Goal: Information Seeking & Learning: Find specific fact

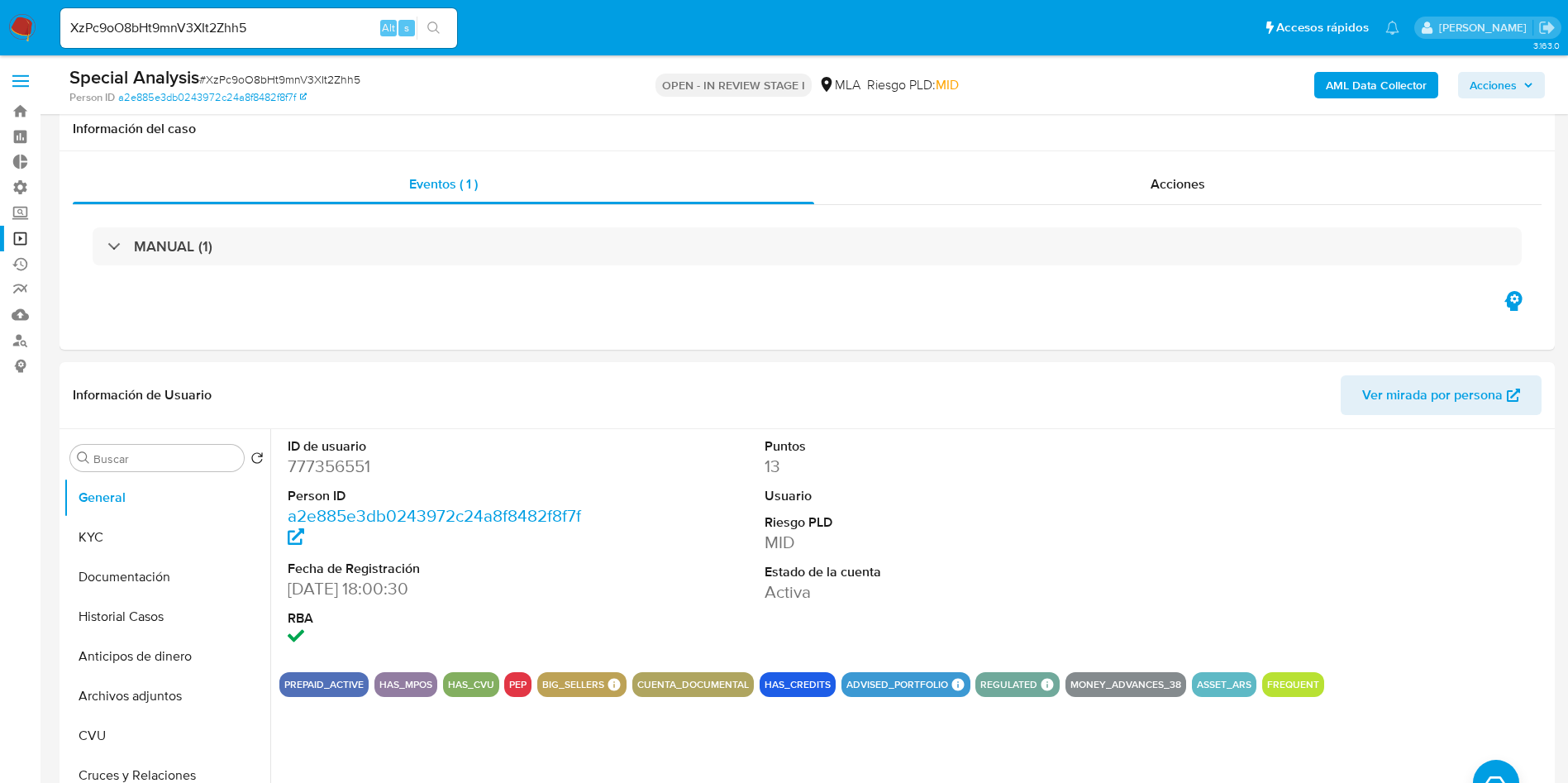
select select "10"
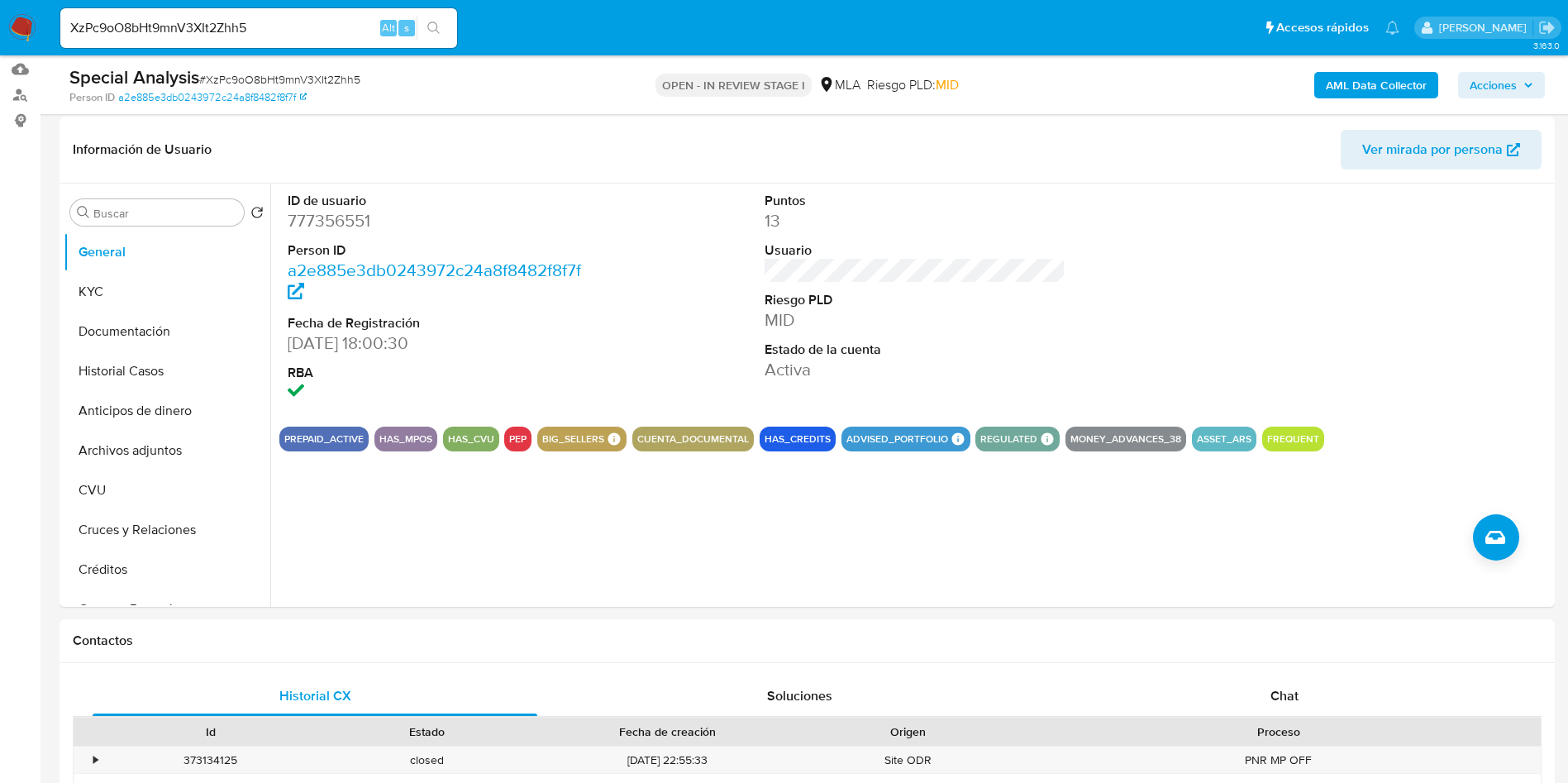
scroll to position [248, 0]
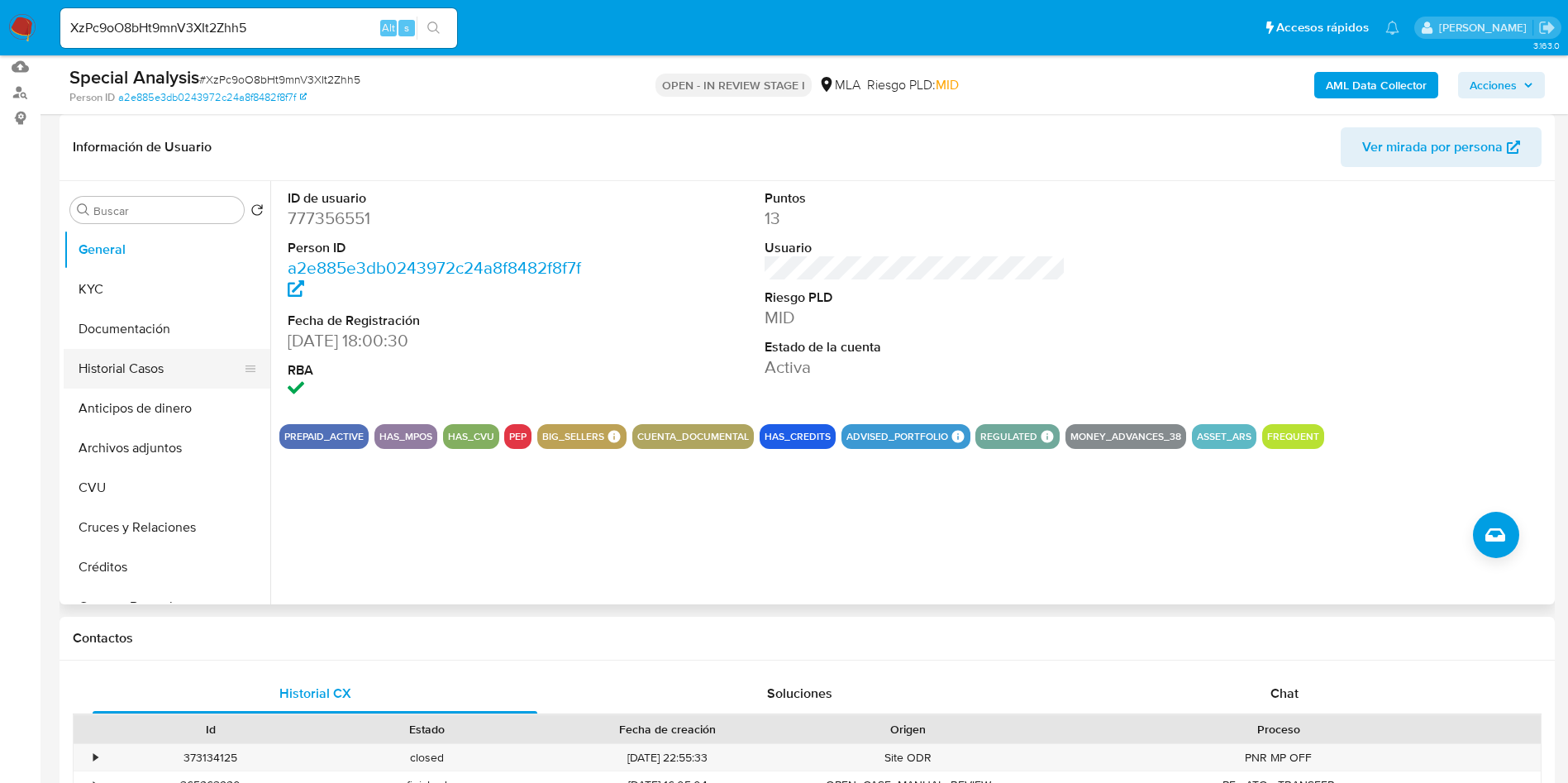
click at [113, 359] on button "Historial Casos" at bounding box center [160, 368] width 194 height 40
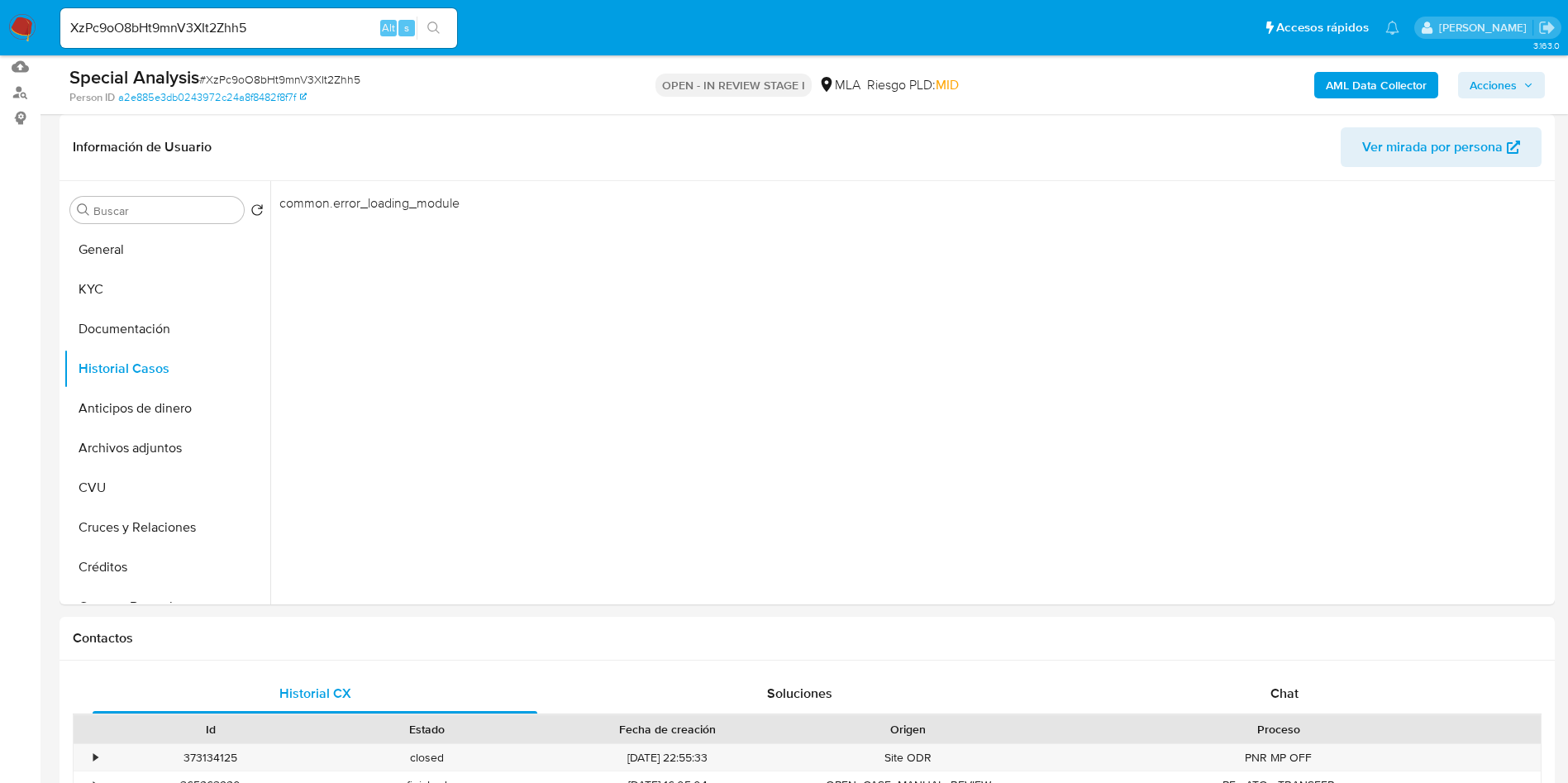
click at [252, 30] on input "XzPc9oO8bHt9mnV3XIt2Zhh5" at bounding box center [258, 28] width 397 height 21
paste input "TJTvqUi8m1tp89TaPEMHt1UR"
type input "TJTvqUi8m1tp89TaPEMHt1UR"
click at [435, 31] on icon "search-icon" at bounding box center [433, 27] width 13 height 13
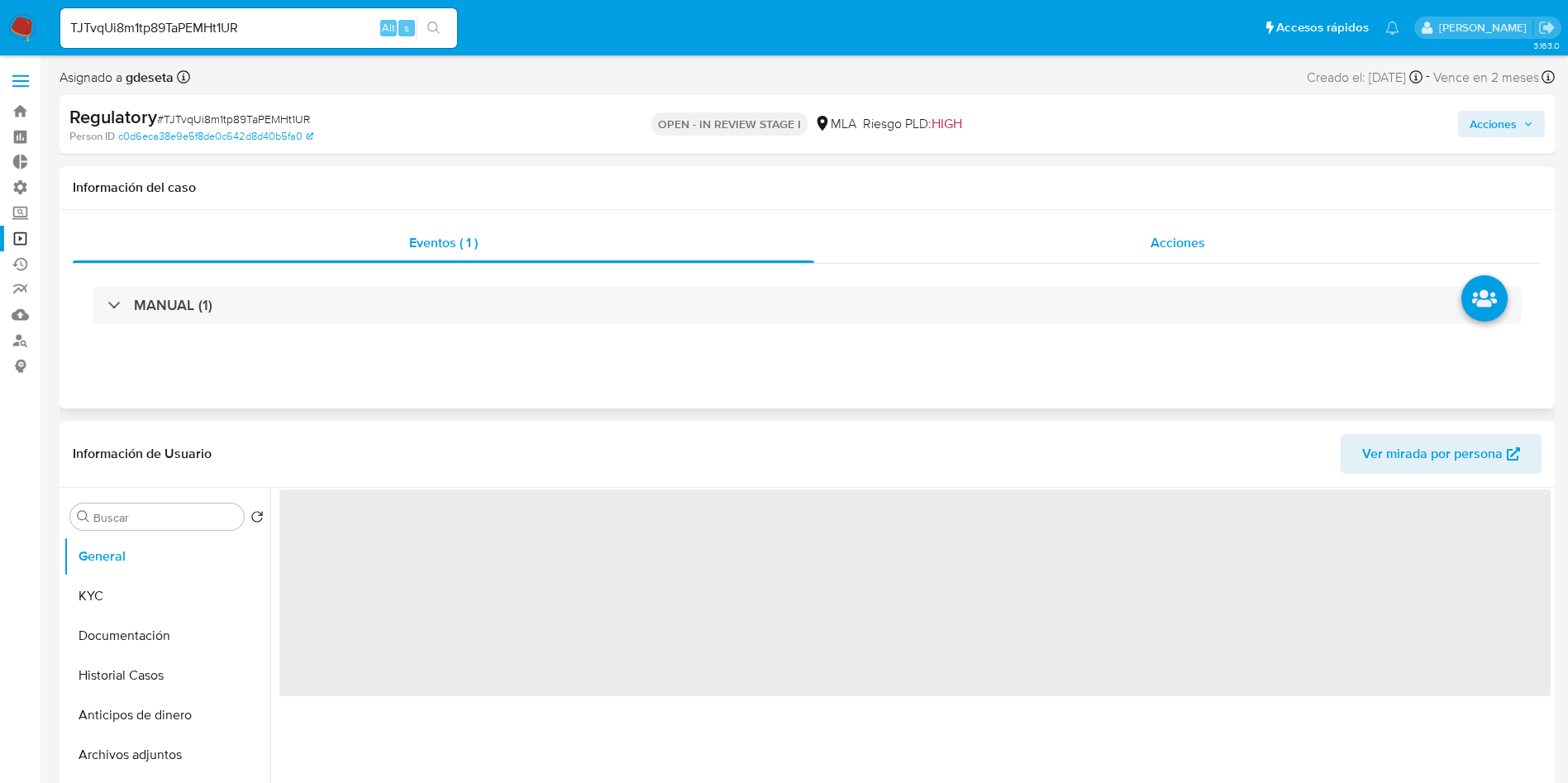
click at [1147, 254] on div "Acciones" at bounding box center [1177, 242] width 727 height 40
select select "10"
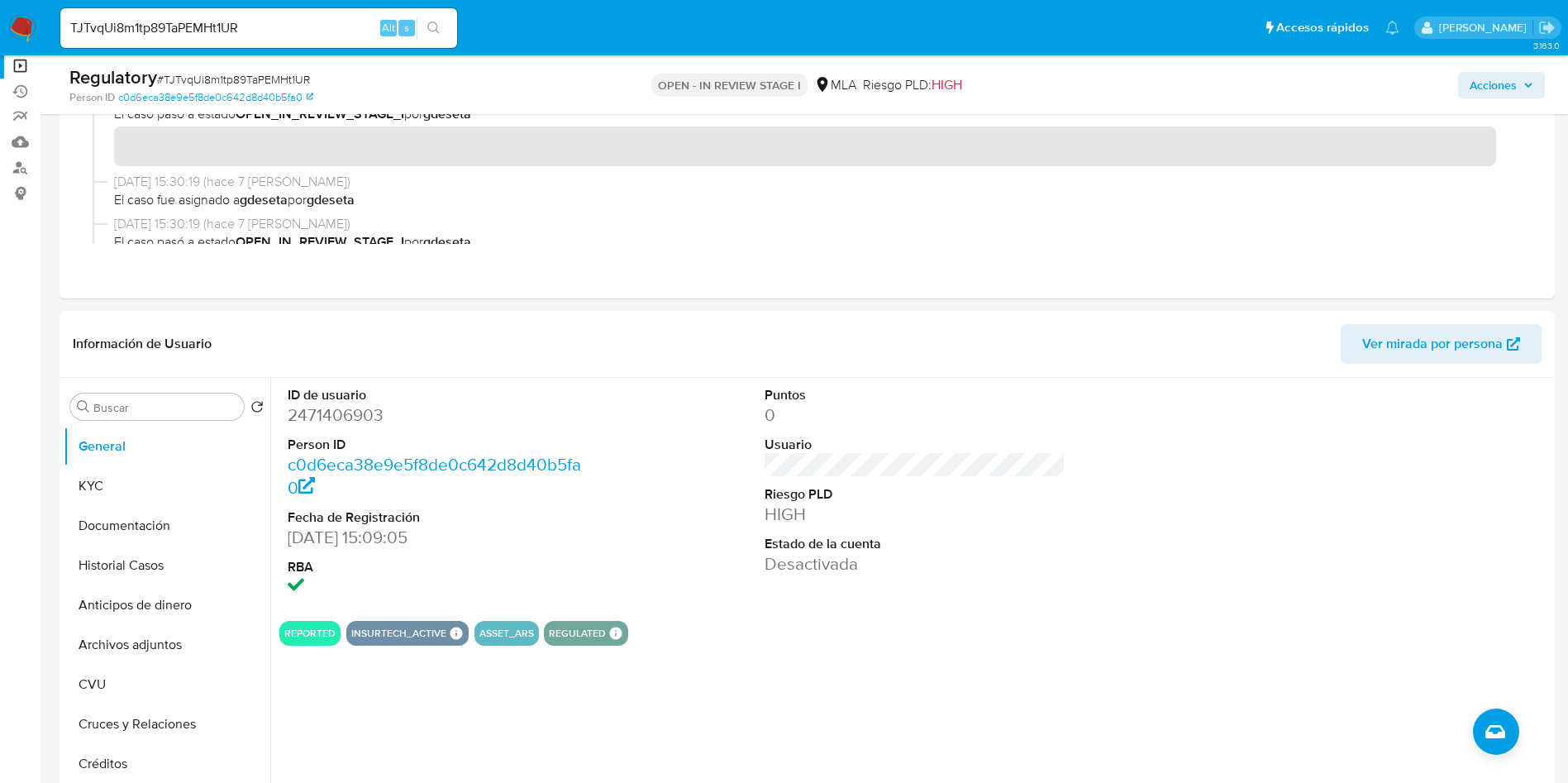
scroll to position [248, 0]
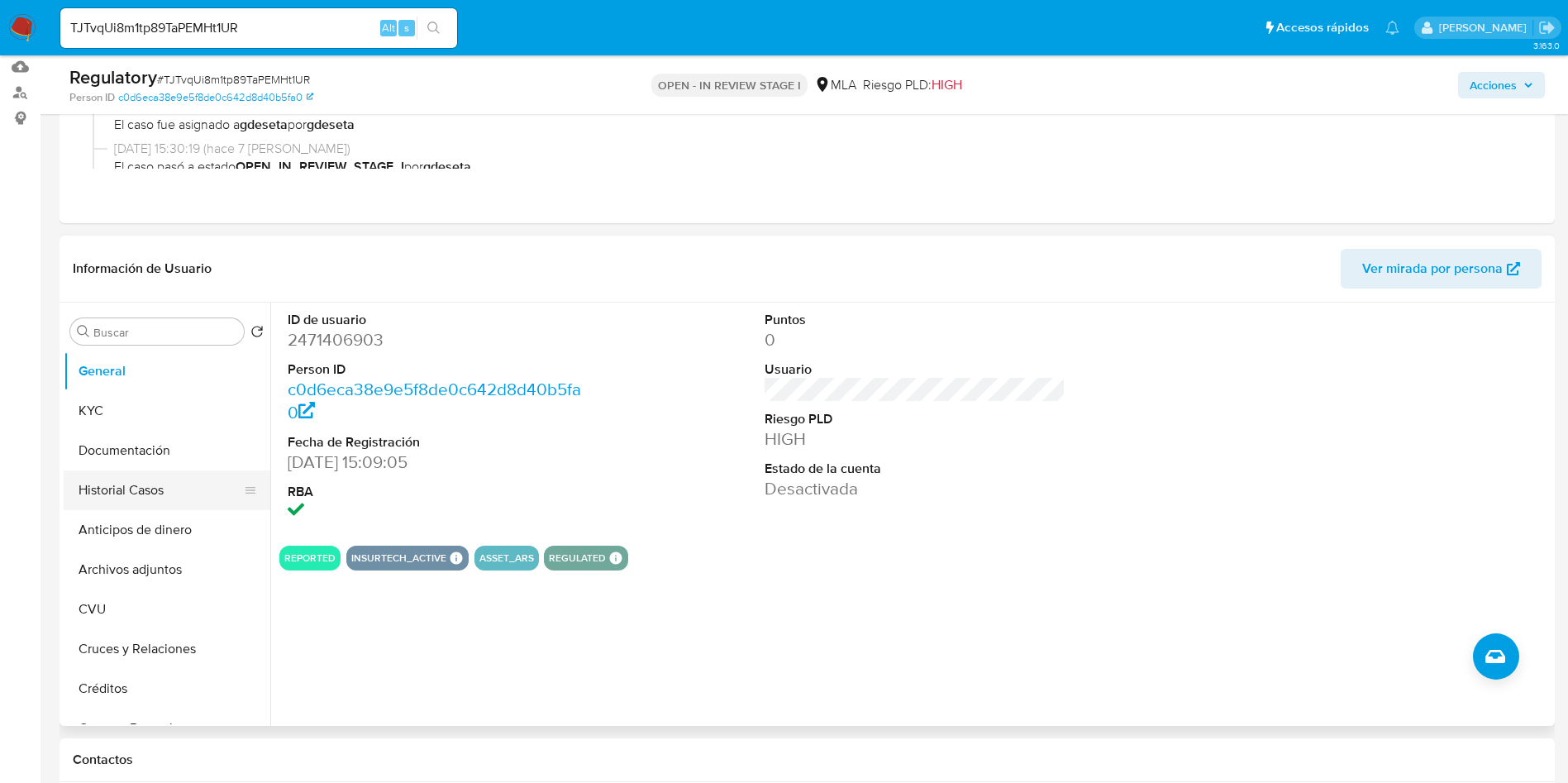
click at [133, 493] on button "Historial Casos" at bounding box center [160, 490] width 194 height 40
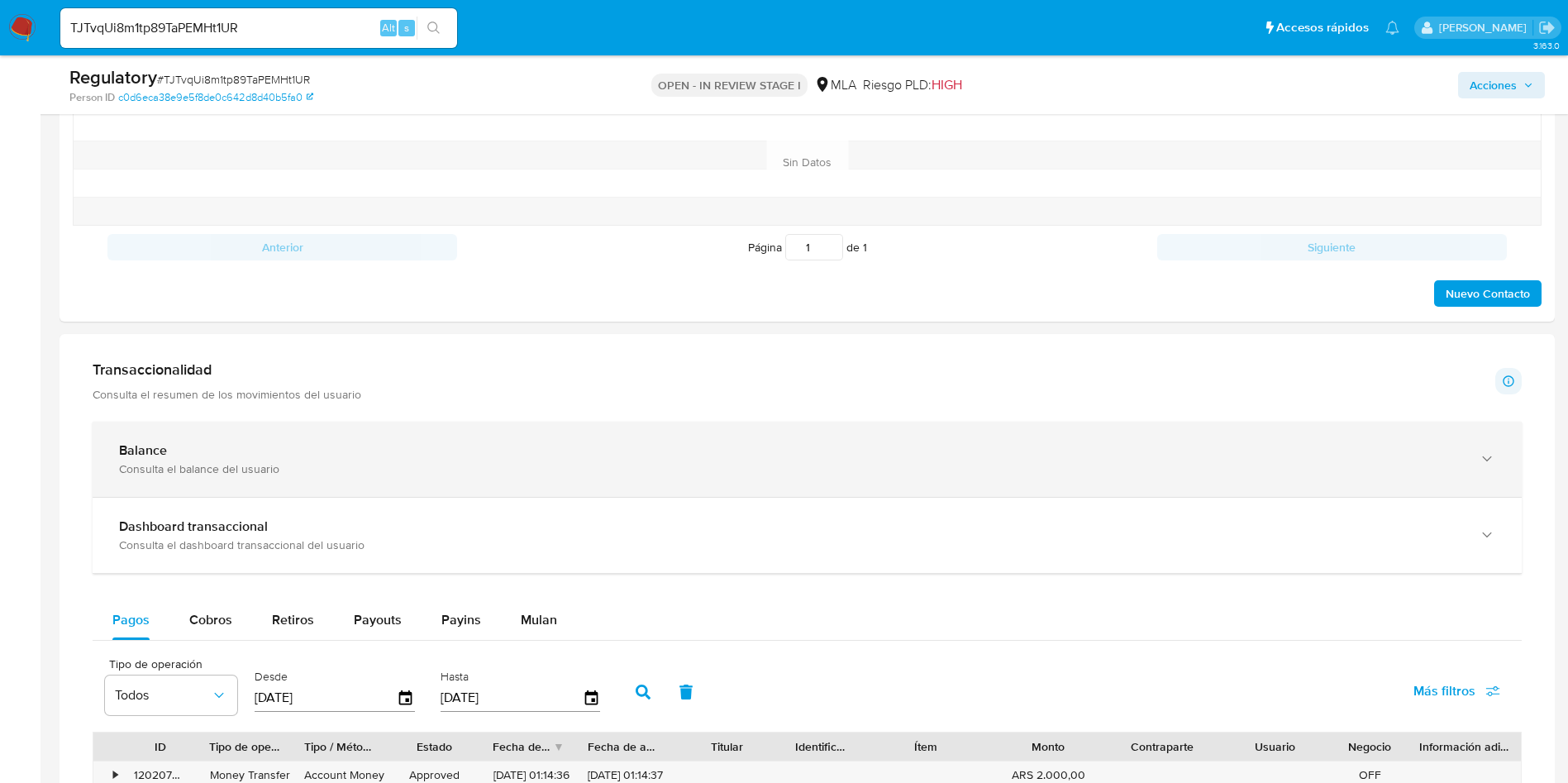
scroll to position [992, 0]
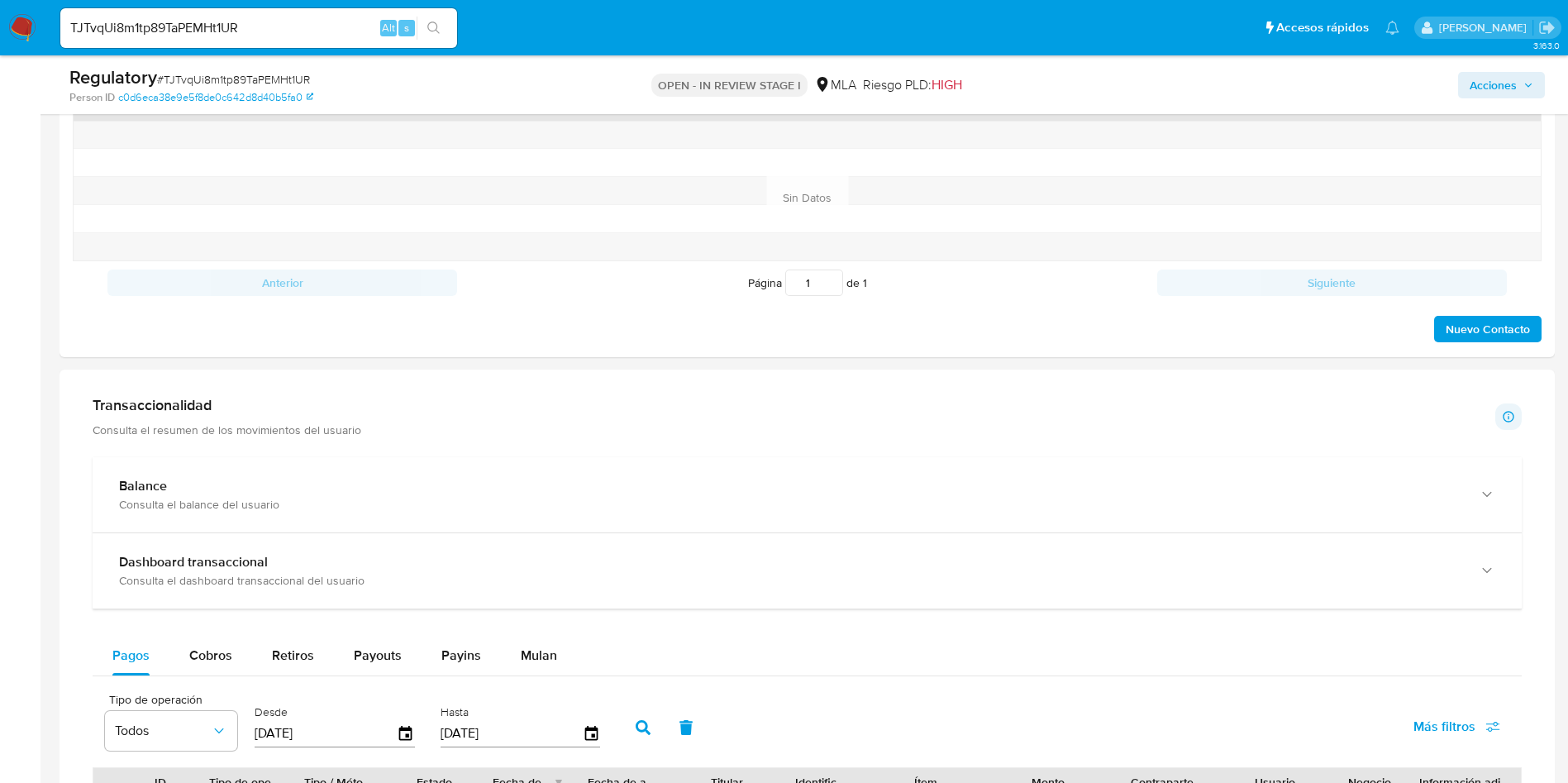
click at [208, 30] on input "TJTvqUi8m1tp89TaPEMHt1UR" at bounding box center [258, 28] width 397 height 21
paste input "UjG4BEDSdntdSgUjiqJ8mDFl"
type input "UjG4BEDSdntdSgUjiqJ8mDFl"
click at [441, 32] on button "search-icon" at bounding box center [433, 28] width 34 height 23
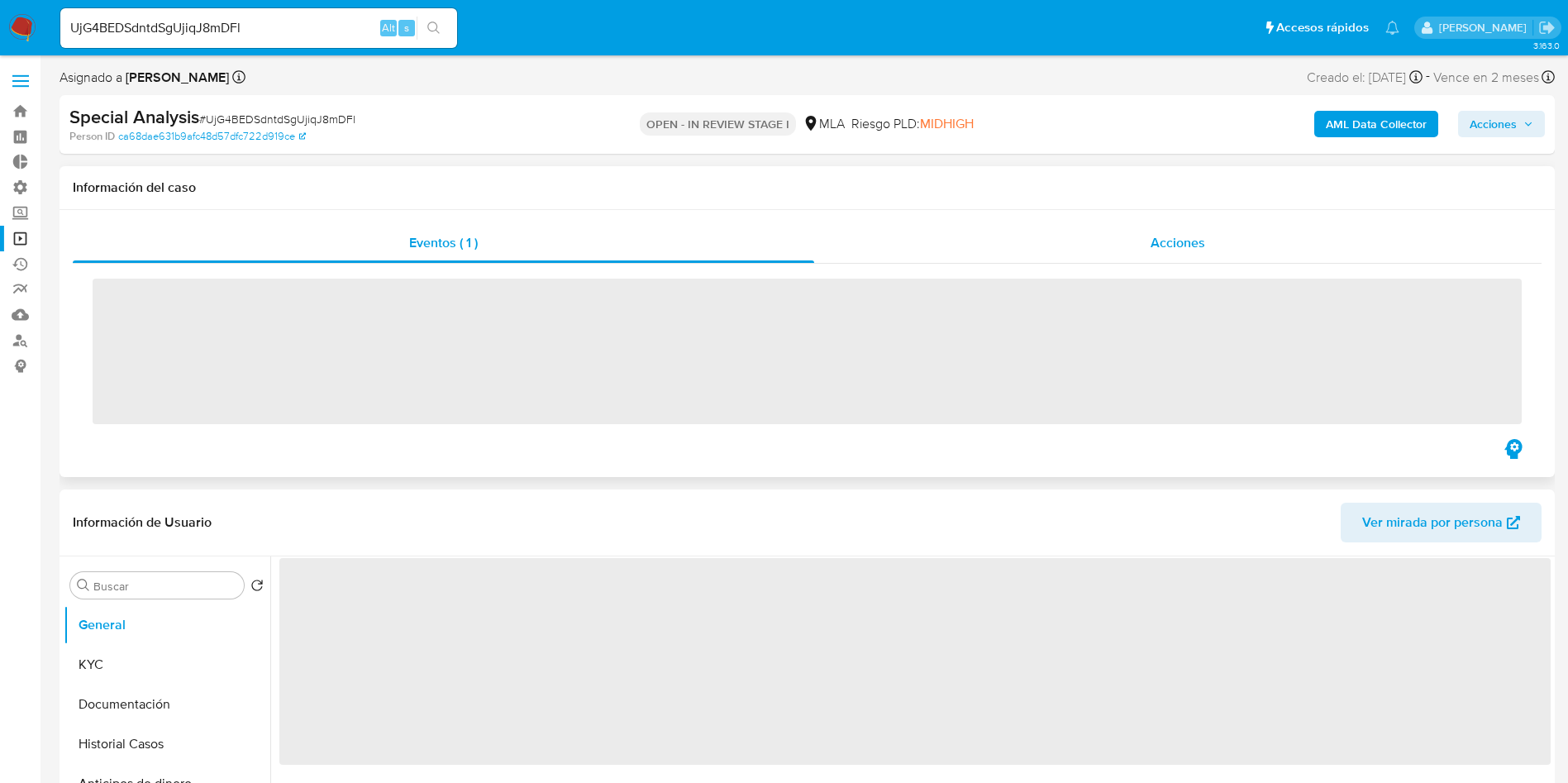
click at [1191, 231] on div "Acciones" at bounding box center [1177, 242] width 727 height 40
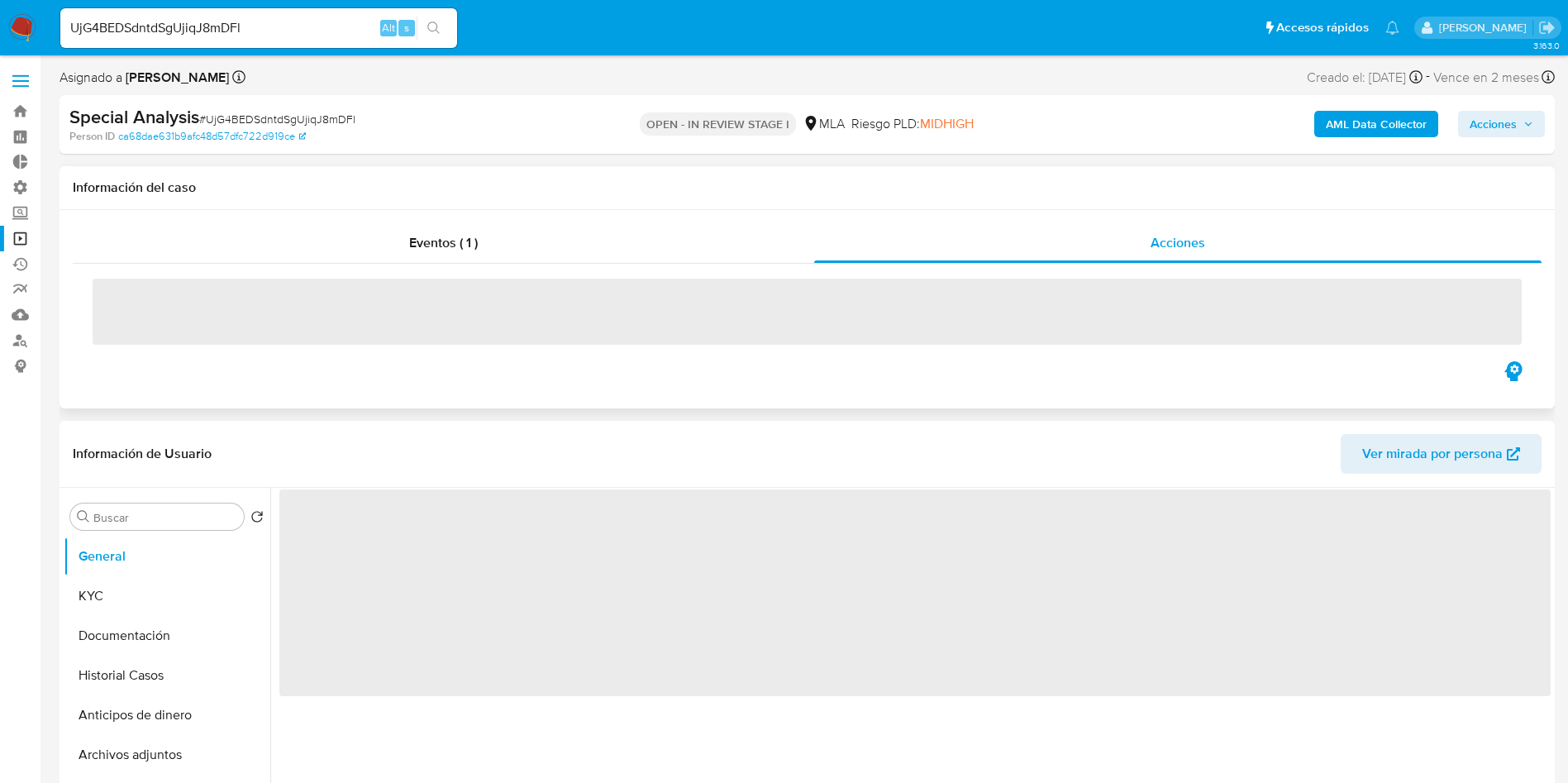
select select "10"
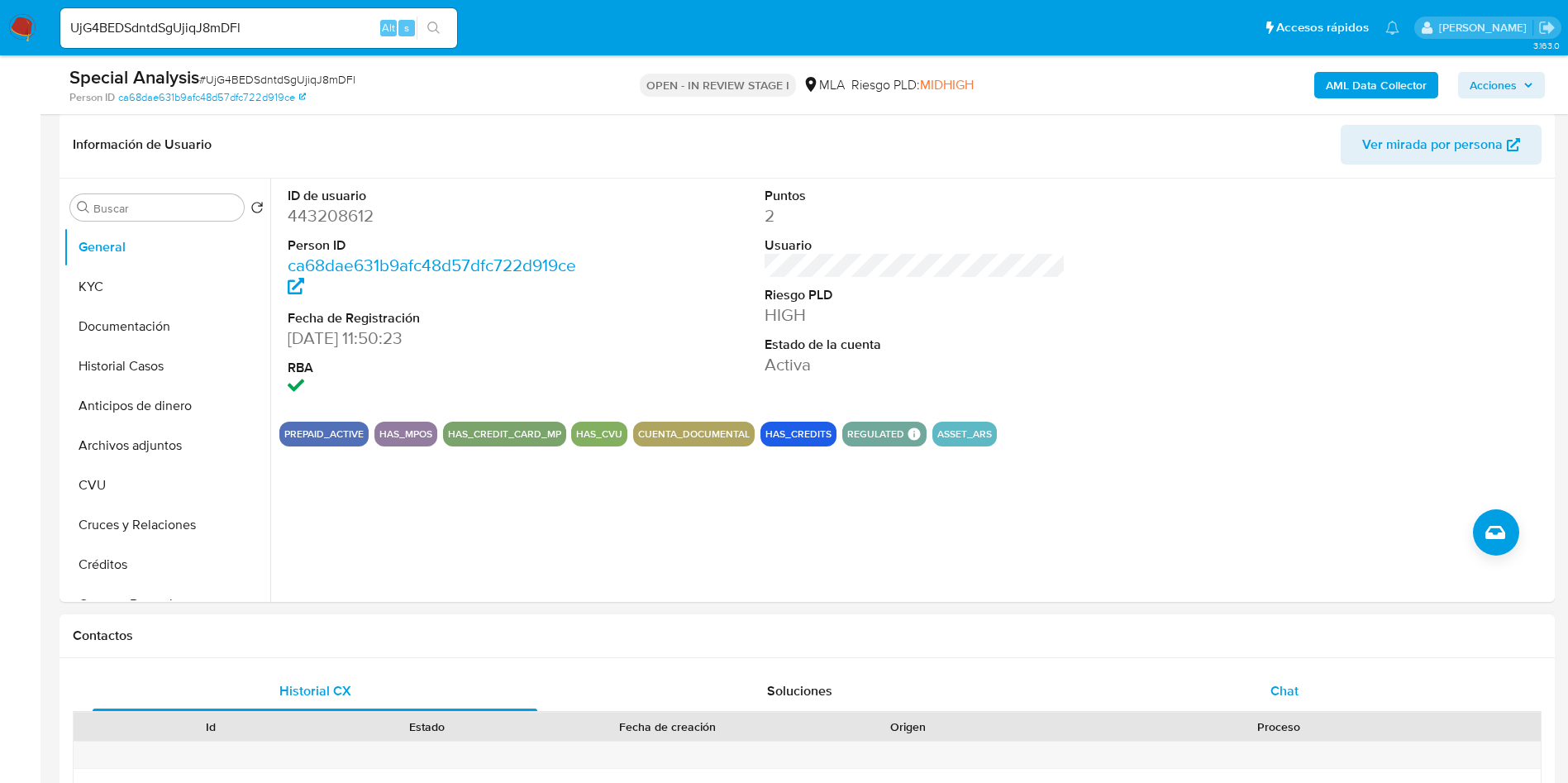
click at [1304, 687] on div "Chat" at bounding box center [1284, 691] width 445 height 40
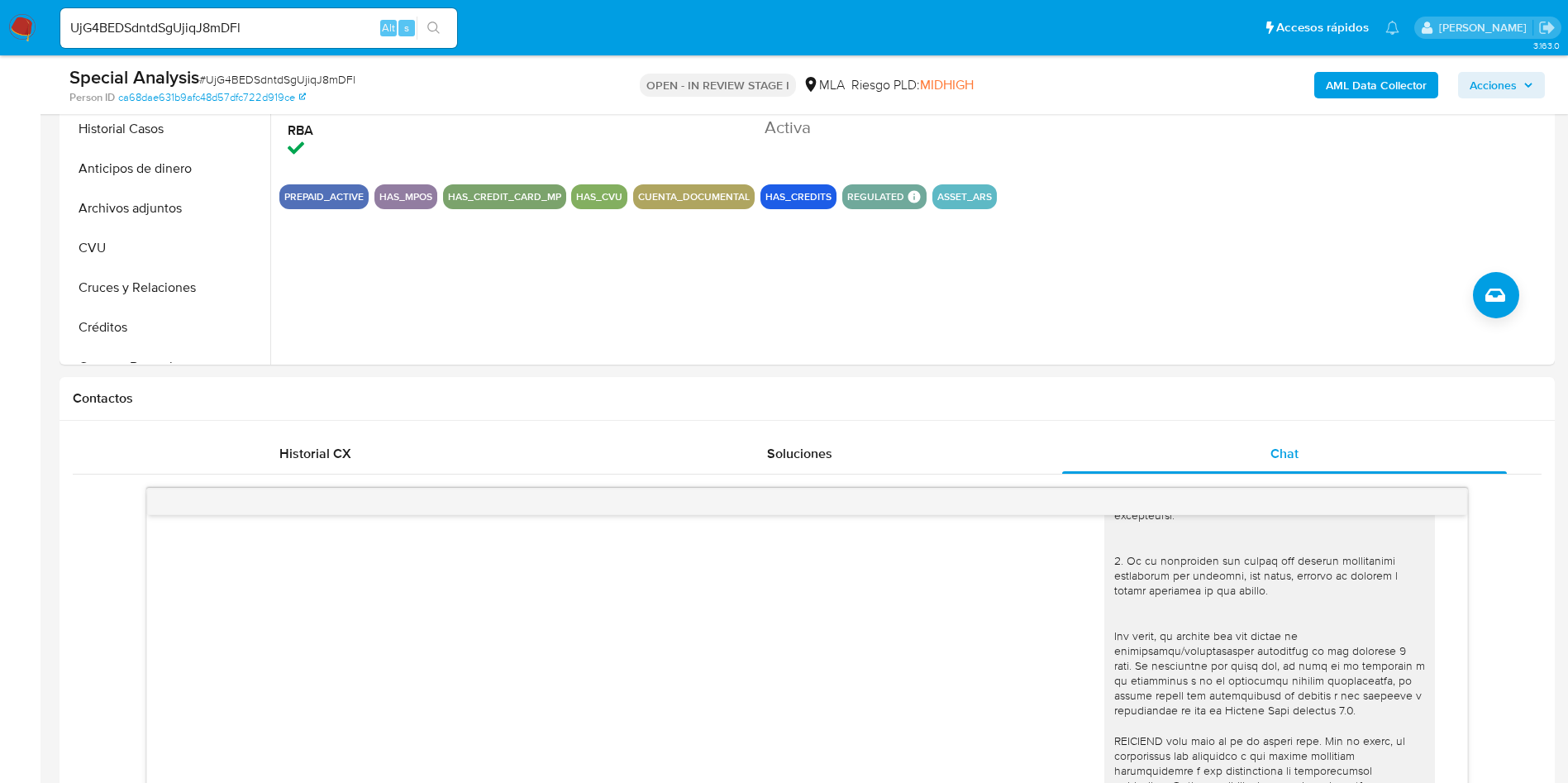
scroll to position [124, 0]
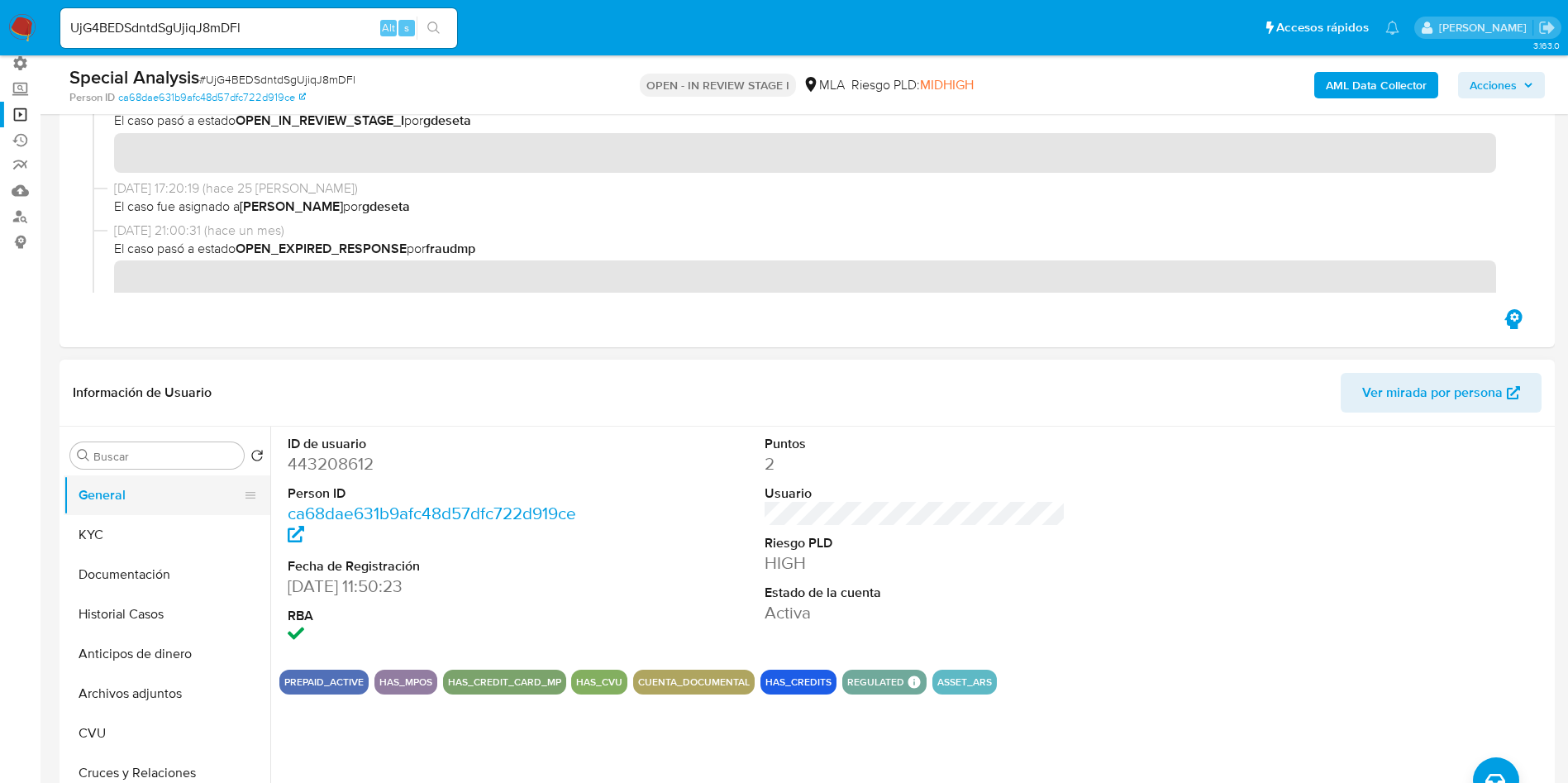
click at [121, 489] on button "General" at bounding box center [160, 495] width 194 height 40
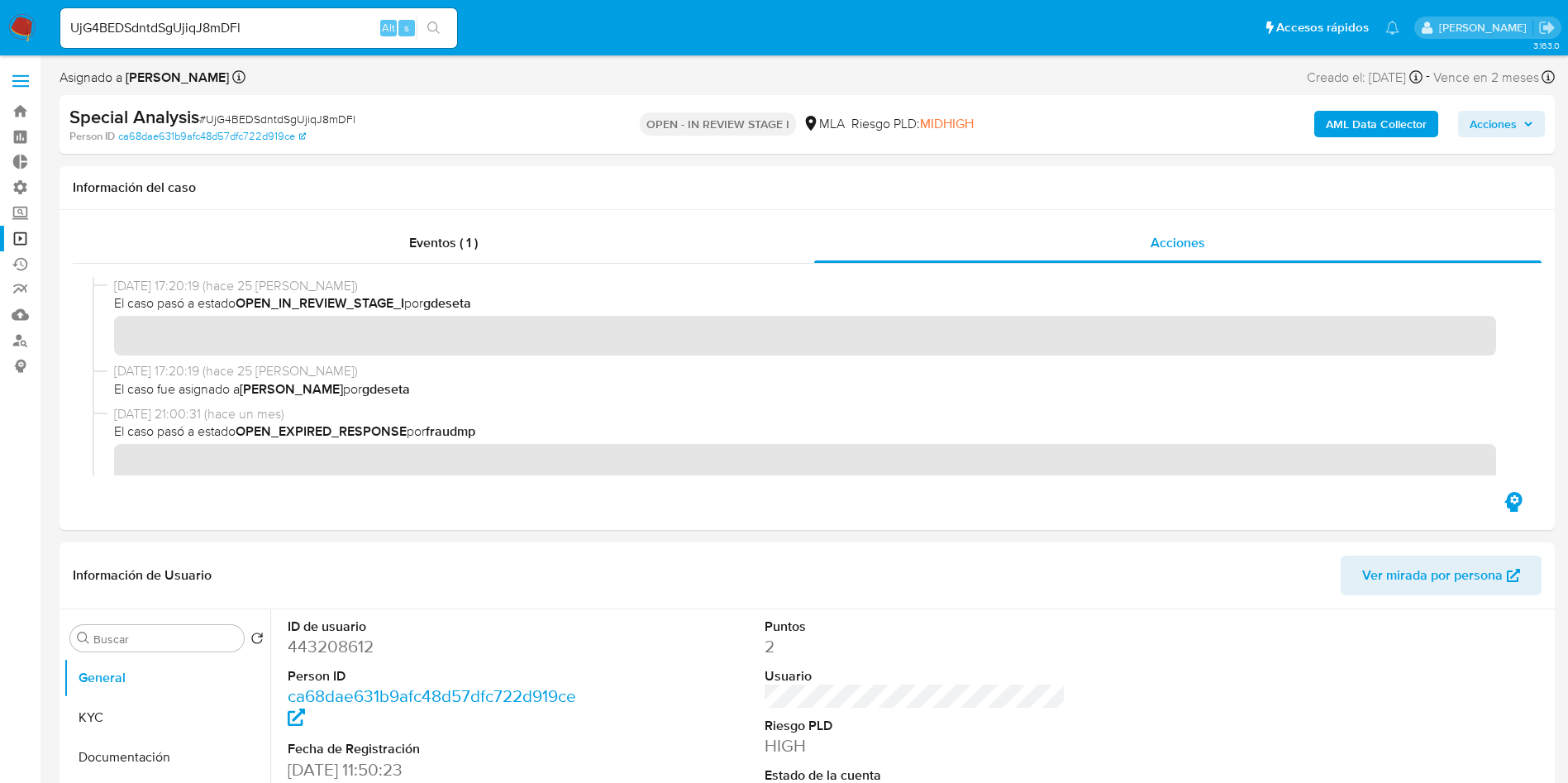
click at [29, 12] on nav "Pausado Ver notificaciones UjG4BEDSdntdSgUjiqJ8mDFl Alt s Accesos rápidos Presi…" at bounding box center [784, 27] width 1568 height 56
click at [21, 22] on img at bounding box center [22, 28] width 28 height 28
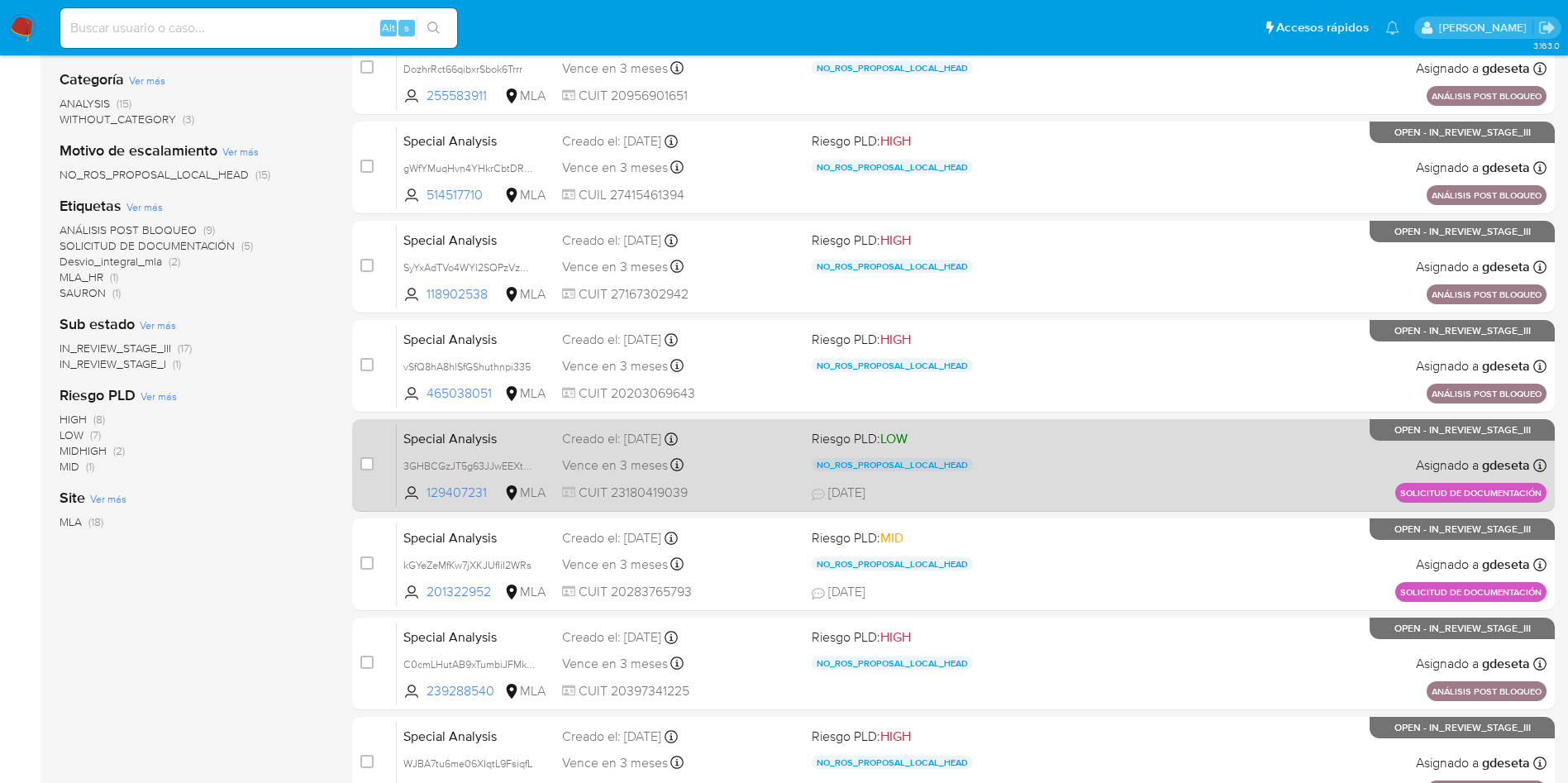
scroll to position [372, 0]
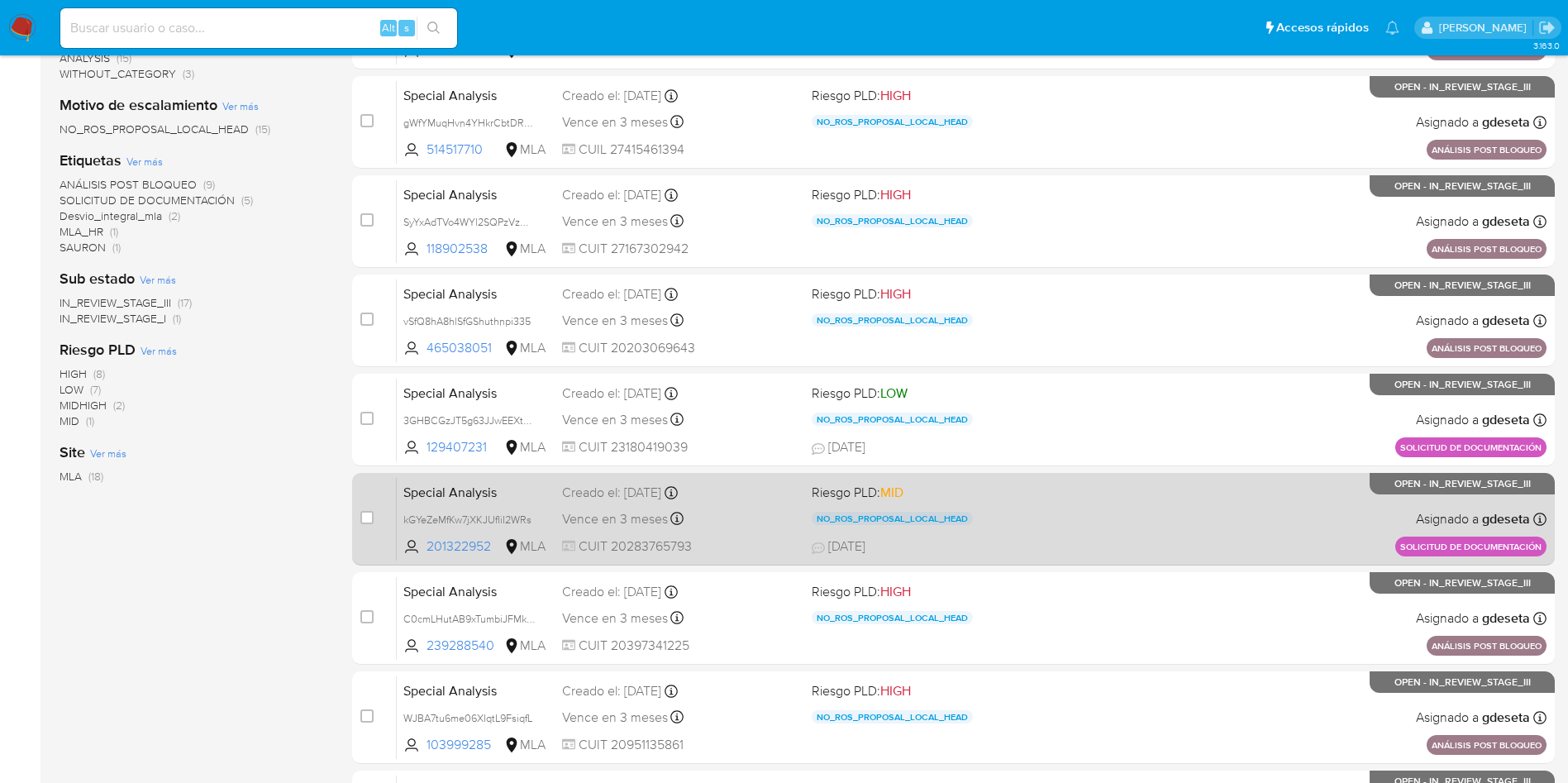
click at [453, 490] on span "Special Analysis" at bounding box center [476, 491] width 145 height 21
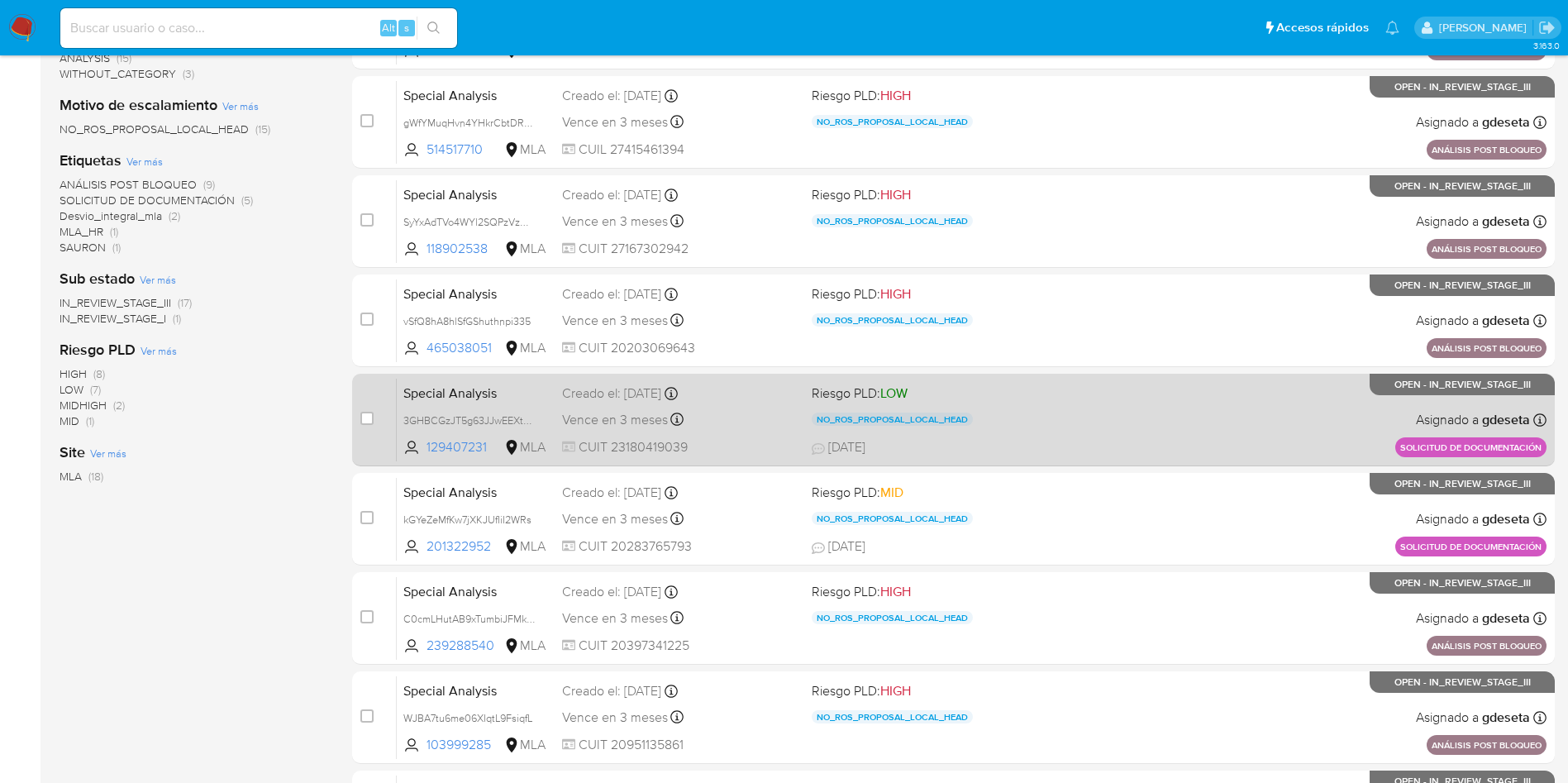
click at [445, 397] on span "Special Analysis" at bounding box center [476, 392] width 145 height 21
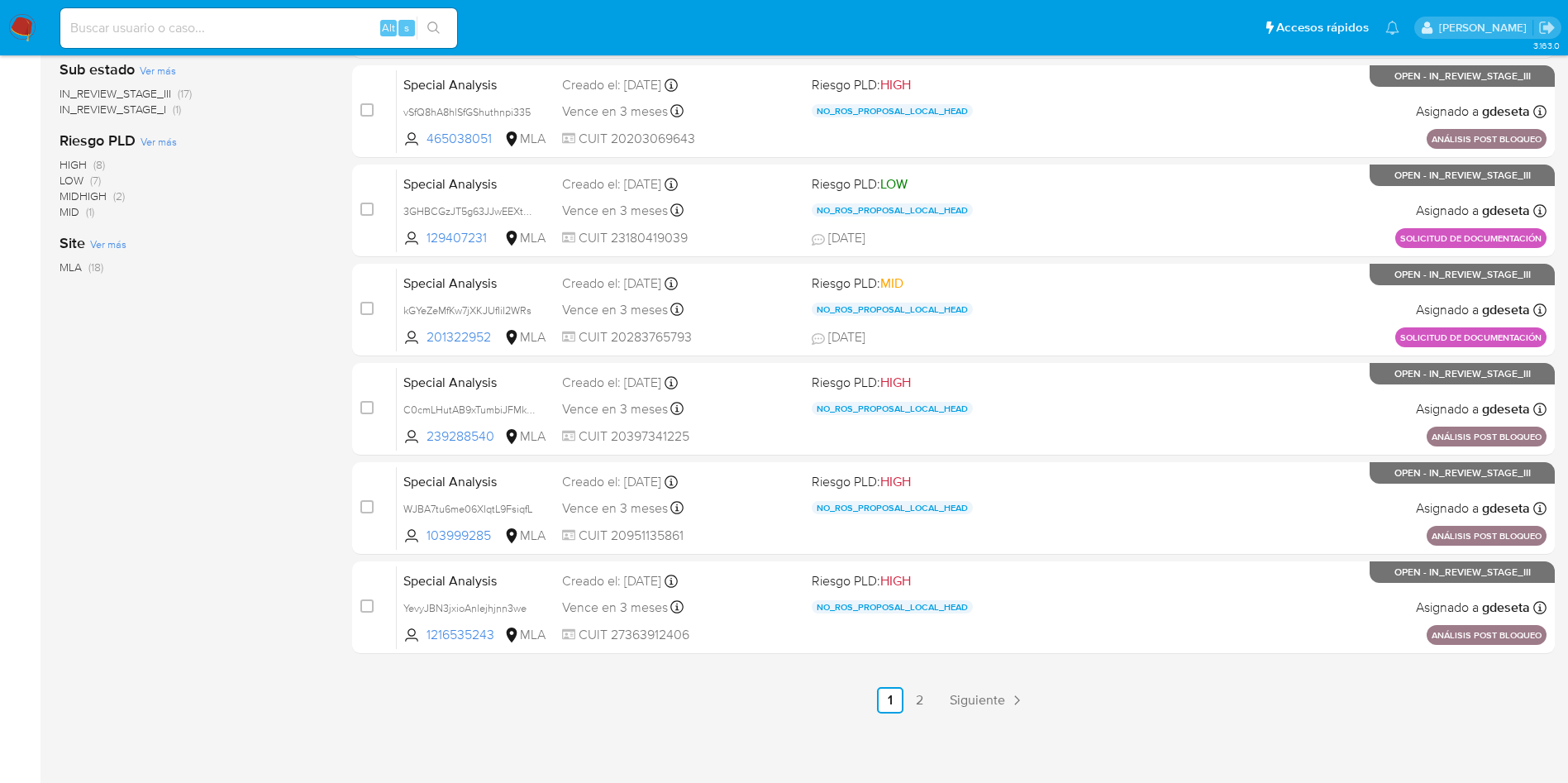
scroll to position [582, 0]
click at [990, 710] on link "Siguiente" at bounding box center [987, 700] width 88 height 27
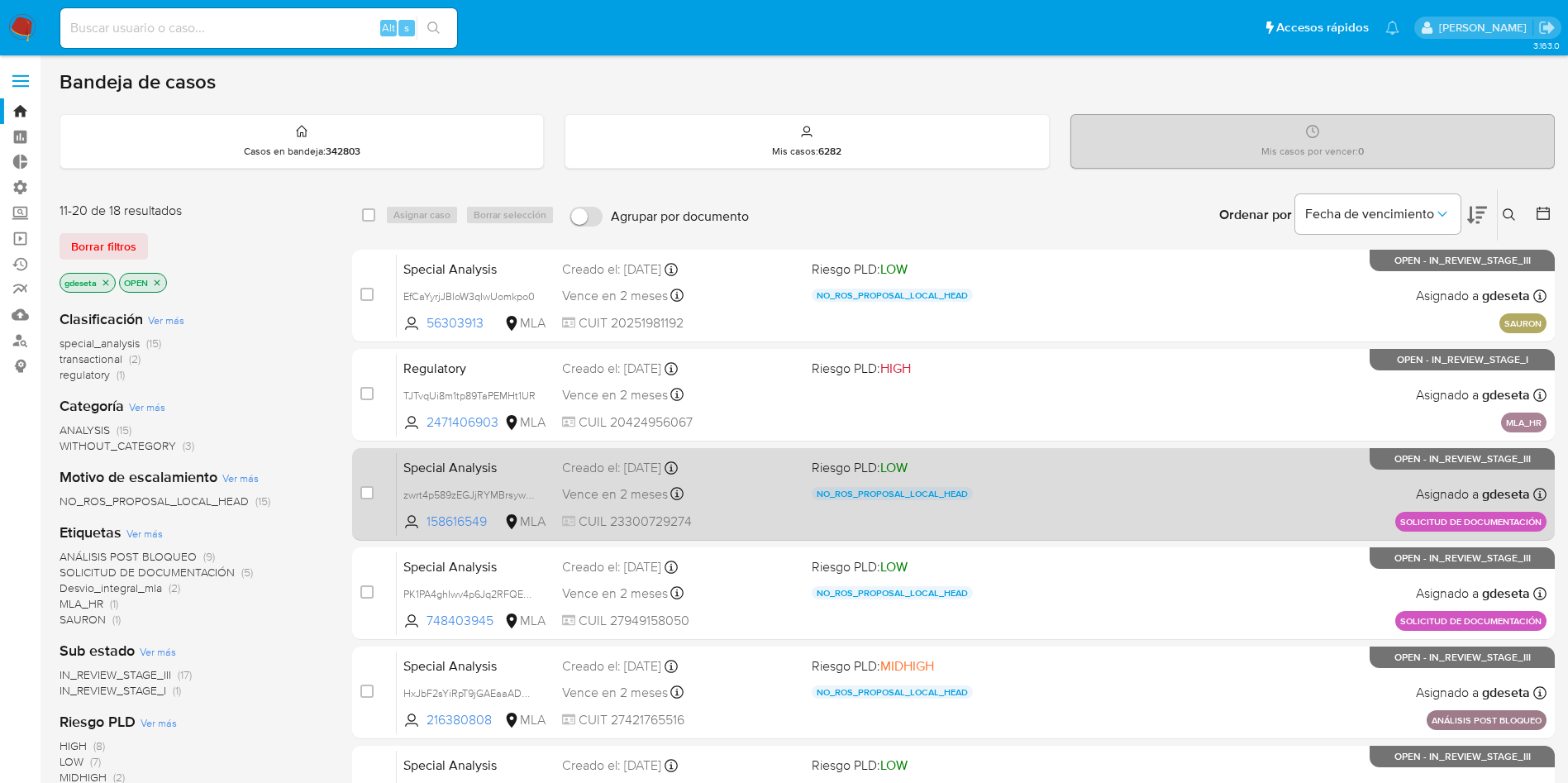
click at [480, 466] on span "Special Analysis" at bounding box center [476, 466] width 145 height 21
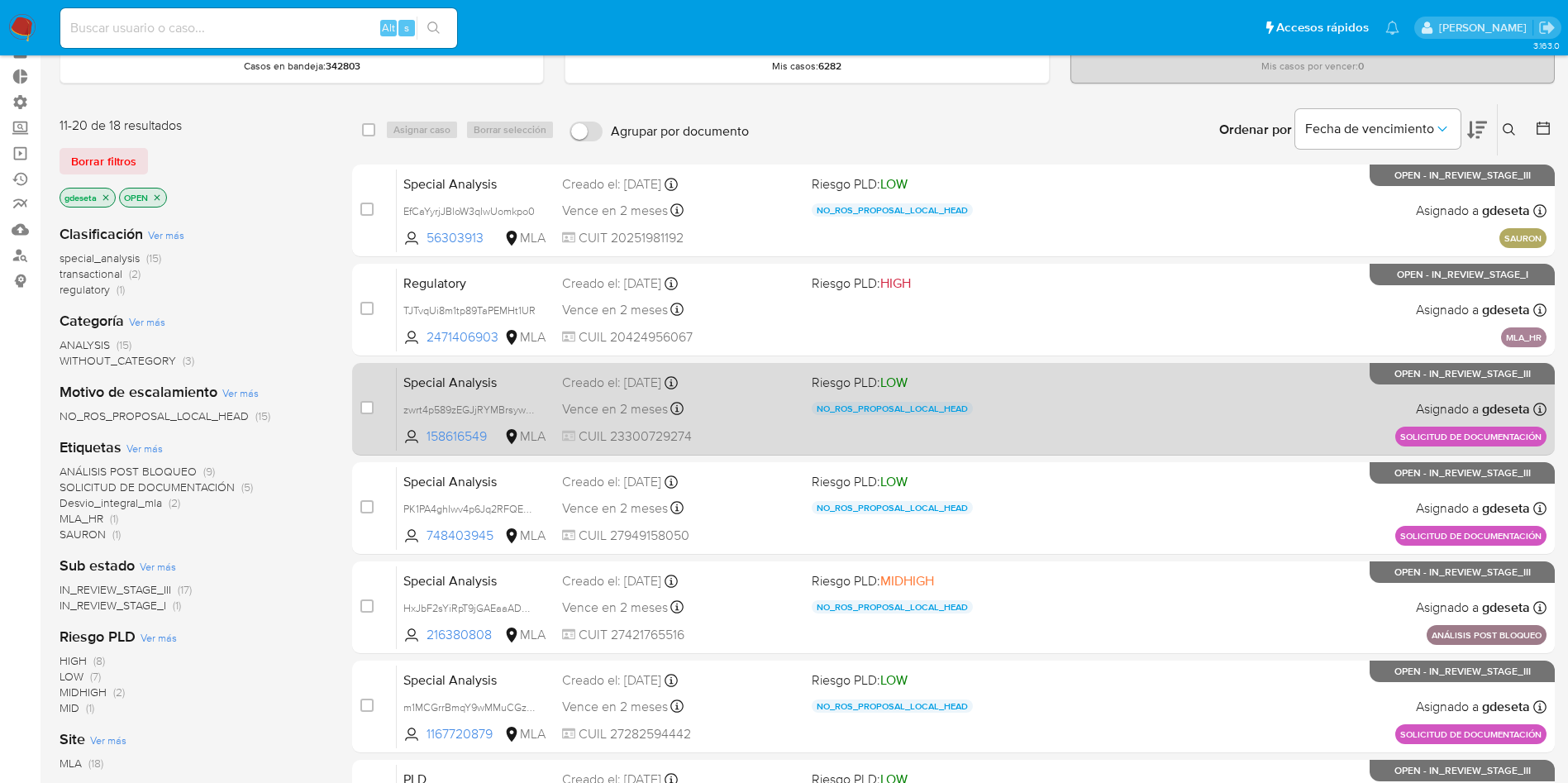
scroll to position [124, 0]
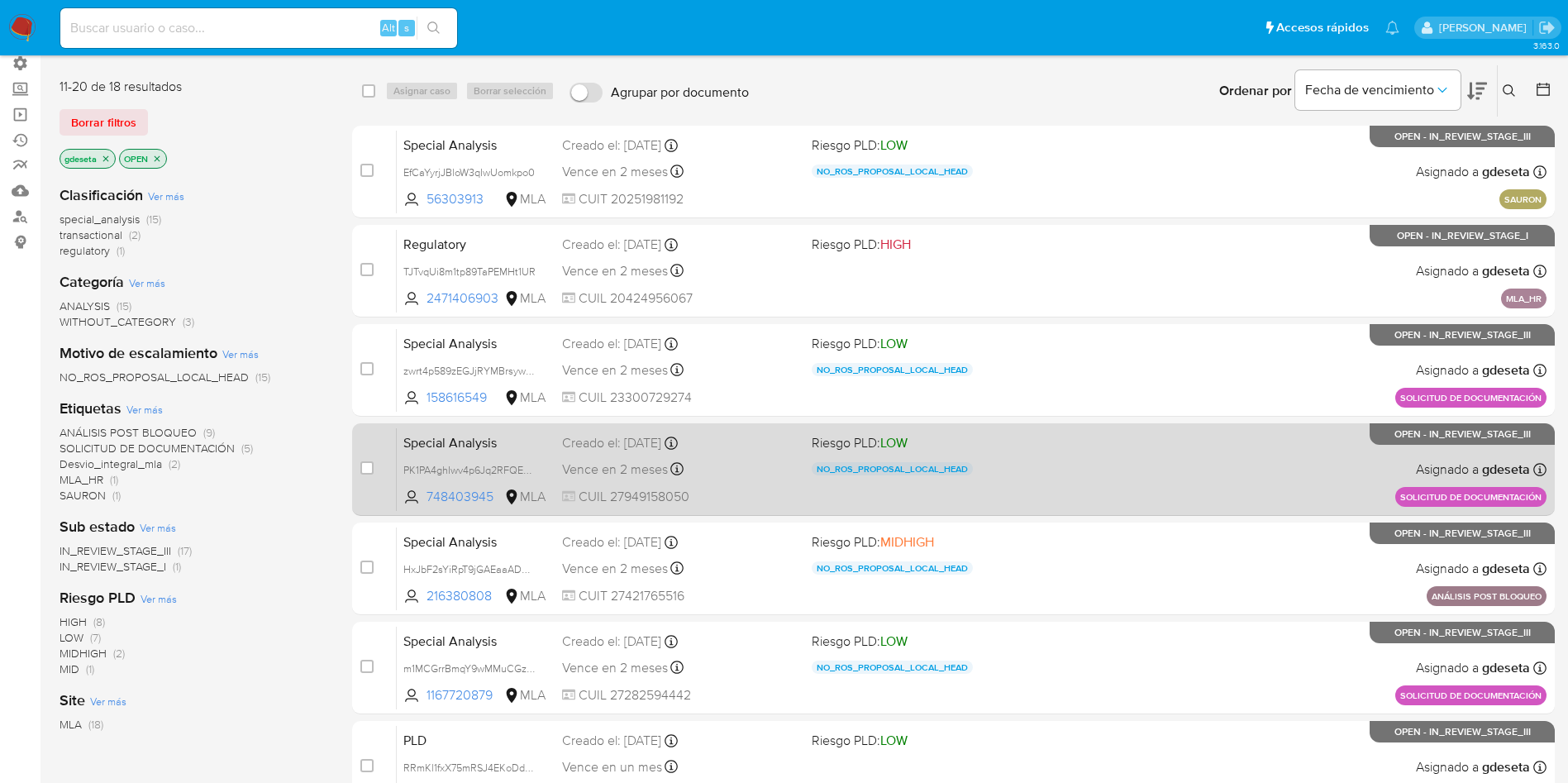
click at [447, 441] on span "Special Analysis" at bounding box center [476, 441] width 145 height 21
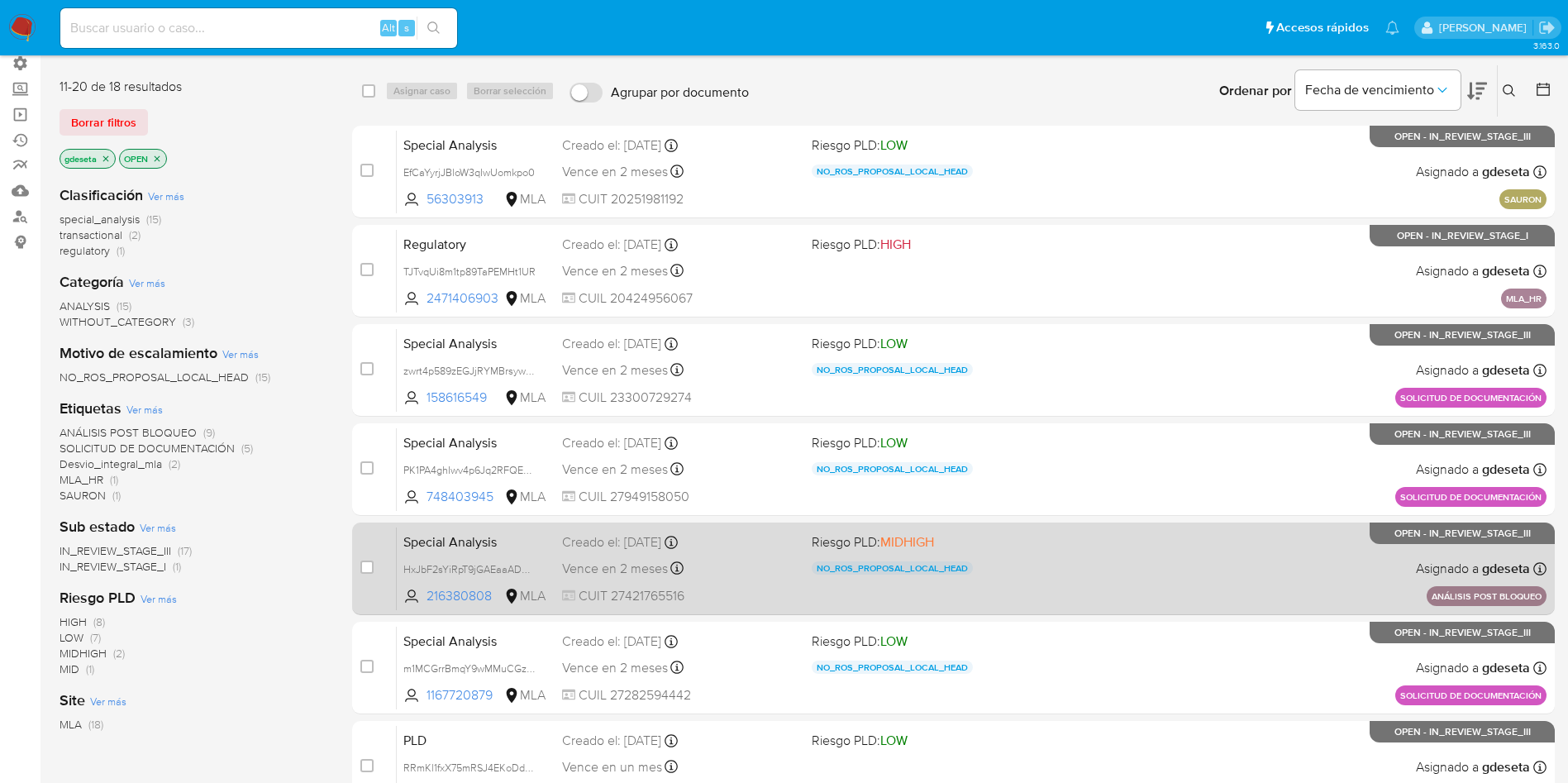
scroll to position [248, 0]
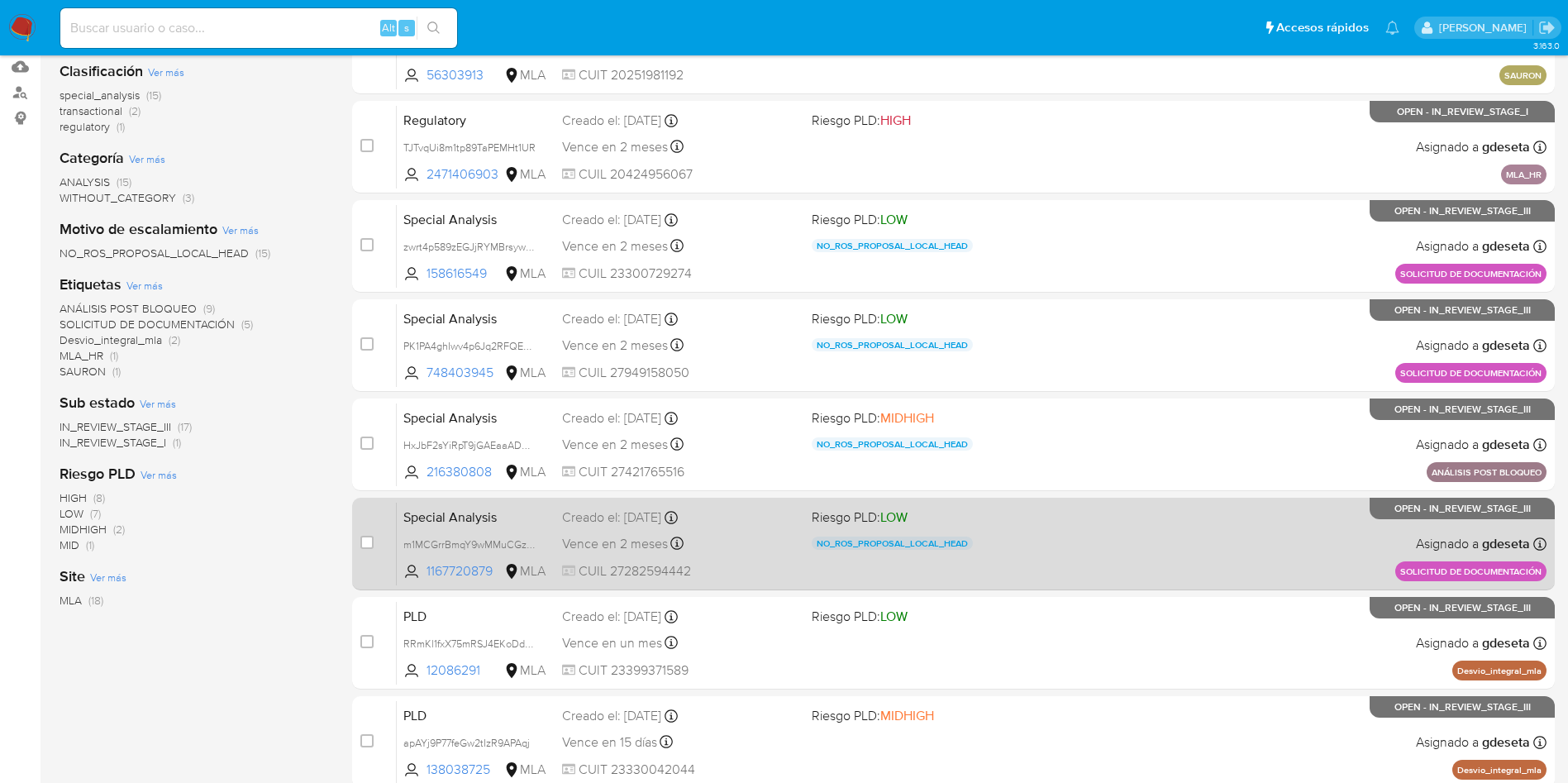
click at [463, 523] on span "Special Analysis" at bounding box center [476, 516] width 145 height 21
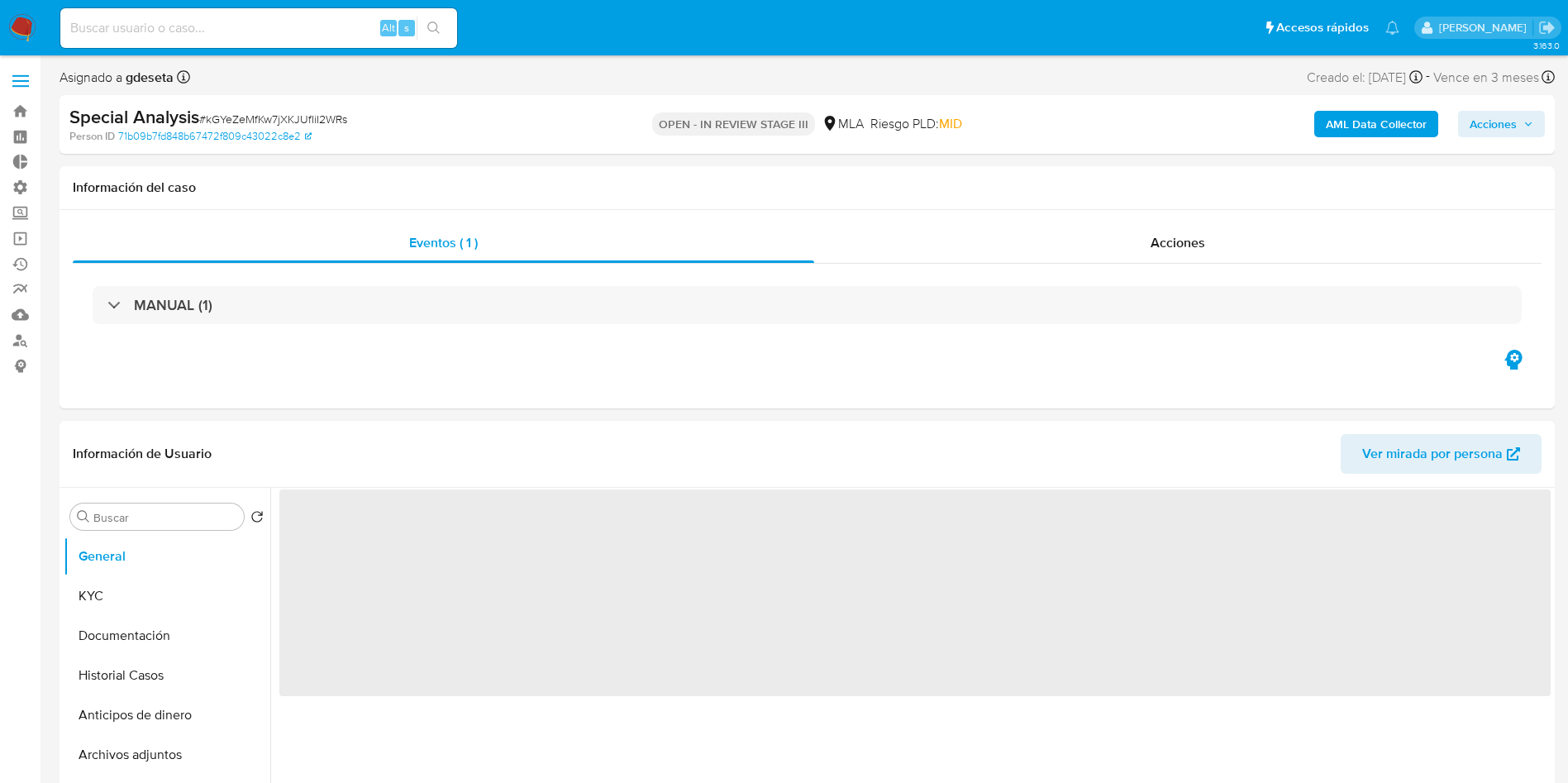
select select "10"
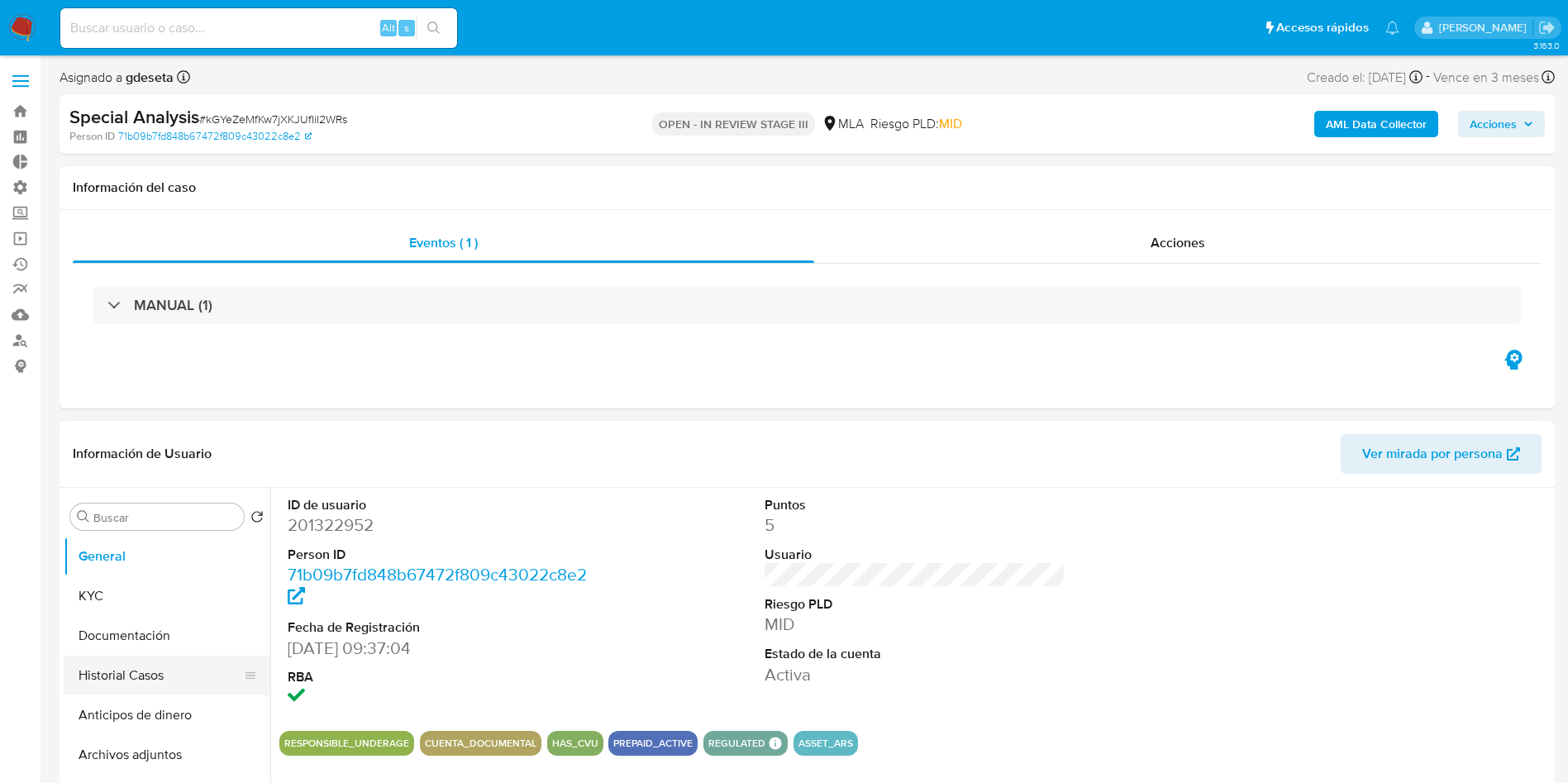
click at [125, 674] on button "Historial Casos" at bounding box center [160, 675] width 194 height 40
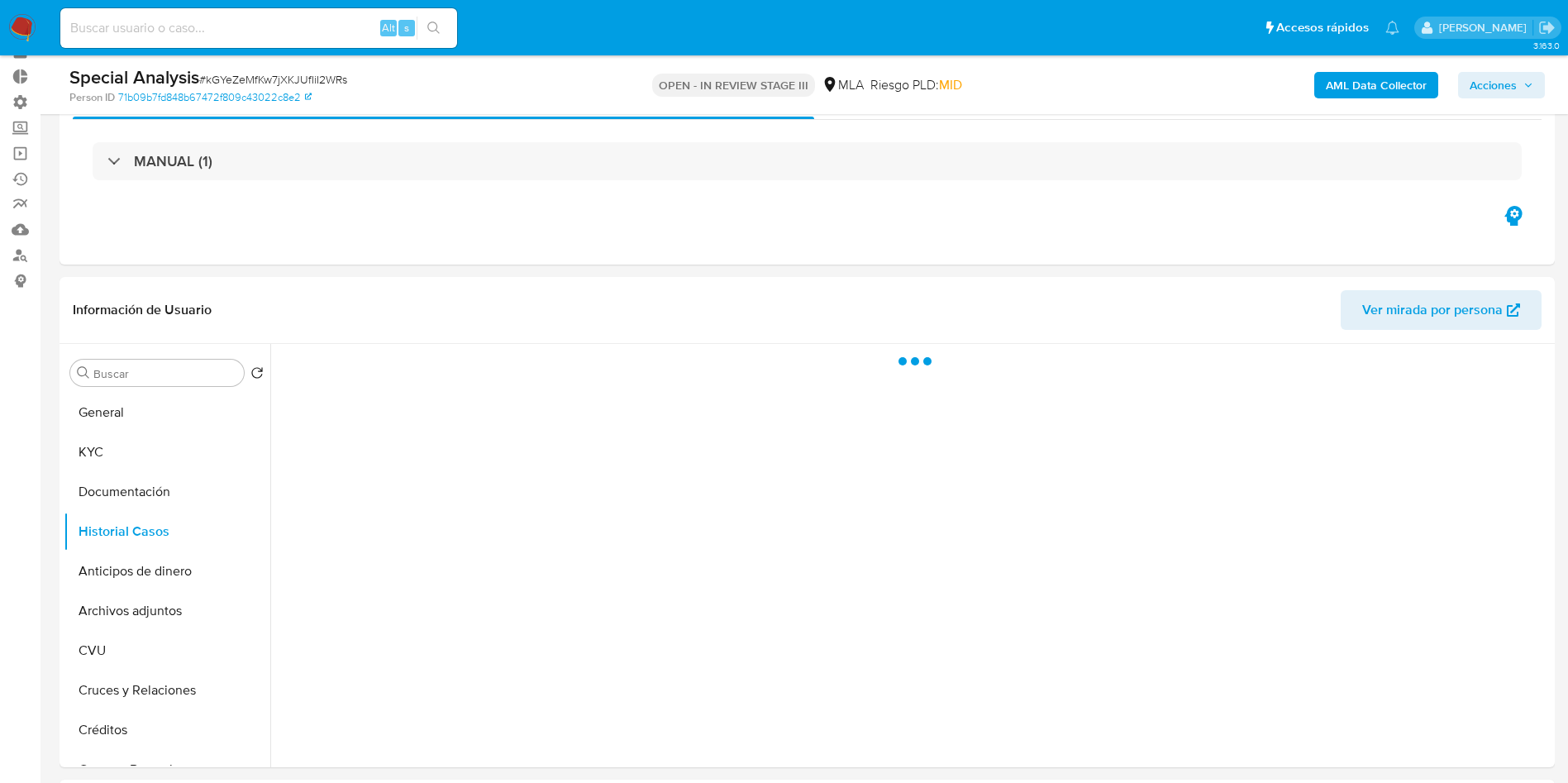
scroll to position [124, 0]
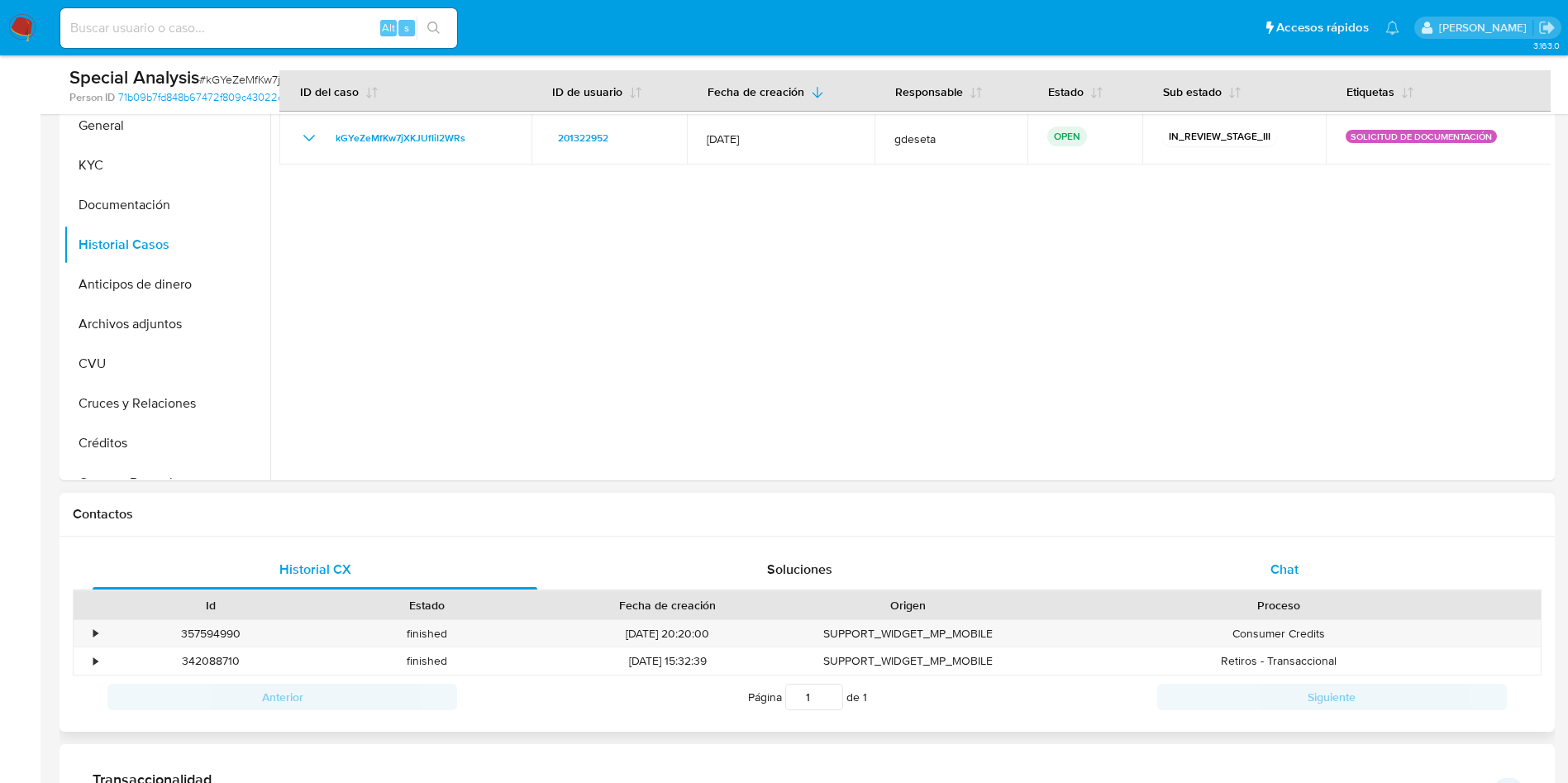
click at [1309, 564] on div "Chat" at bounding box center [1284, 569] width 445 height 40
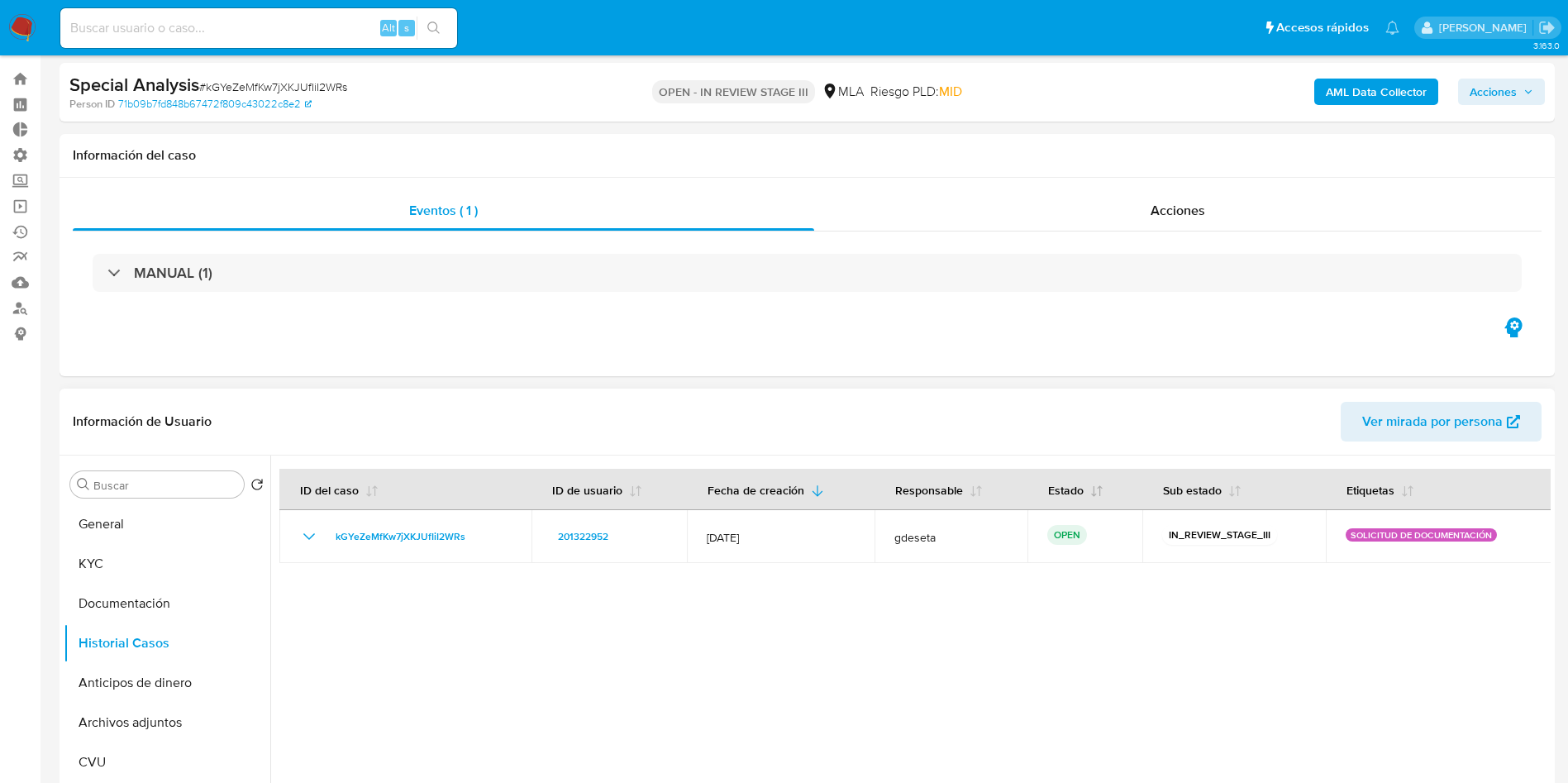
scroll to position [0, 0]
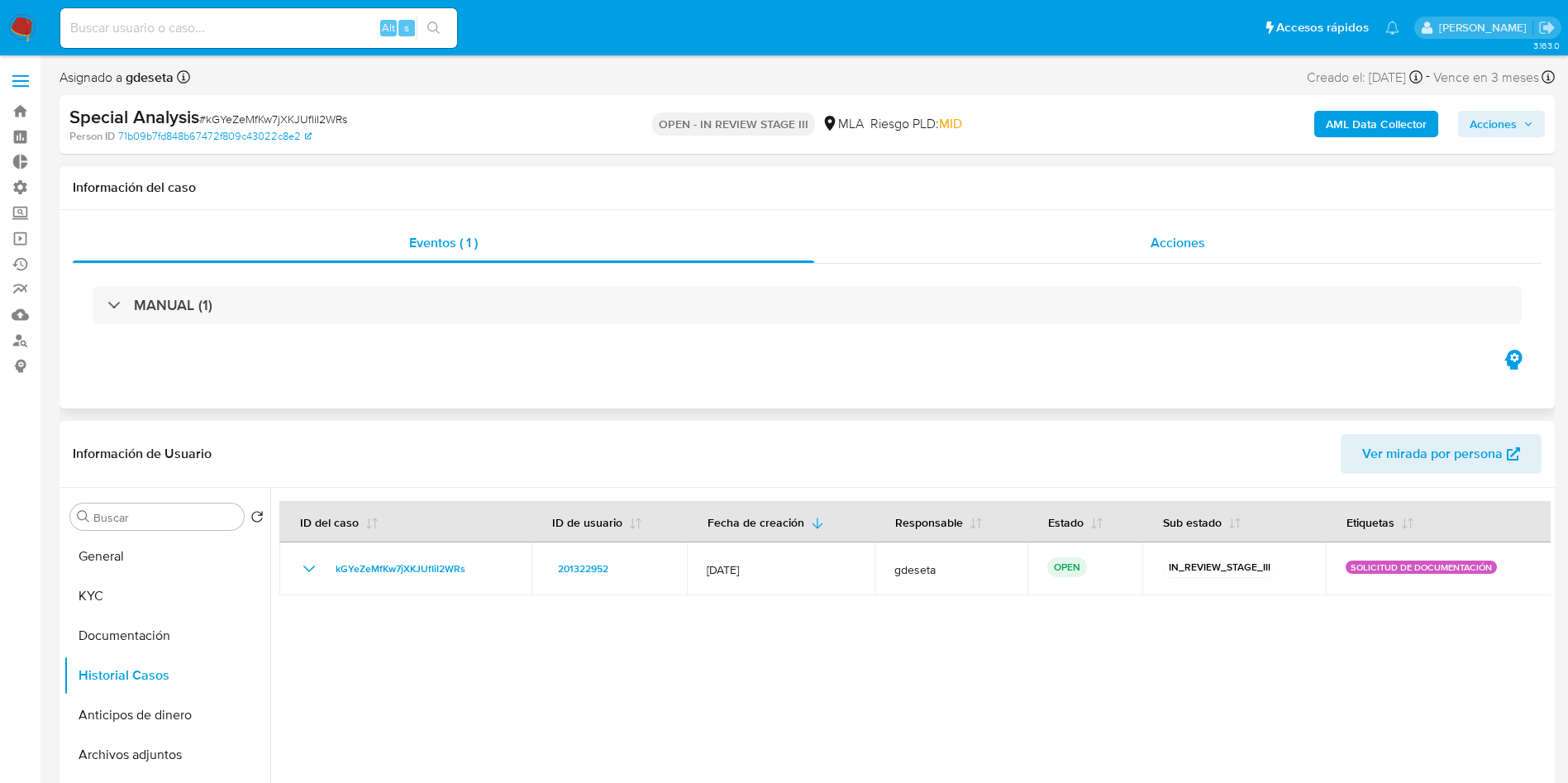
click at [1185, 242] on span "Acciones" at bounding box center [1178, 242] width 55 height 19
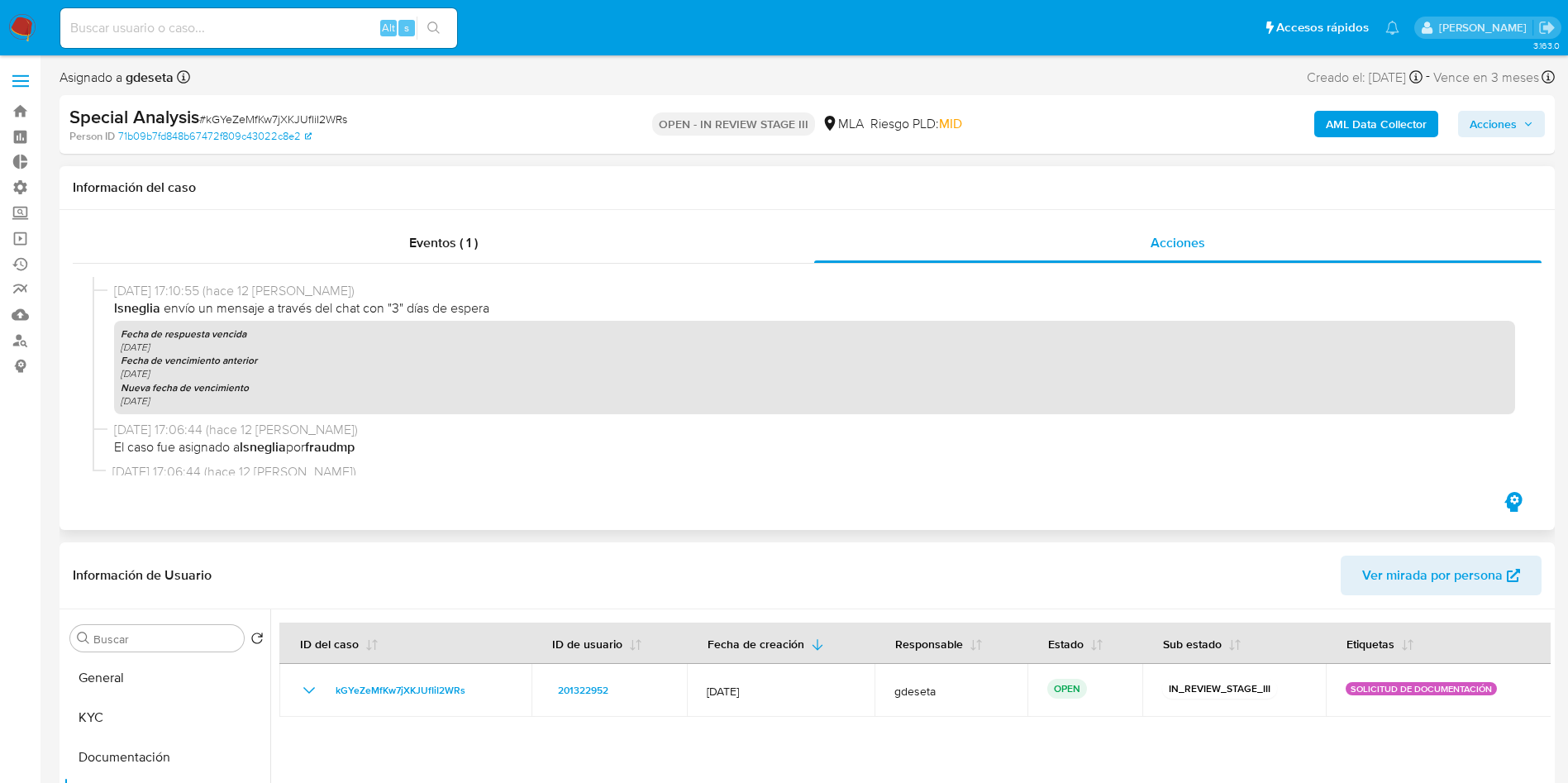
scroll to position [486, 0]
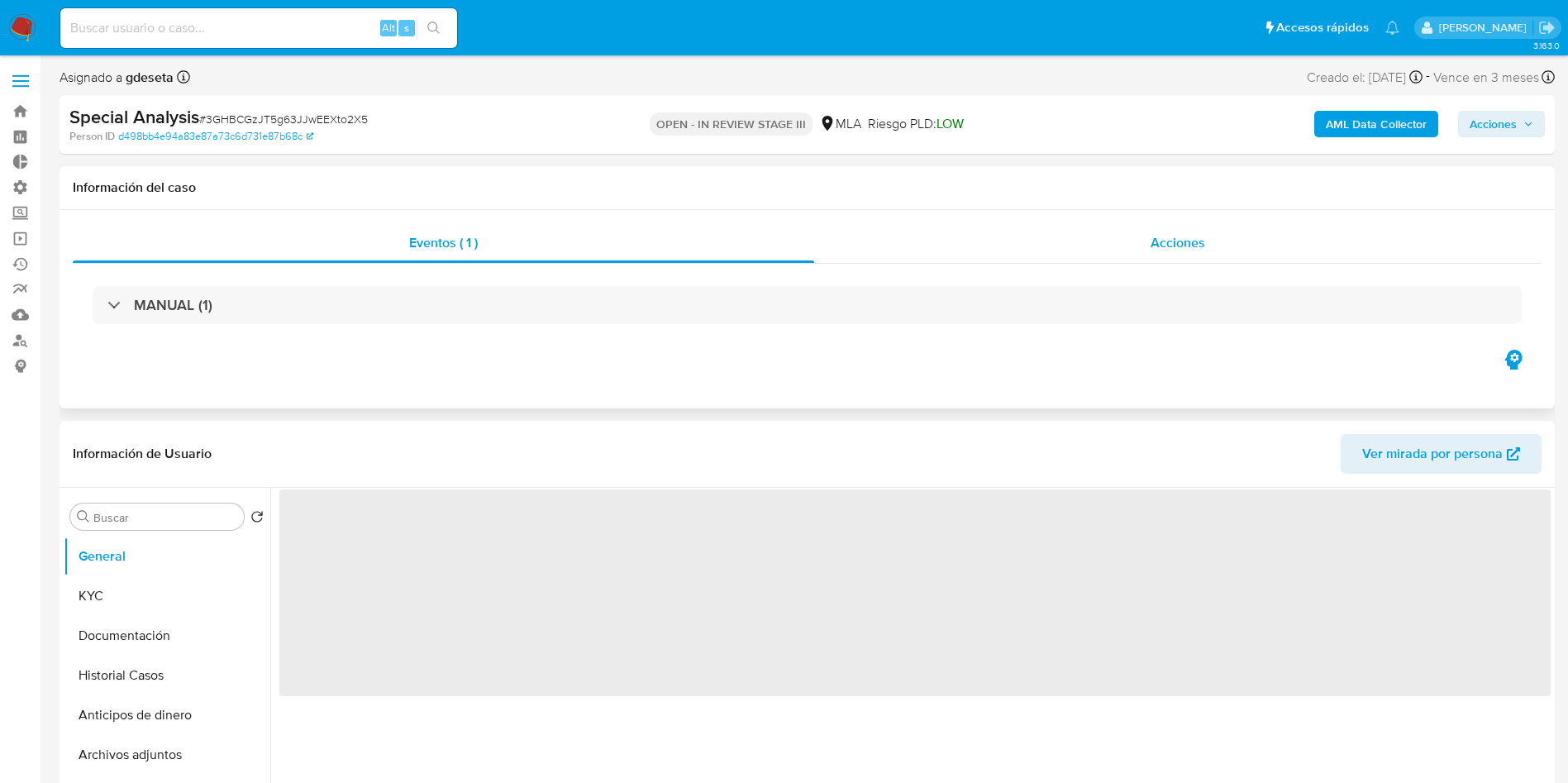
select select "10"
click at [1204, 261] on div "Acciones" at bounding box center [1177, 242] width 727 height 40
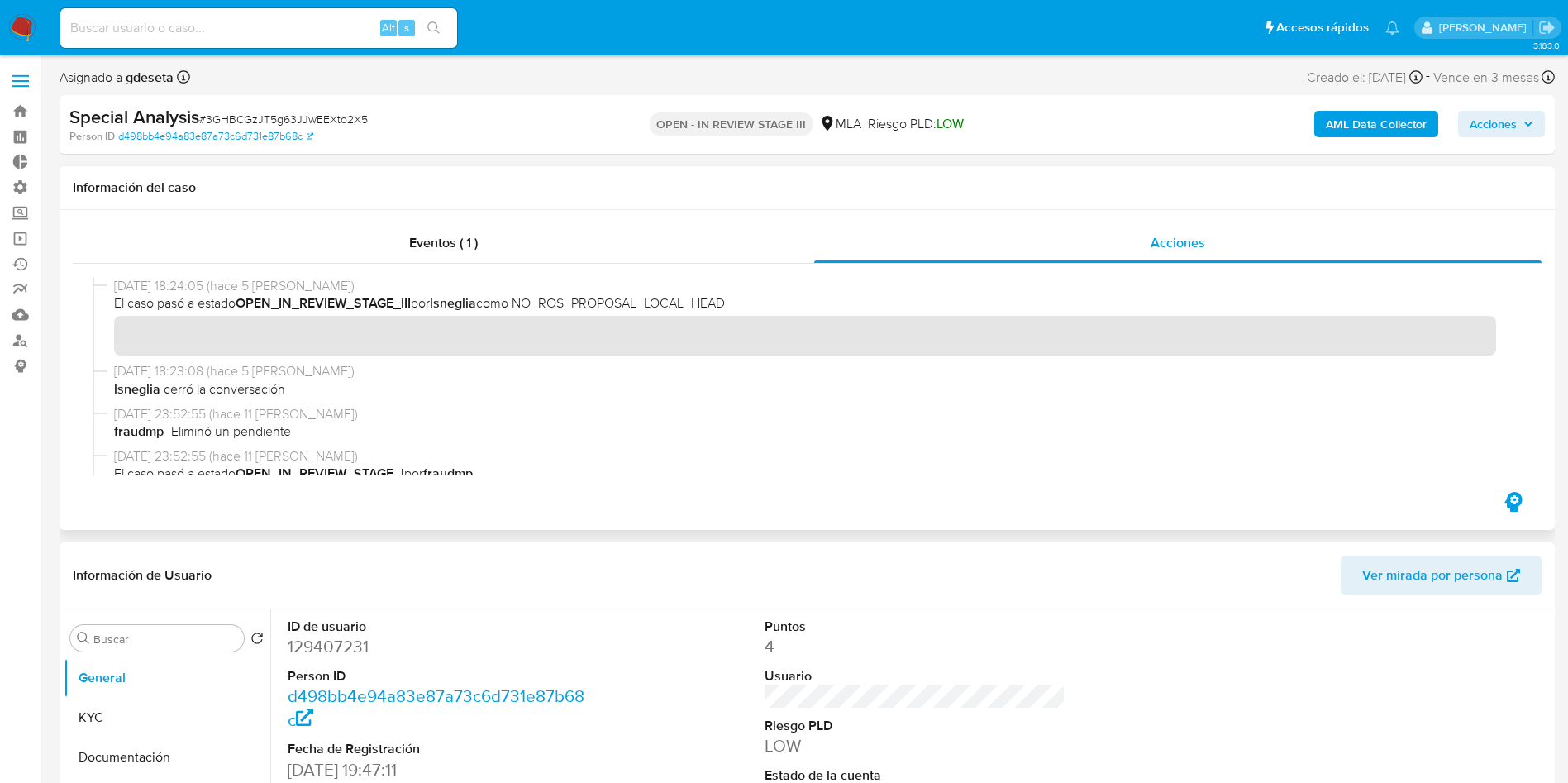
scroll to position [610, 0]
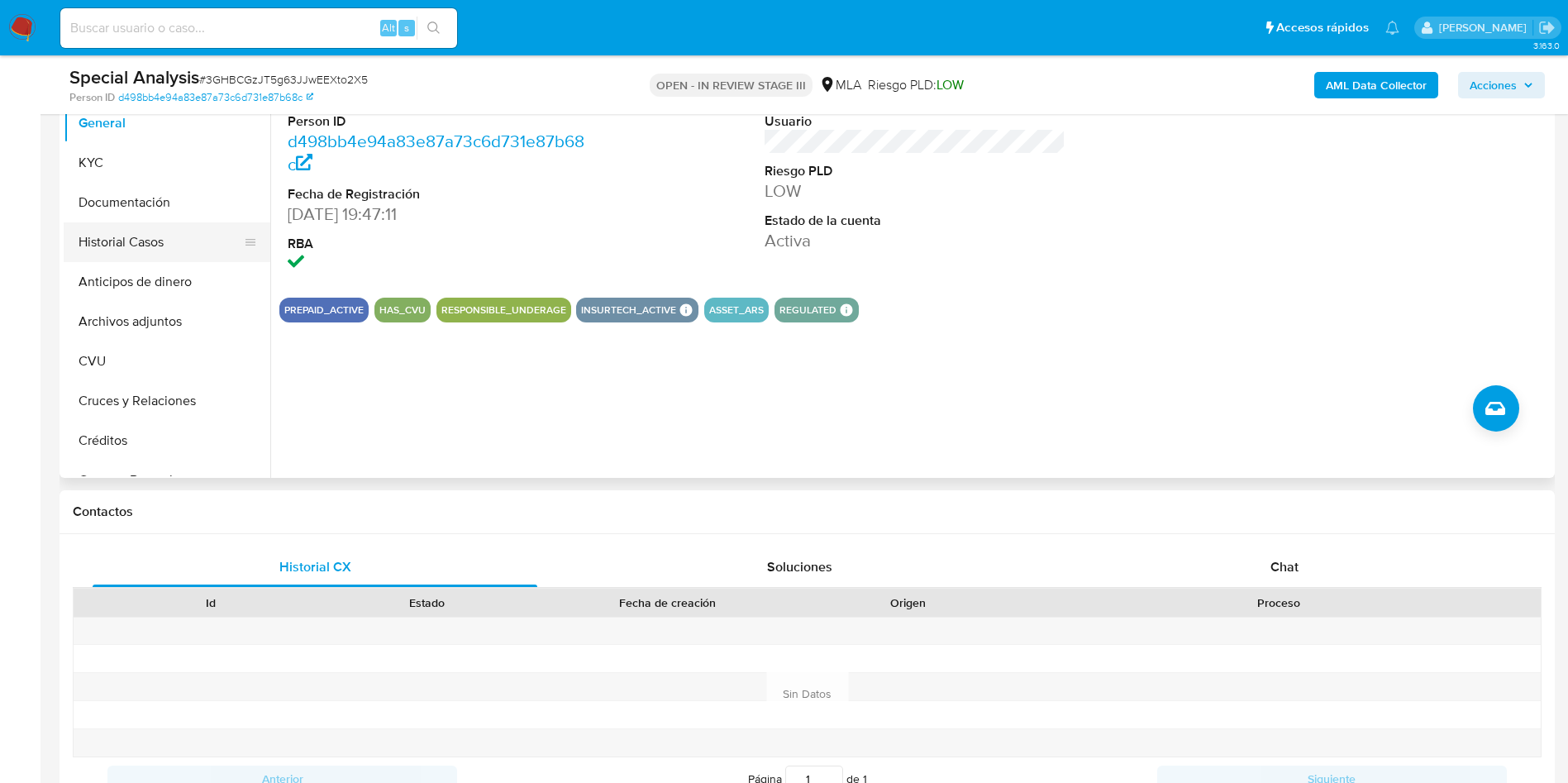
click at [132, 246] on button "Historial Casos" at bounding box center [160, 242] width 194 height 40
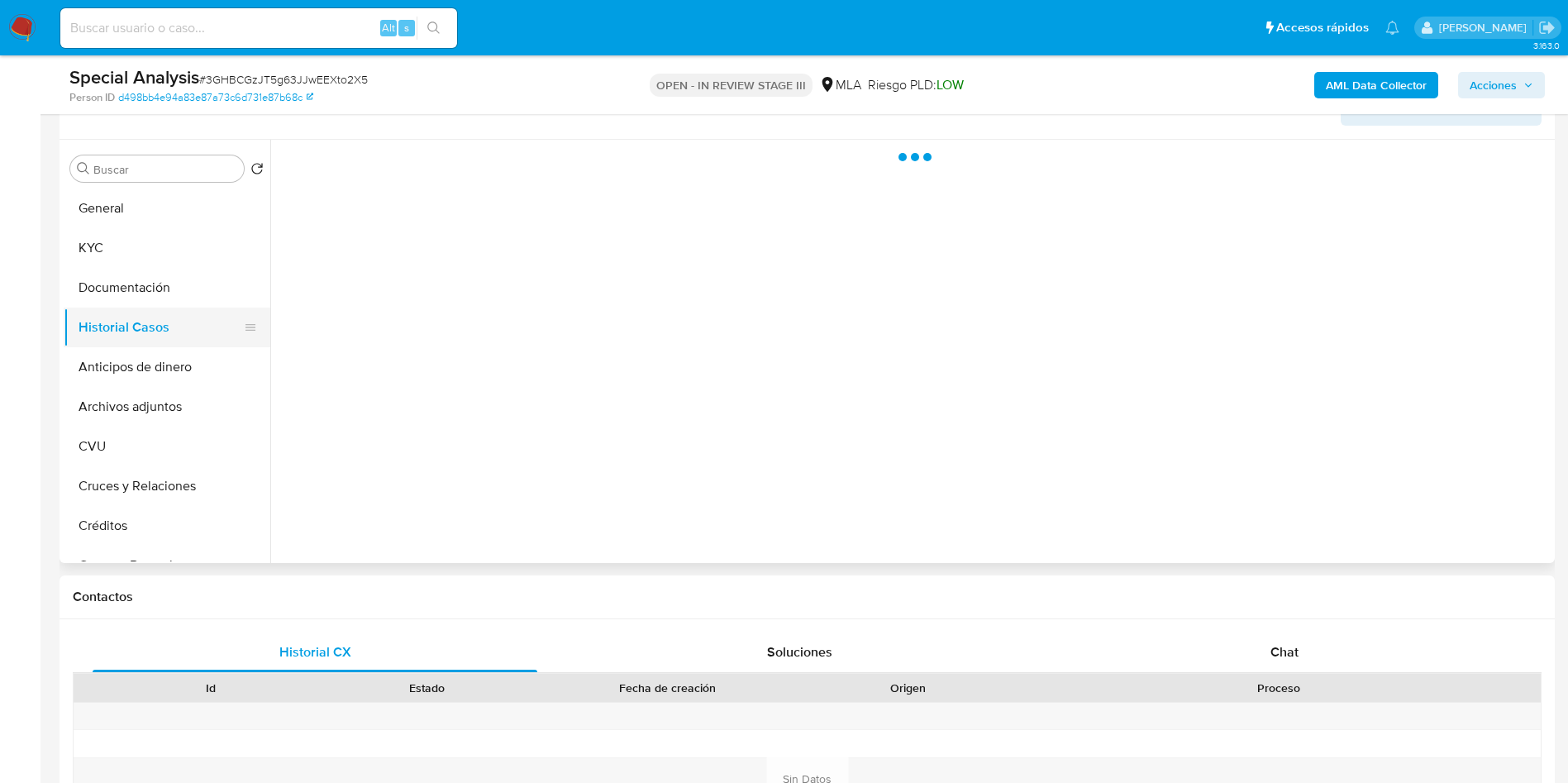
scroll to position [372, 0]
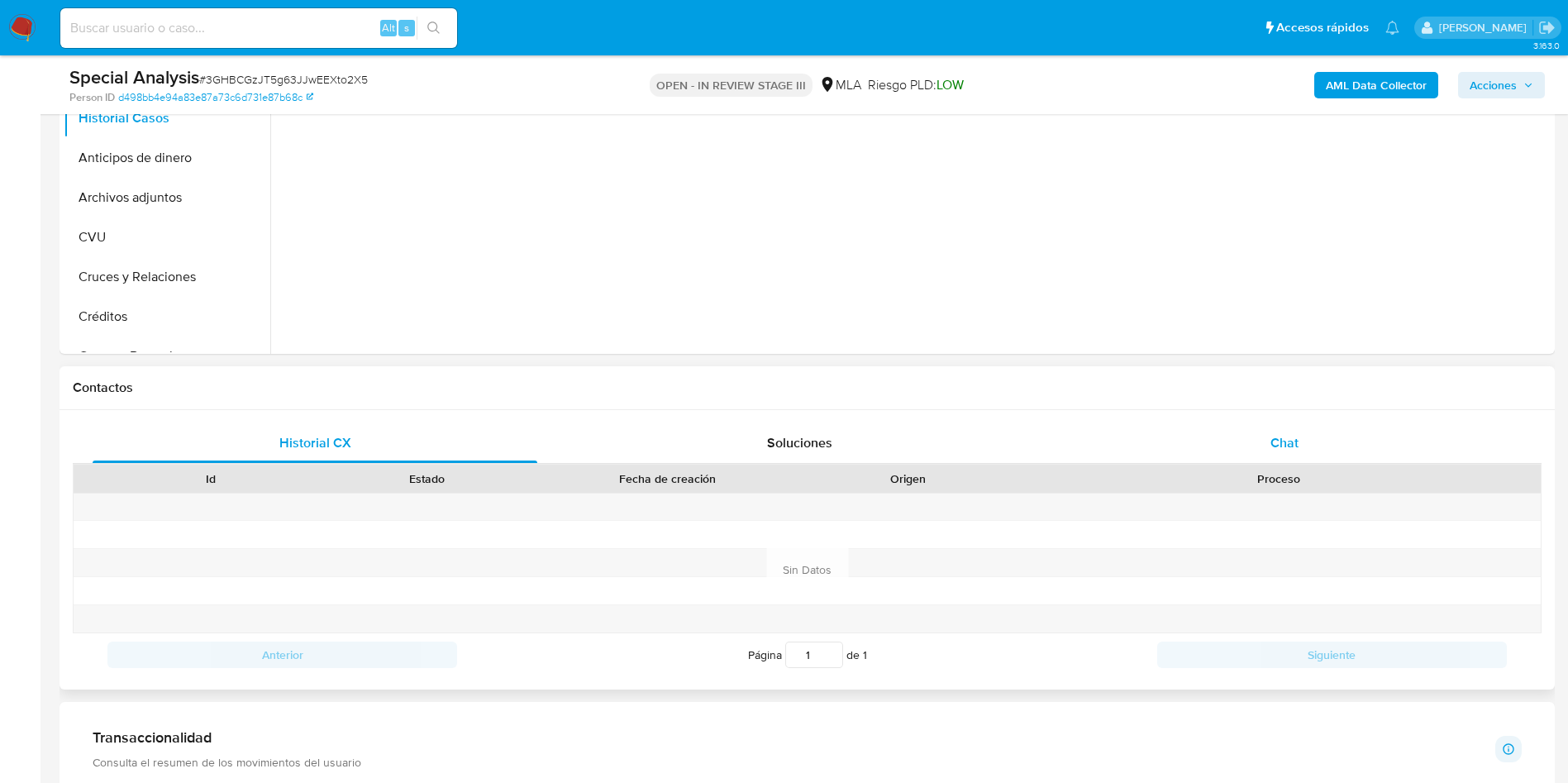
click at [1296, 434] on span "Chat" at bounding box center [1284, 442] width 28 height 19
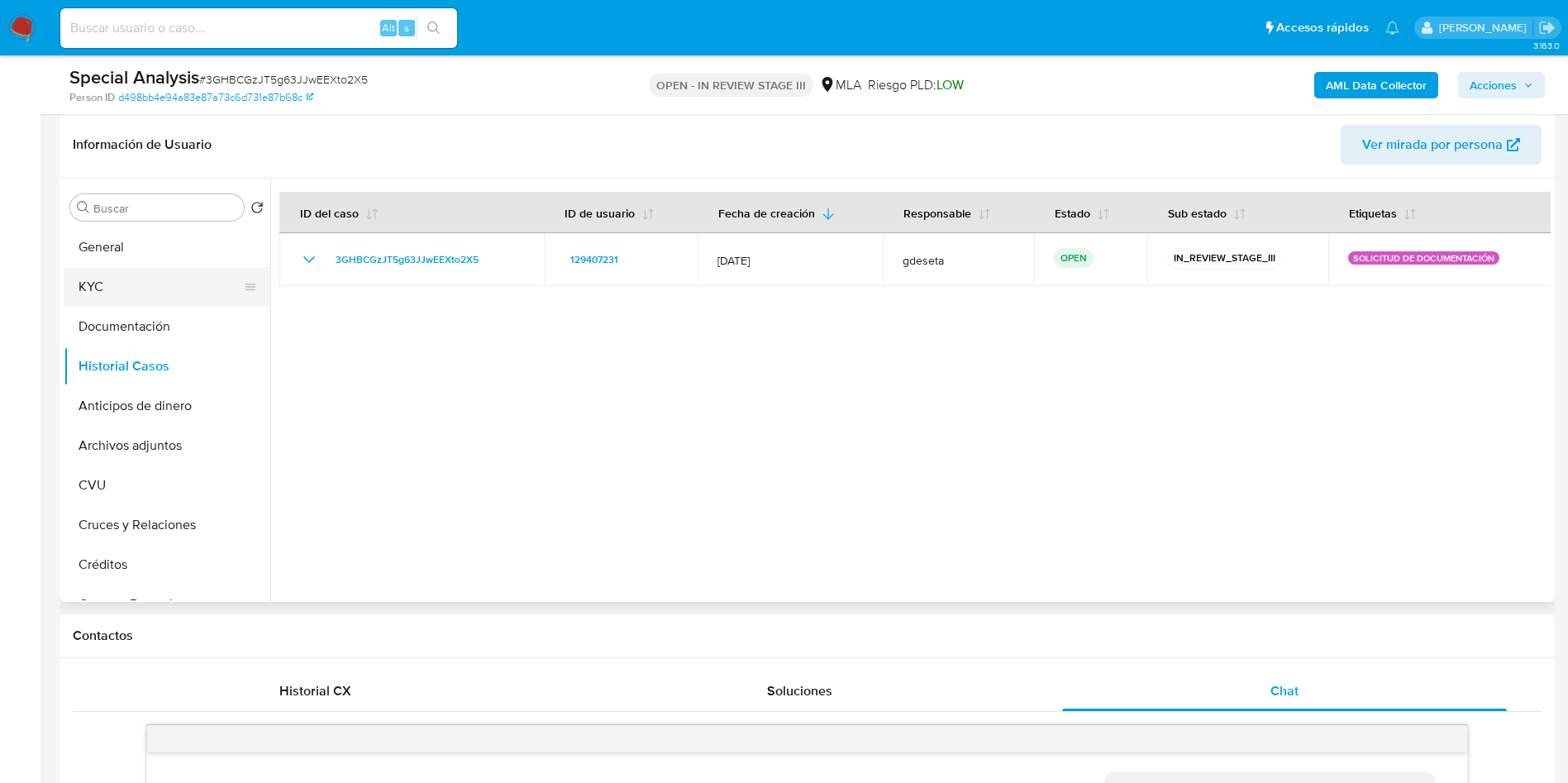
click at [142, 272] on button "KYC" at bounding box center [160, 287] width 194 height 40
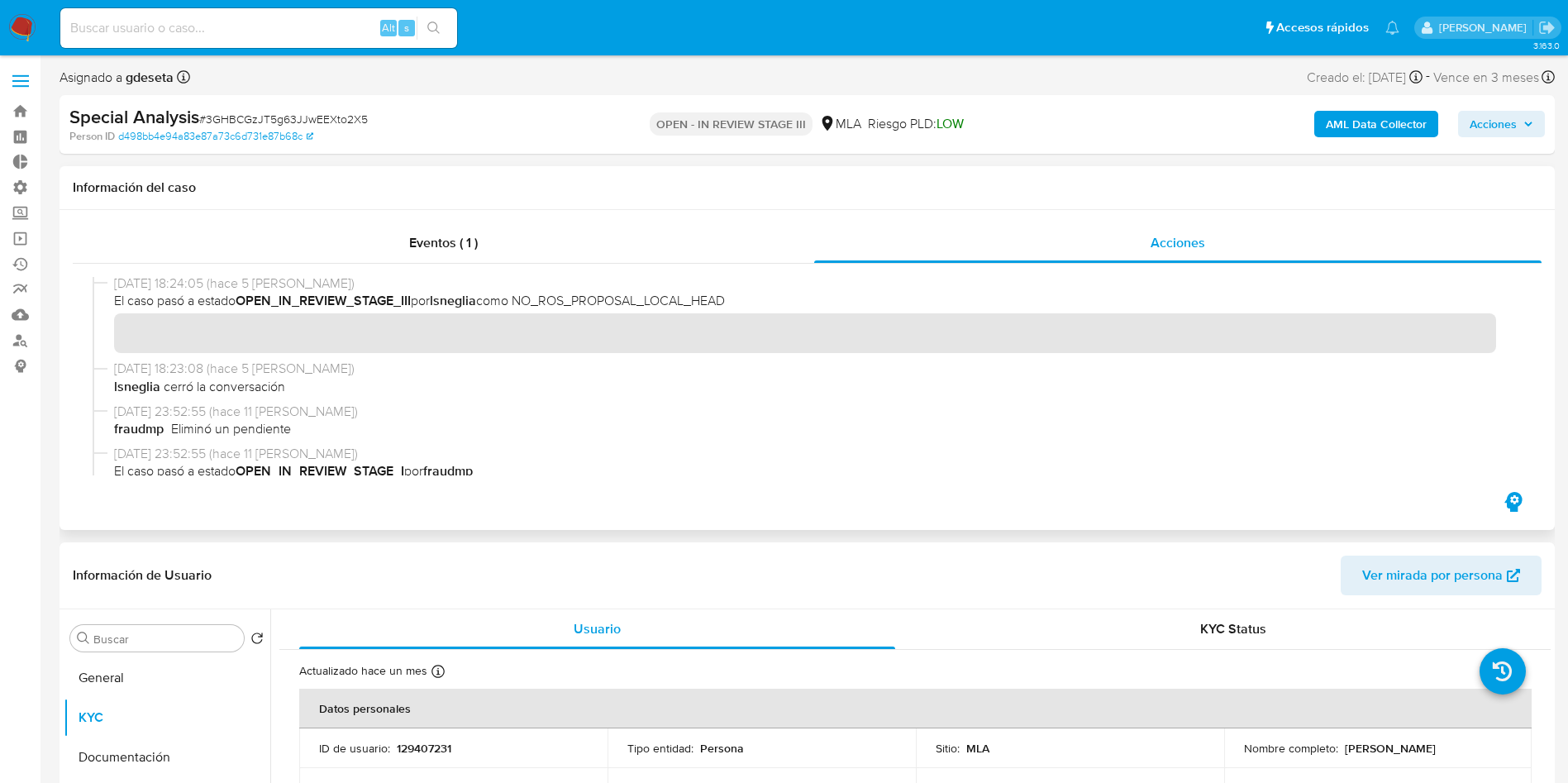
scroll to position [0, 0]
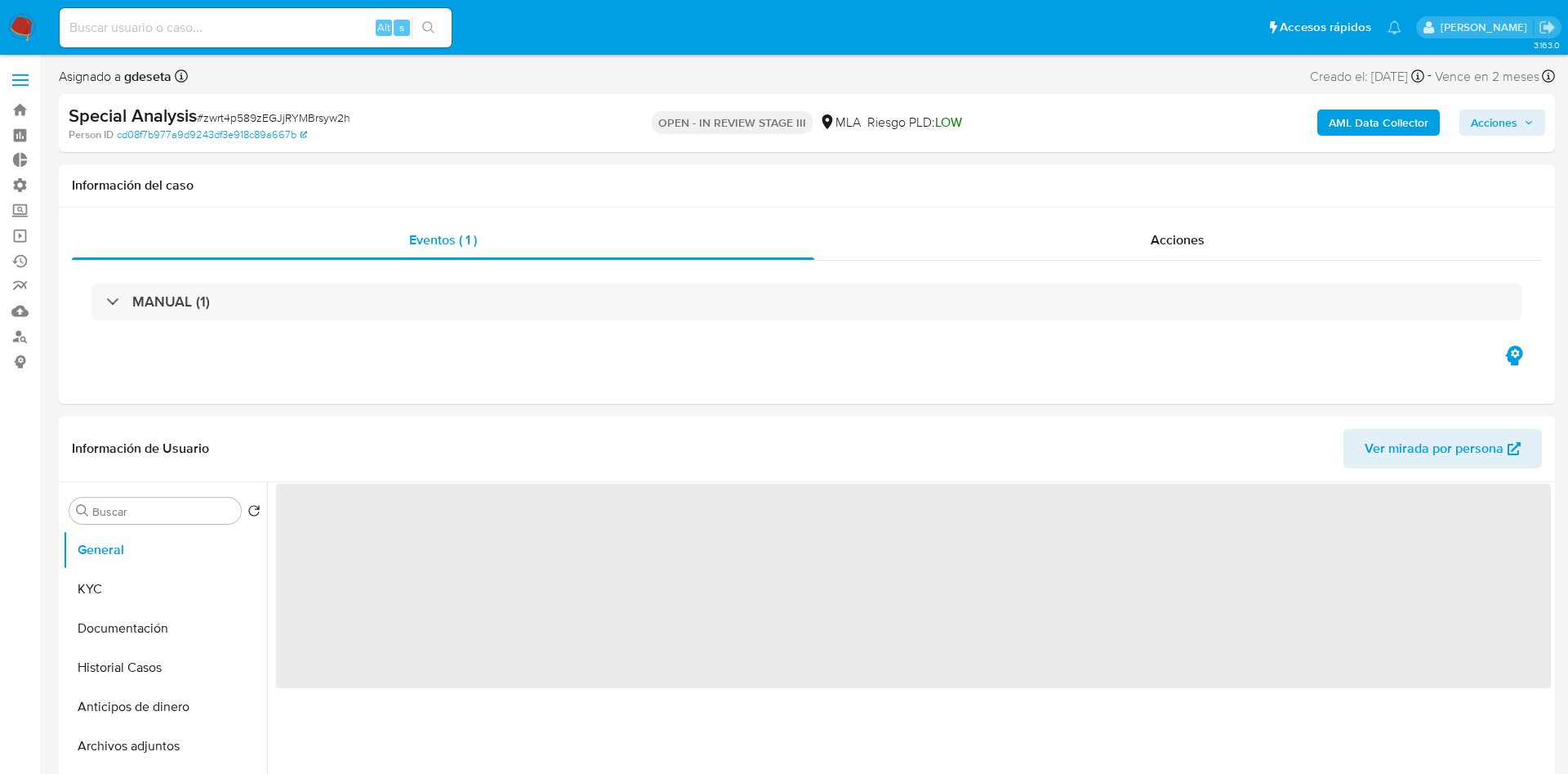
select select "10"
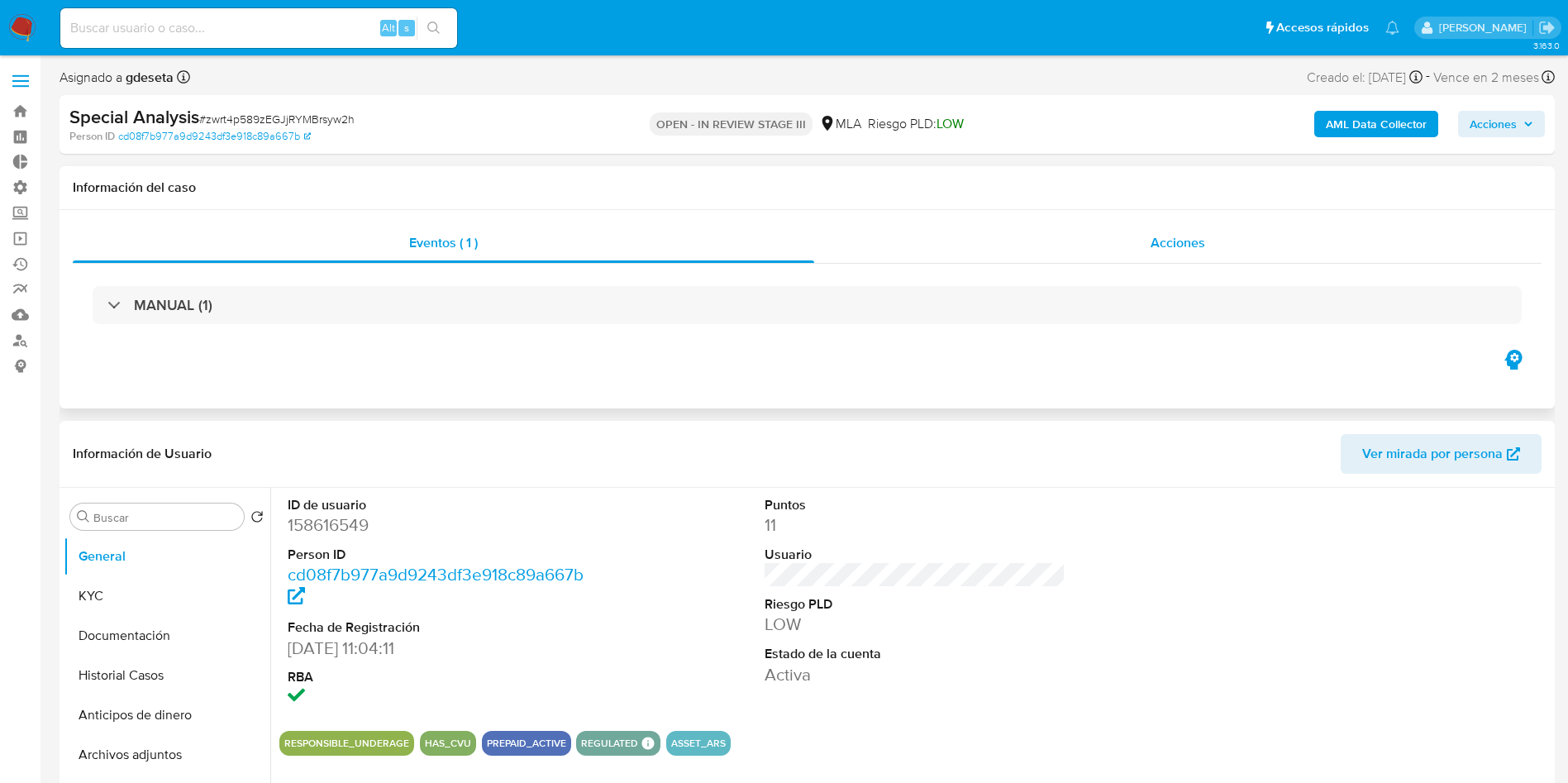
click at [1179, 254] on div "Acciones" at bounding box center [1177, 242] width 727 height 40
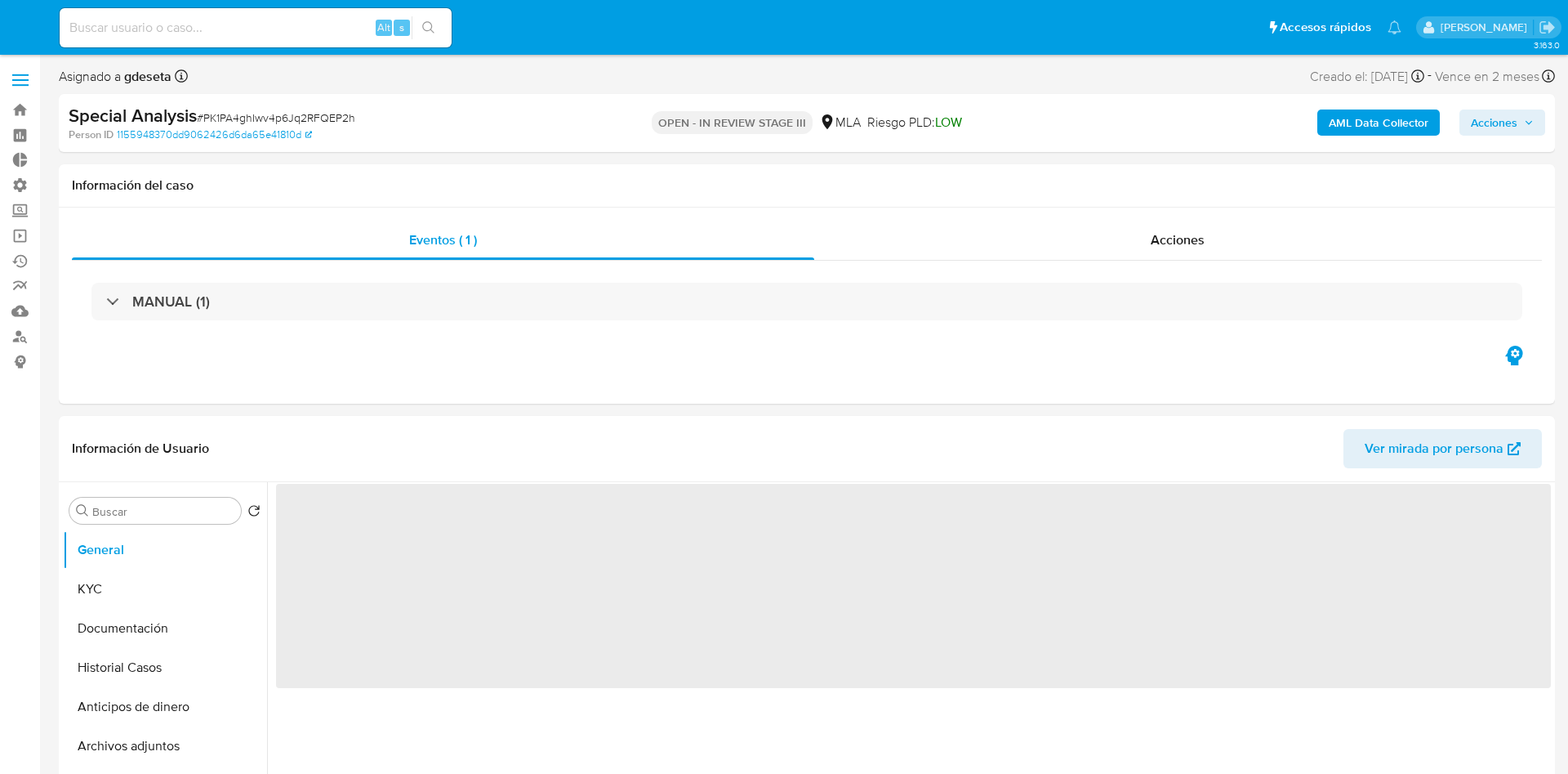
select select "10"
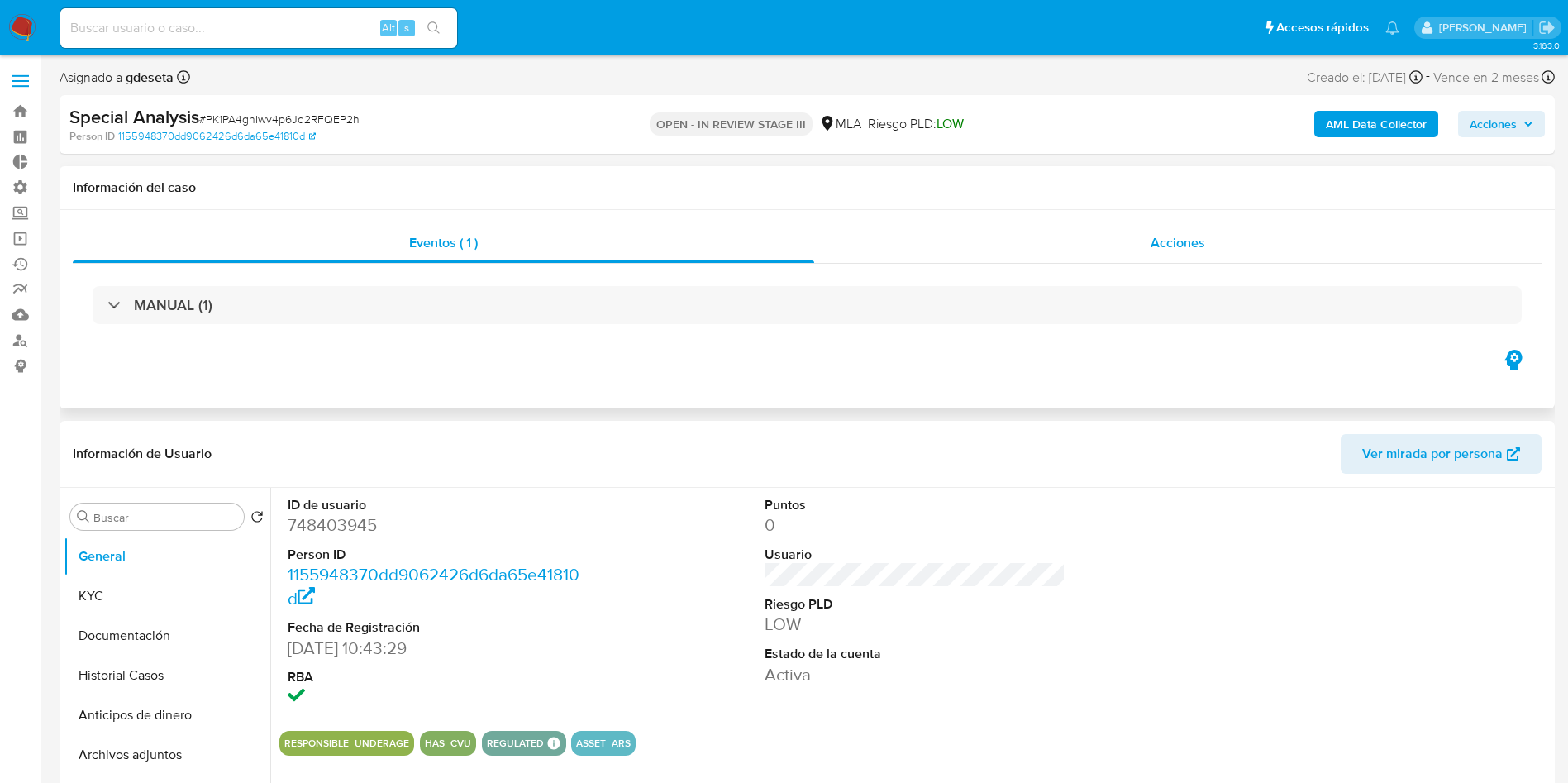
click at [1205, 243] on span "Acciones" at bounding box center [1178, 242] width 55 height 19
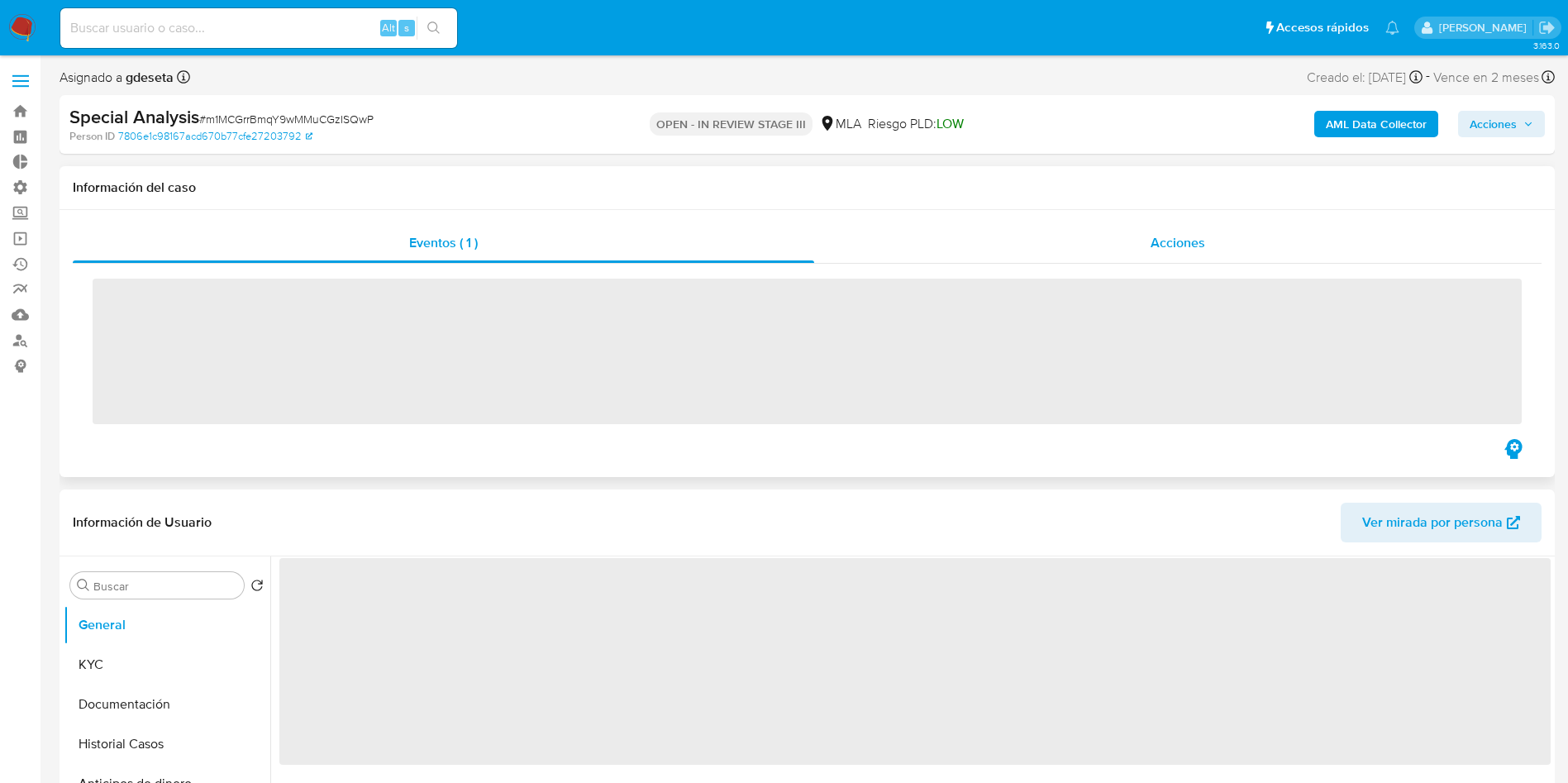
click at [1189, 236] on span "Acciones" at bounding box center [1178, 242] width 55 height 19
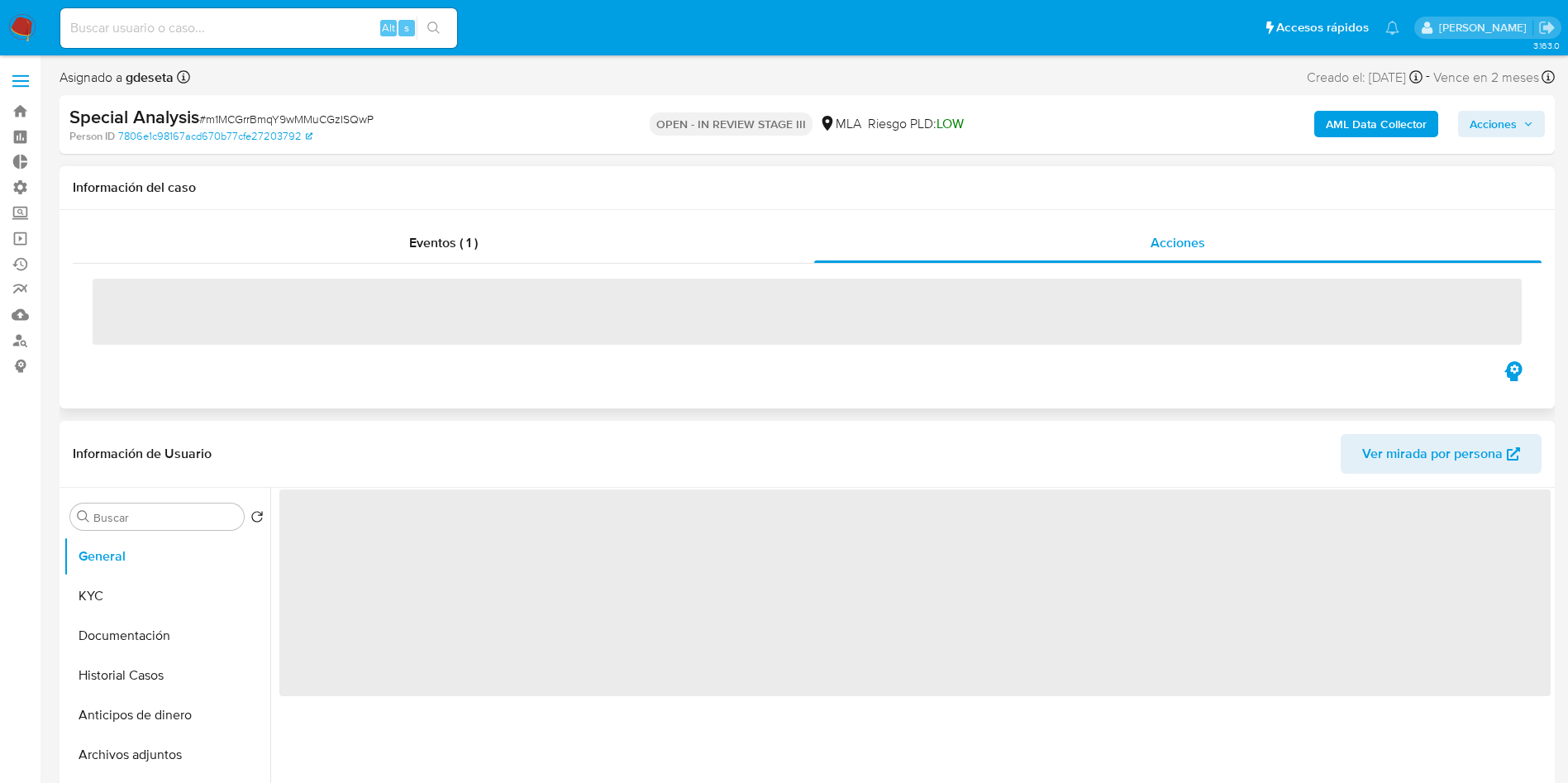
select select "10"
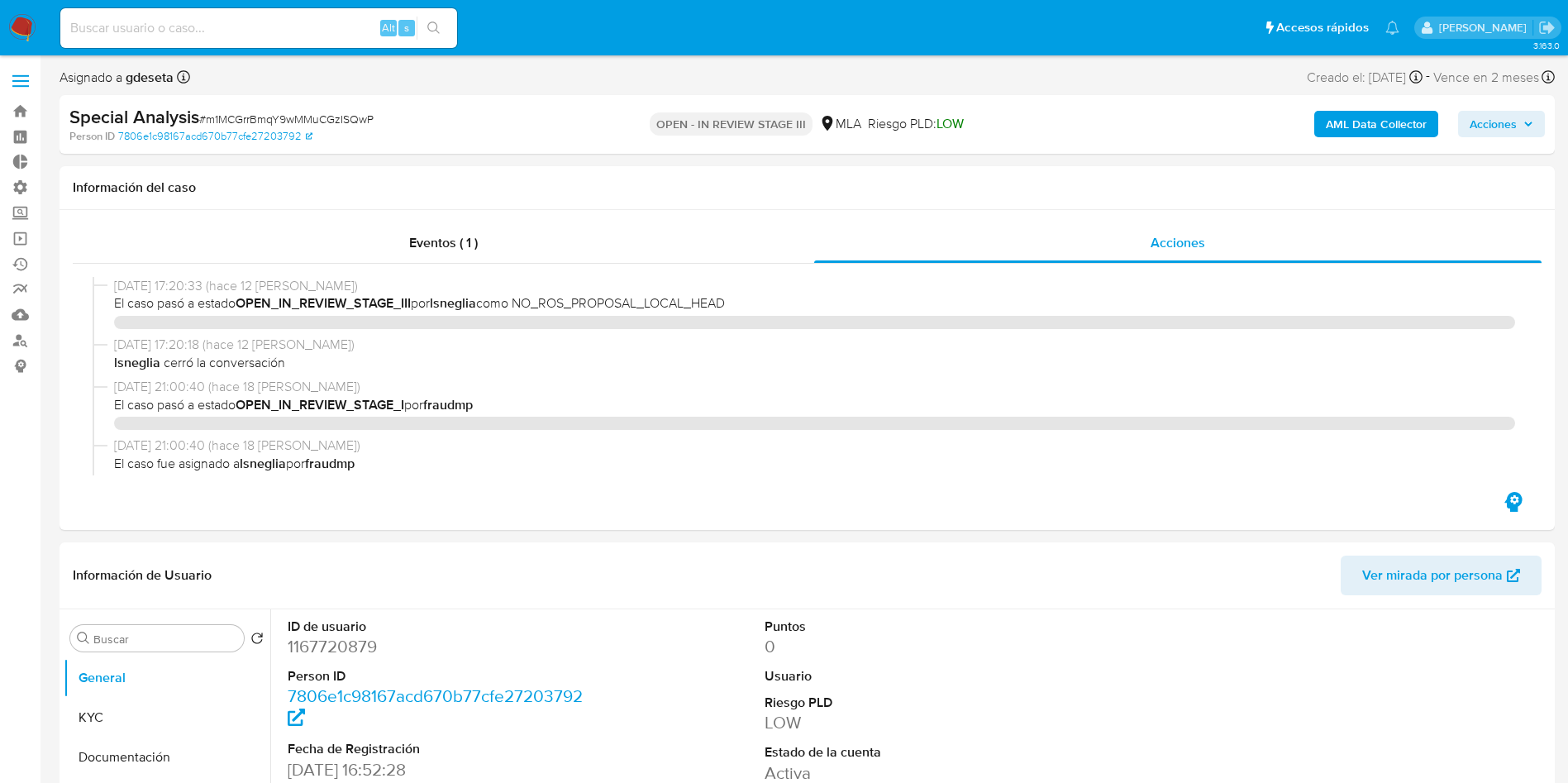
select select "10"
click at [287, 122] on span "# m1MCGrrBmqY9wMMuCGzISQwP" at bounding box center [286, 119] width 174 height 17
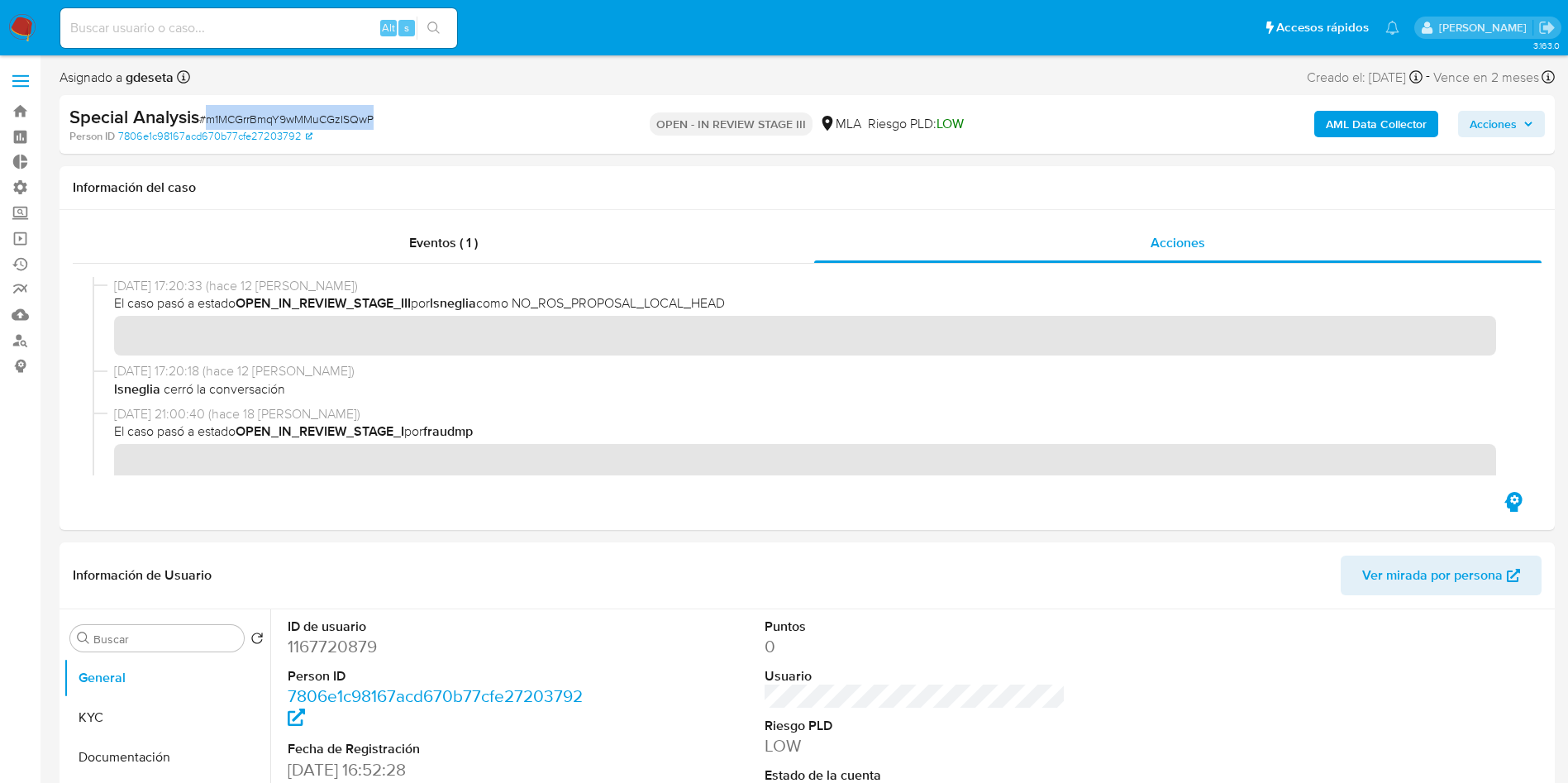
click at [287, 122] on span "# m1MCGrrBmqY9wMMuCGzISQwP" at bounding box center [286, 119] width 174 height 17
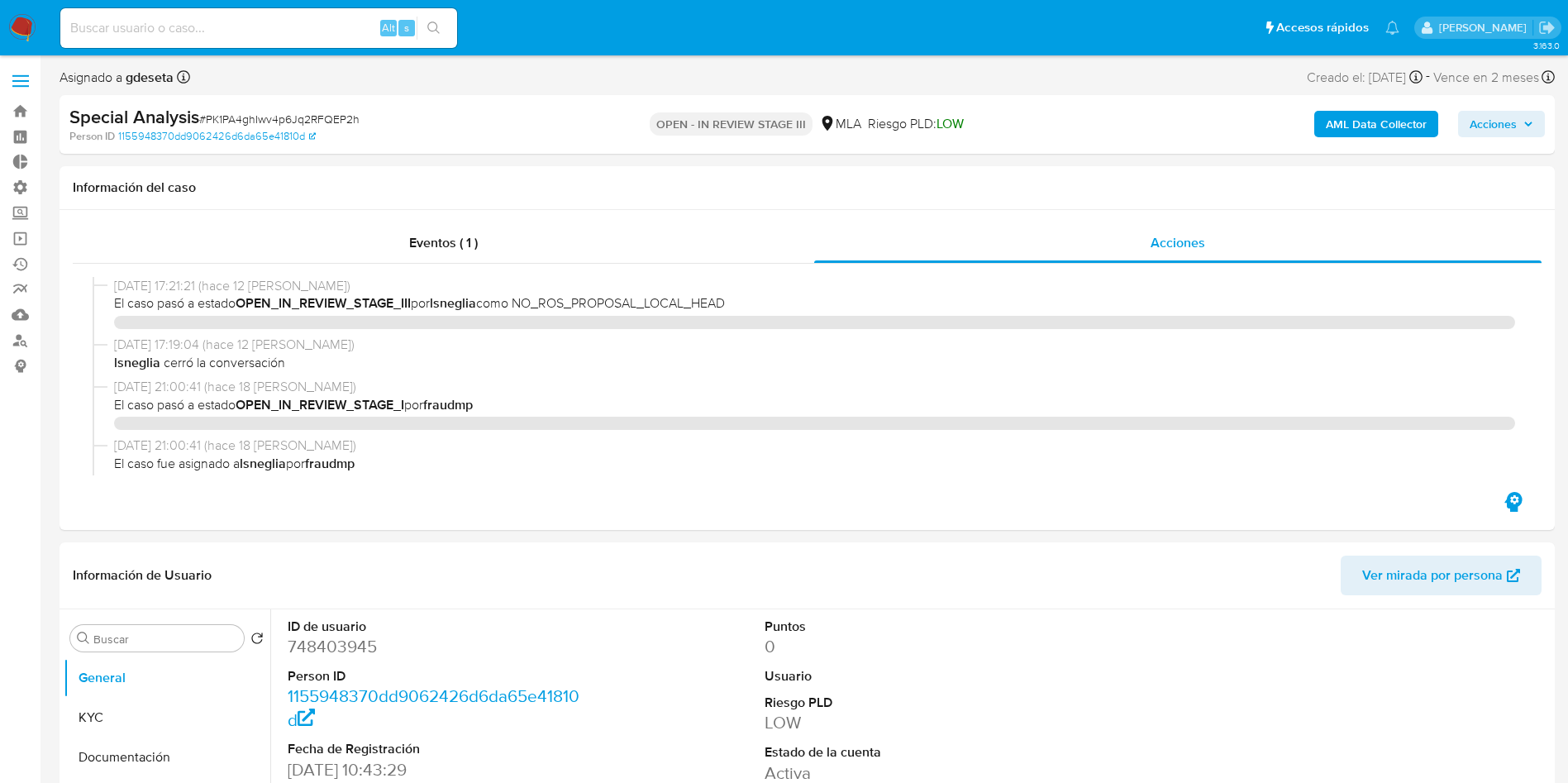
select select "10"
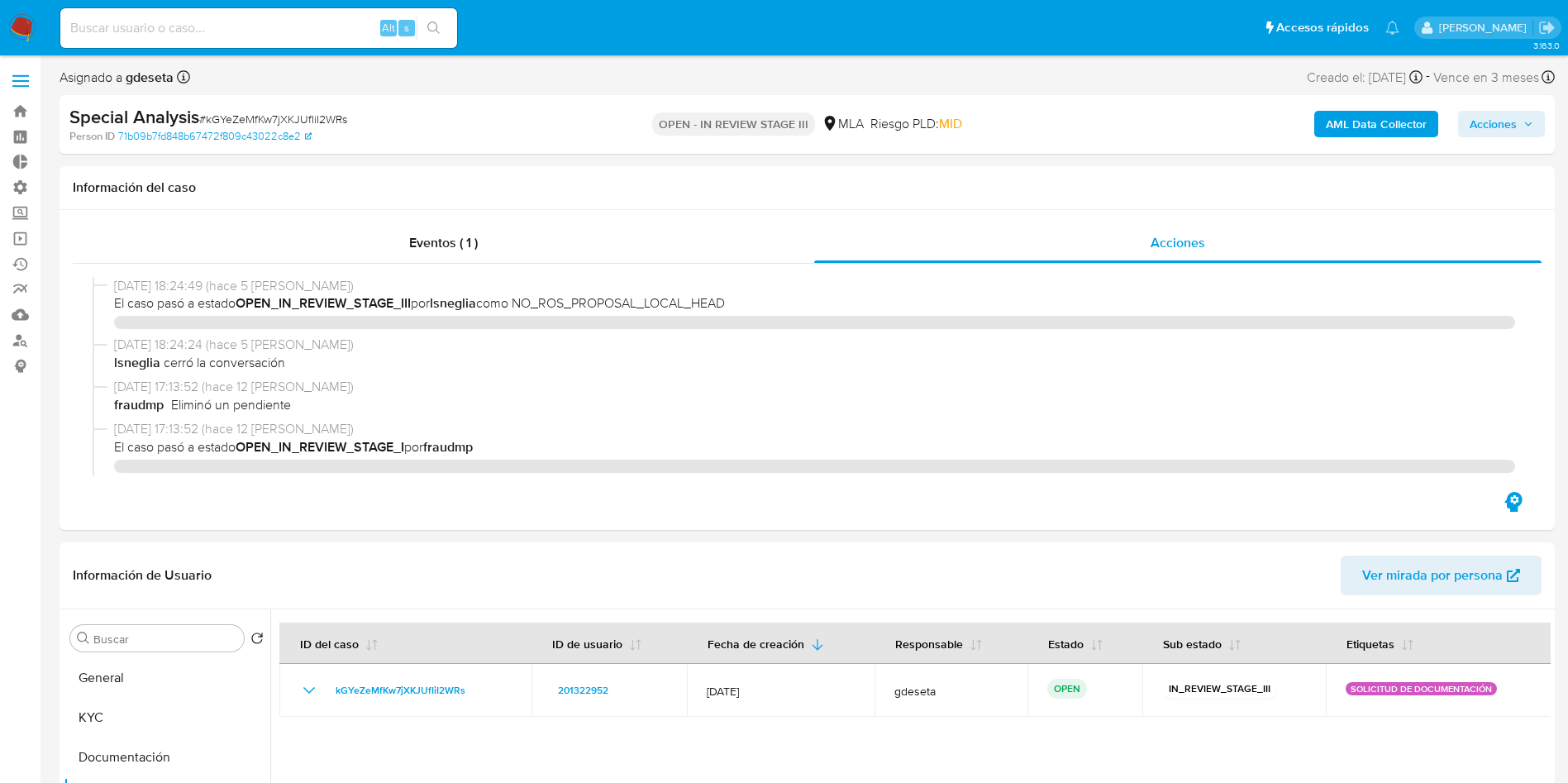
select select "10"
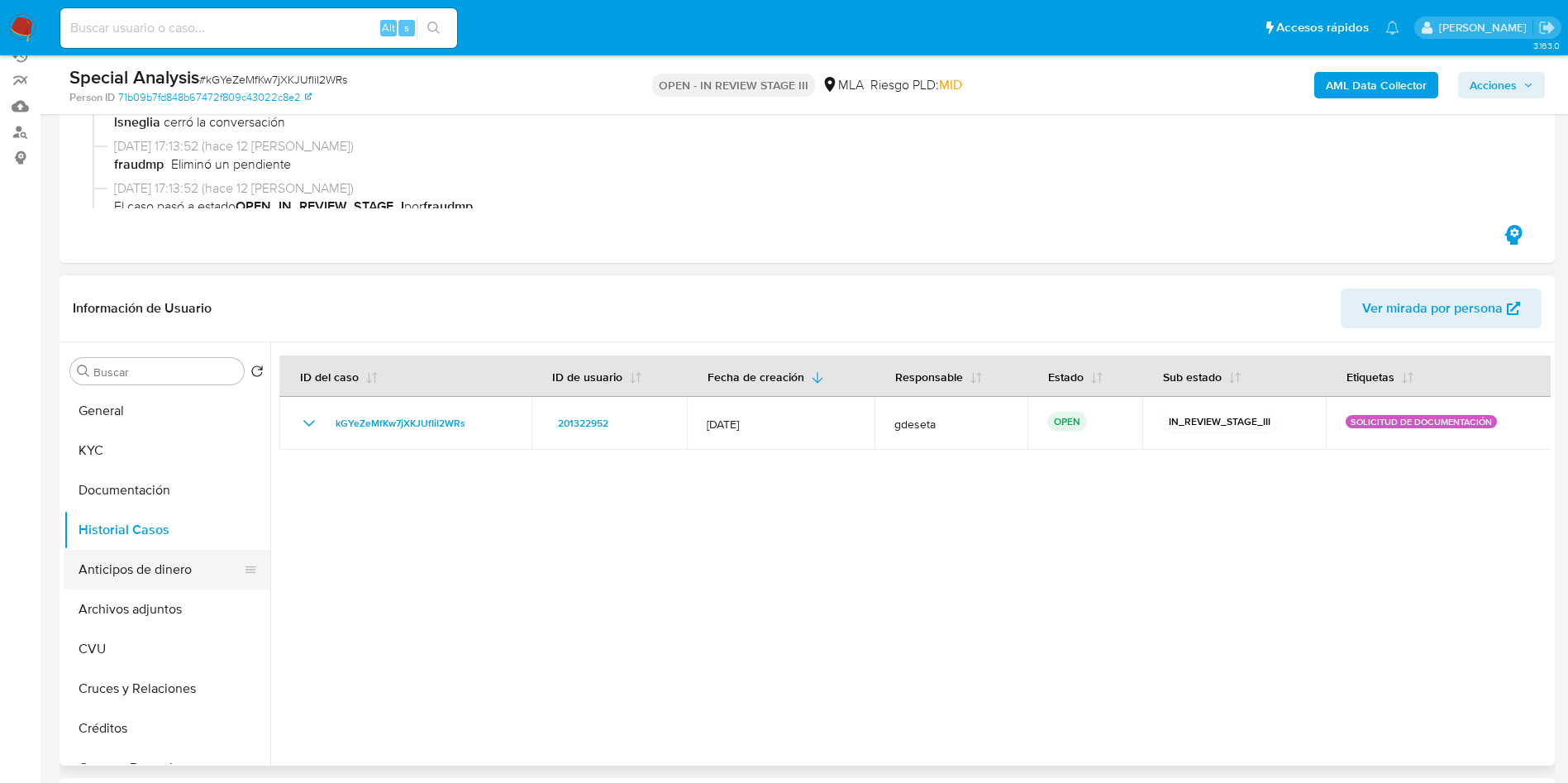
scroll to position [248, 0]
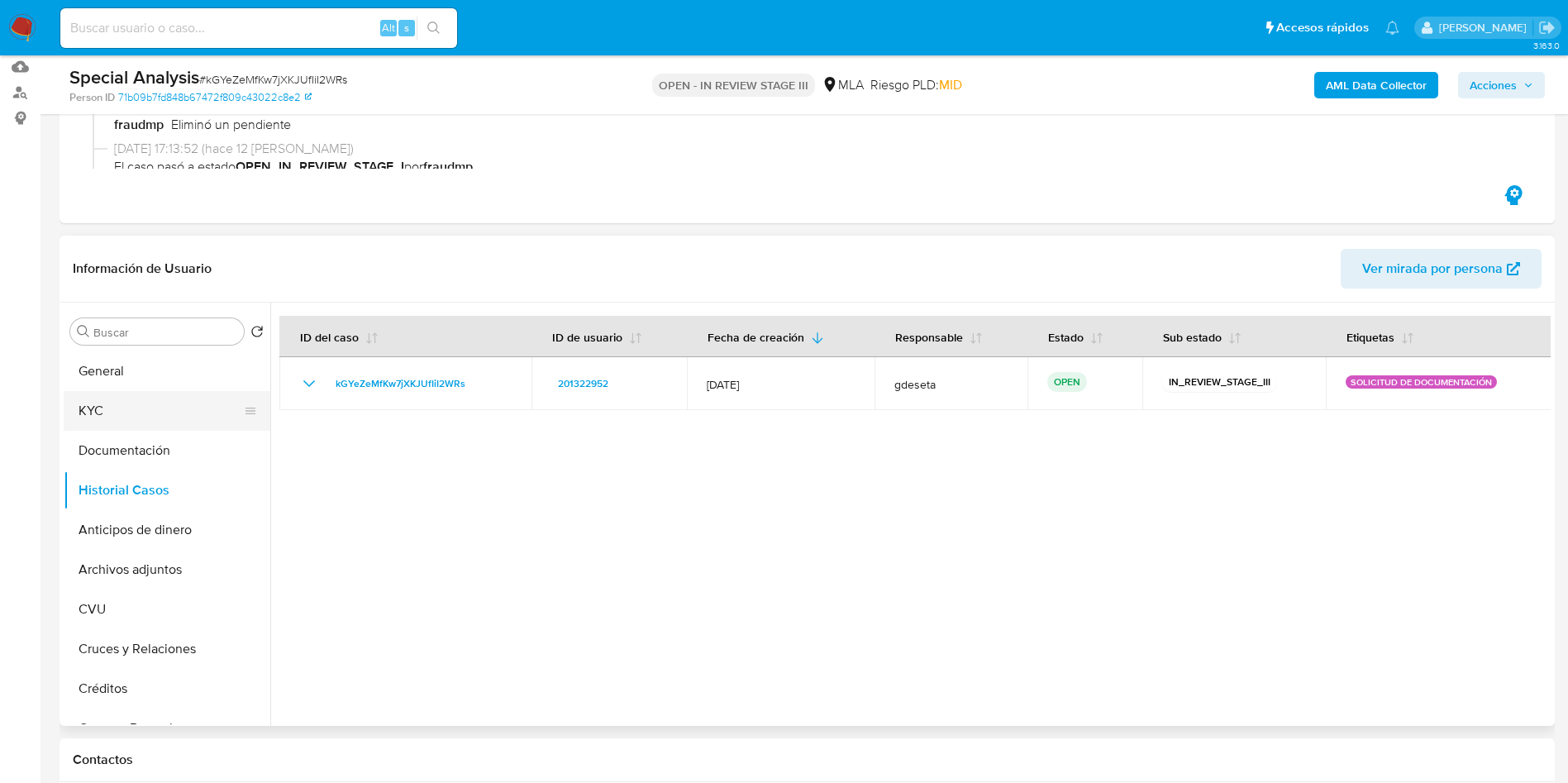
click at [109, 402] on button "KYC" at bounding box center [160, 411] width 194 height 40
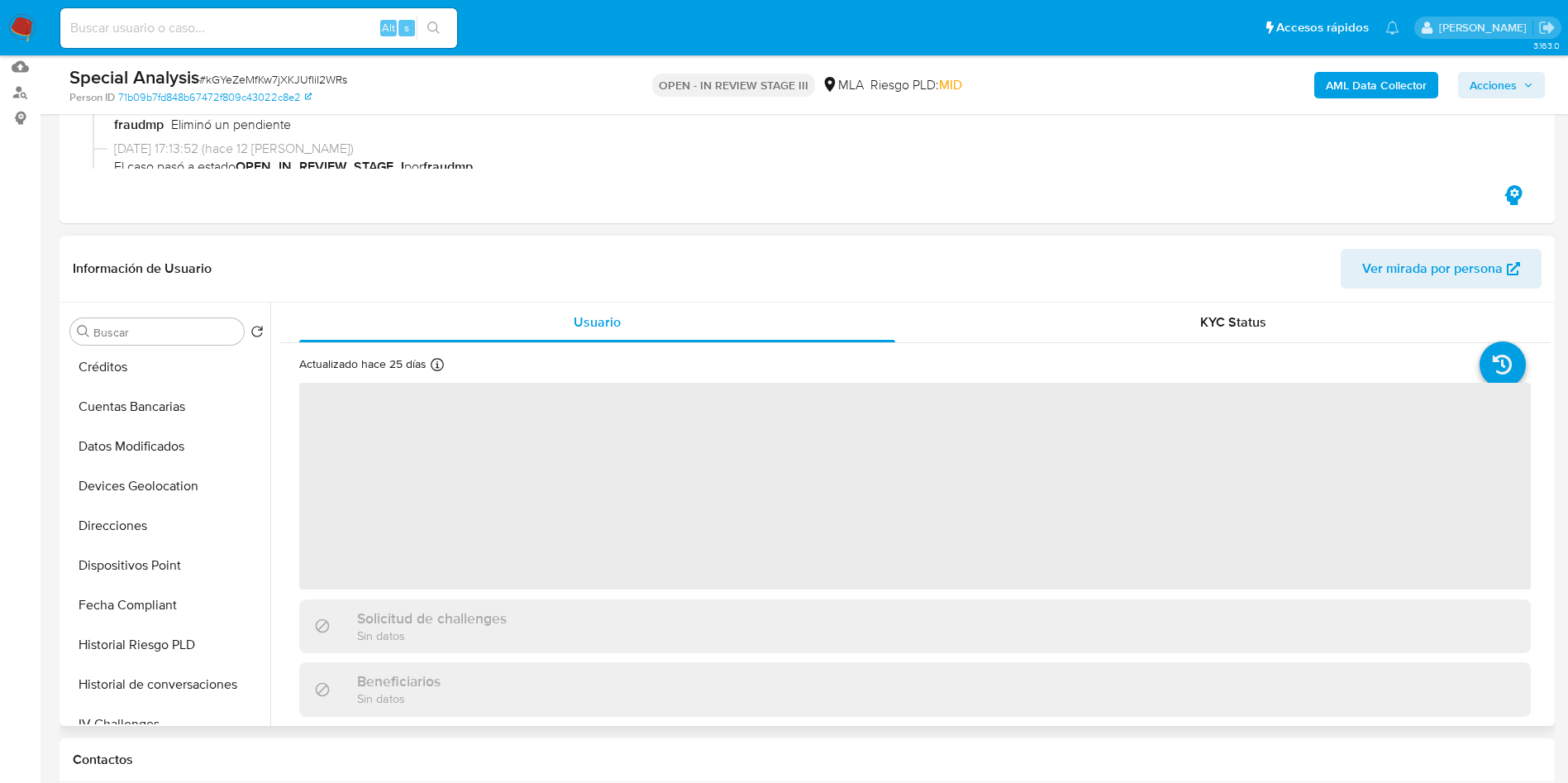
scroll to position [620, 0]
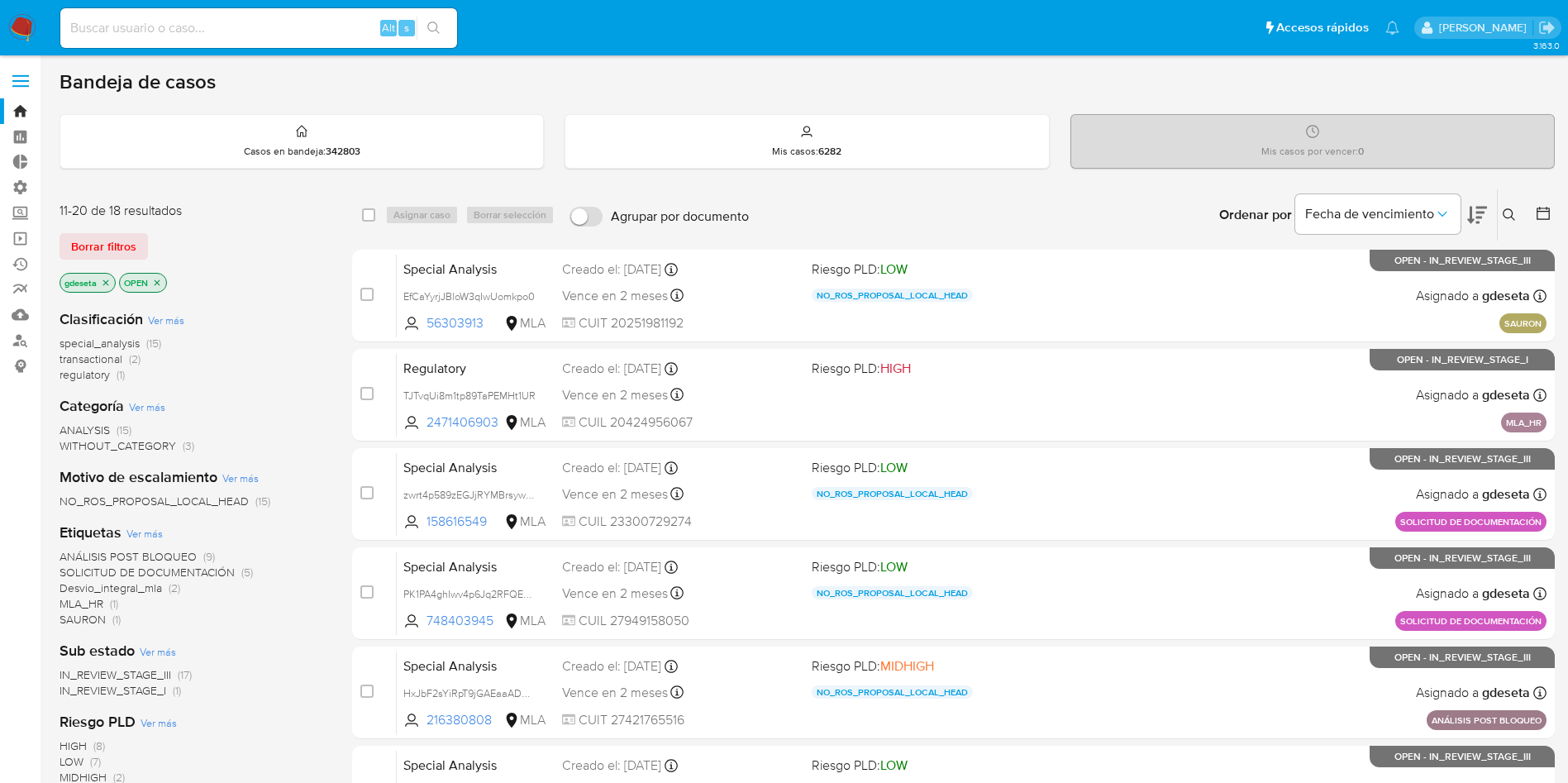
scroll to position [384, 0]
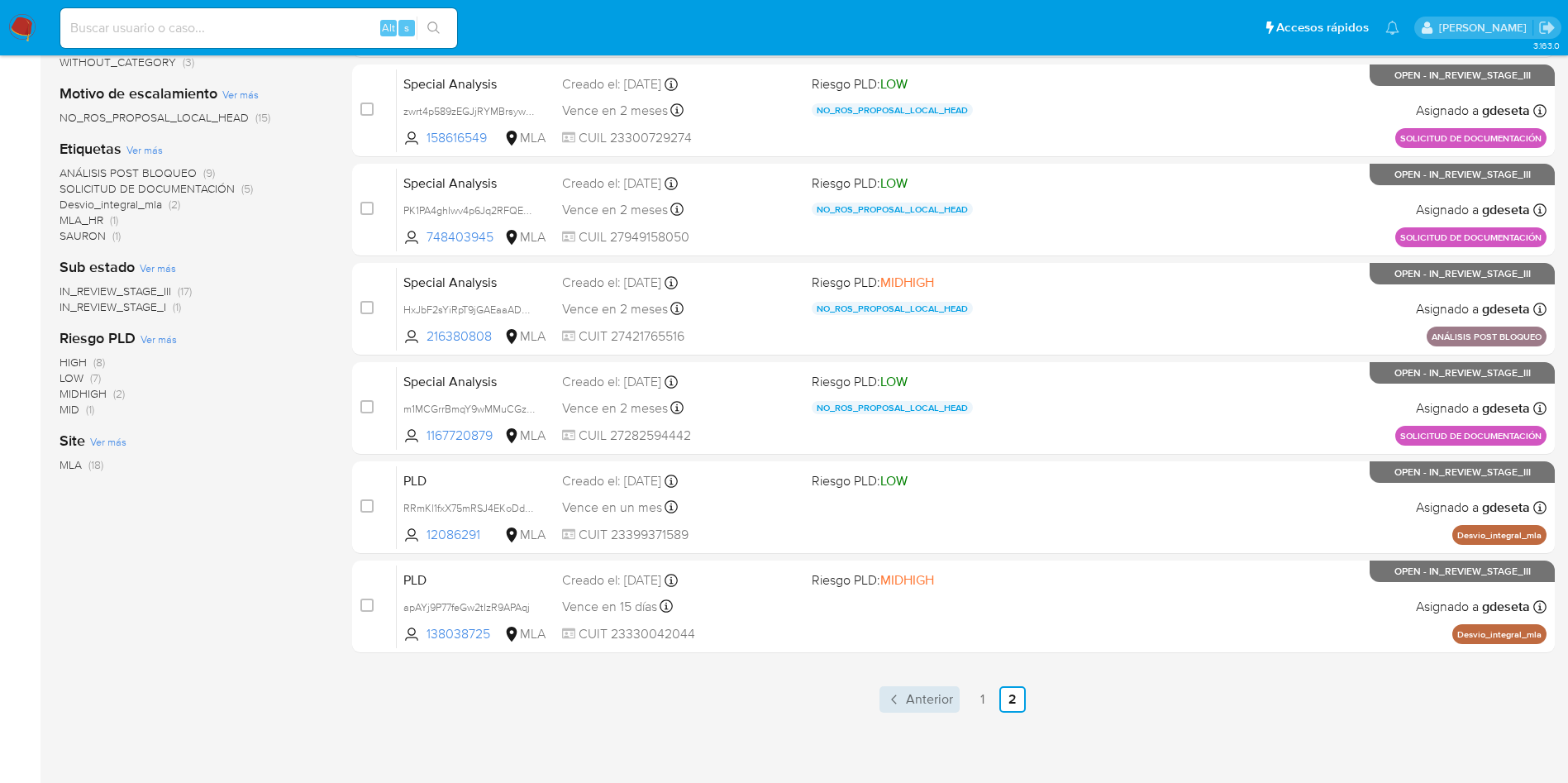
click at [956, 699] on link "Anterior" at bounding box center [919, 700] width 80 height 27
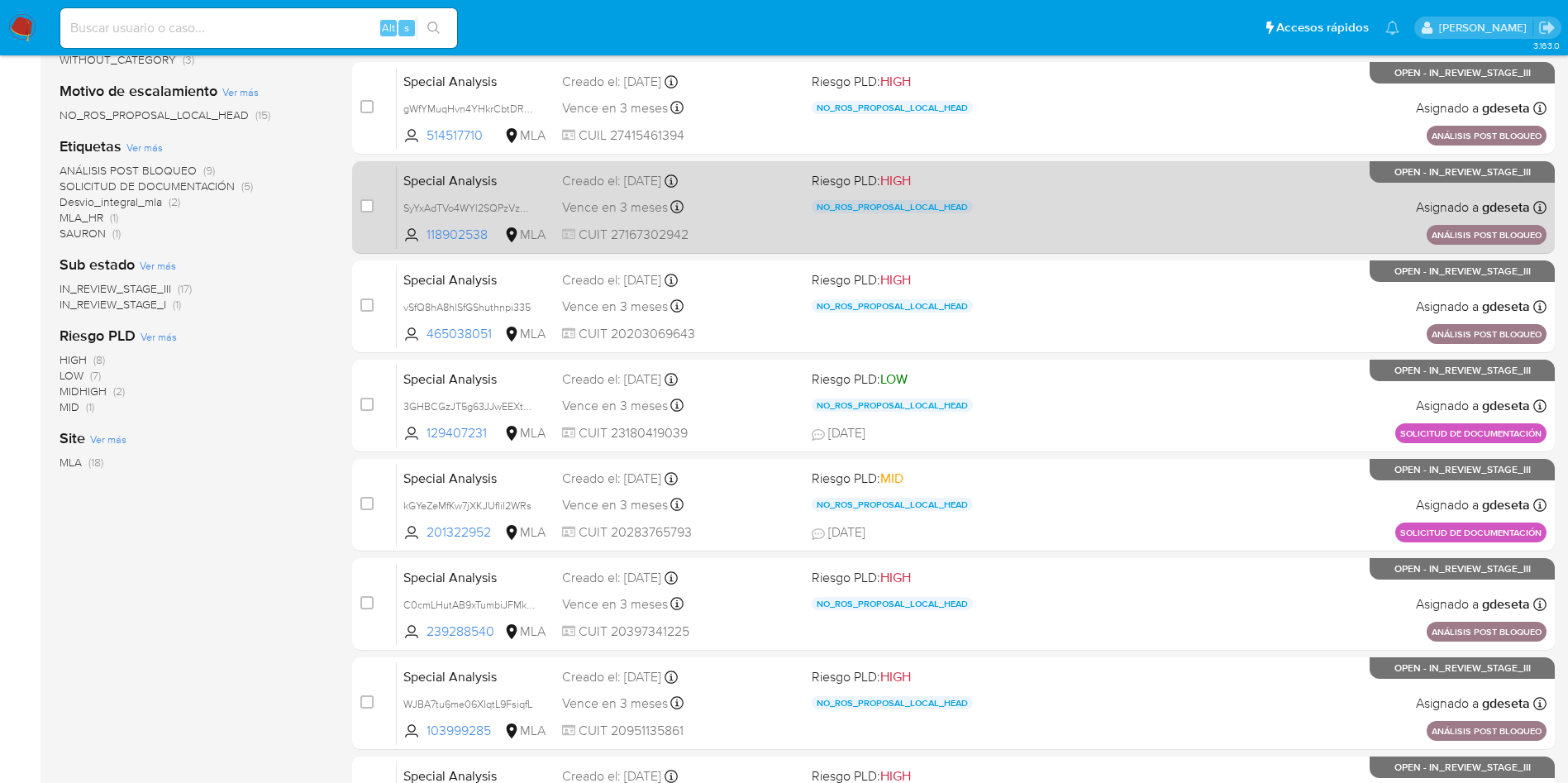
scroll to position [582, 0]
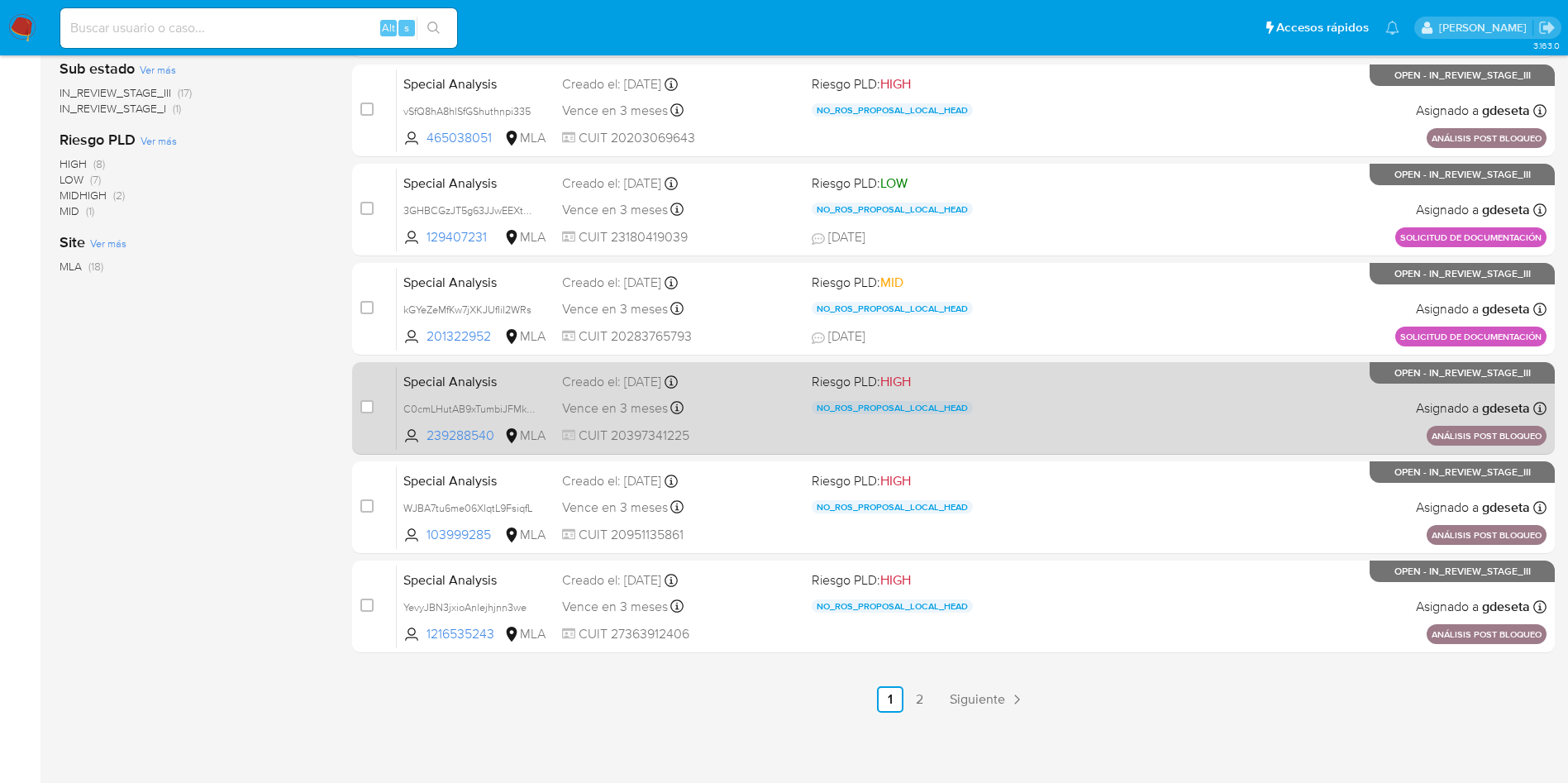
click at [551, 380] on div "Special Analysis C0cmLHutAB9xTumbiJFMkRNN 239288540 MLA Riesgo PLD: HIGH NO_ROS…" at bounding box center [972, 408] width 1150 height 83
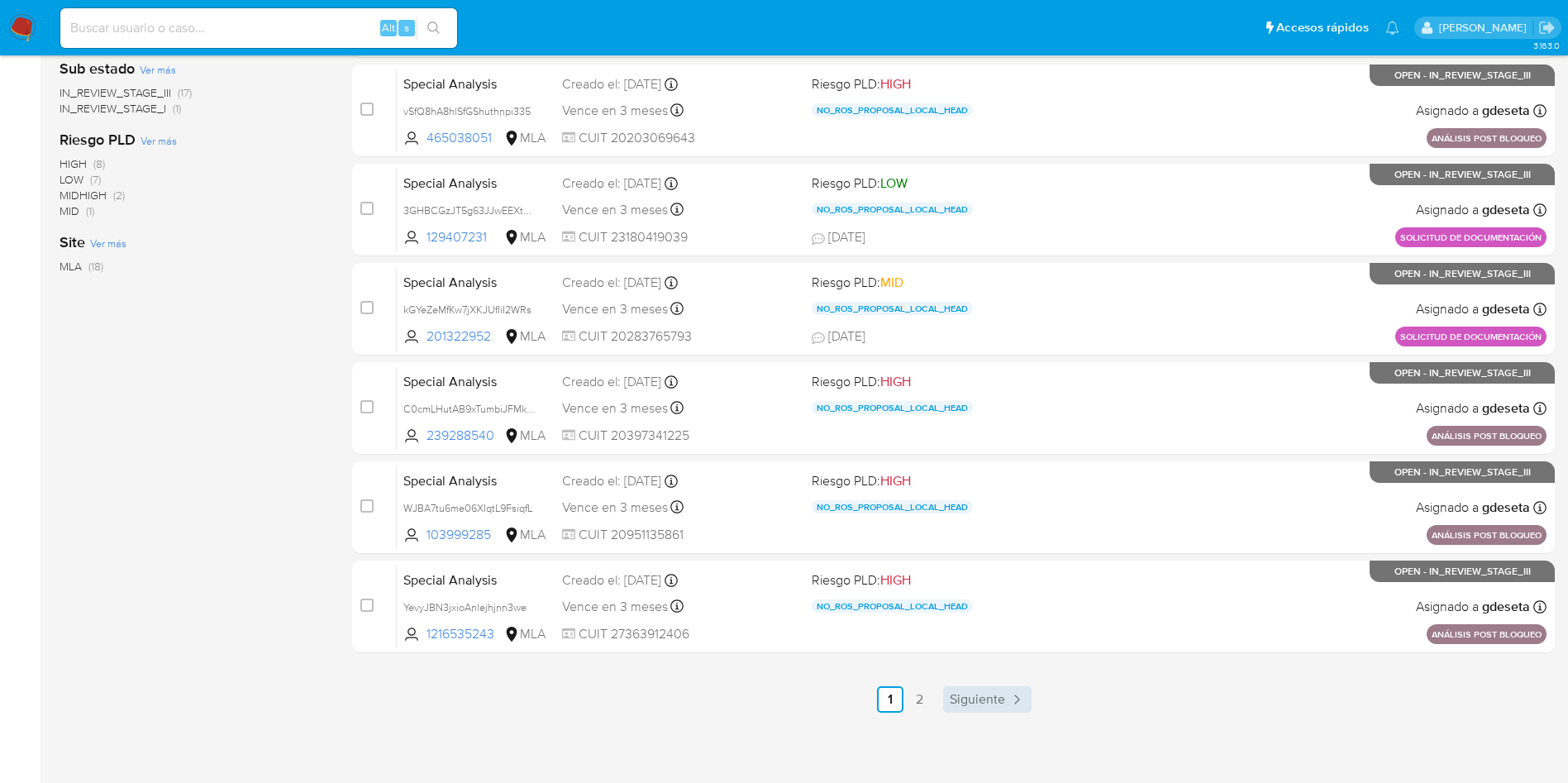
click at [990, 696] on span "Siguiente" at bounding box center [977, 699] width 56 height 13
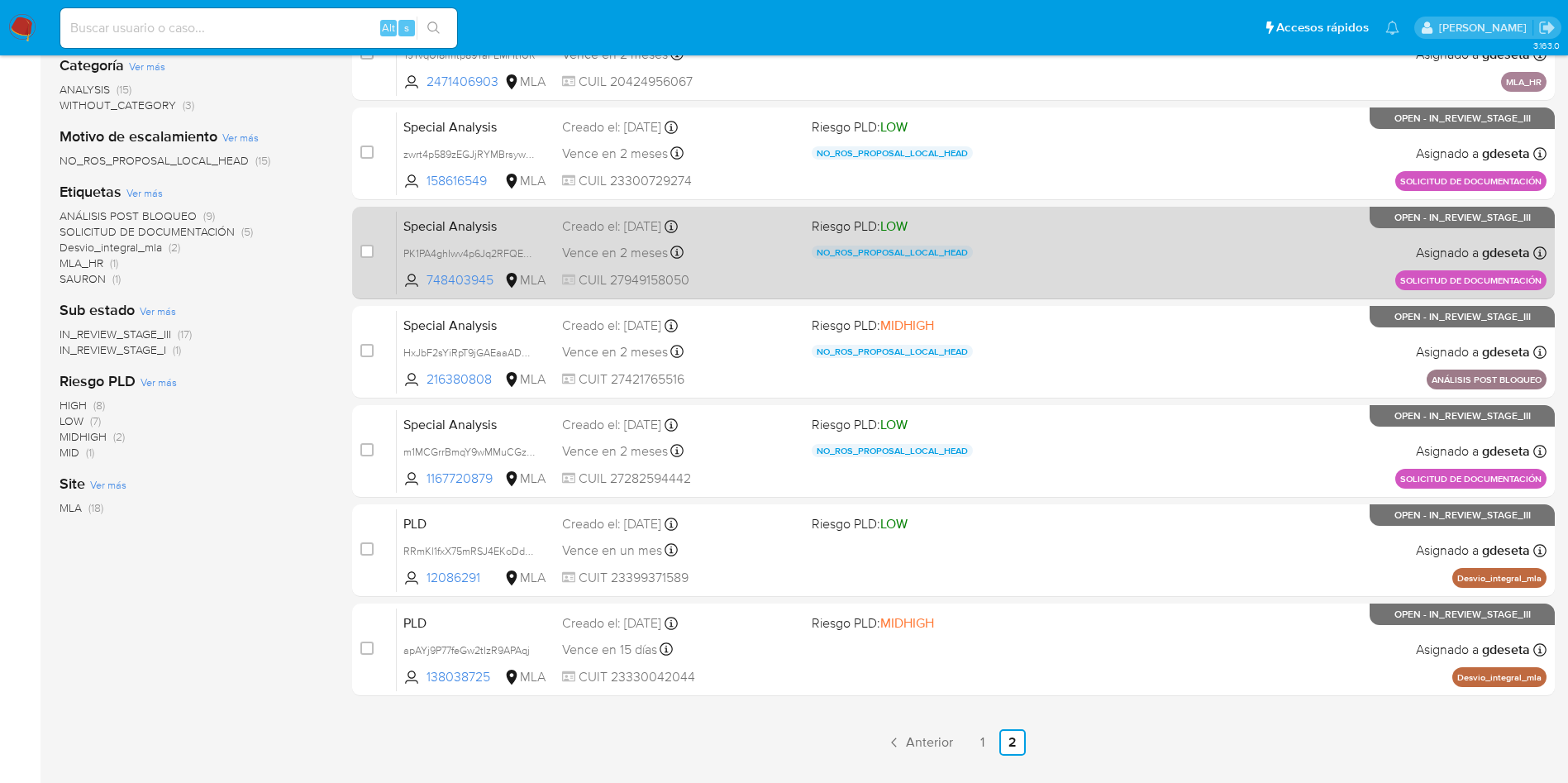
scroll to position [372, 0]
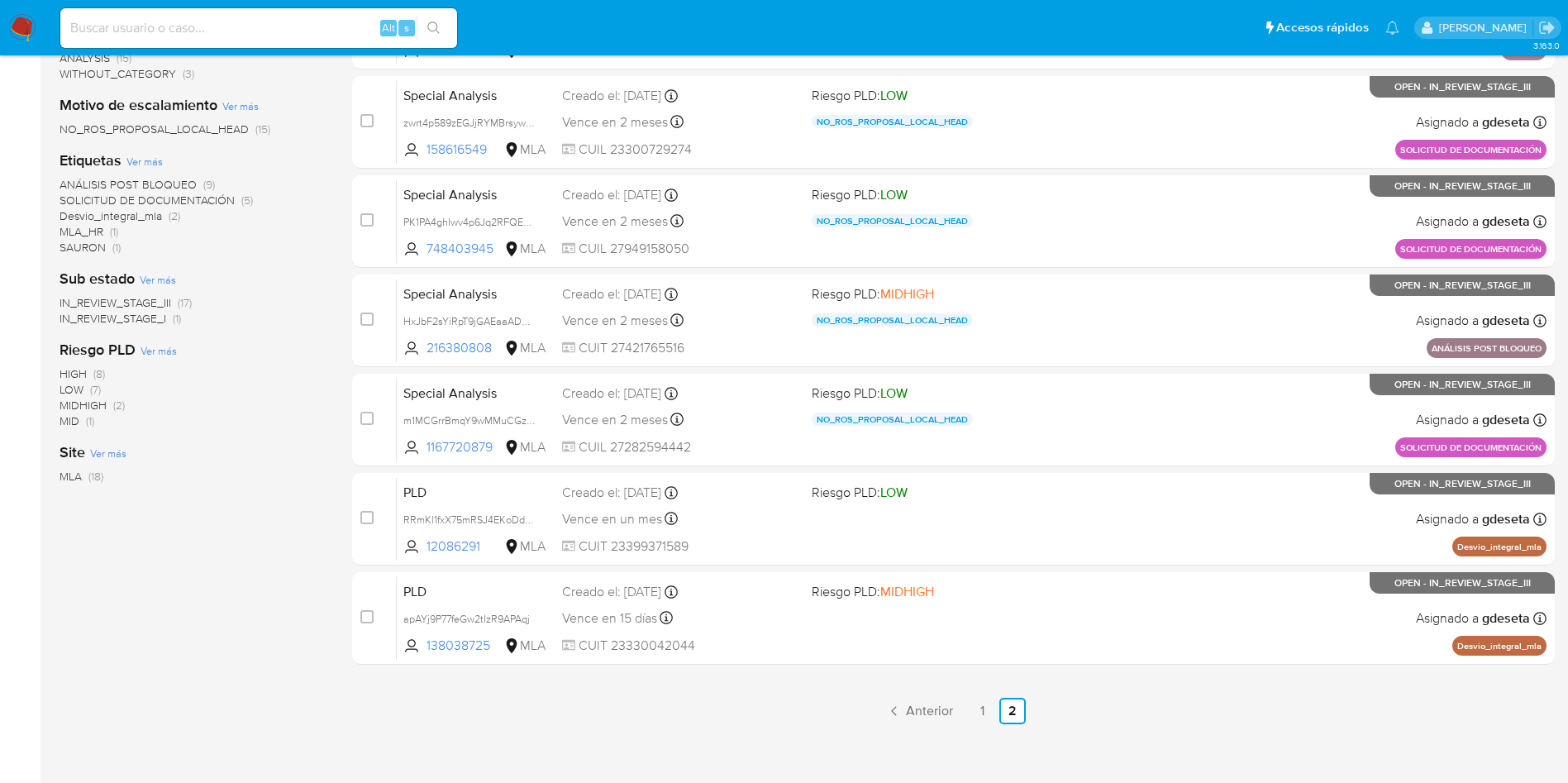
click at [249, 41] on div "Alt s" at bounding box center [258, 27] width 397 height 40
click at [268, 21] on input at bounding box center [258, 28] width 397 height 21
click at [325, 37] on input at bounding box center [258, 28] width 397 height 21
paste input "apAYj9P77feGw2tIzR9APAqj"
type input "apAYj9P77feGw2tIzR9APAqj"
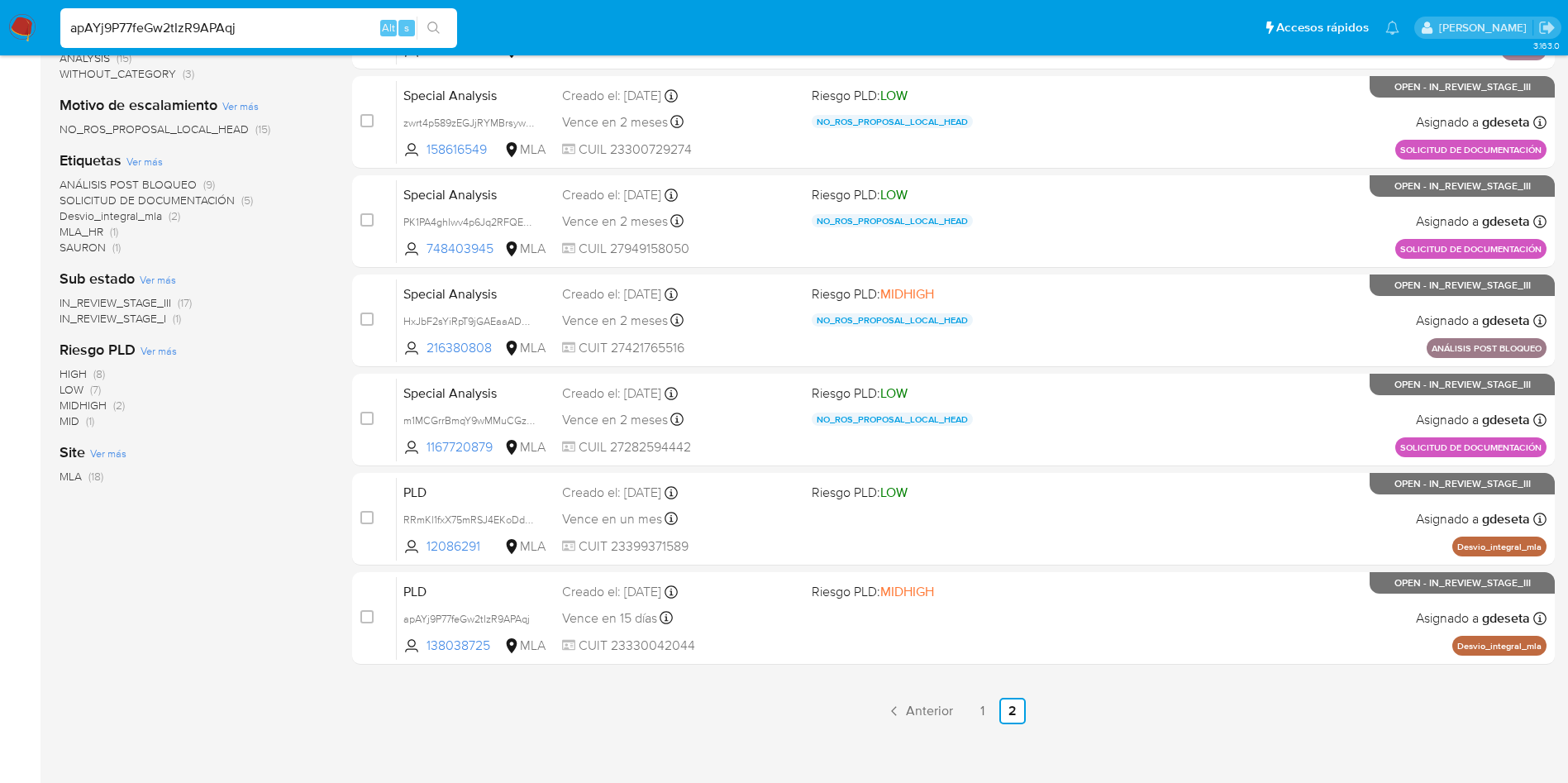
click at [450, 30] on button "search-icon" at bounding box center [433, 28] width 34 height 23
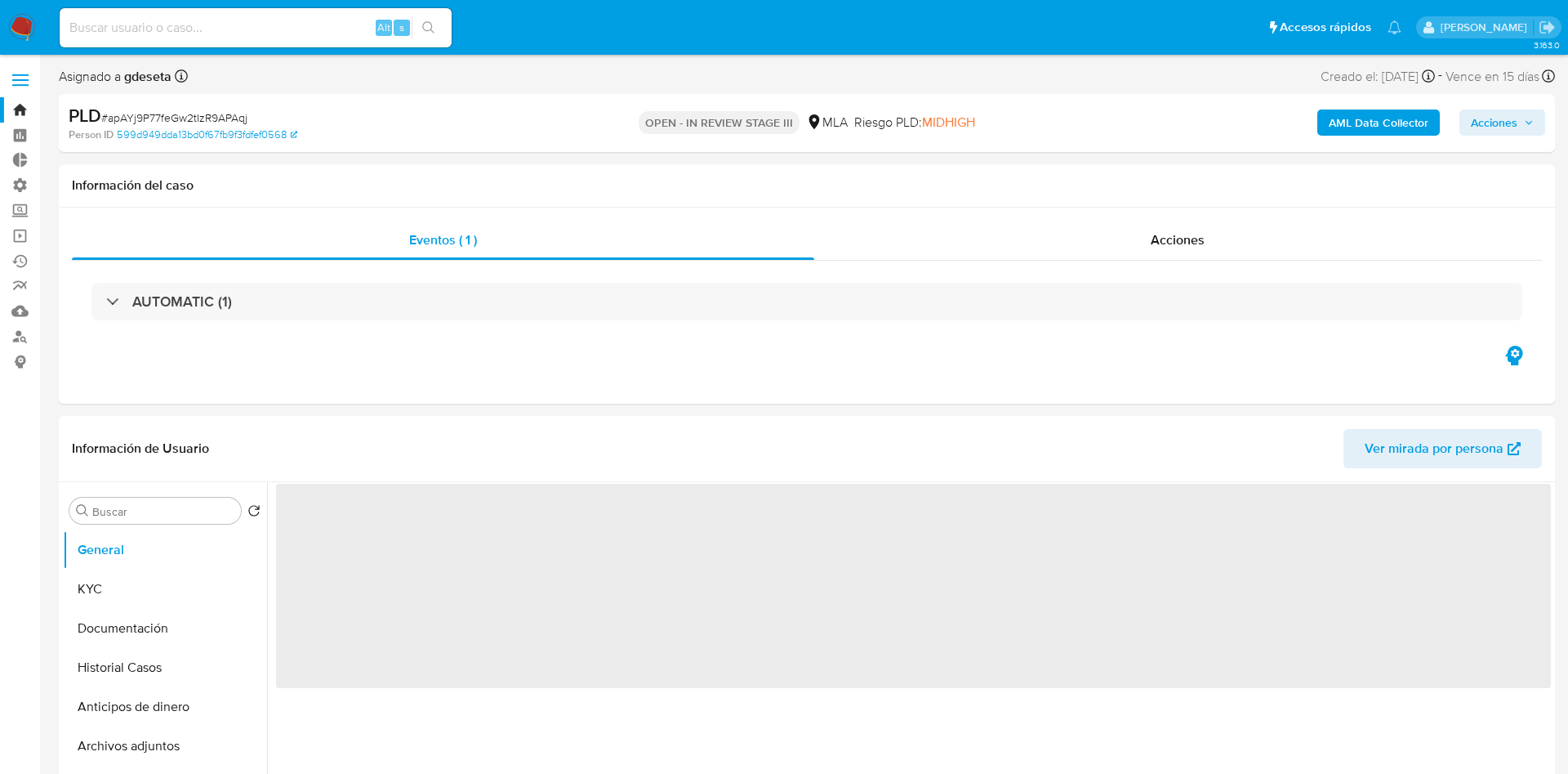
select select "10"
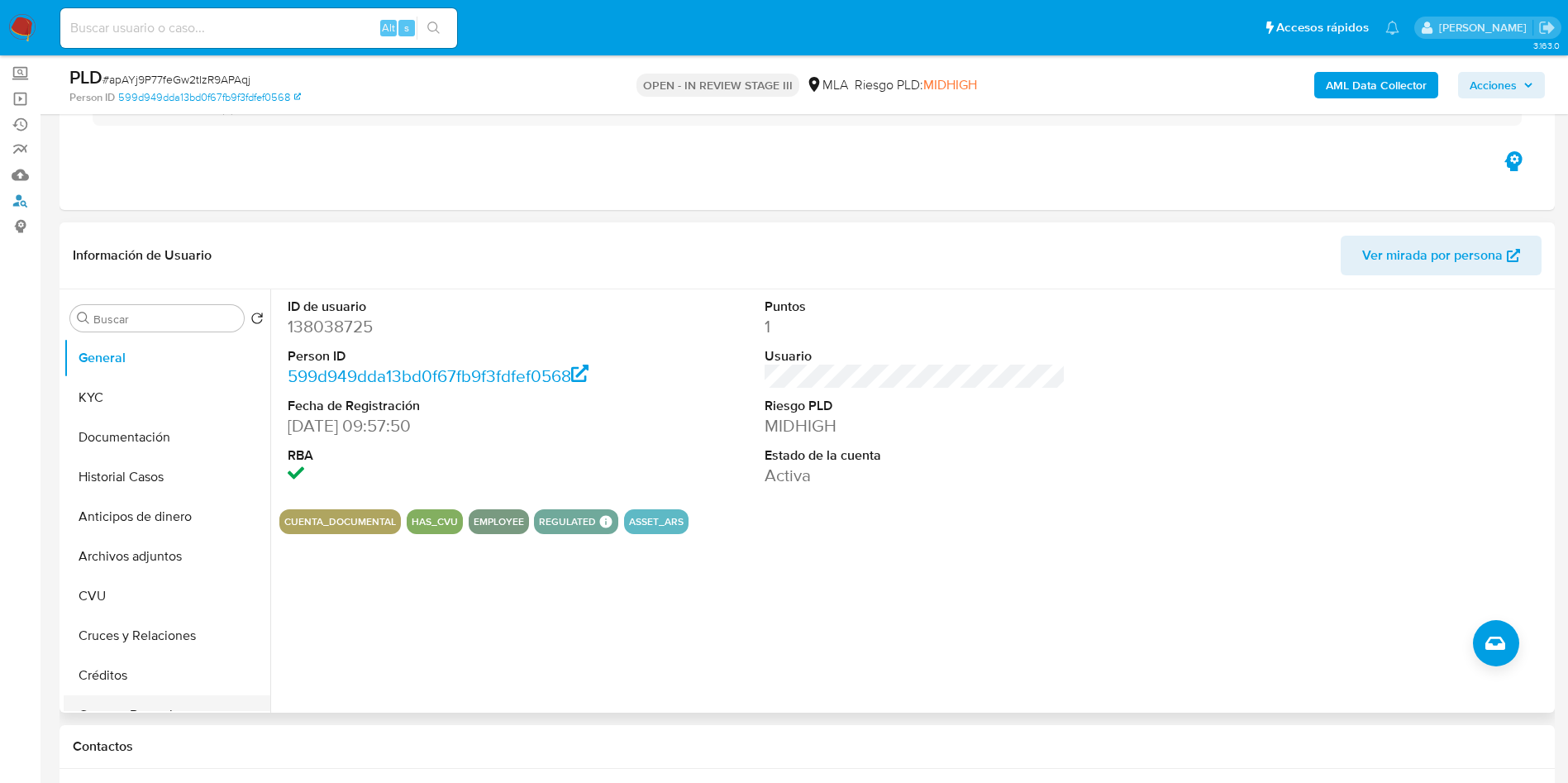
scroll to position [248, 0]
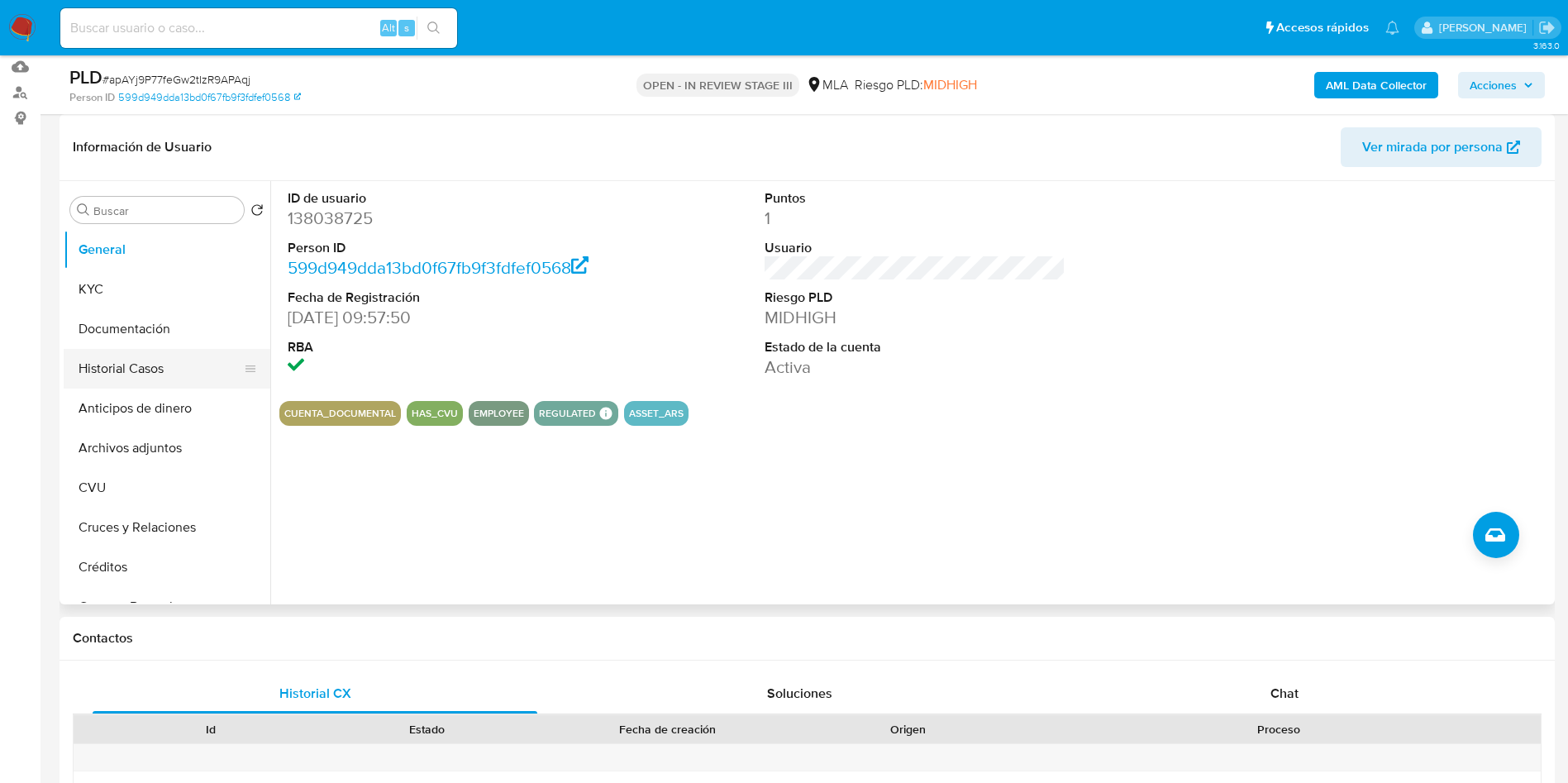
click at [184, 365] on button "Historial Casos" at bounding box center [160, 368] width 194 height 40
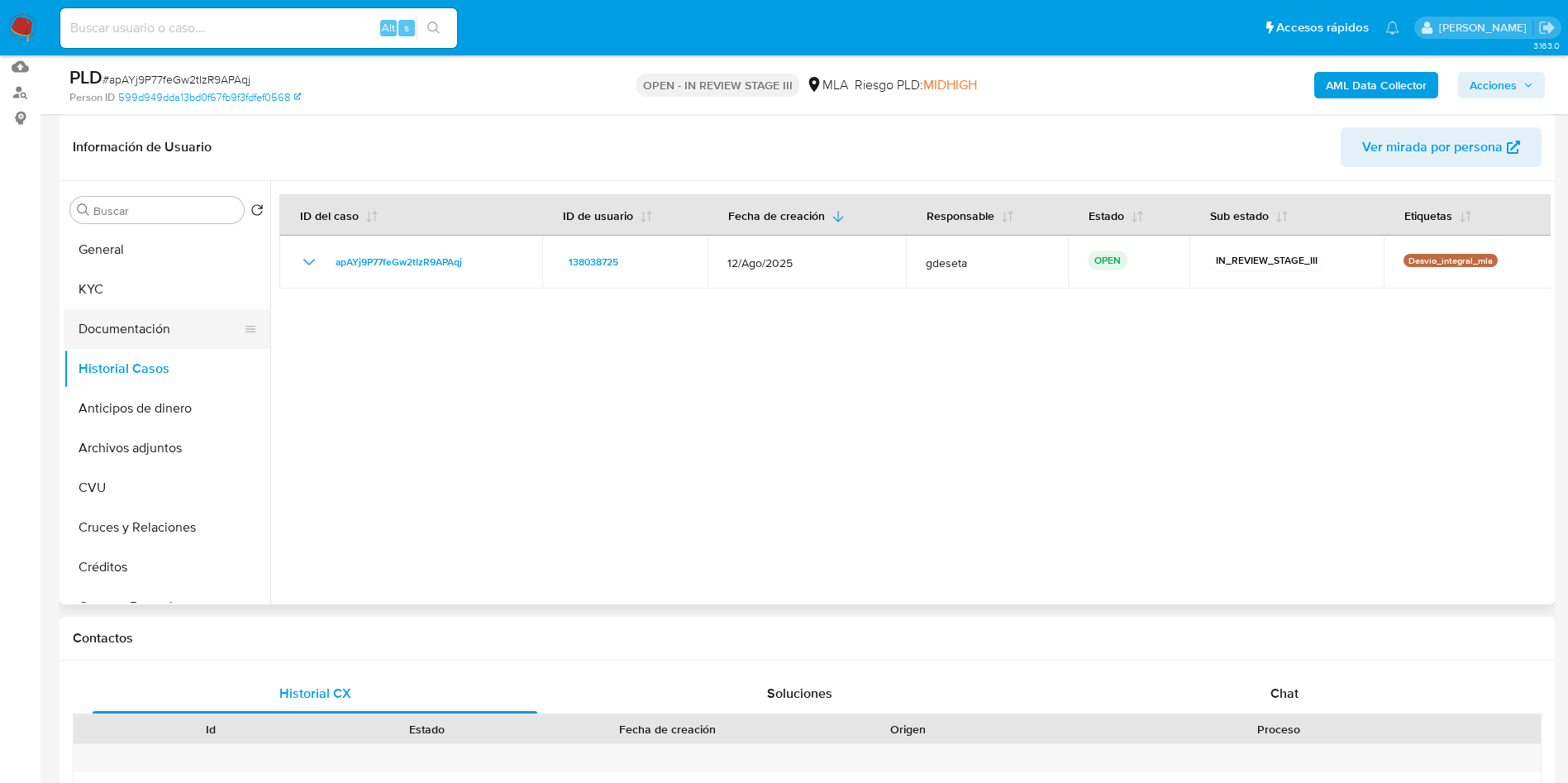
click at [72, 319] on button "Documentación" at bounding box center [160, 328] width 194 height 40
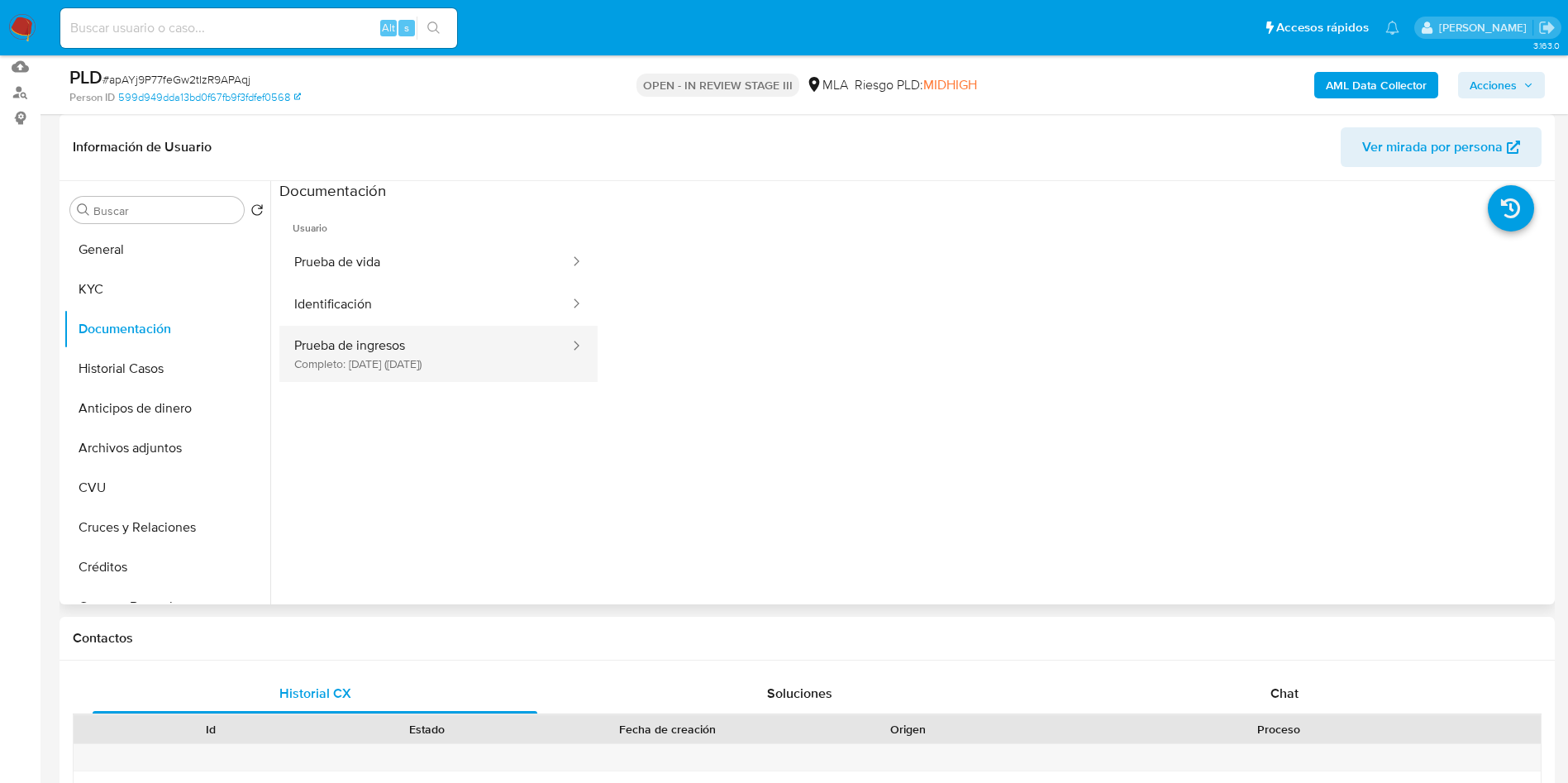
click at [359, 365] on button "Prueba de ingresos Completo: 27/08/2024 (hace un año)" at bounding box center [425, 354] width 292 height 57
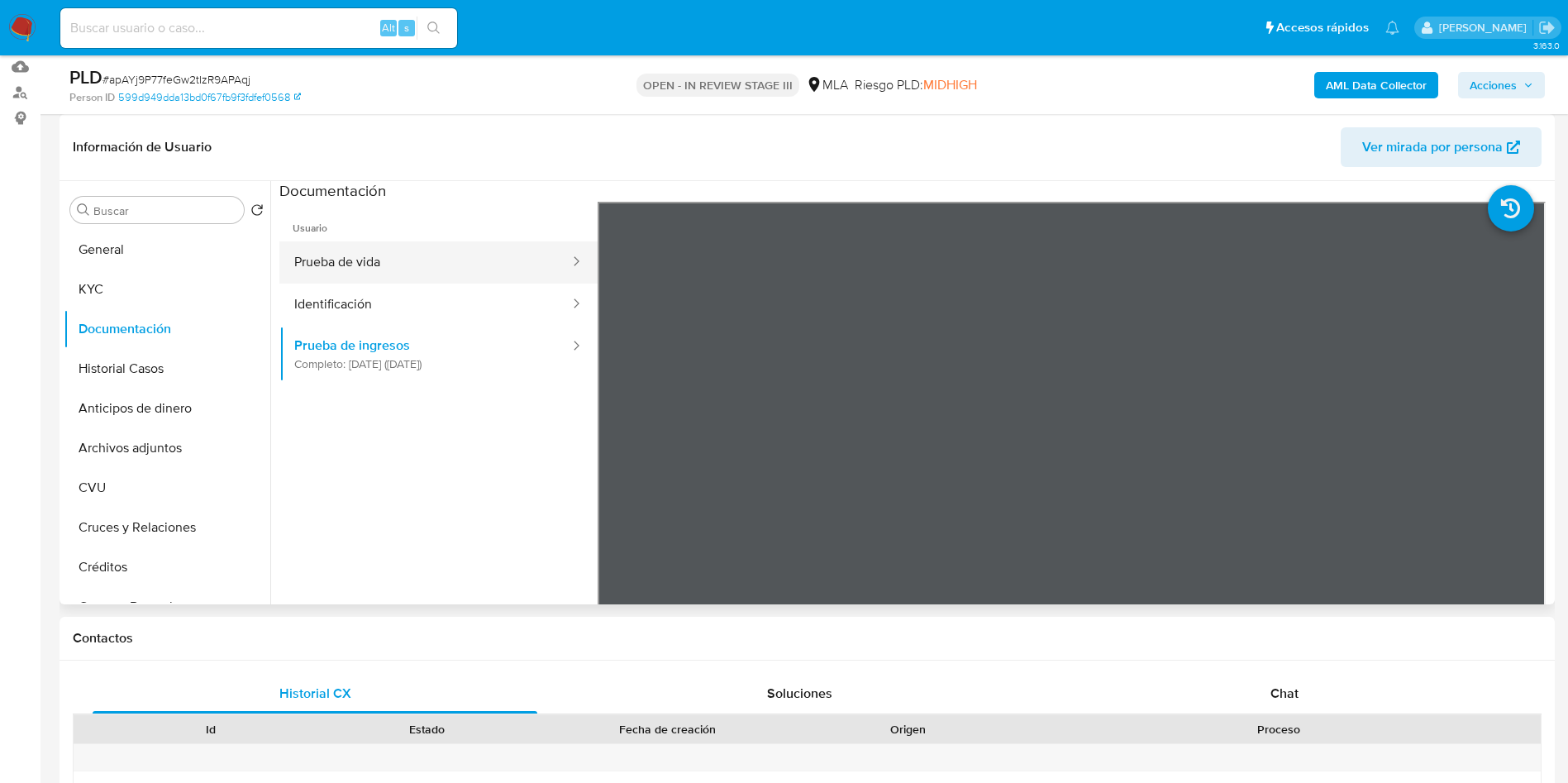
click at [379, 268] on button "Prueba de vida" at bounding box center [425, 263] width 292 height 42
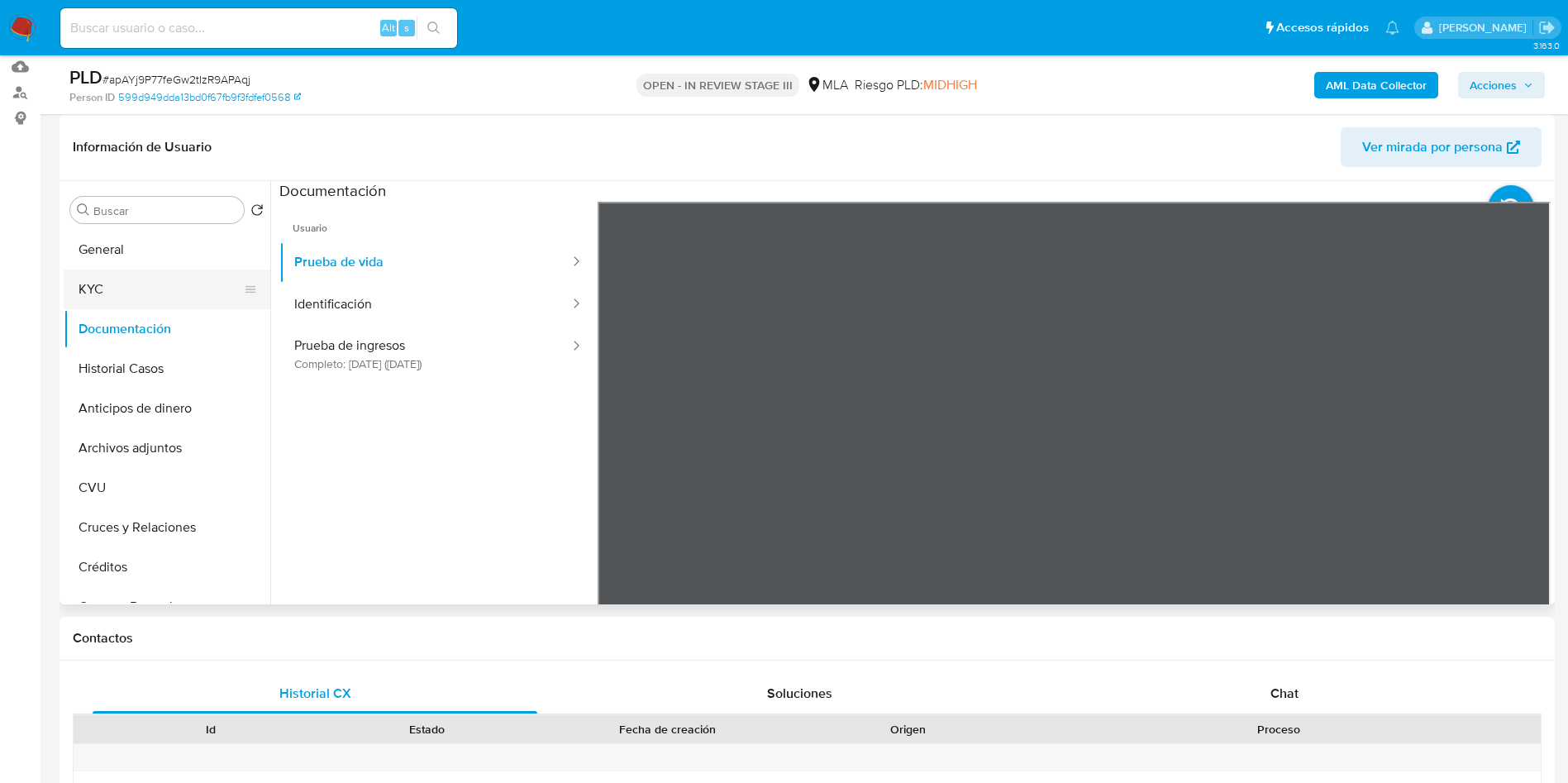
click at [107, 290] on button "KYC" at bounding box center [160, 289] width 194 height 40
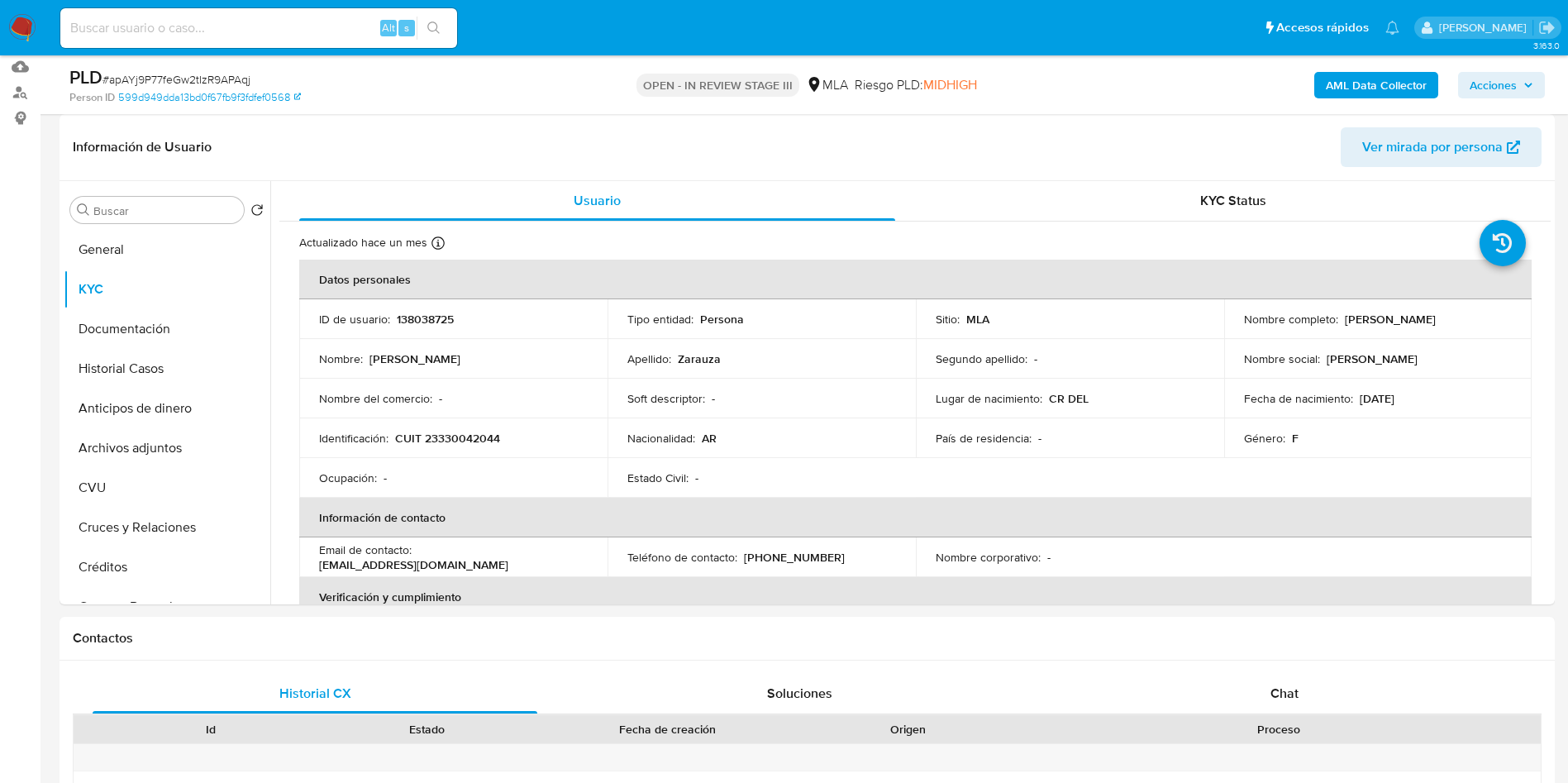
click at [274, 16] on div "Alt s" at bounding box center [258, 27] width 397 height 40
click at [288, 31] on input at bounding box center [258, 28] width 397 height 21
paste input "Oz6wQkqXKugTti7GFZj3n3cR"
type input "Oz6wQkqXKugTti7GFZj3n3cR"
click at [438, 23] on icon "search-icon" at bounding box center [433, 27] width 13 height 13
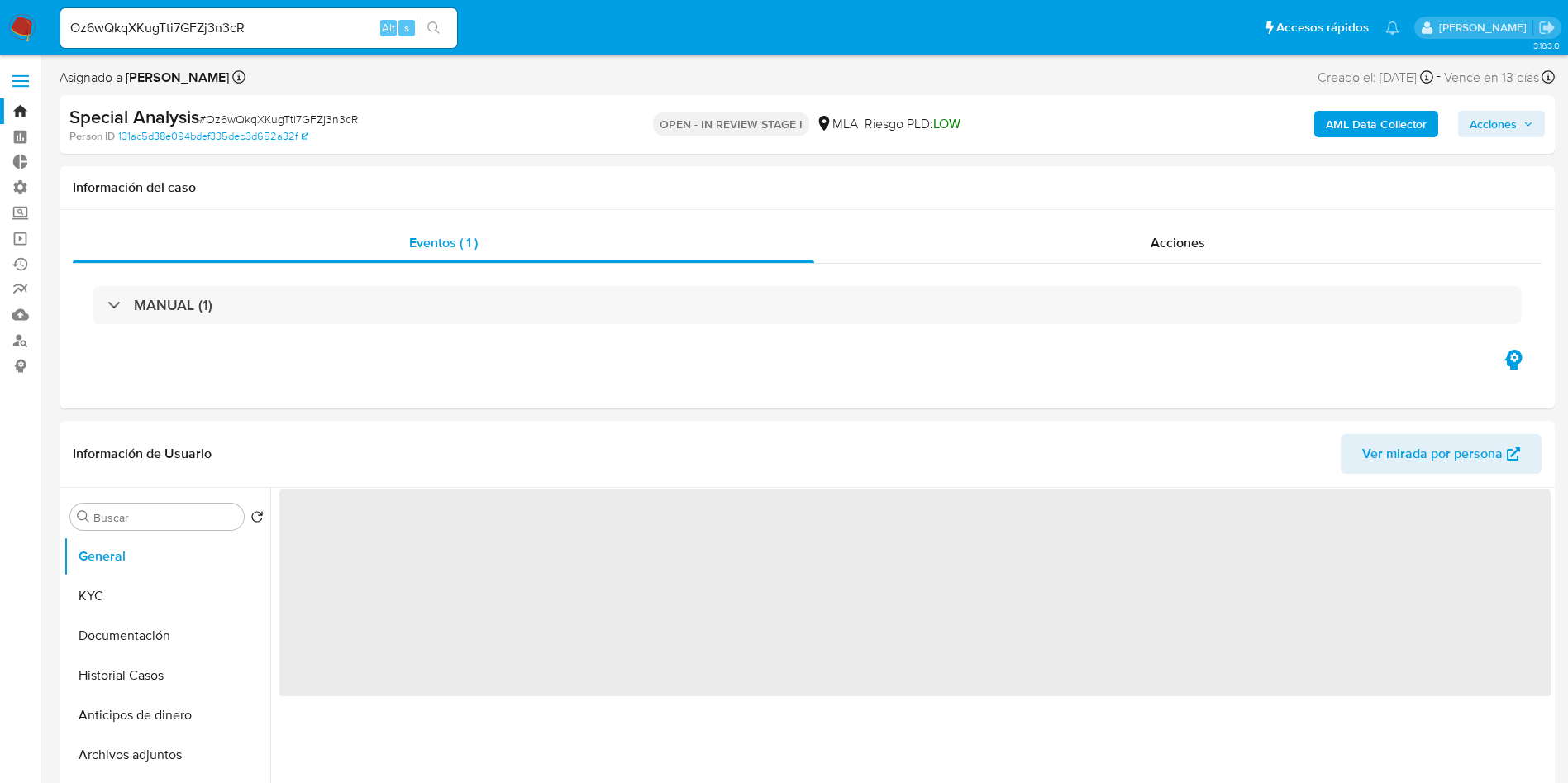
select select "10"
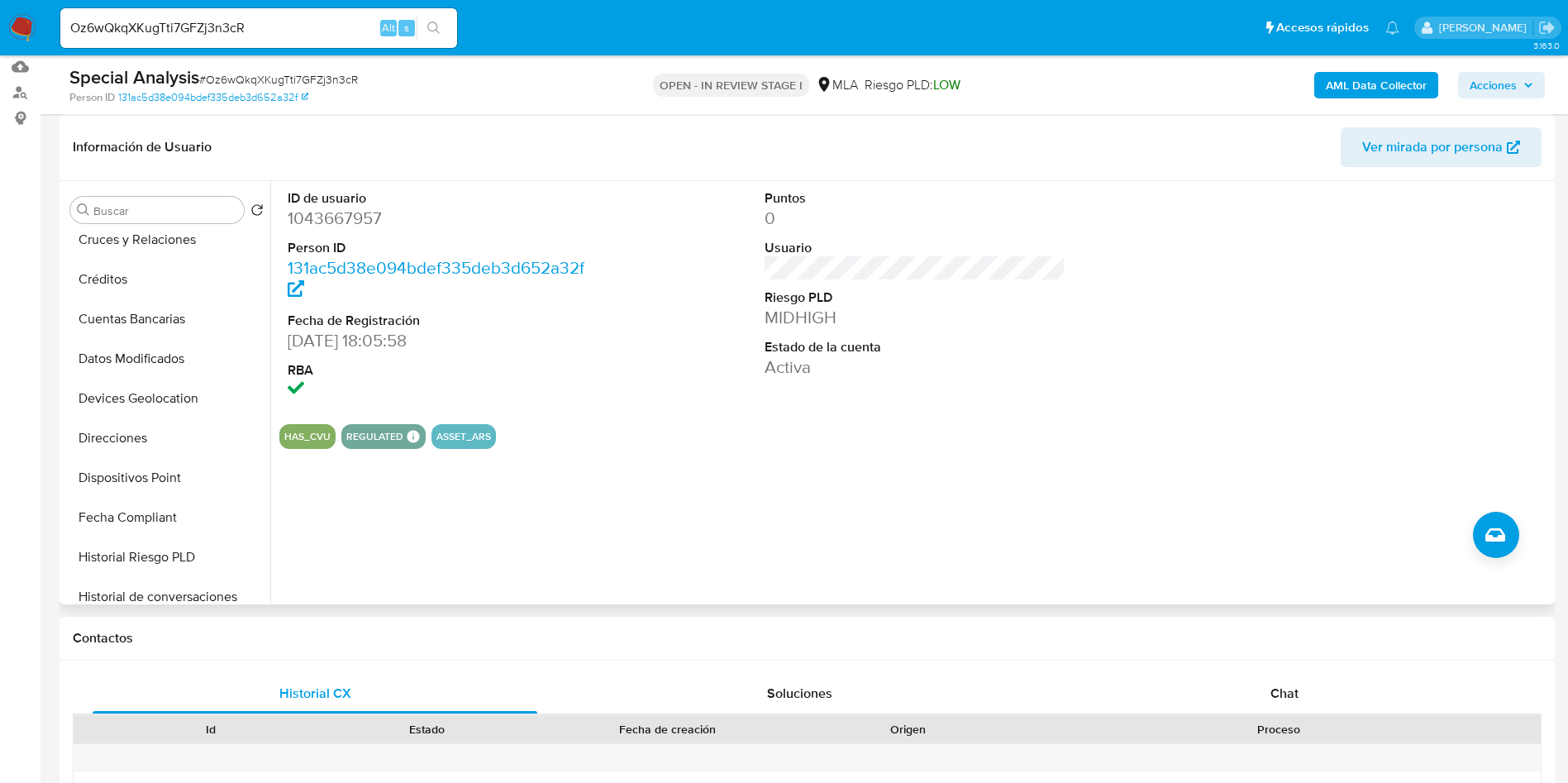
scroll to position [620, 0]
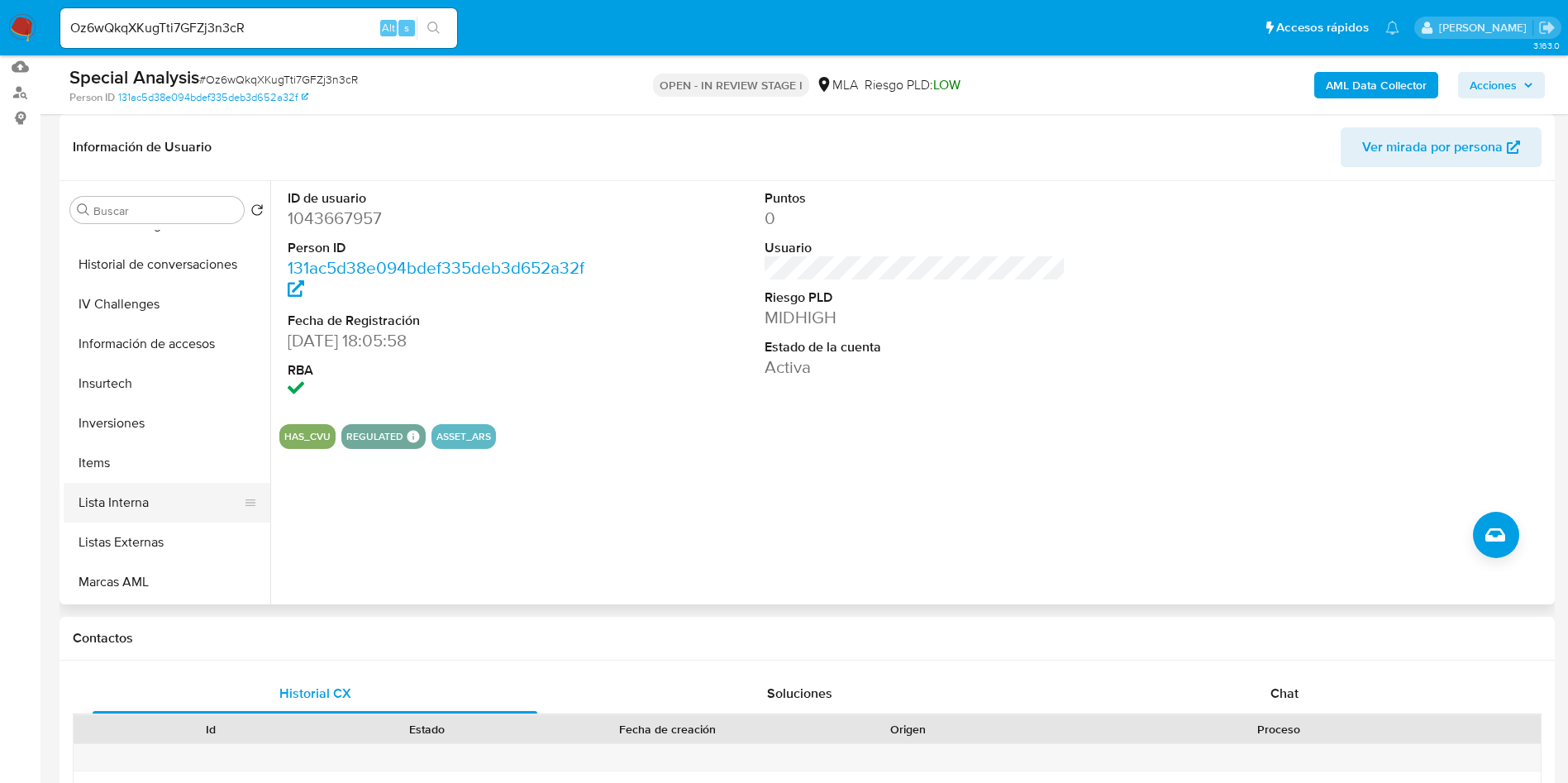
click at [136, 493] on button "Lista Interna" at bounding box center [160, 503] width 194 height 40
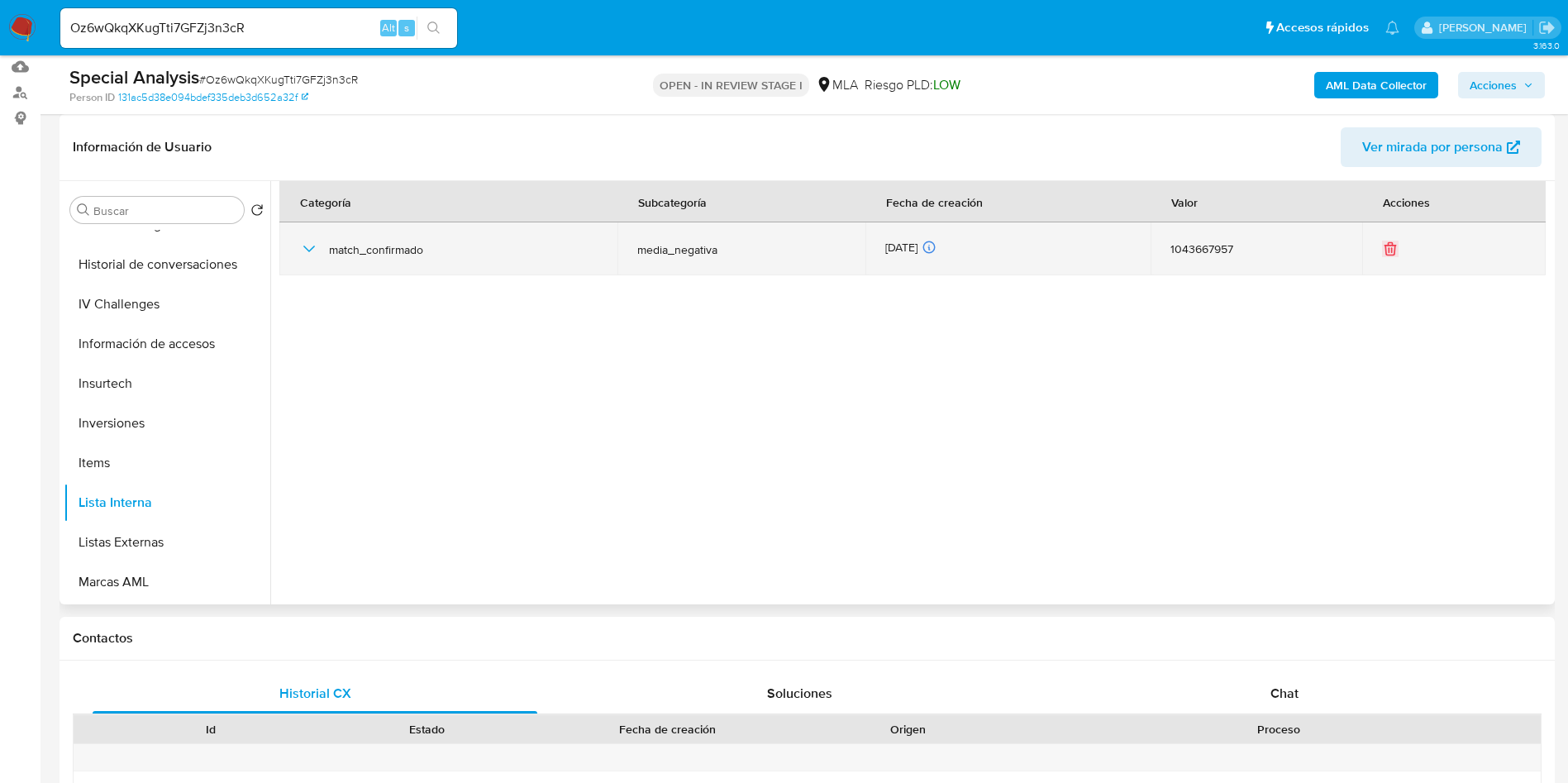
click at [310, 252] on icon "button" at bounding box center [309, 249] width 19 height 19
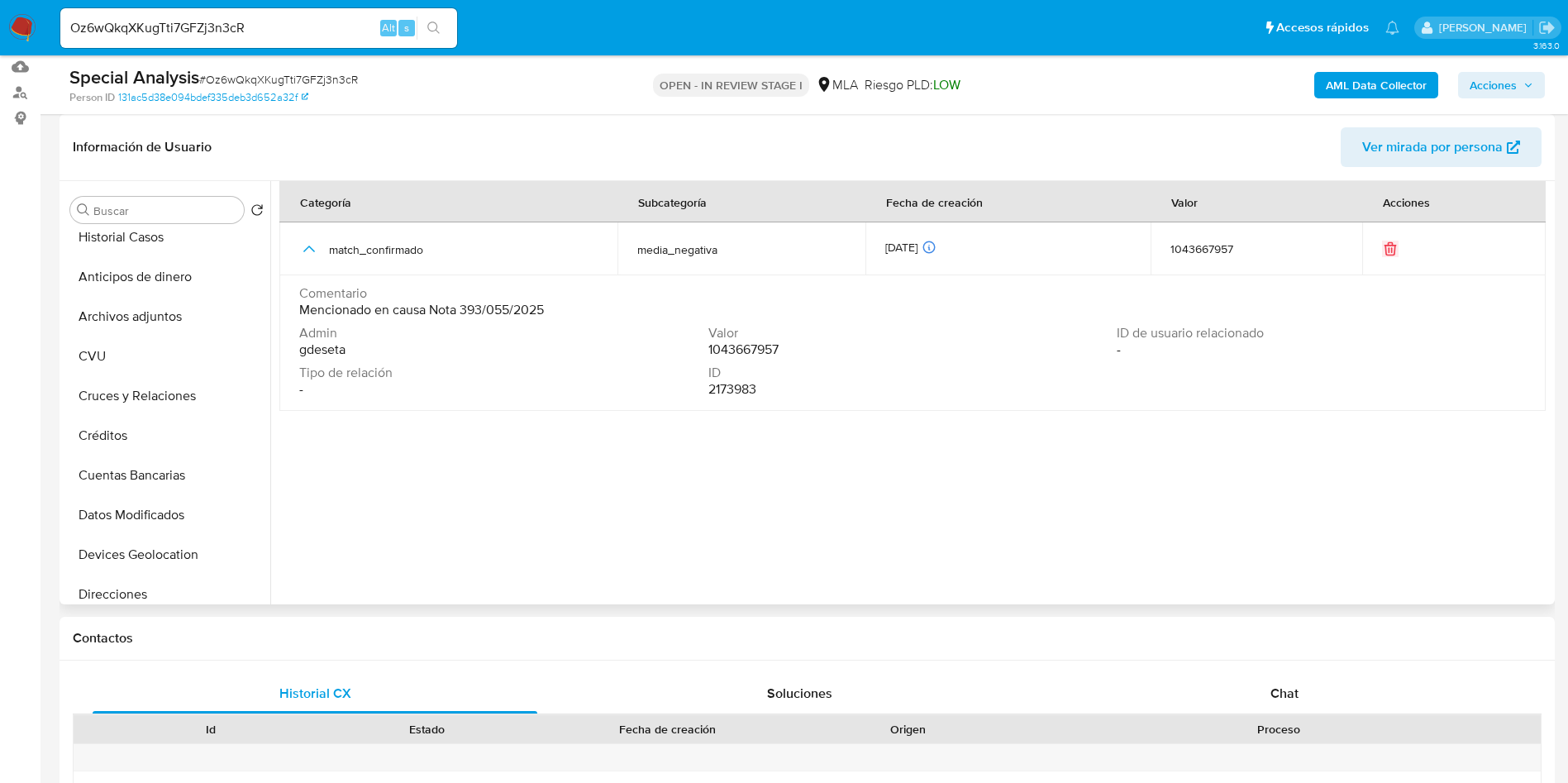
scroll to position [0, 0]
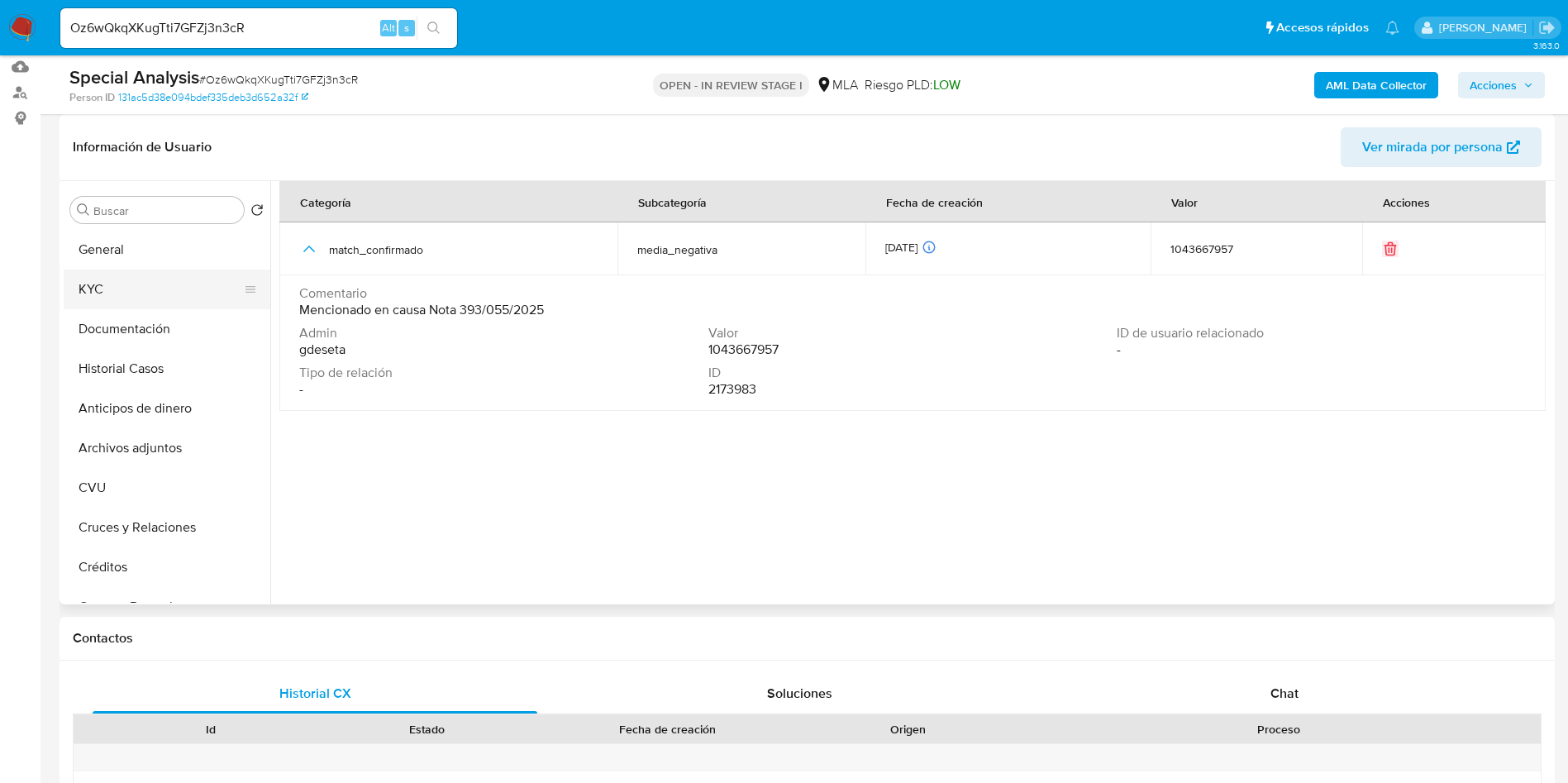
click at [124, 290] on button "KYC" at bounding box center [160, 289] width 194 height 40
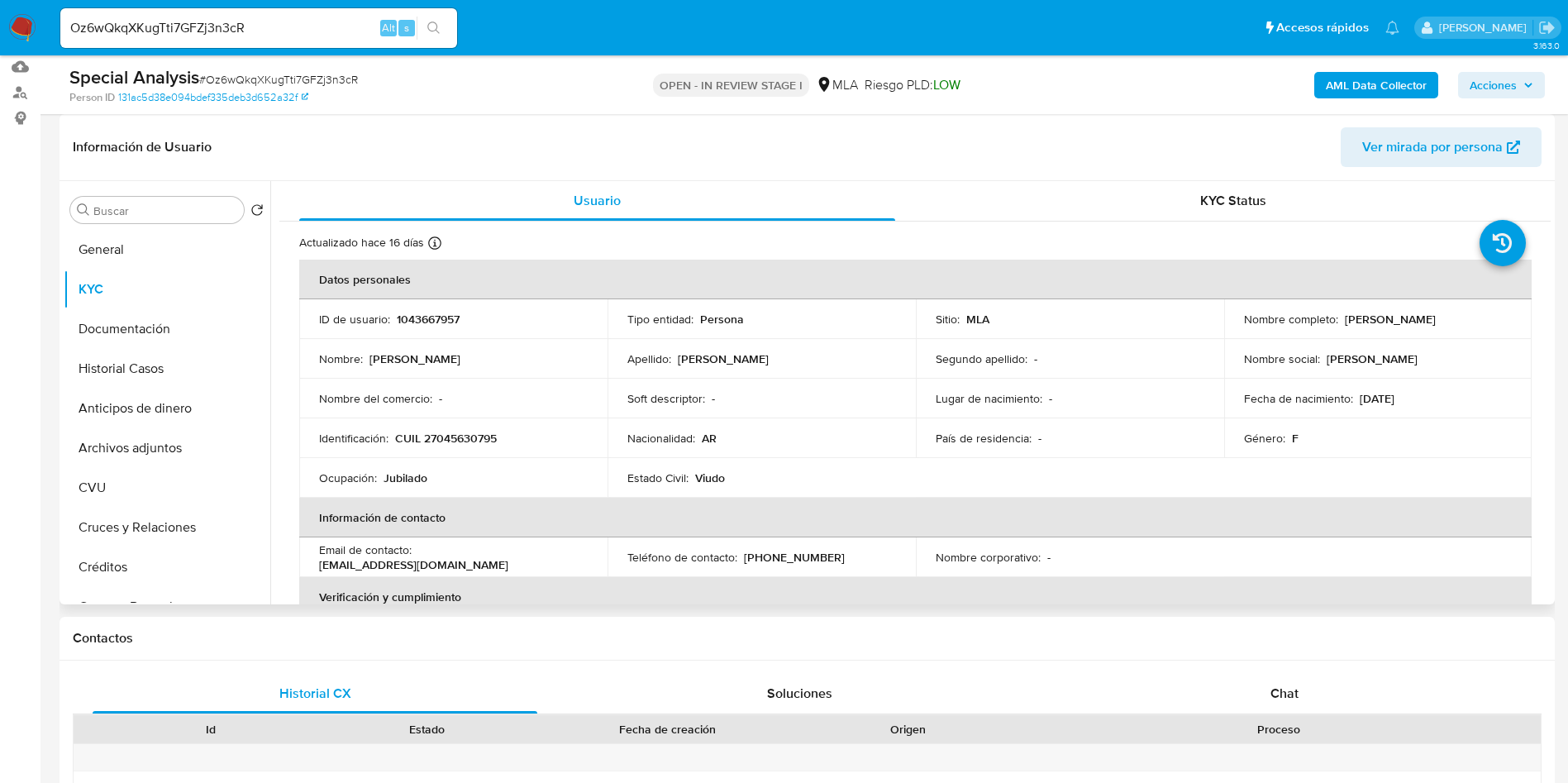
click at [448, 438] on p "CUIL 27045630795" at bounding box center [446, 438] width 102 height 15
copy p "27045630795"
click at [135, 365] on button "Historial Casos" at bounding box center [160, 368] width 194 height 40
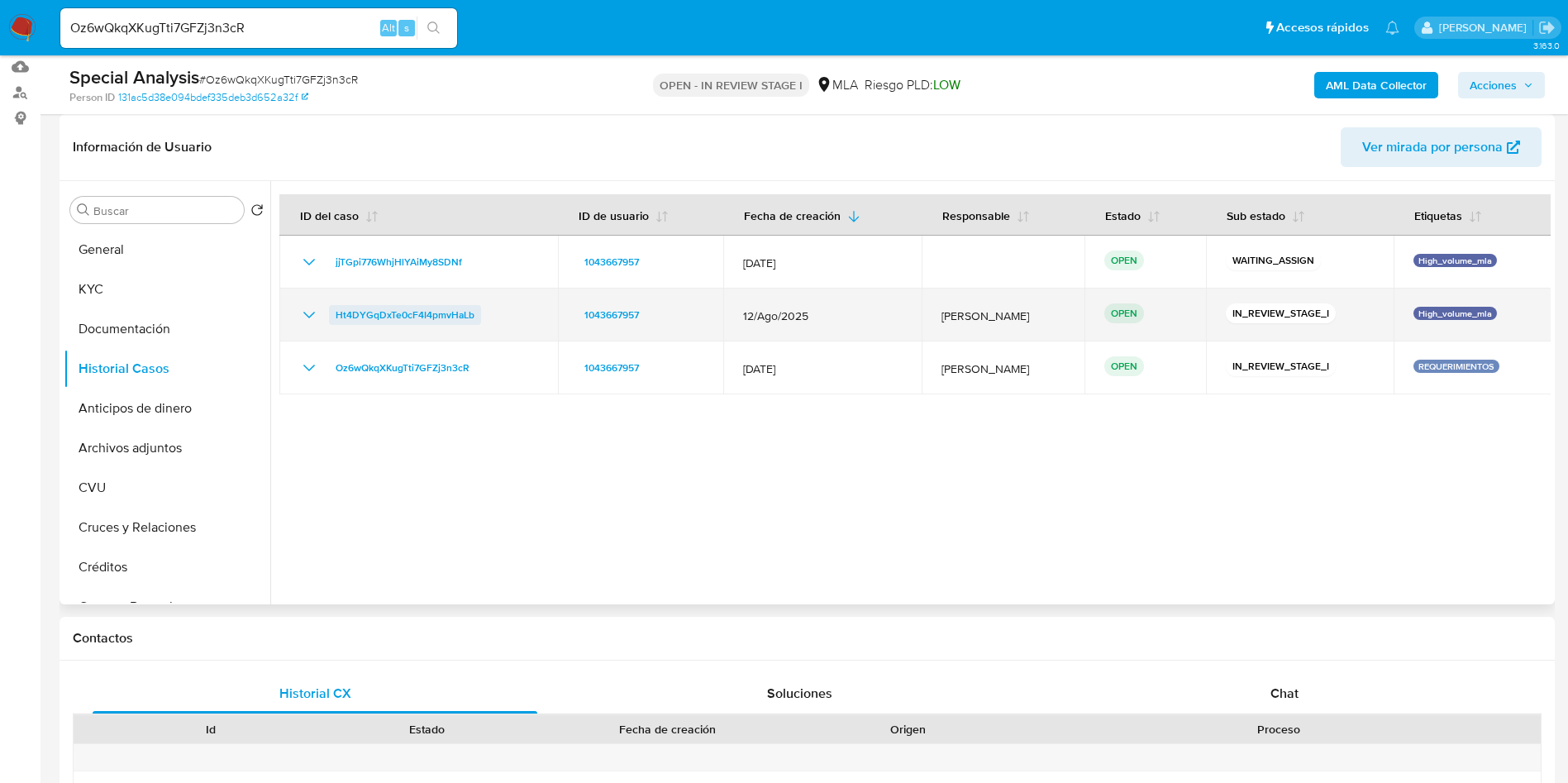
drag, startPoint x: 515, startPoint y: 325, endPoint x: 331, endPoint y: 321, distance: 184.0
click at [331, 321] on div "Ht4DYGqDxTe0cF4I4pmvHaLb" at bounding box center [418, 315] width 239 height 19
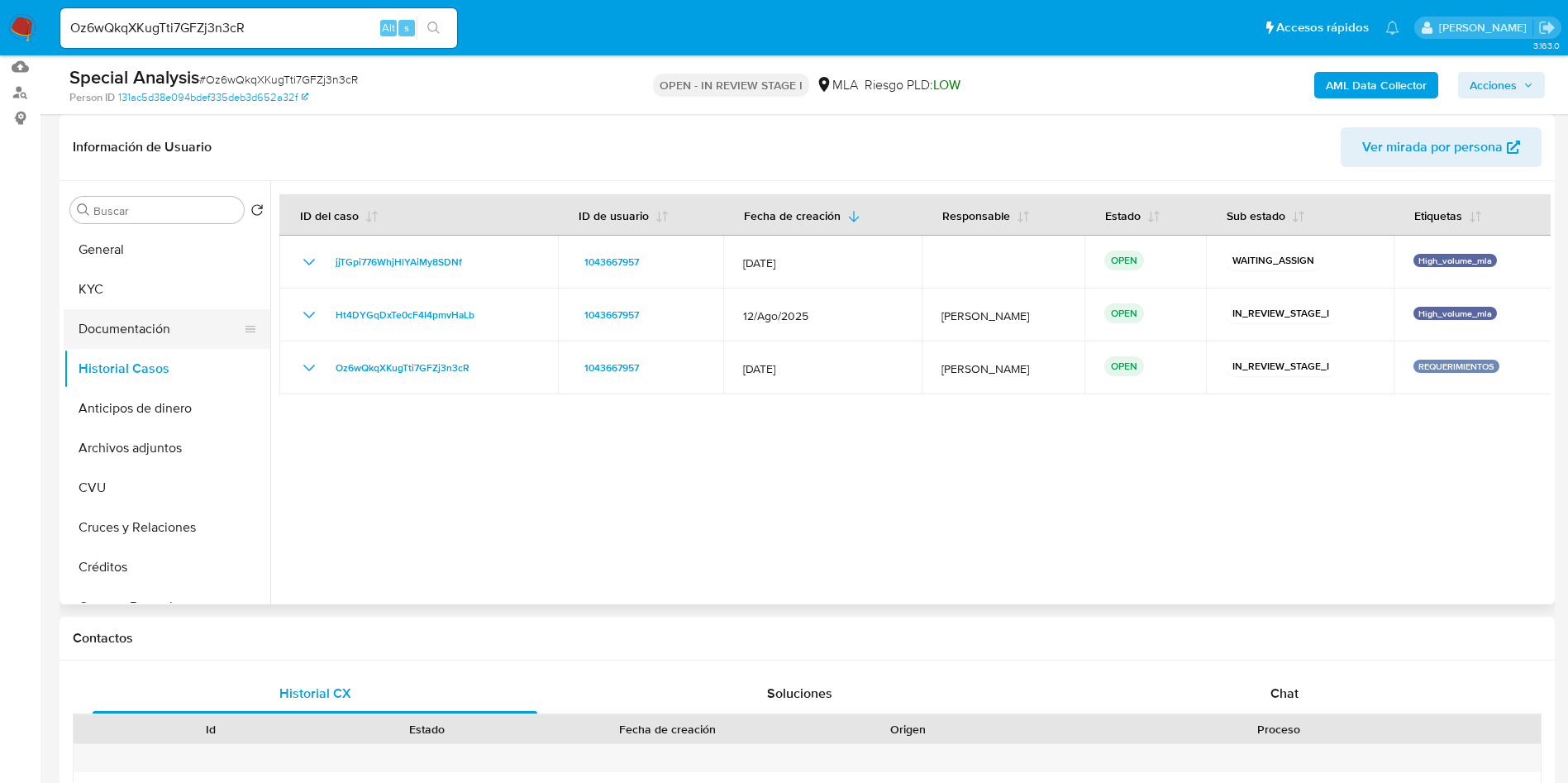
click at [140, 330] on button "Documentación" at bounding box center [160, 328] width 194 height 40
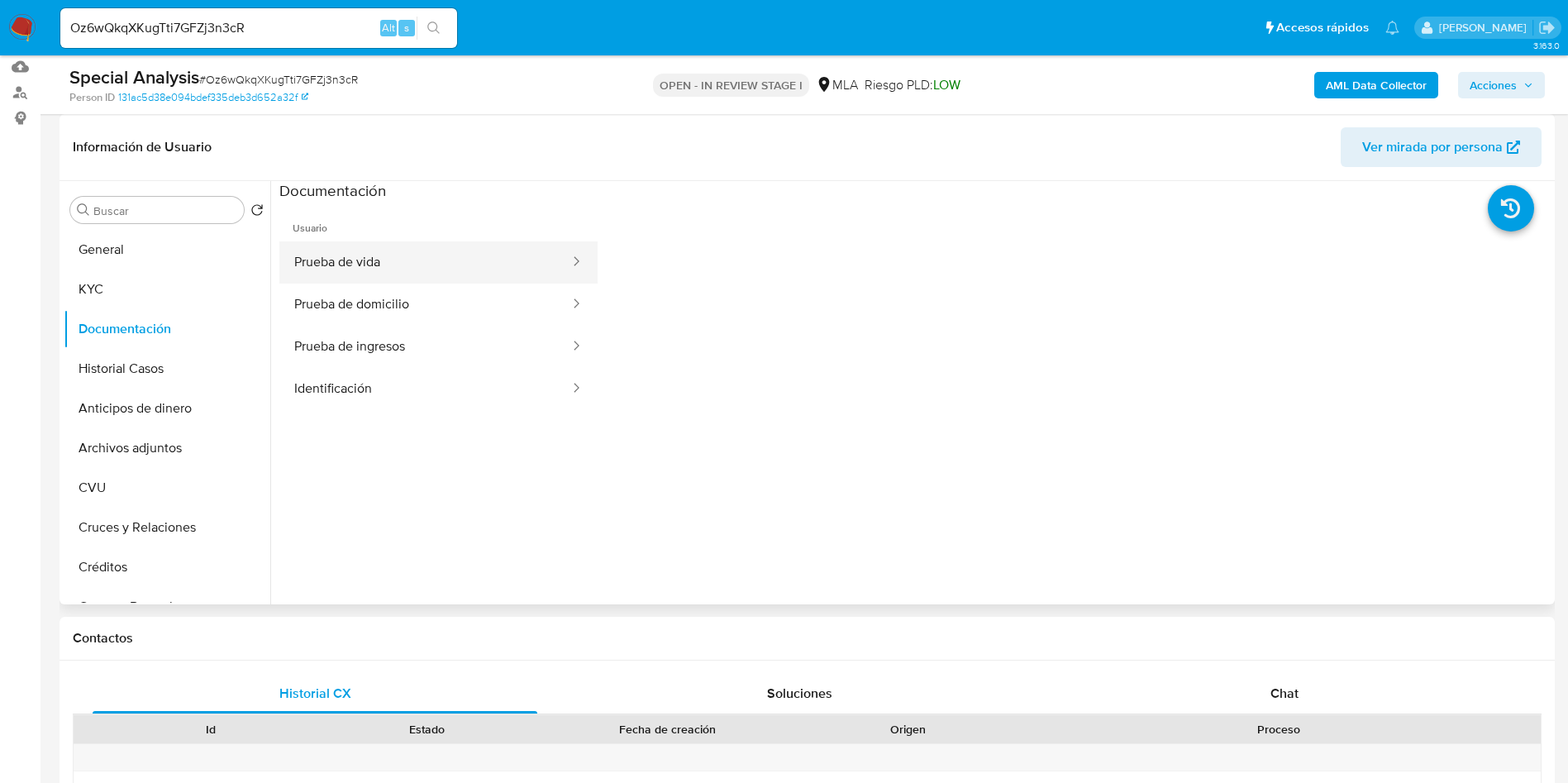
click at [408, 263] on button "Prueba de vida" at bounding box center [425, 263] width 292 height 42
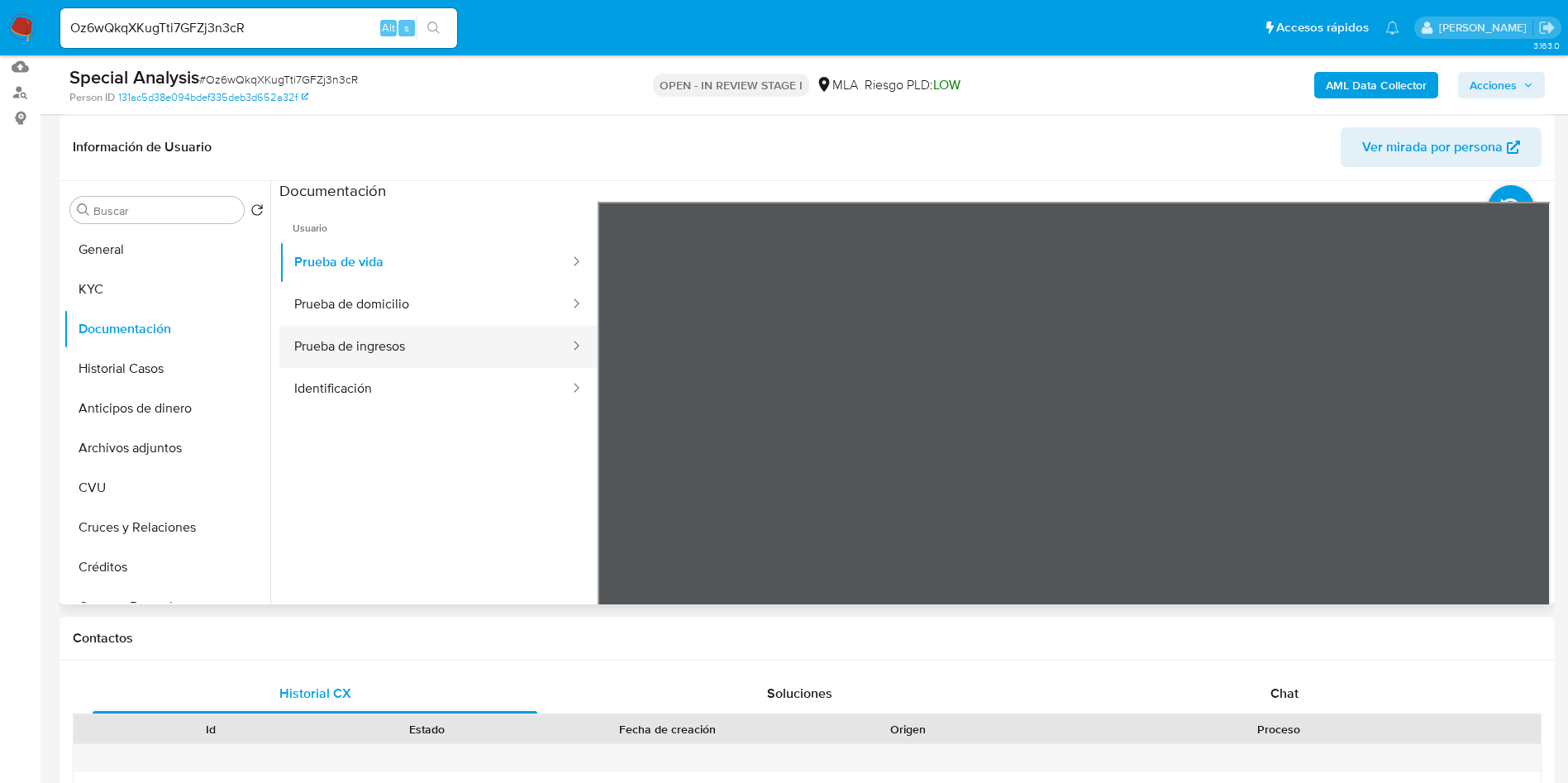
click at [397, 343] on button "Prueba de ingresos" at bounding box center [425, 347] width 292 height 42
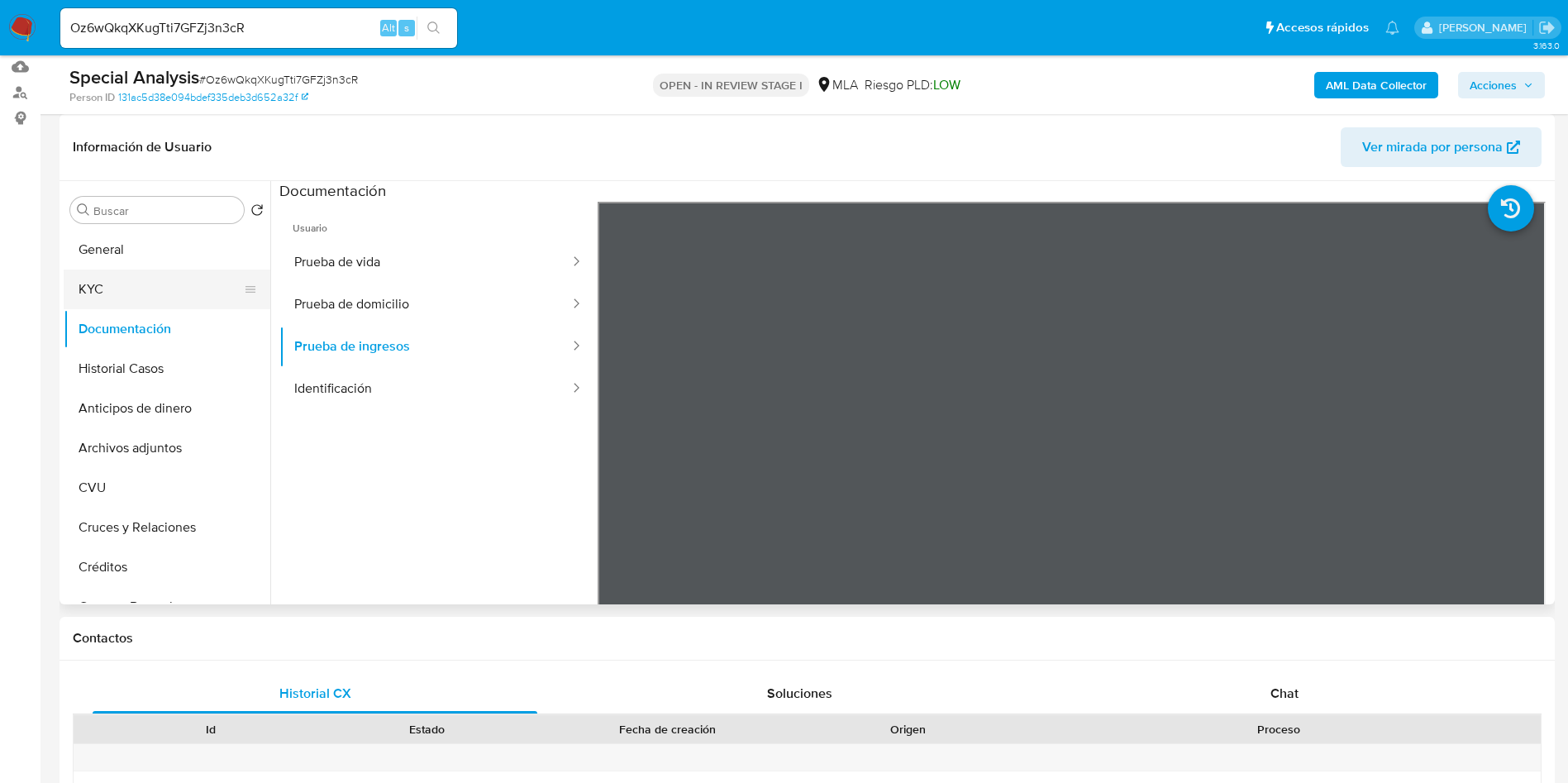
click at [119, 288] on button "KYC" at bounding box center [160, 289] width 194 height 40
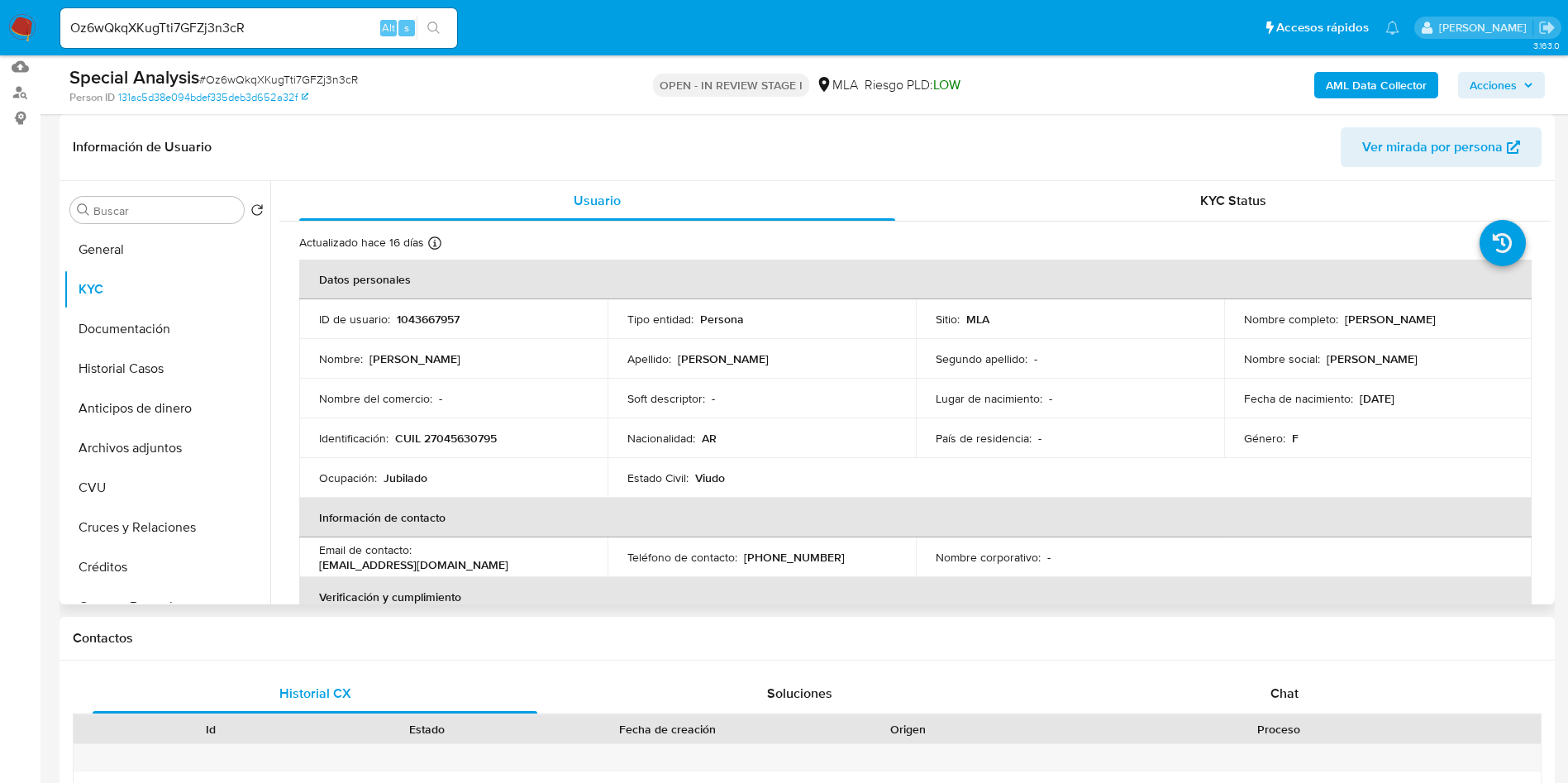
click at [126, 226] on div "Buscar Volver al orden por defecto General KYC Documentación Historial Casos An…" at bounding box center [167, 394] width 207 height 421
click at [122, 240] on button "General" at bounding box center [160, 249] width 194 height 40
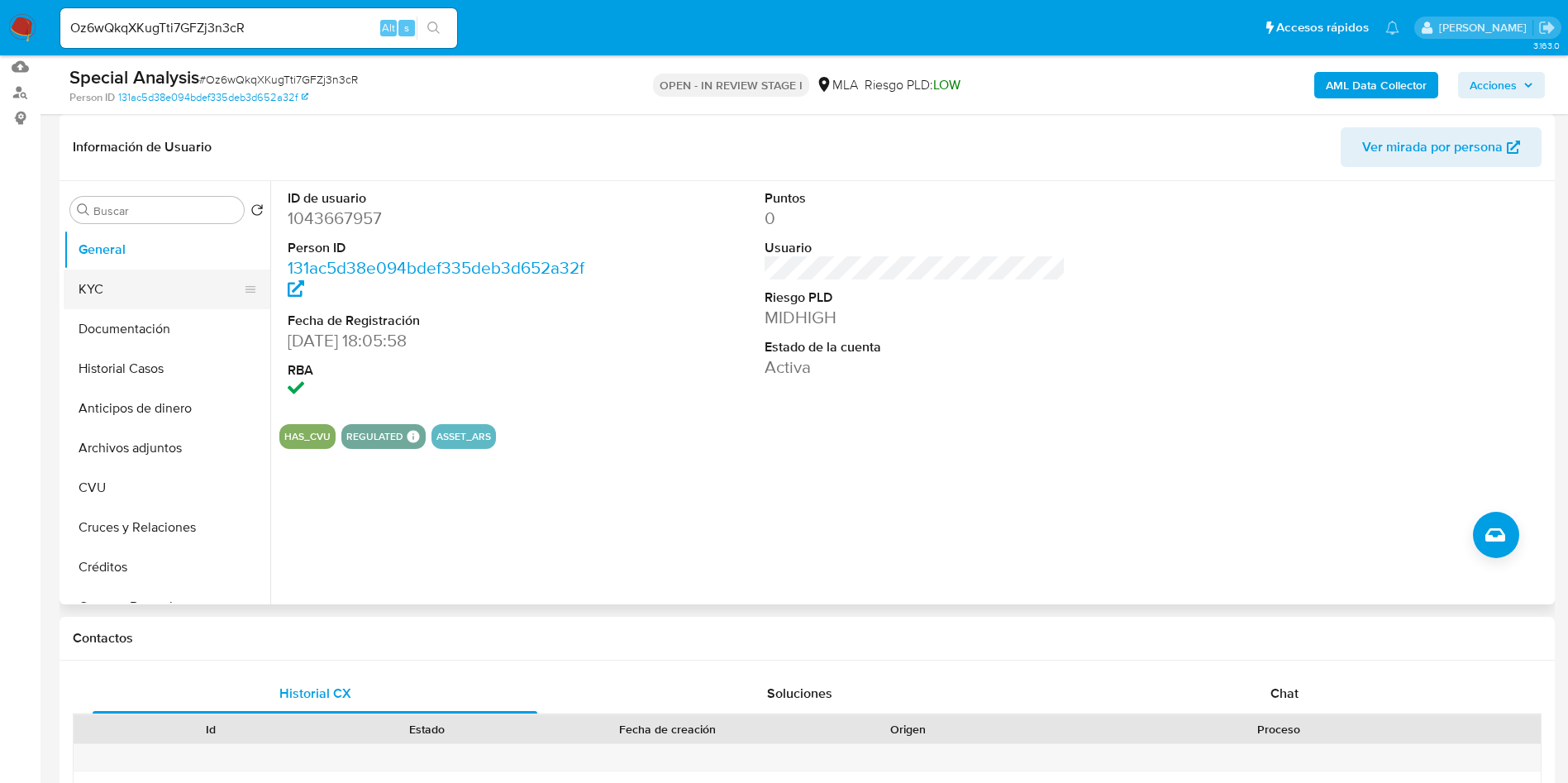
click at [162, 287] on button "KYC" at bounding box center [160, 289] width 194 height 40
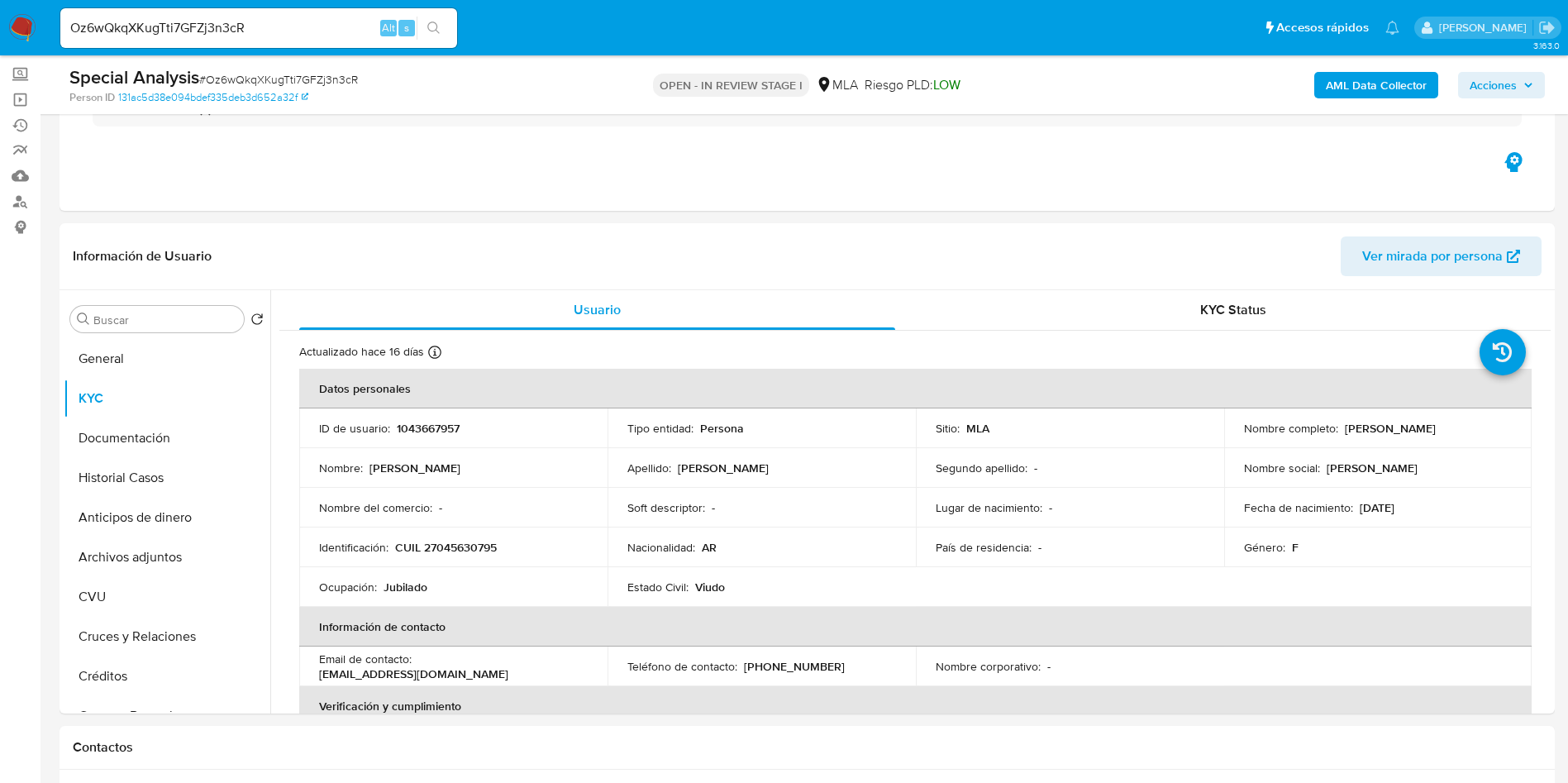
scroll to position [205, 0]
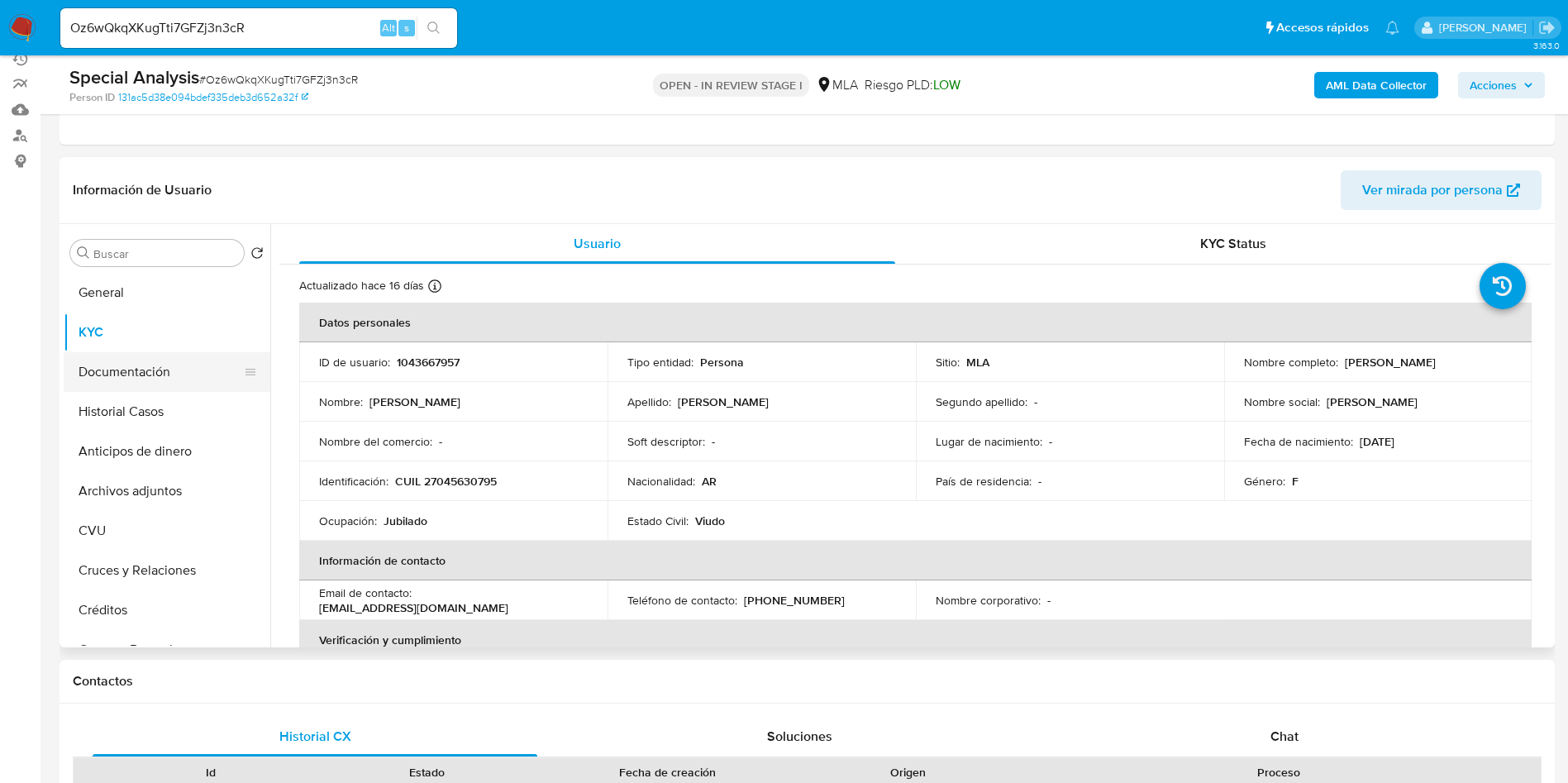
click at [106, 380] on button "Documentación" at bounding box center [160, 372] width 194 height 40
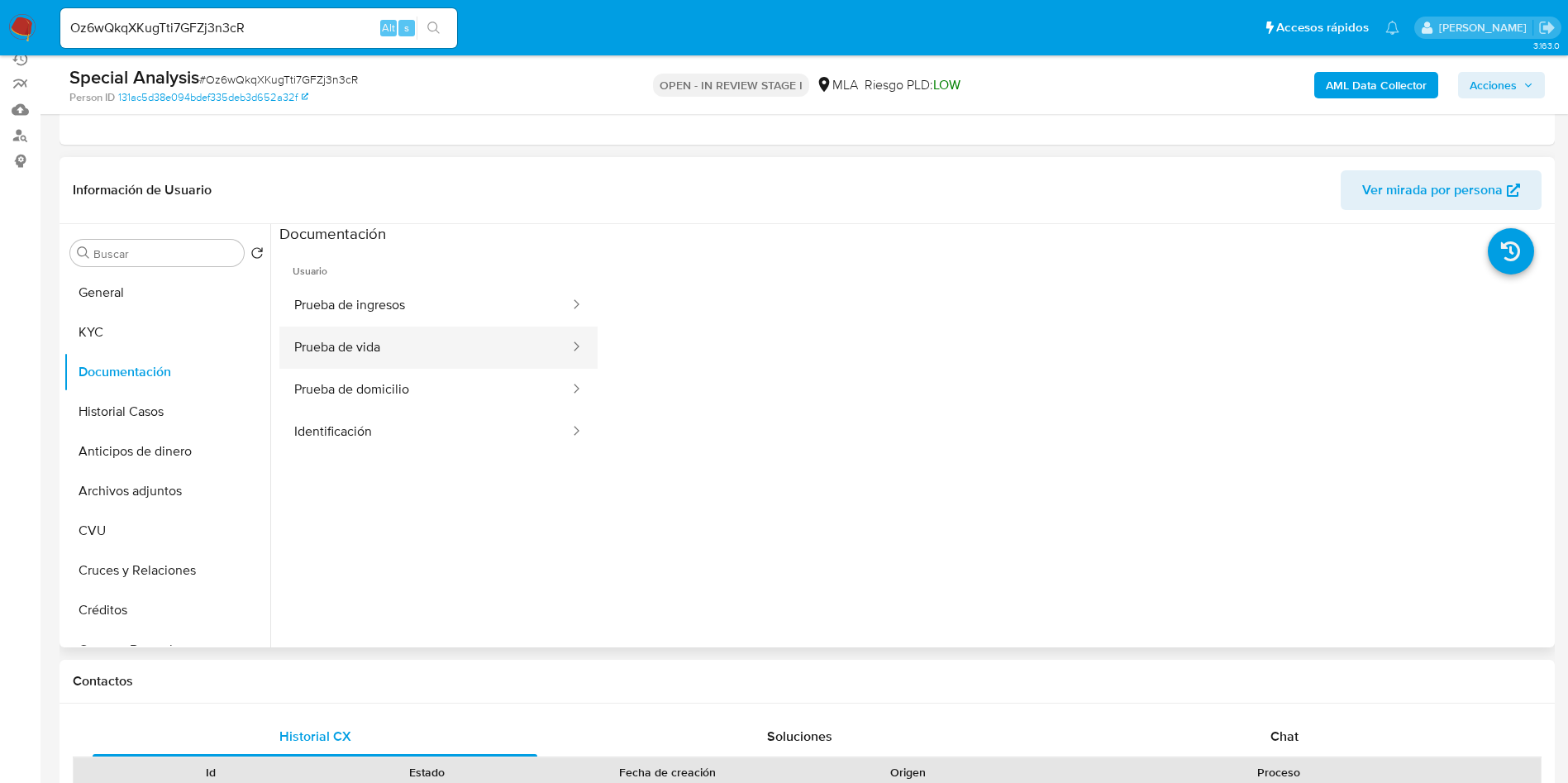
drag, startPoint x: 410, startPoint y: 349, endPoint x: 409, endPoint y: 358, distance: 9.1
click at [410, 349] on button "Prueba de vida" at bounding box center [425, 348] width 292 height 42
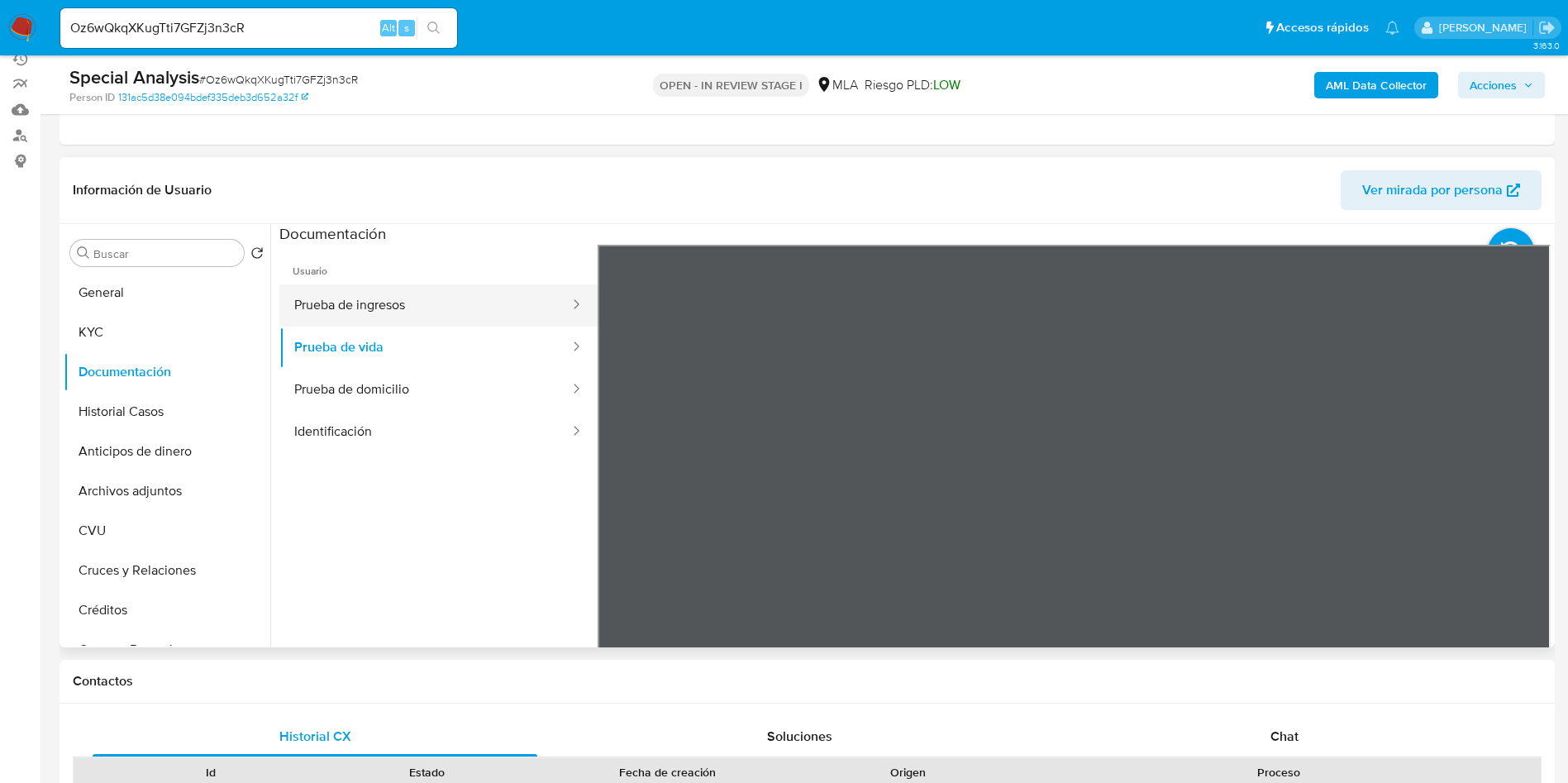
click at [384, 300] on button "Prueba de ingresos" at bounding box center [425, 305] width 292 height 42
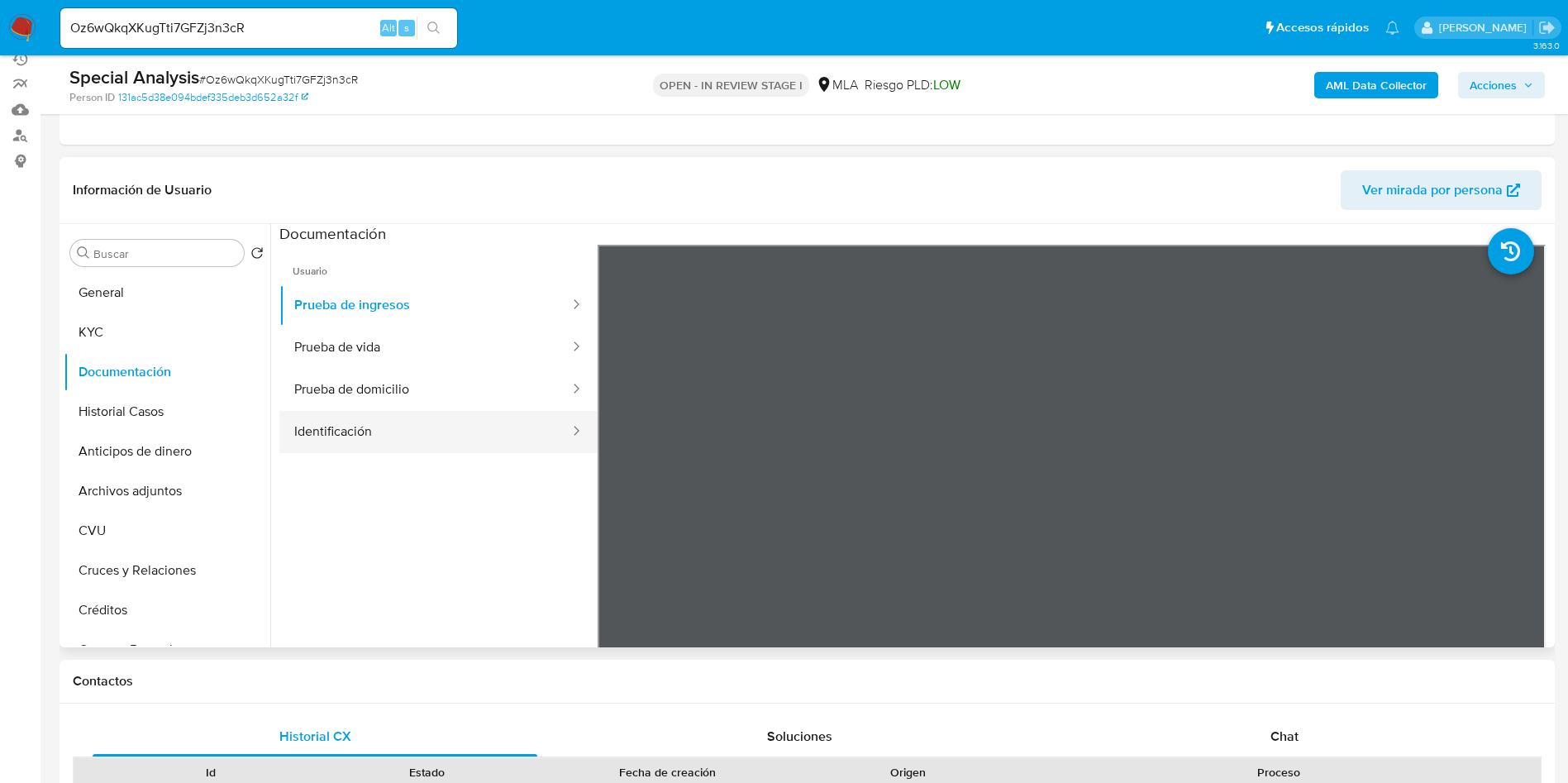
click at [388, 426] on button "Identificación" at bounding box center [425, 432] width 292 height 42
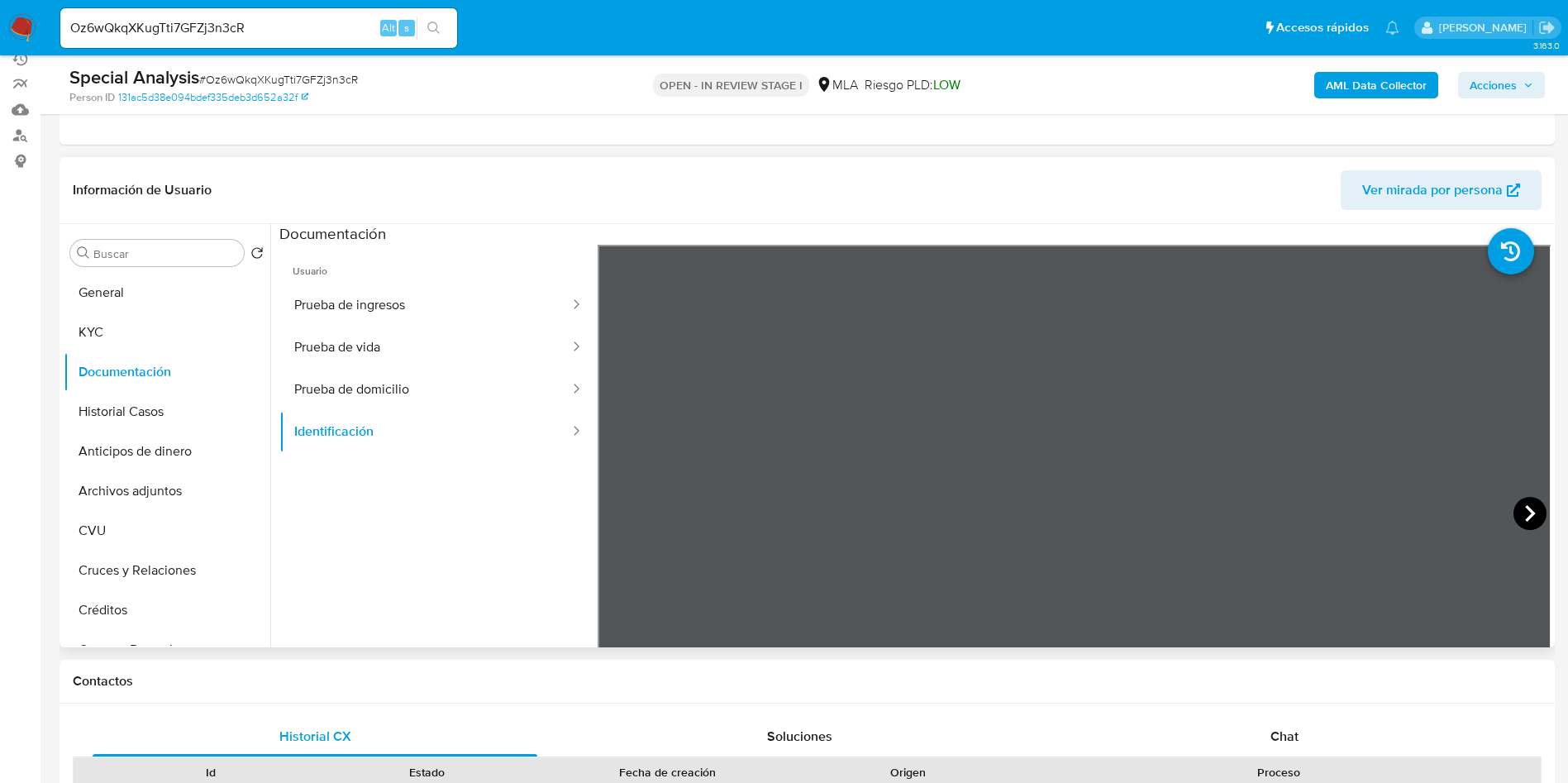
click at [1526, 510] on icon at bounding box center [1529, 513] width 33 height 33
click at [398, 309] on button "Prueba de ingresos" at bounding box center [425, 305] width 292 height 42
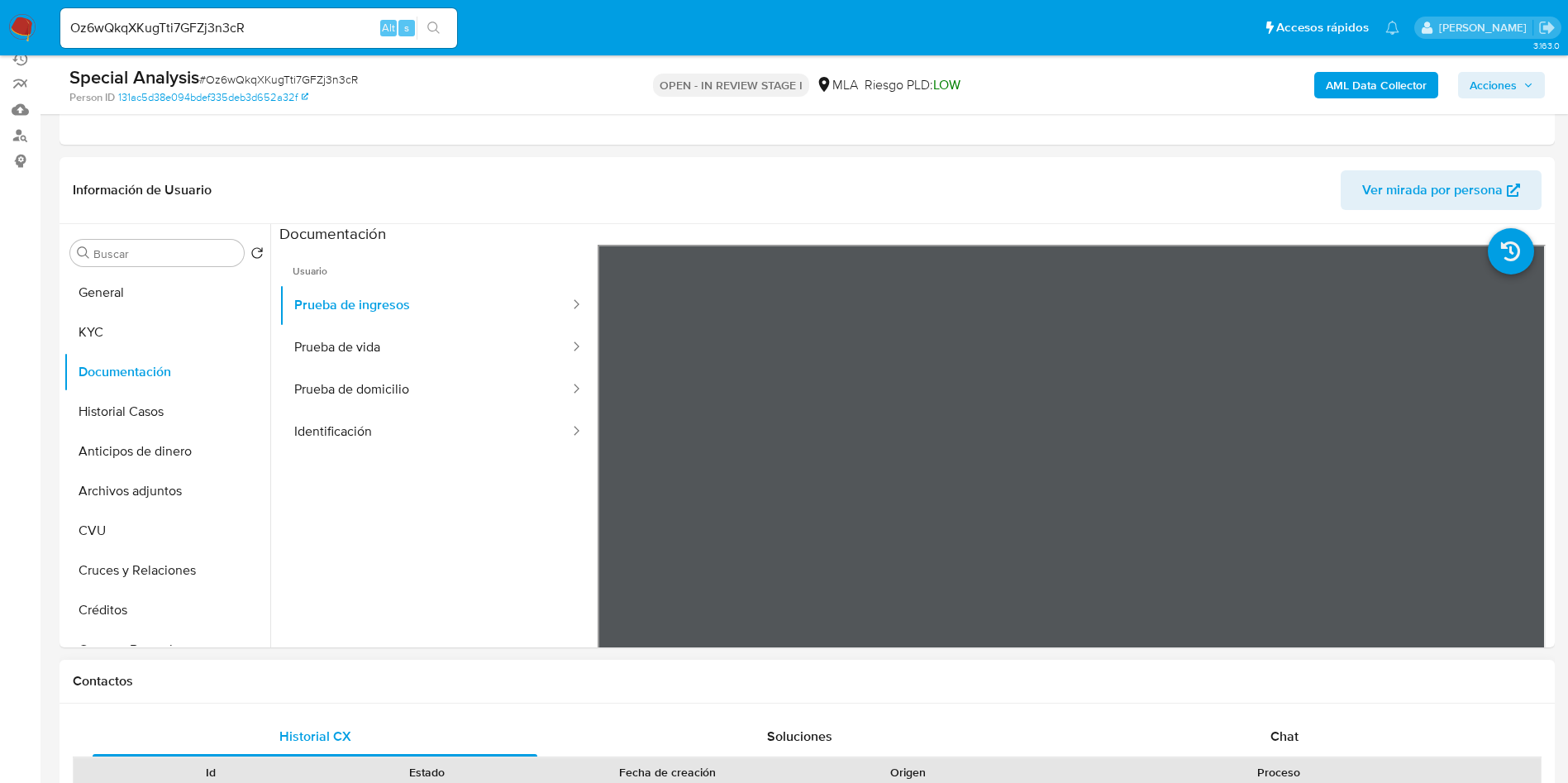
scroll to position [453, 0]
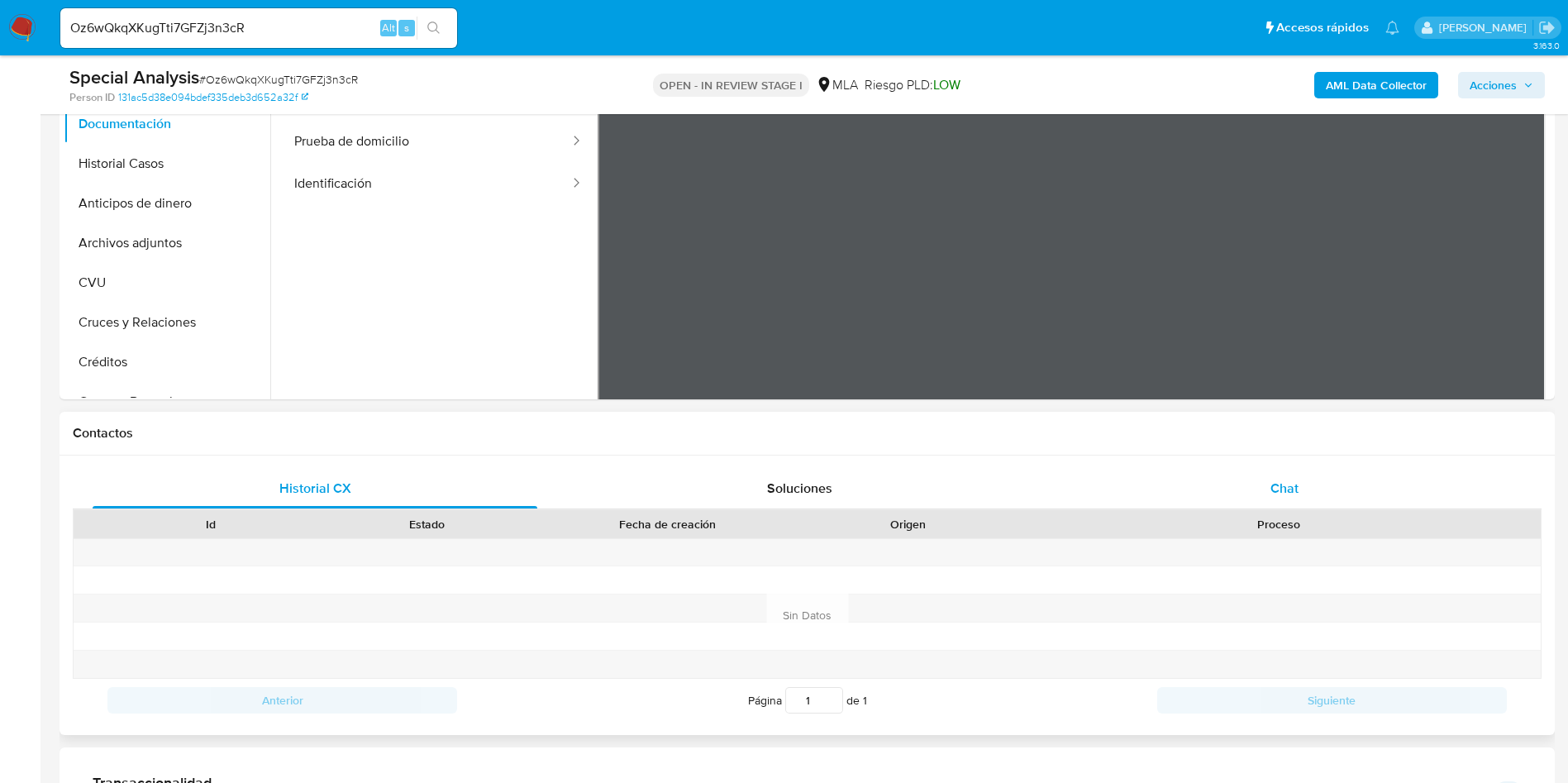
click at [1309, 481] on div "Chat" at bounding box center [1284, 488] width 445 height 40
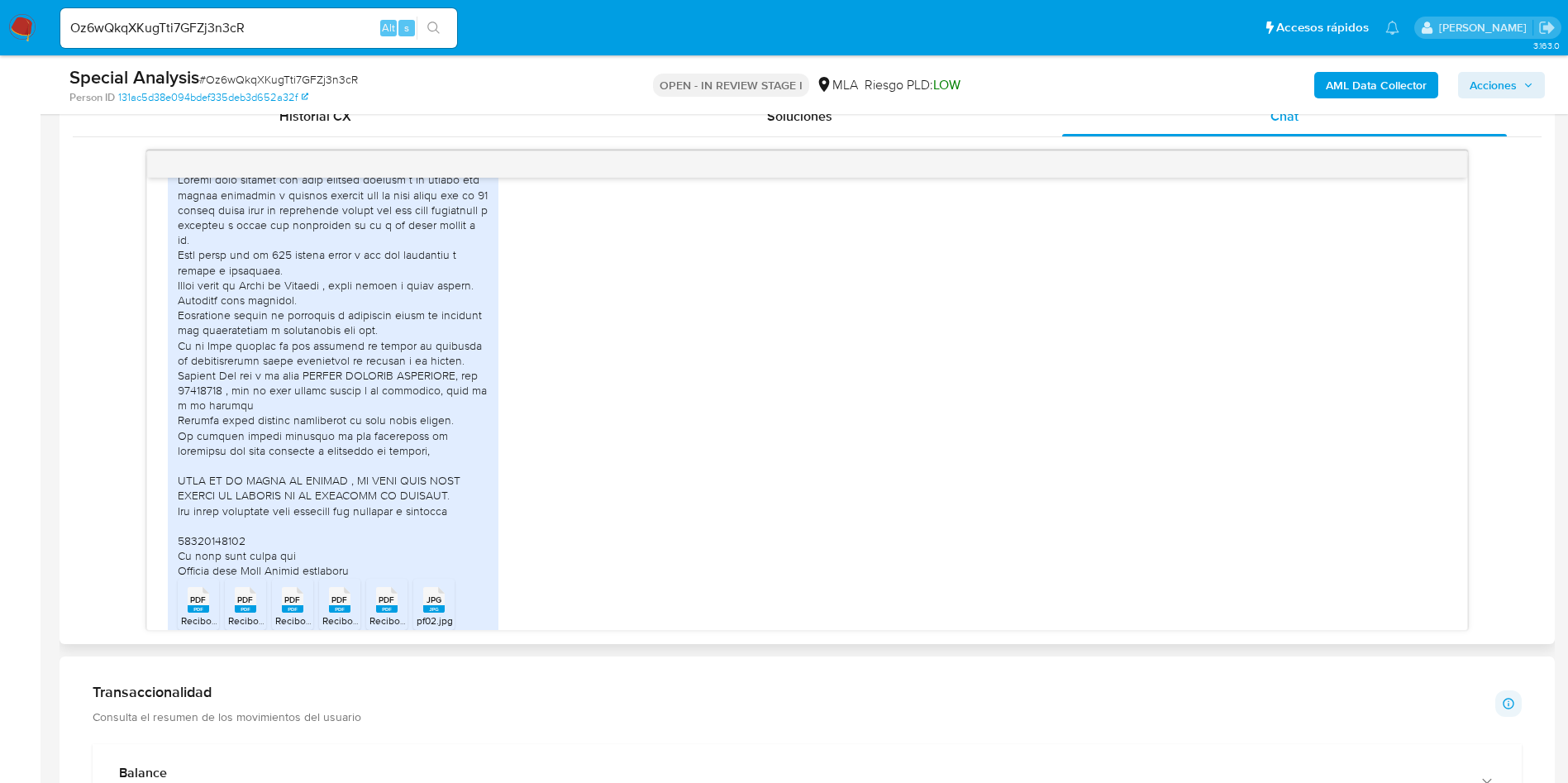
scroll to position [949, 0]
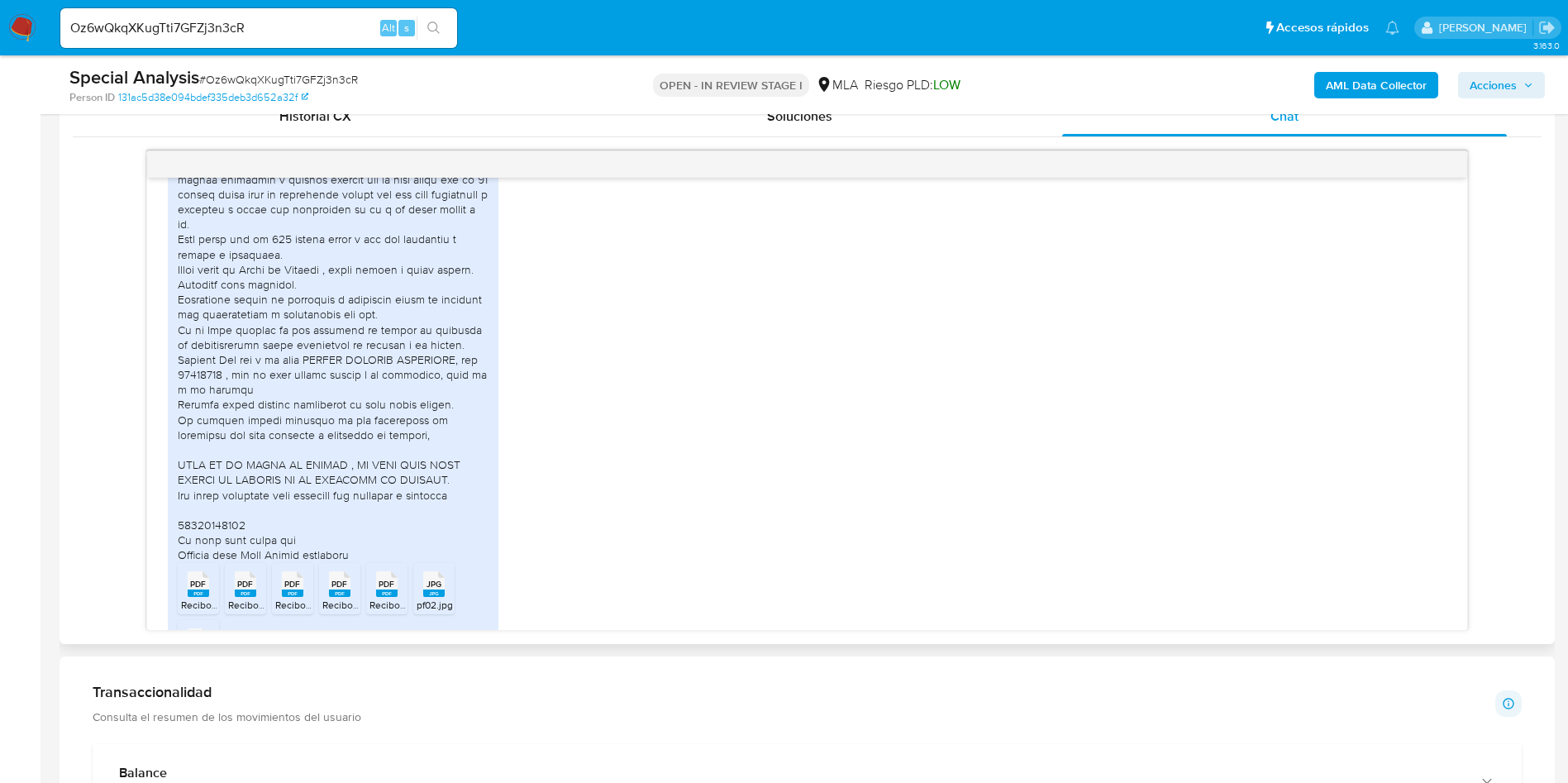
drag, startPoint x: 1456, startPoint y: 393, endPoint x: 808, endPoint y: 309, distance: 653.4
click at [808, 309] on div "PDF PDF Recibo-Normal-Junio-2025.pdf PDF PDF Recibo-S.a.c.-Junio-2025.pdf PDF P…" at bounding box center [807, 418] width 1279 height 555
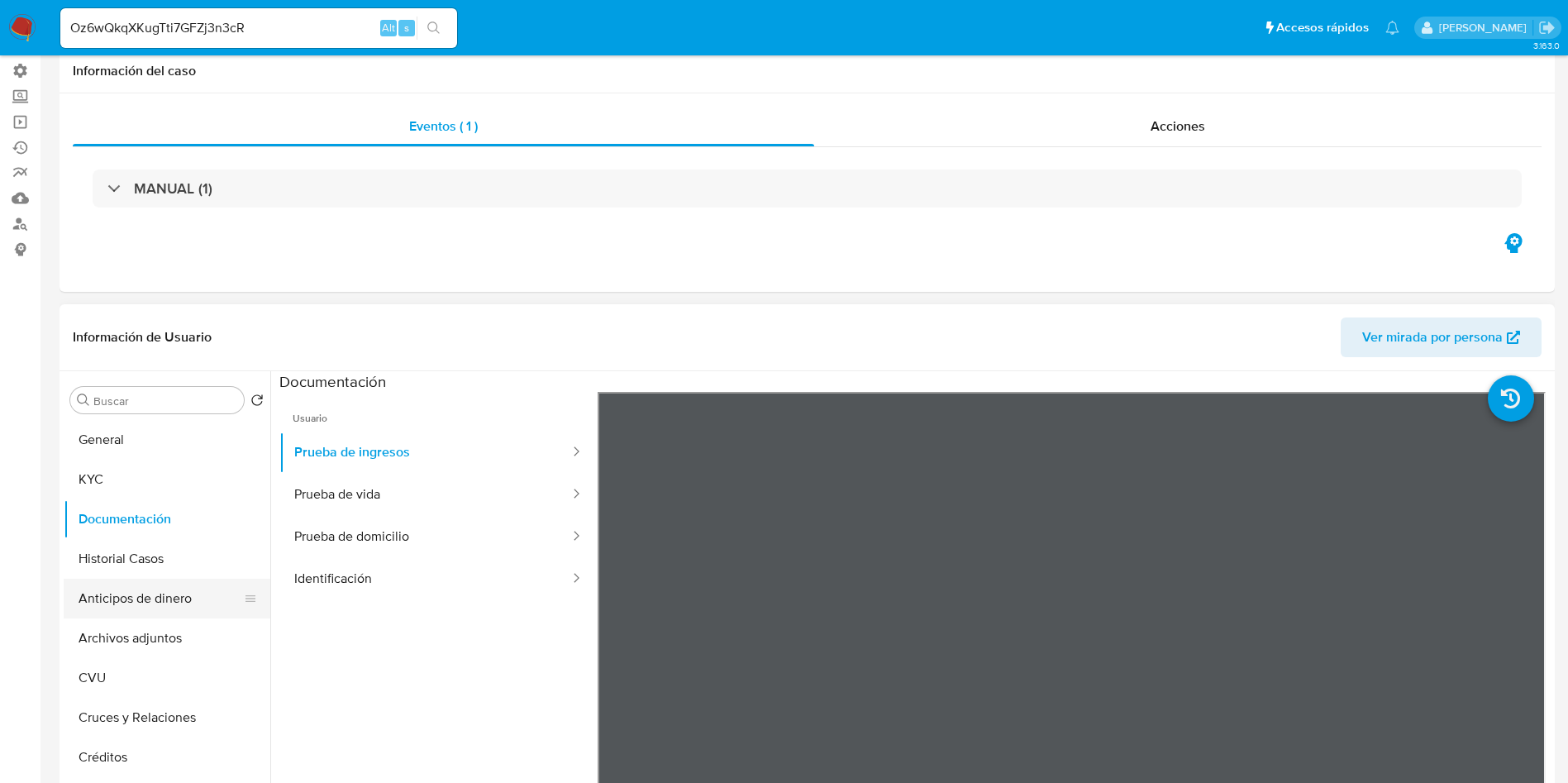
scroll to position [248, 0]
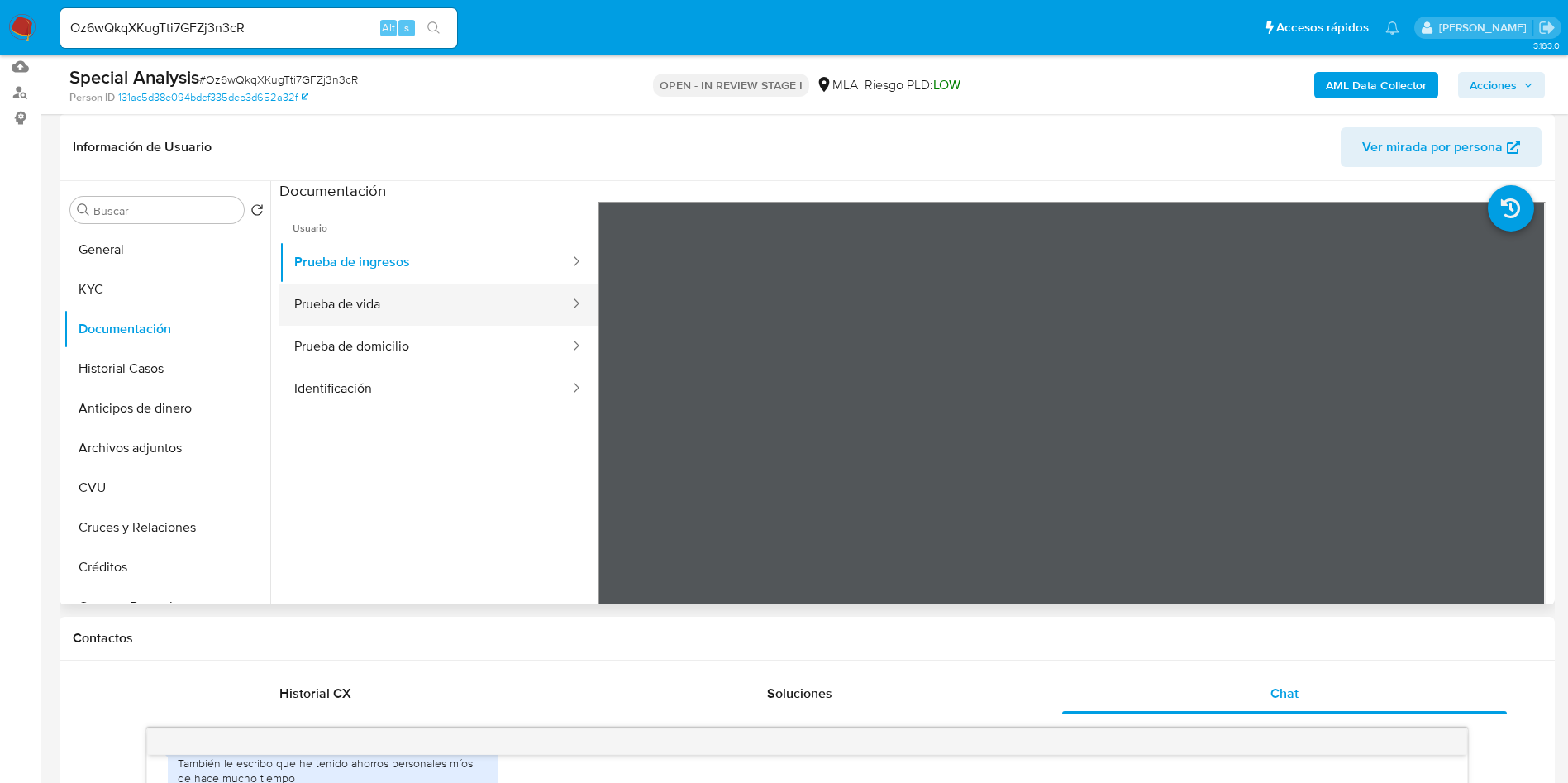
drag, startPoint x: 340, startPoint y: 296, endPoint x: 352, endPoint y: 306, distance: 15.6
click at [340, 296] on button "Prueba de vida" at bounding box center [425, 305] width 292 height 42
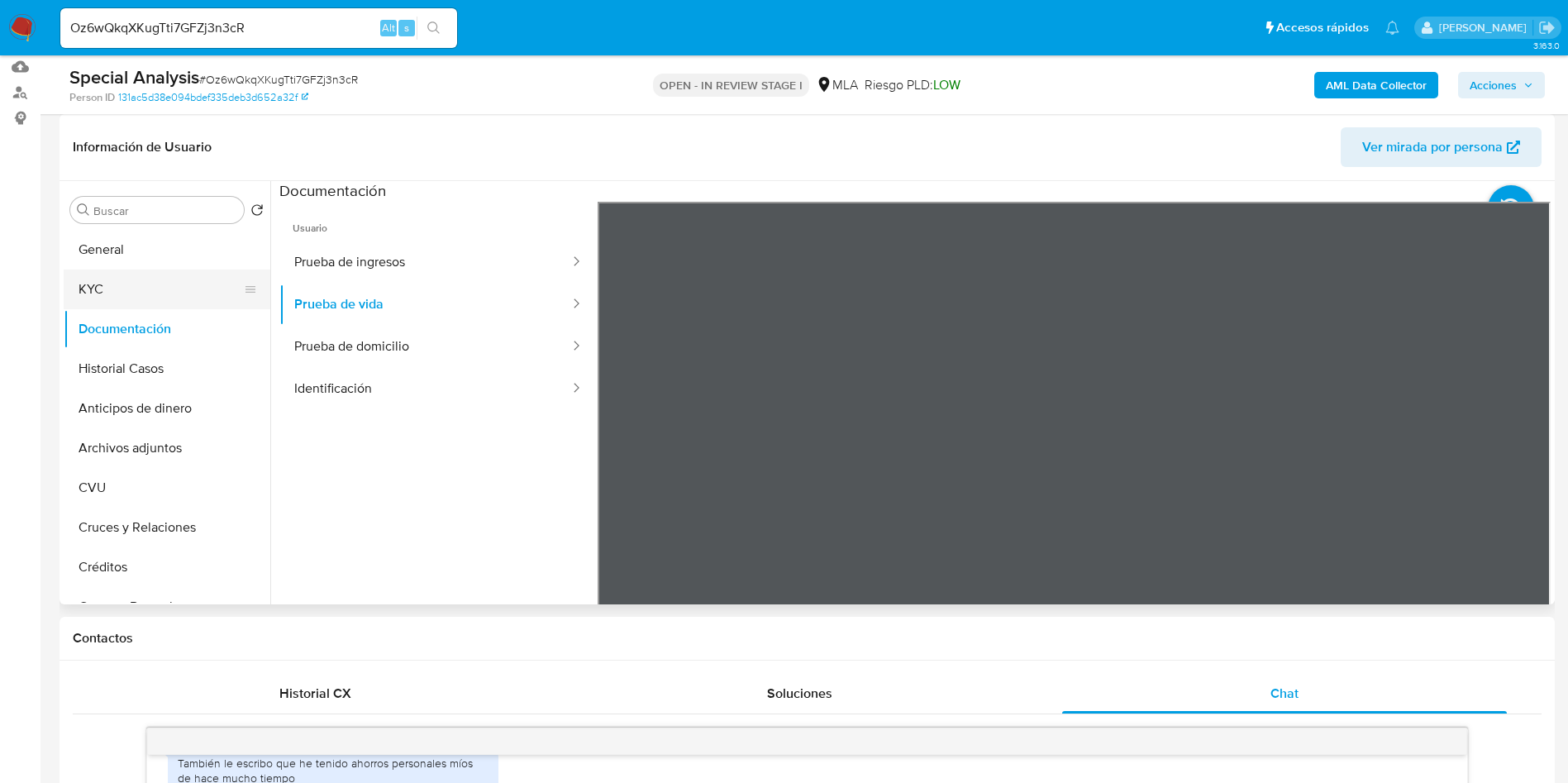
click at [97, 292] on button "KYC" at bounding box center [160, 289] width 194 height 40
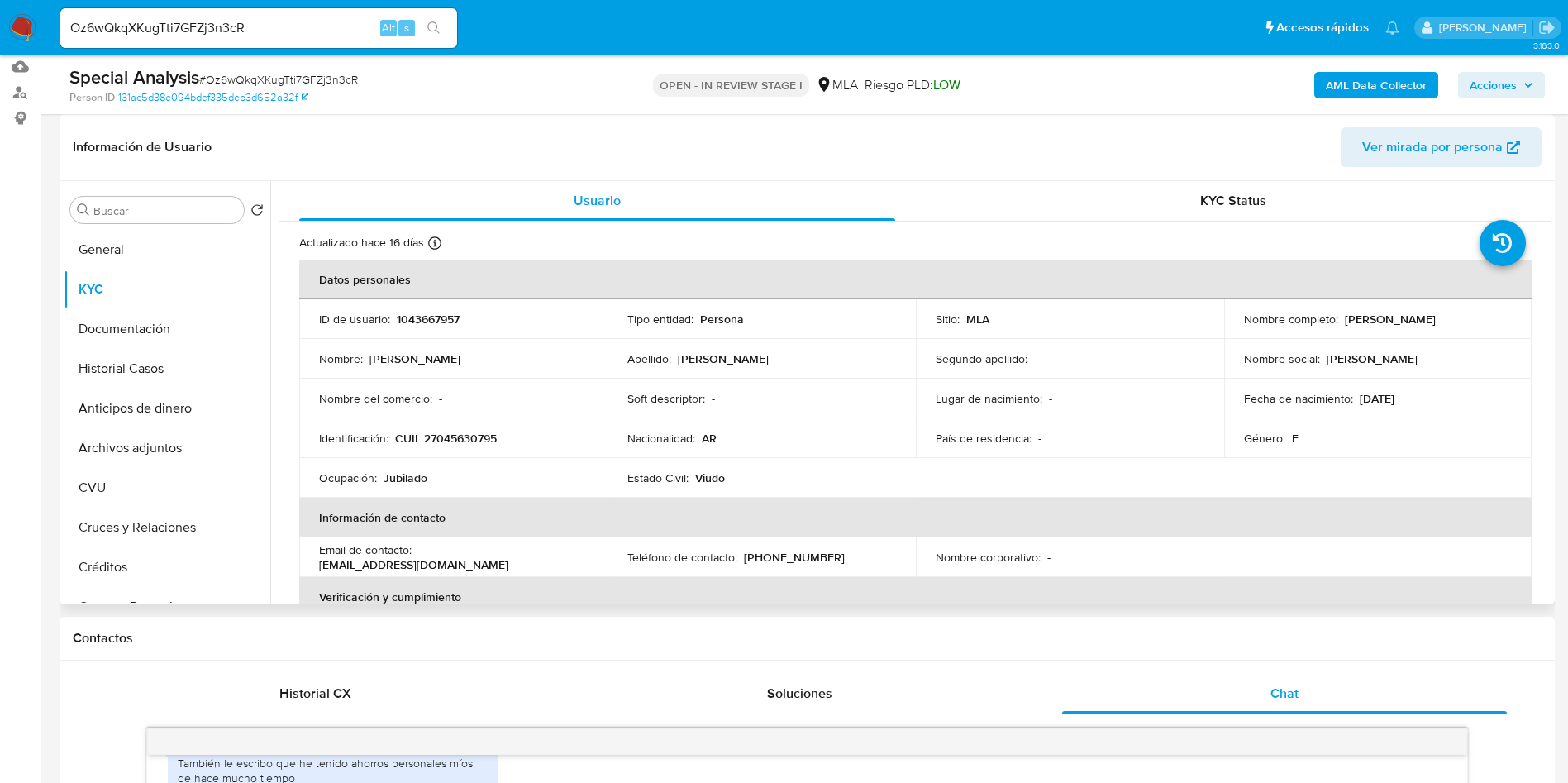
drag, startPoint x: 1475, startPoint y: 320, endPoint x: 1342, endPoint y: 321, distance: 133.0
click at [1342, 321] on div "Nombre completo : Olga Amanda Rodriguez" at bounding box center [1378, 319] width 269 height 15
copy p "Olga Amanda Rodriguez"
click at [239, 25] on input "Oz6wQkqXKugTti7GFZj3n3cR" at bounding box center [258, 28] width 397 height 21
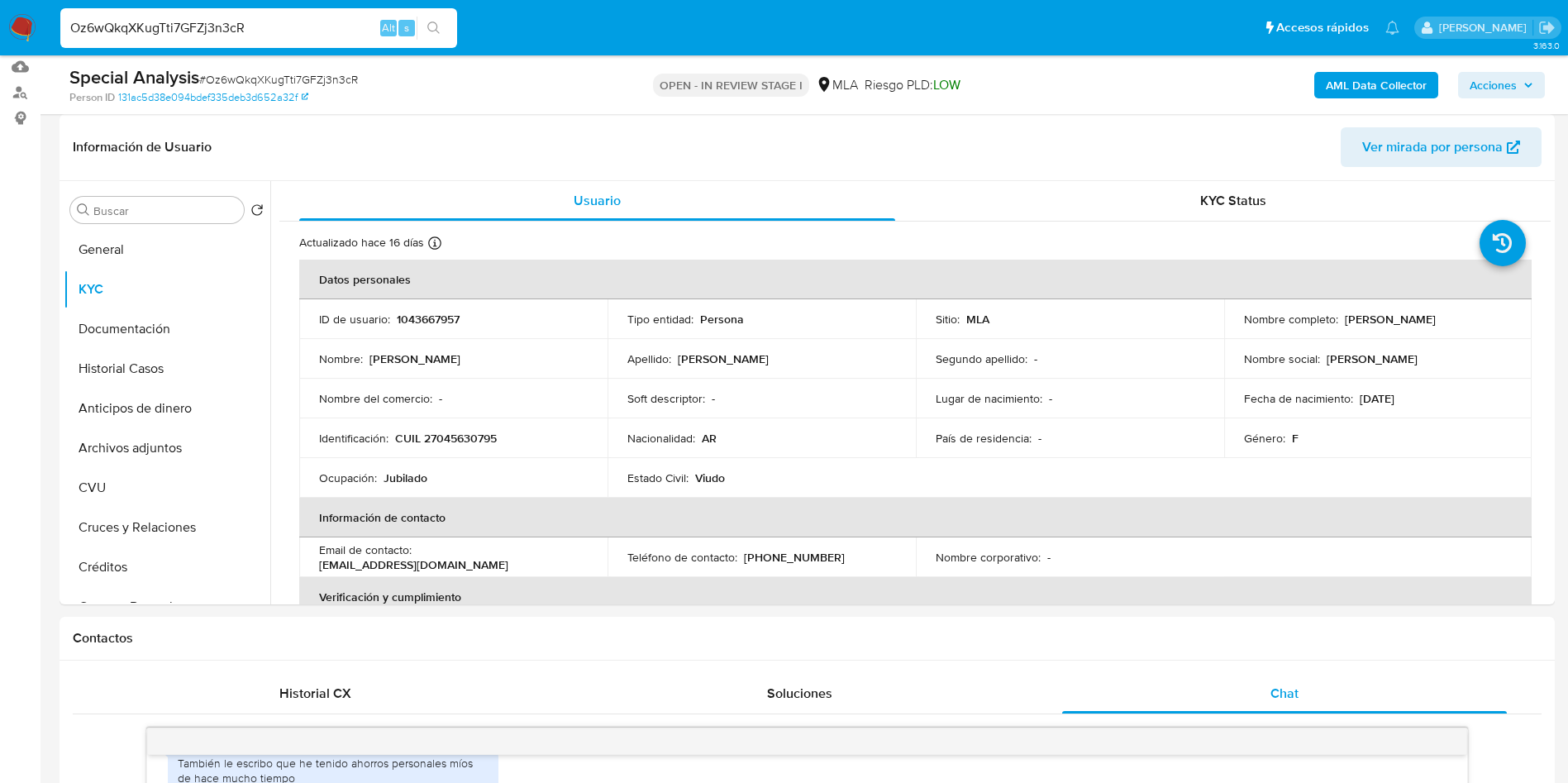
paste input "E2Vx0INJaAMjOC6Lejvj2oX1"
type input "E2Vx0INJaAMjOC6Lejvj2oX1"
click at [446, 26] on button "search-icon" at bounding box center [433, 28] width 34 height 23
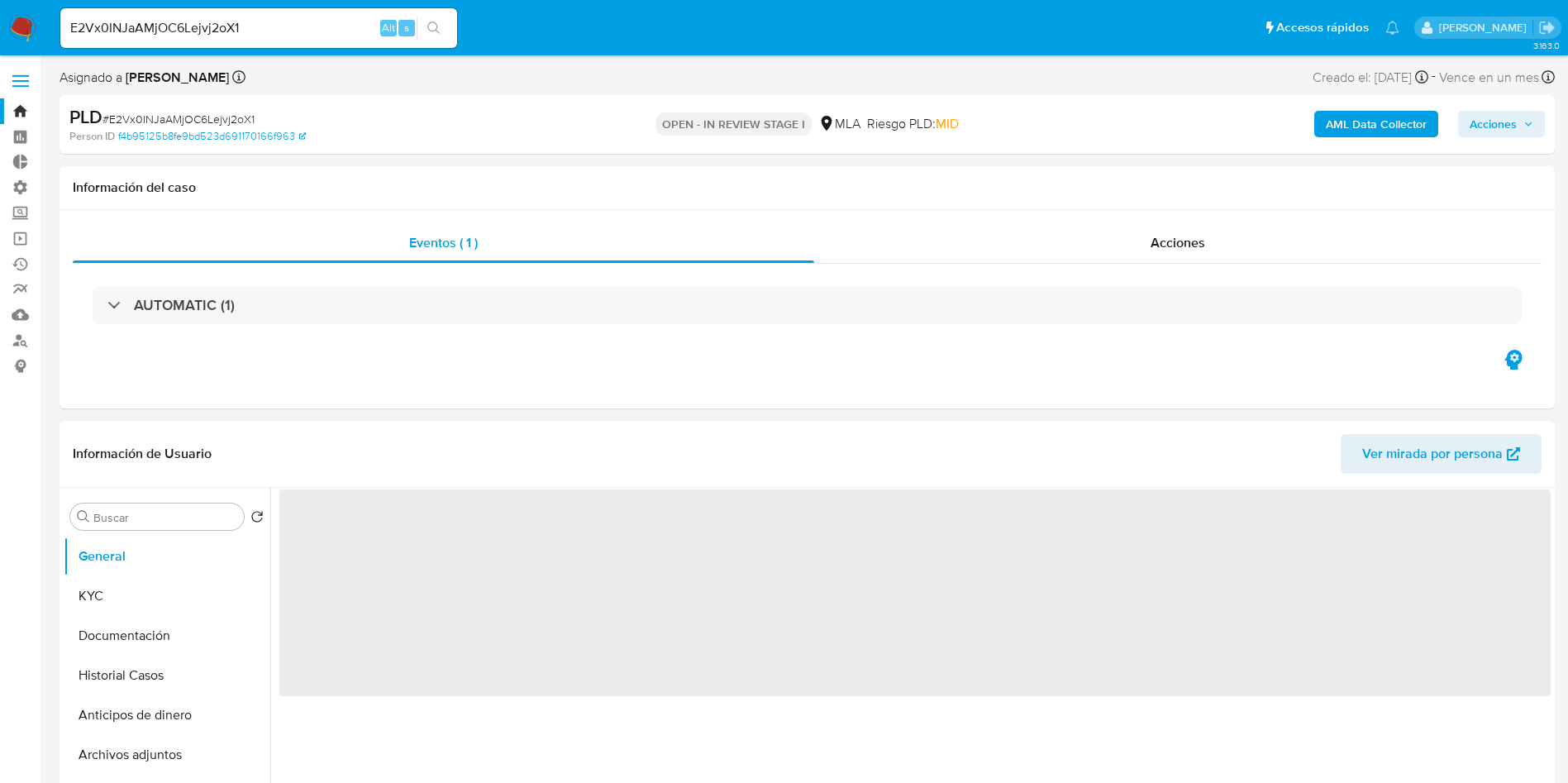
select select "10"
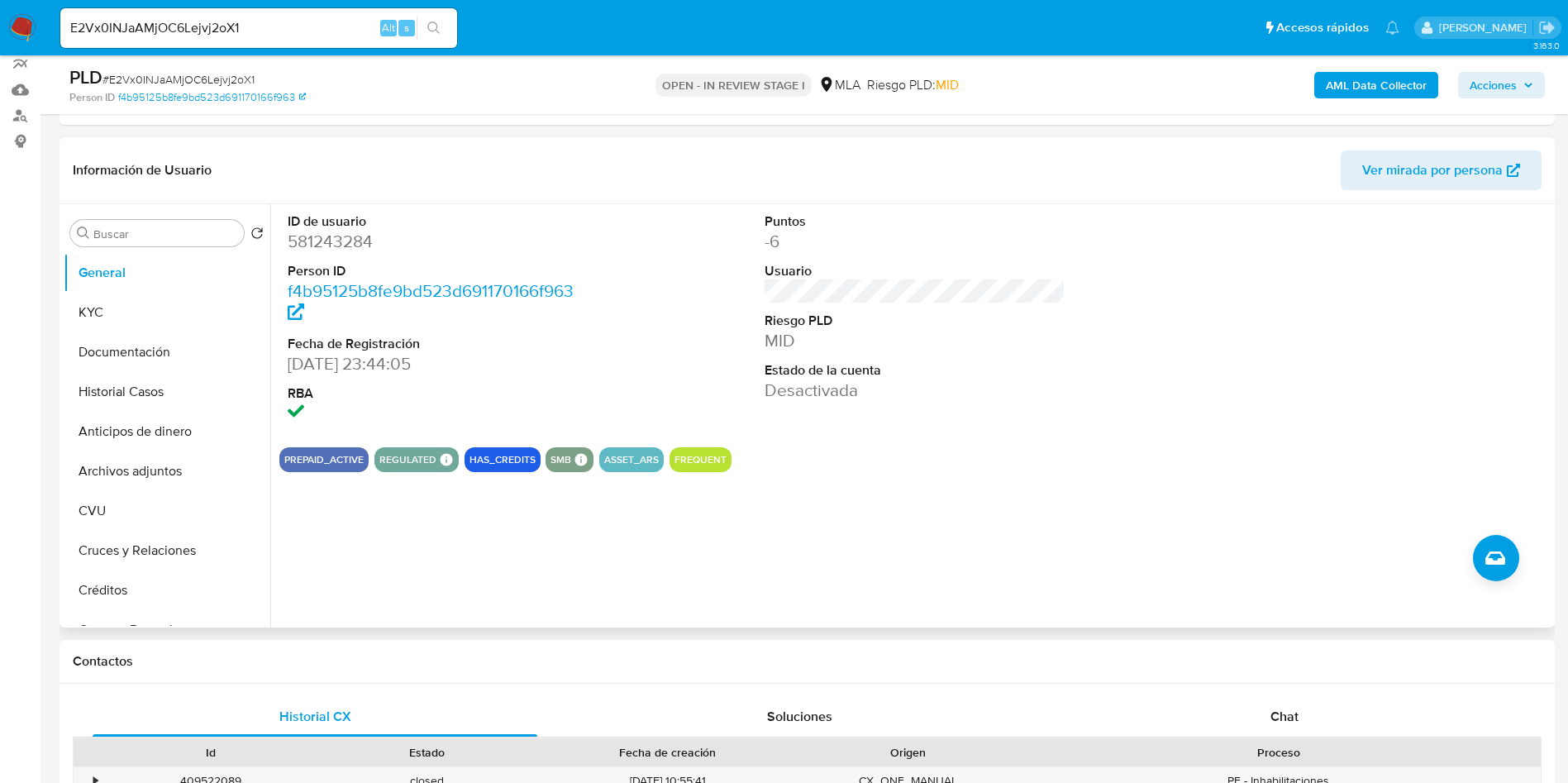
scroll to position [248, 0]
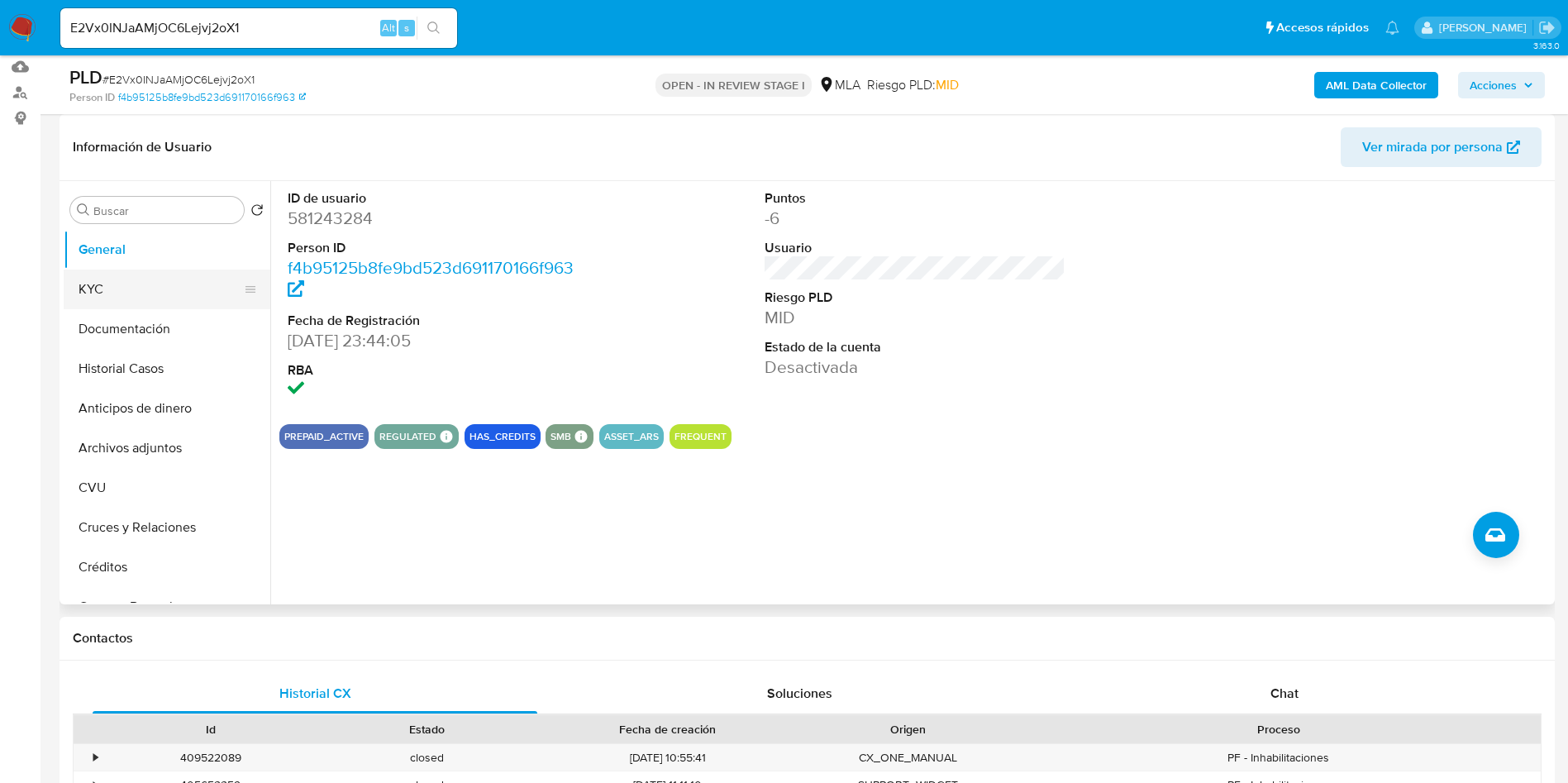
click at [143, 304] on button "KYC" at bounding box center [160, 289] width 194 height 40
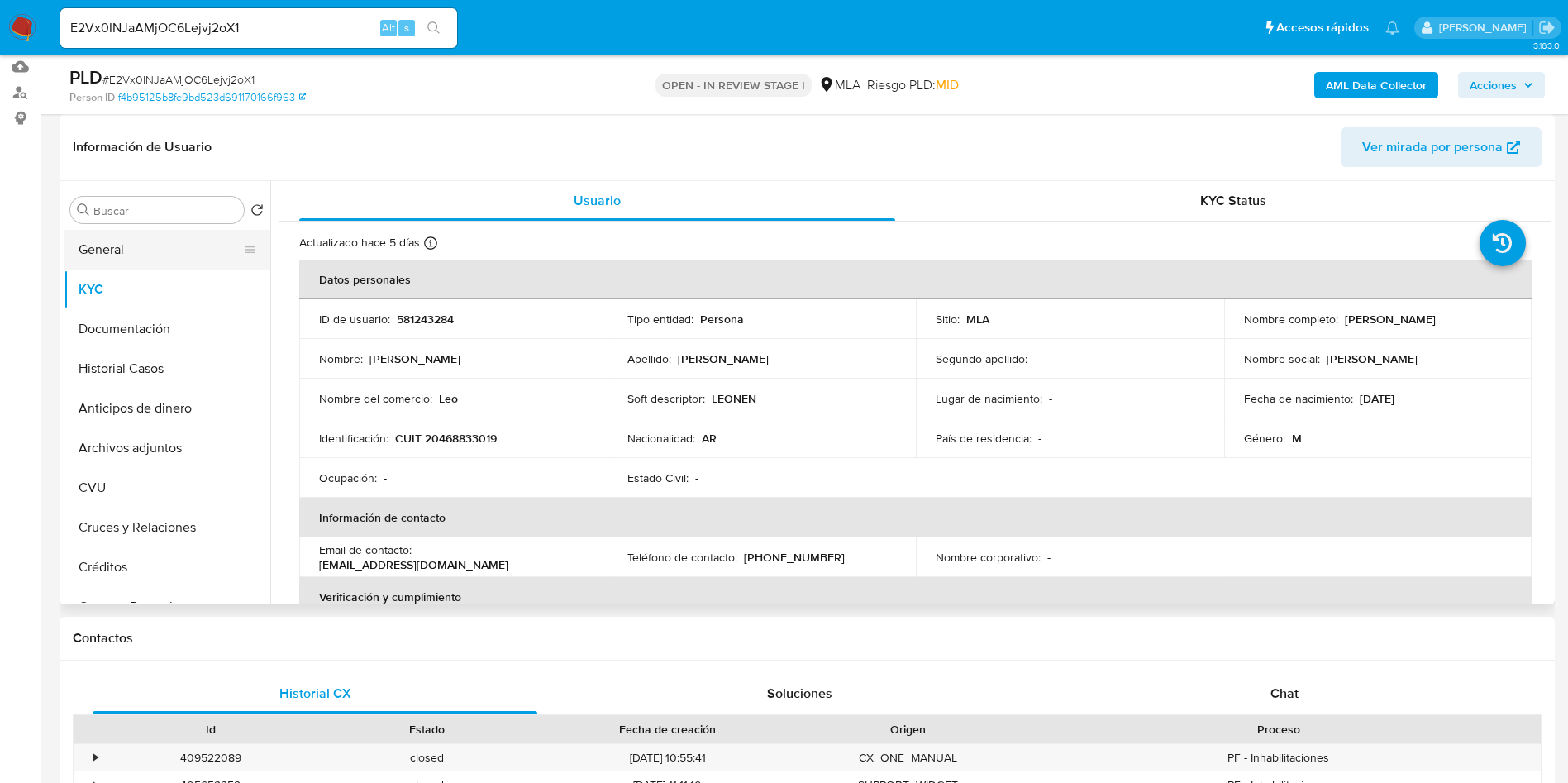
click at [123, 259] on button "General" at bounding box center [160, 249] width 194 height 40
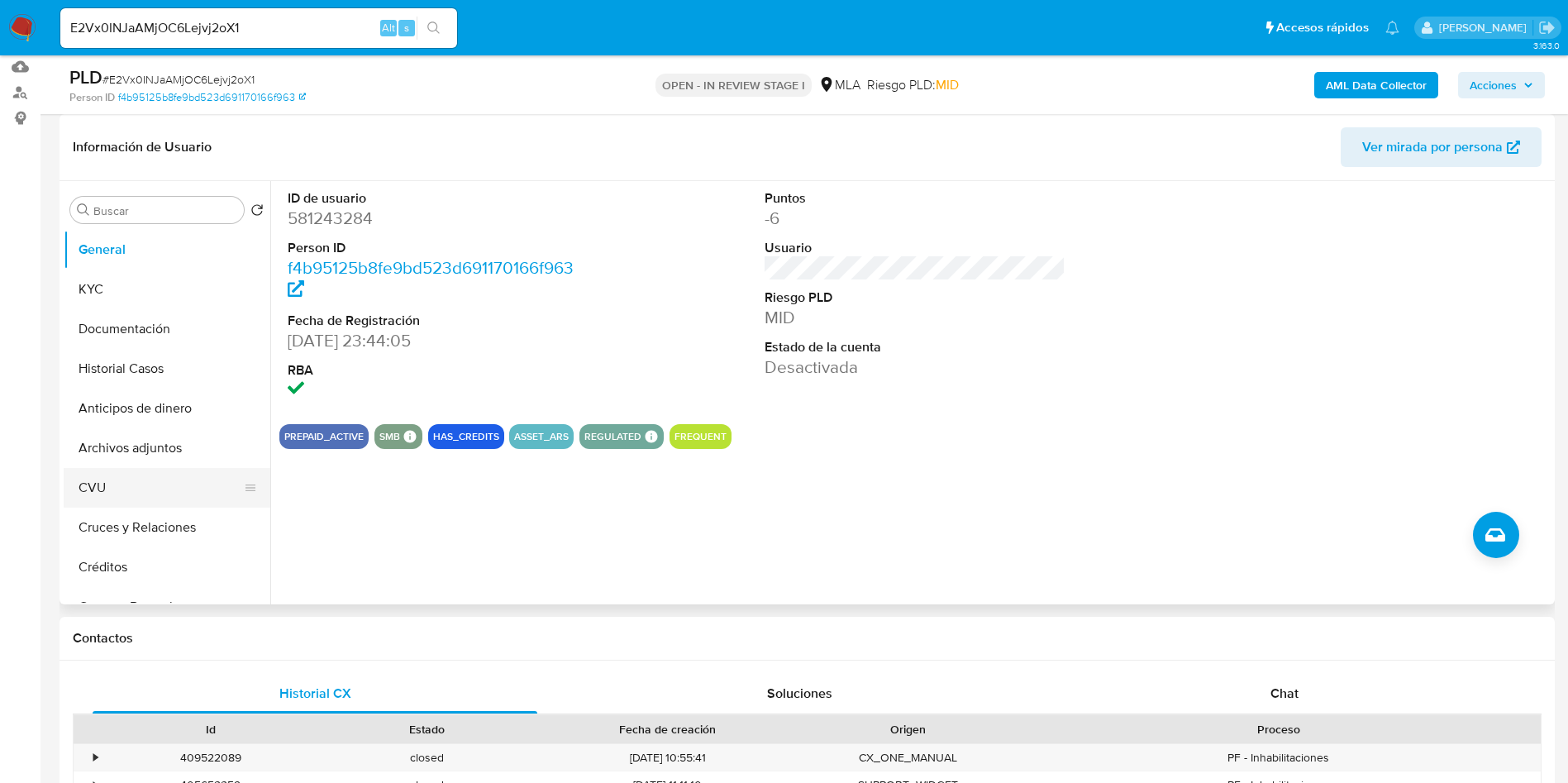
click at [149, 480] on button "CVU" at bounding box center [160, 487] width 194 height 40
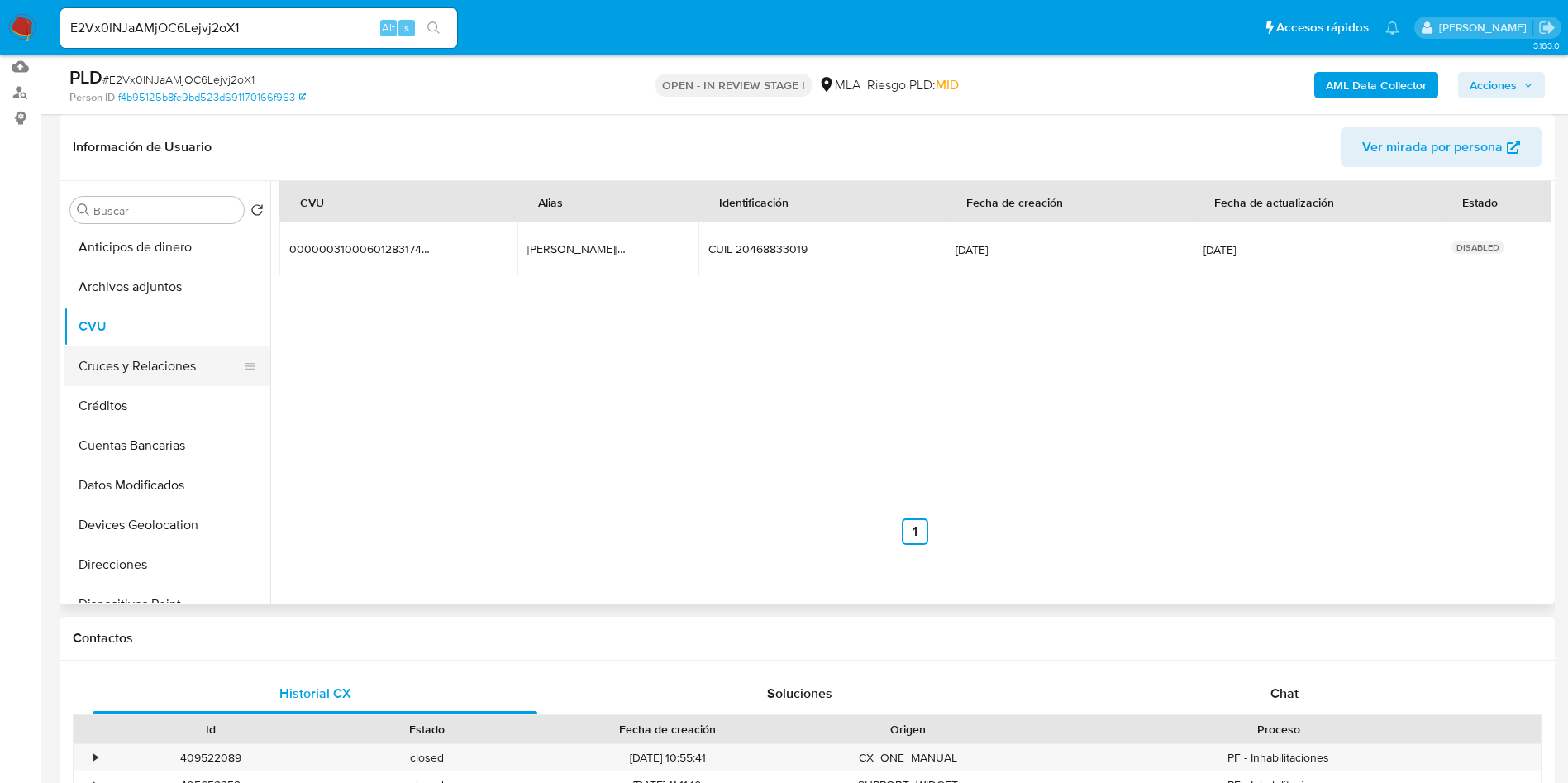
scroll to position [0, 0]
click at [149, 365] on button "Historial Casos" at bounding box center [160, 368] width 194 height 40
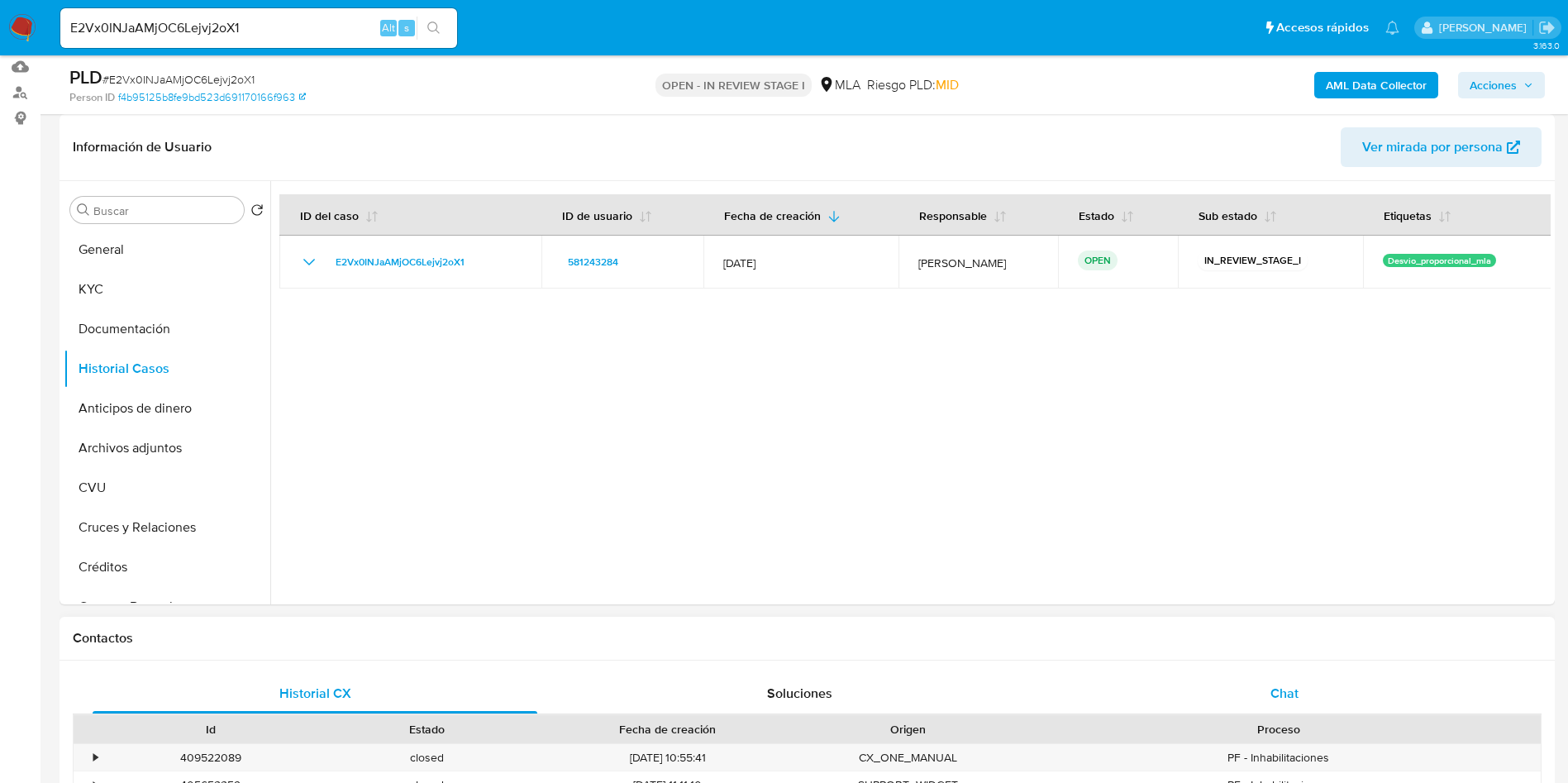
click at [1317, 703] on div "Chat" at bounding box center [1284, 694] width 445 height 40
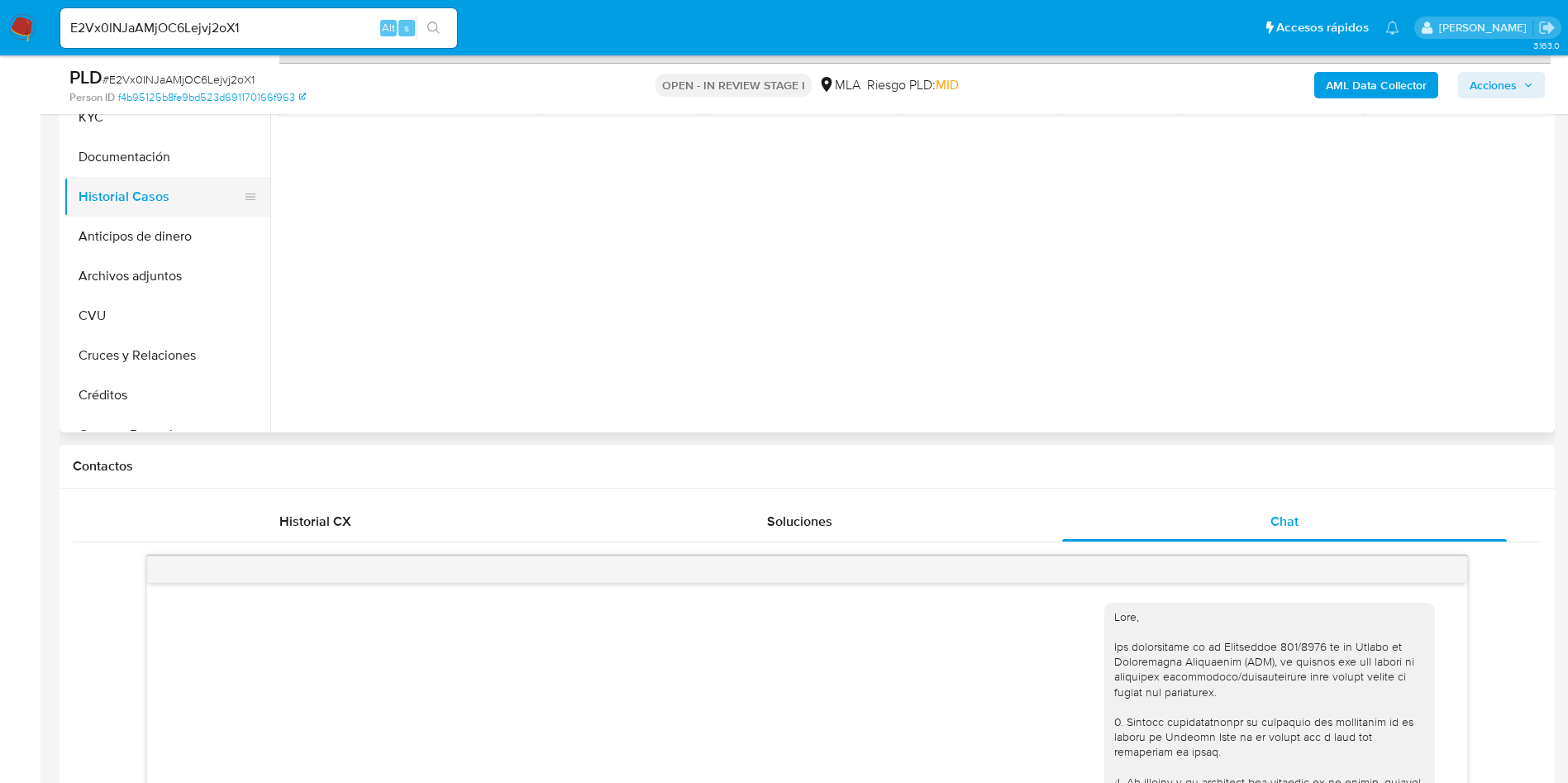
scroll to position [248, 0]
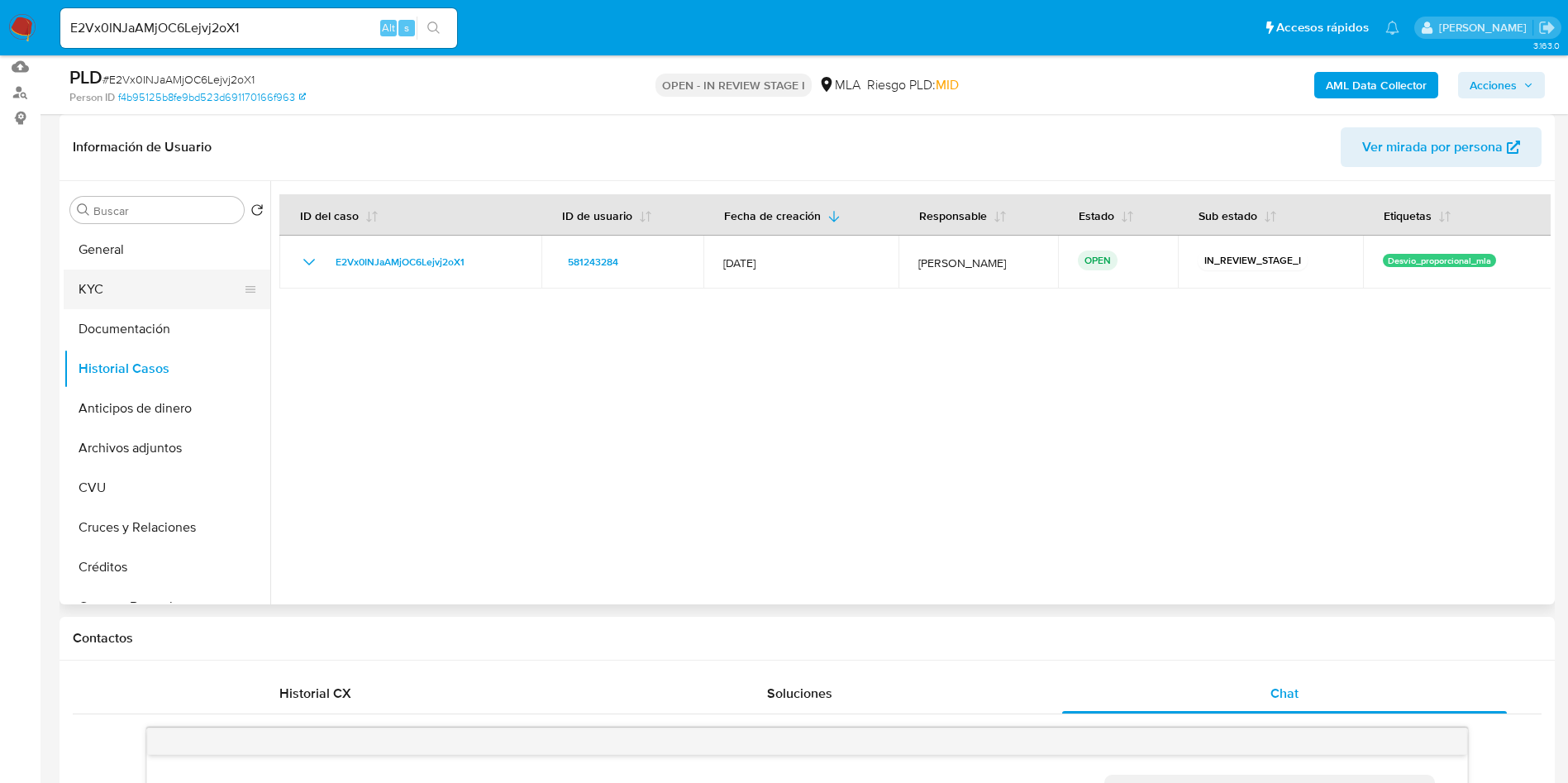
click at [132, 285] on button "KYC" at bounding box center [160, 289] width 194 height 40
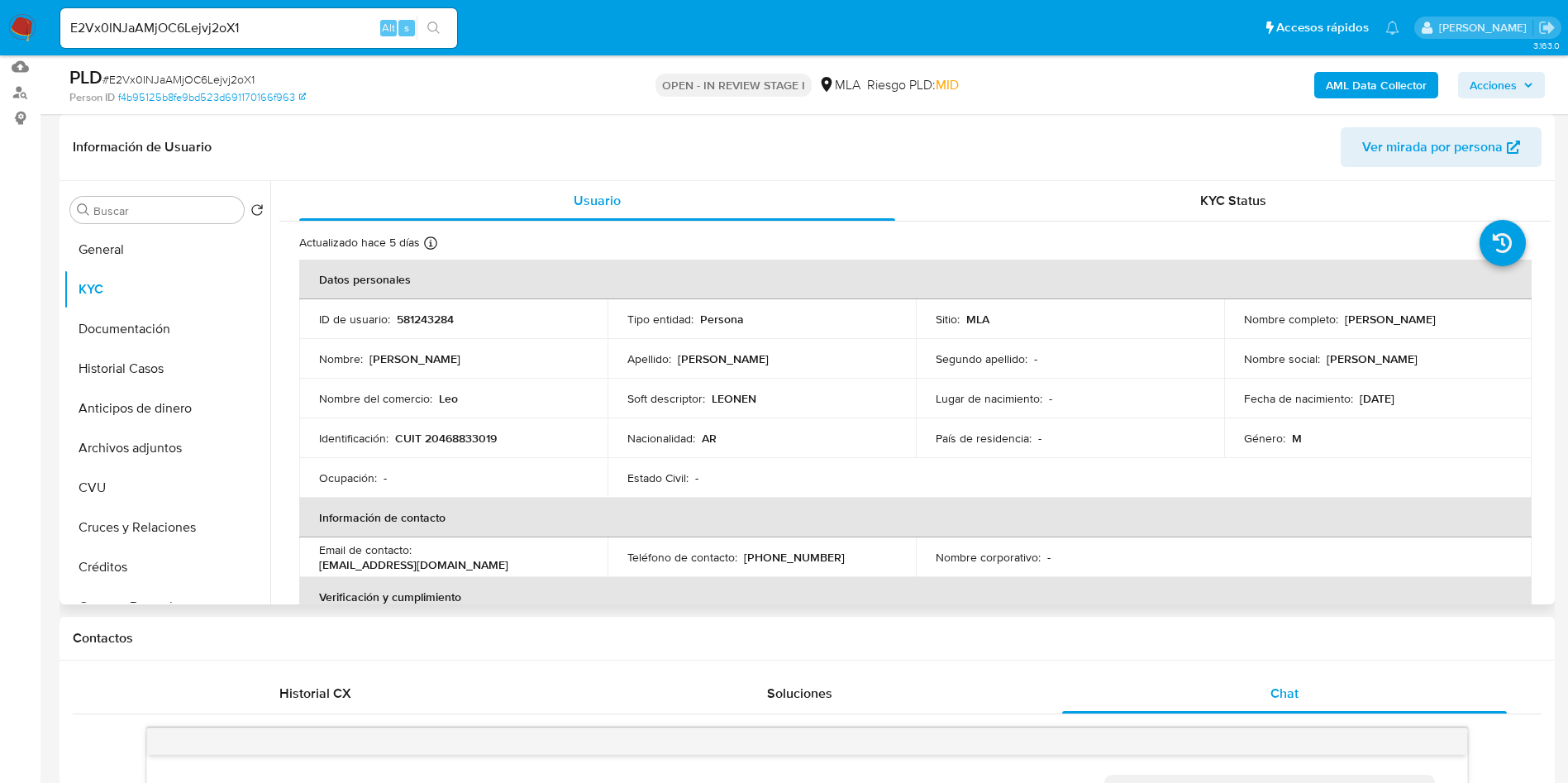
drag, startPoint x: 1468, startPoint y: 322, endPoint x: 1341, endPoint y: 320, distance: 127.0
click at [1341, 320] on div "Nombre completo : Leonel Ruben Baez" at bounding box center [1378, 319] width 269 height 15
copy p "Leonel Ruben Baez"
click at [142, 365] on button "Historial Casos" at bounding box center [160, 368] width 194 height 40
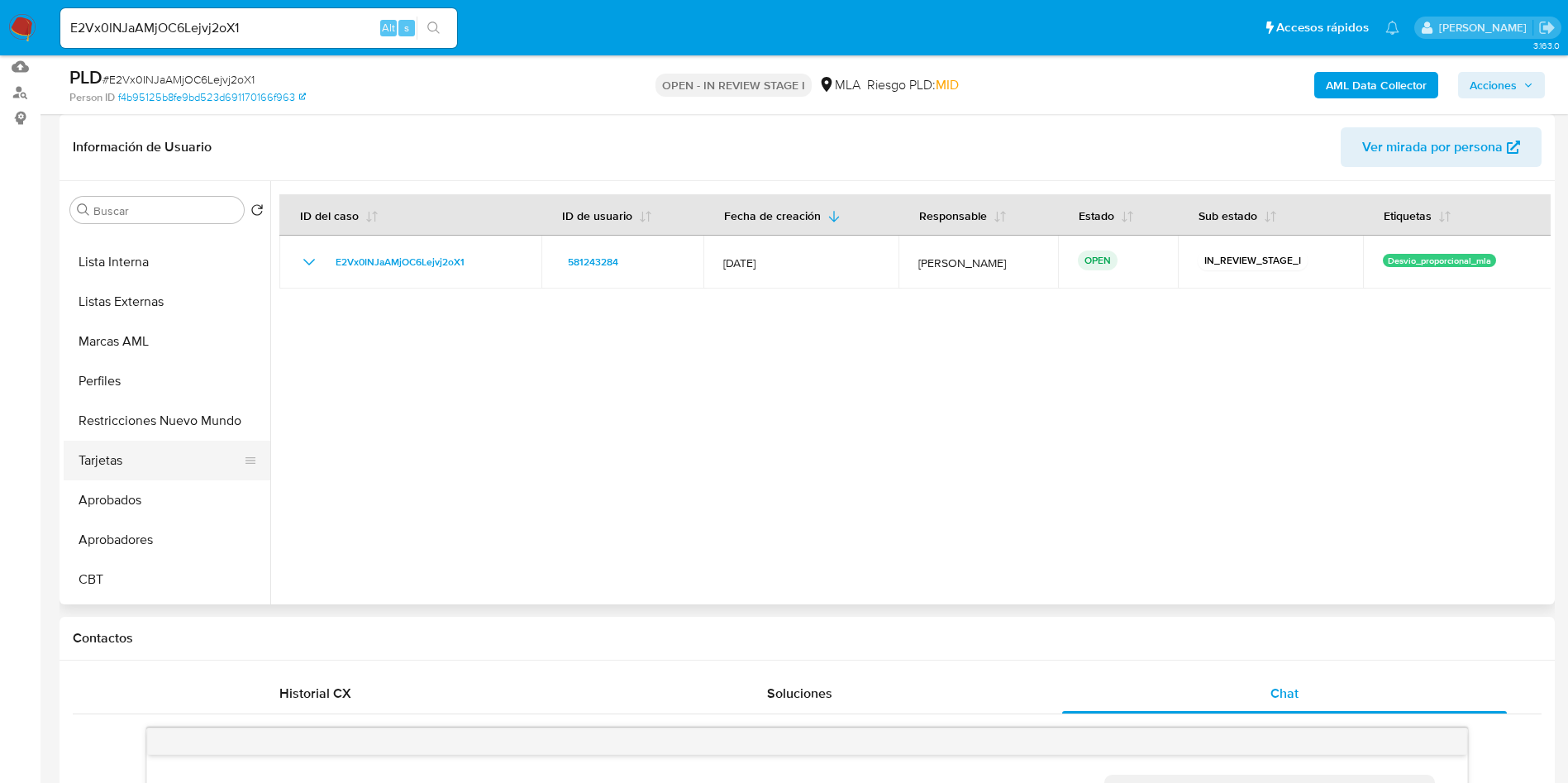
scroll to position [868, 0]
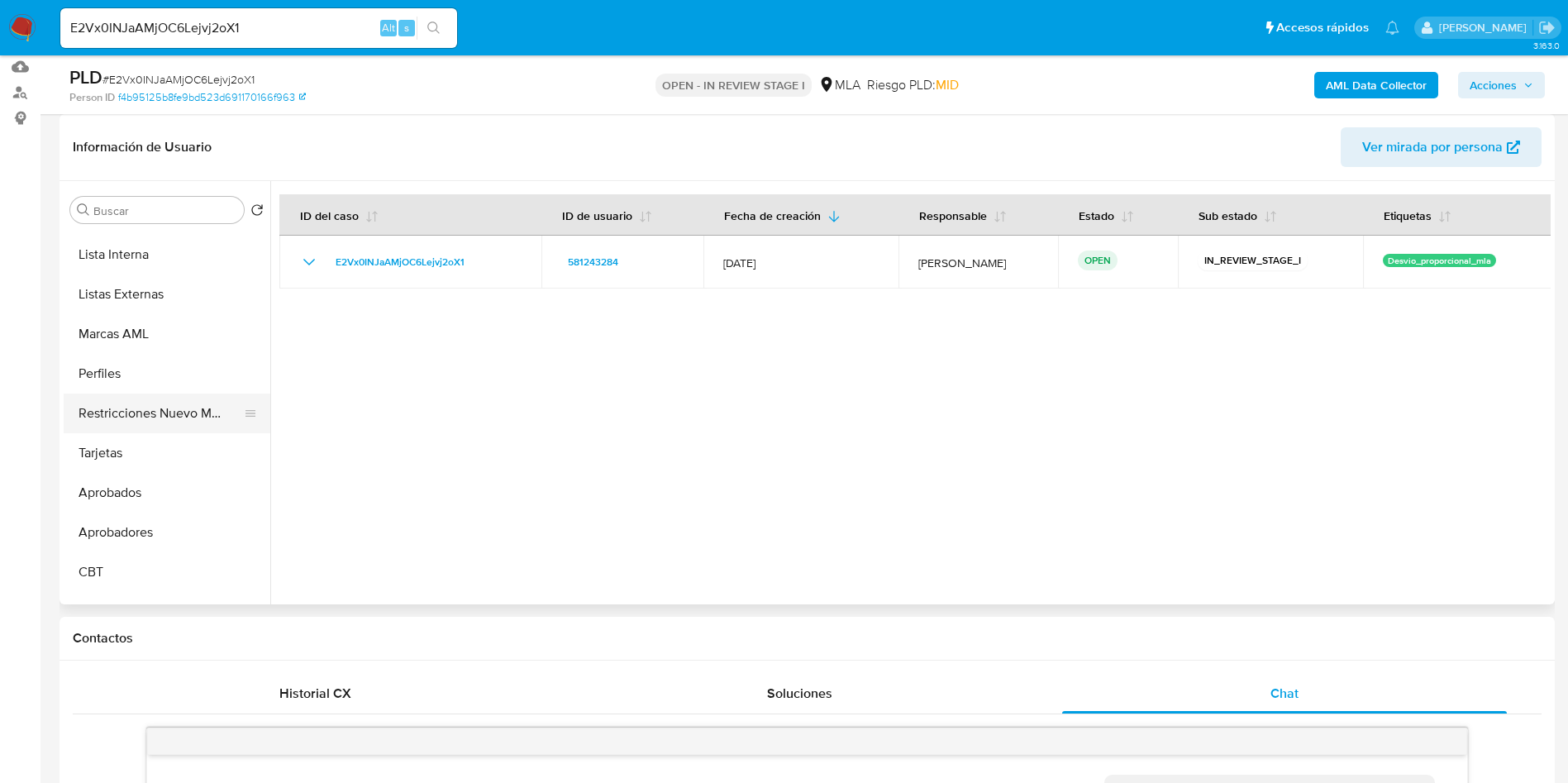
click at [169, 411] on button "Restricciones Nuevo Mundo" at bounding box center [160, 413] width 194 height 40
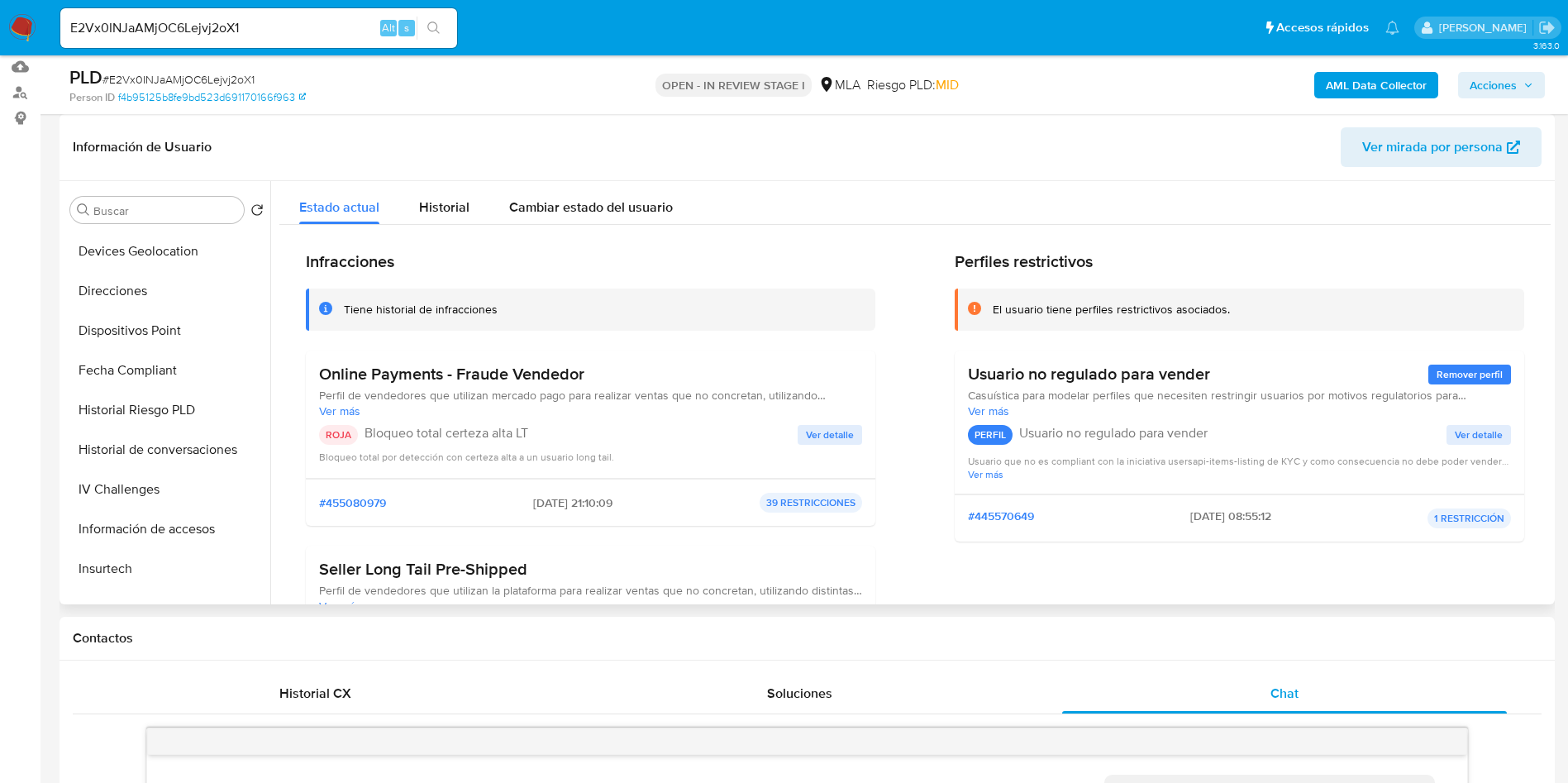
scroll to position [0, 0]
click at [170, 247] on button "General" at bounding box center [160, 249] width 194 height 40
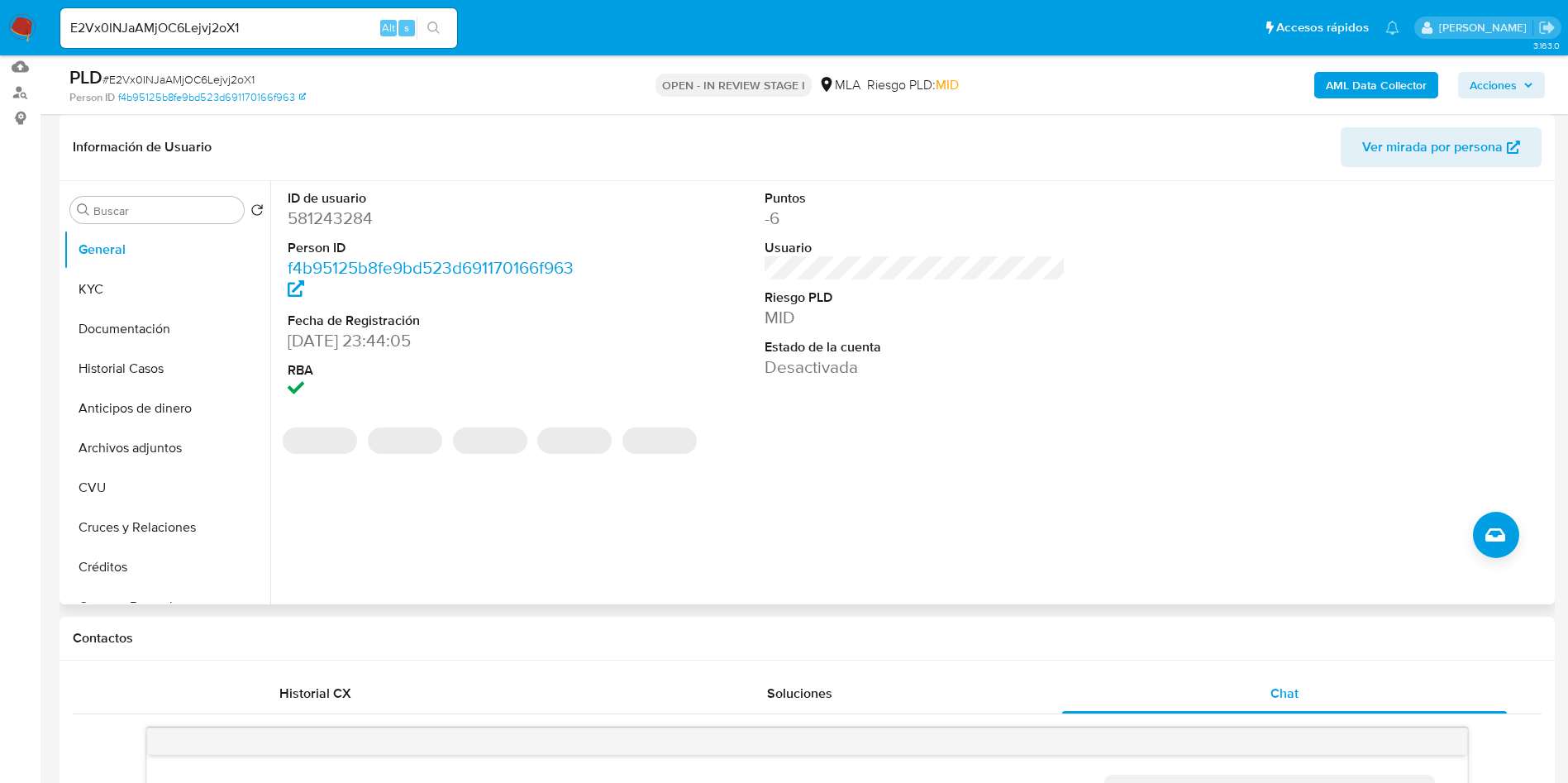
click at [328, 223] on dd "581243284" at bounding box center [438, 219] width 302 height 23
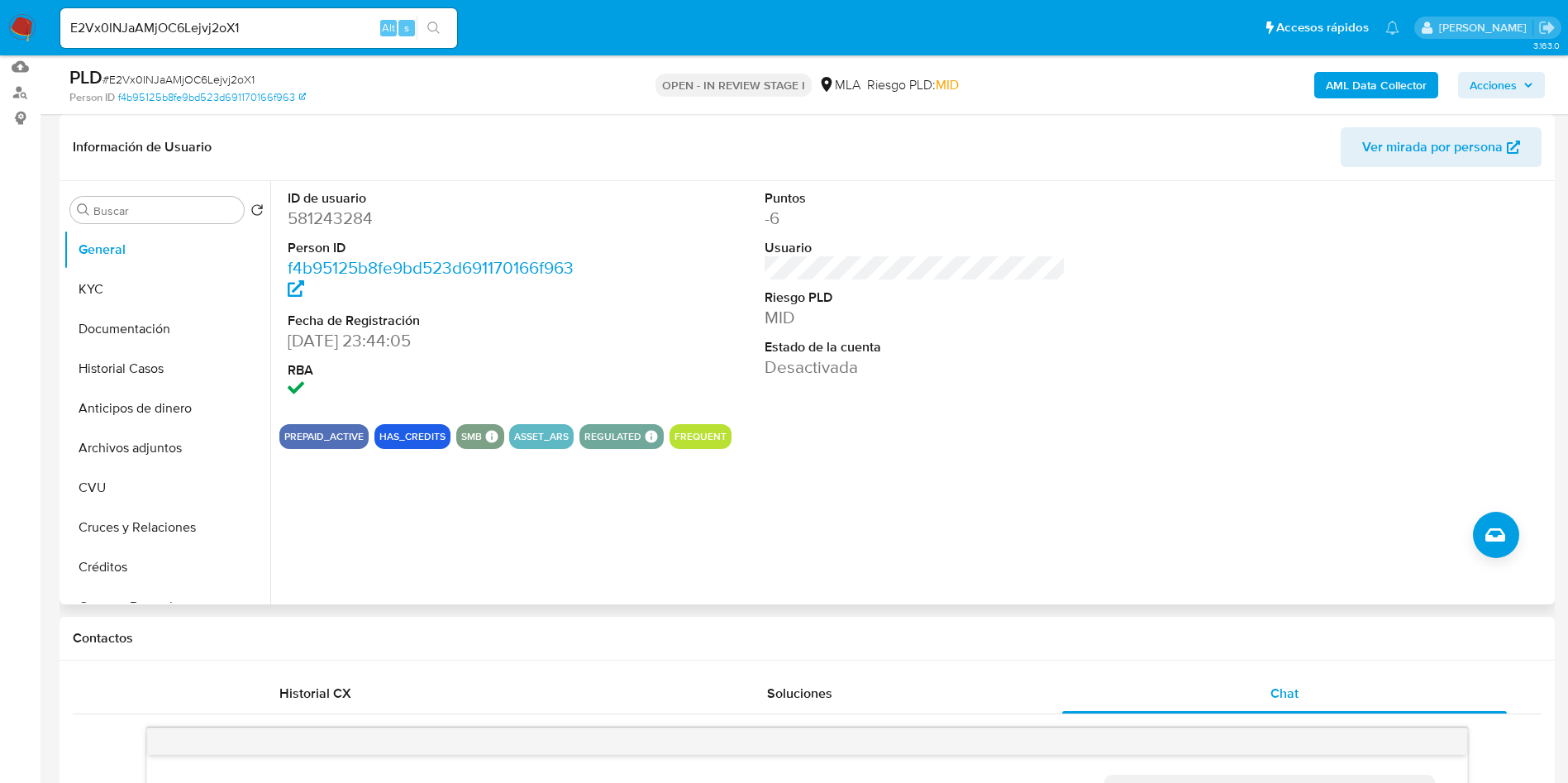
click at [328, 223] on dd "581243284" at bounding box center [438, 219] width 302 height 23
copy dd "581243284"
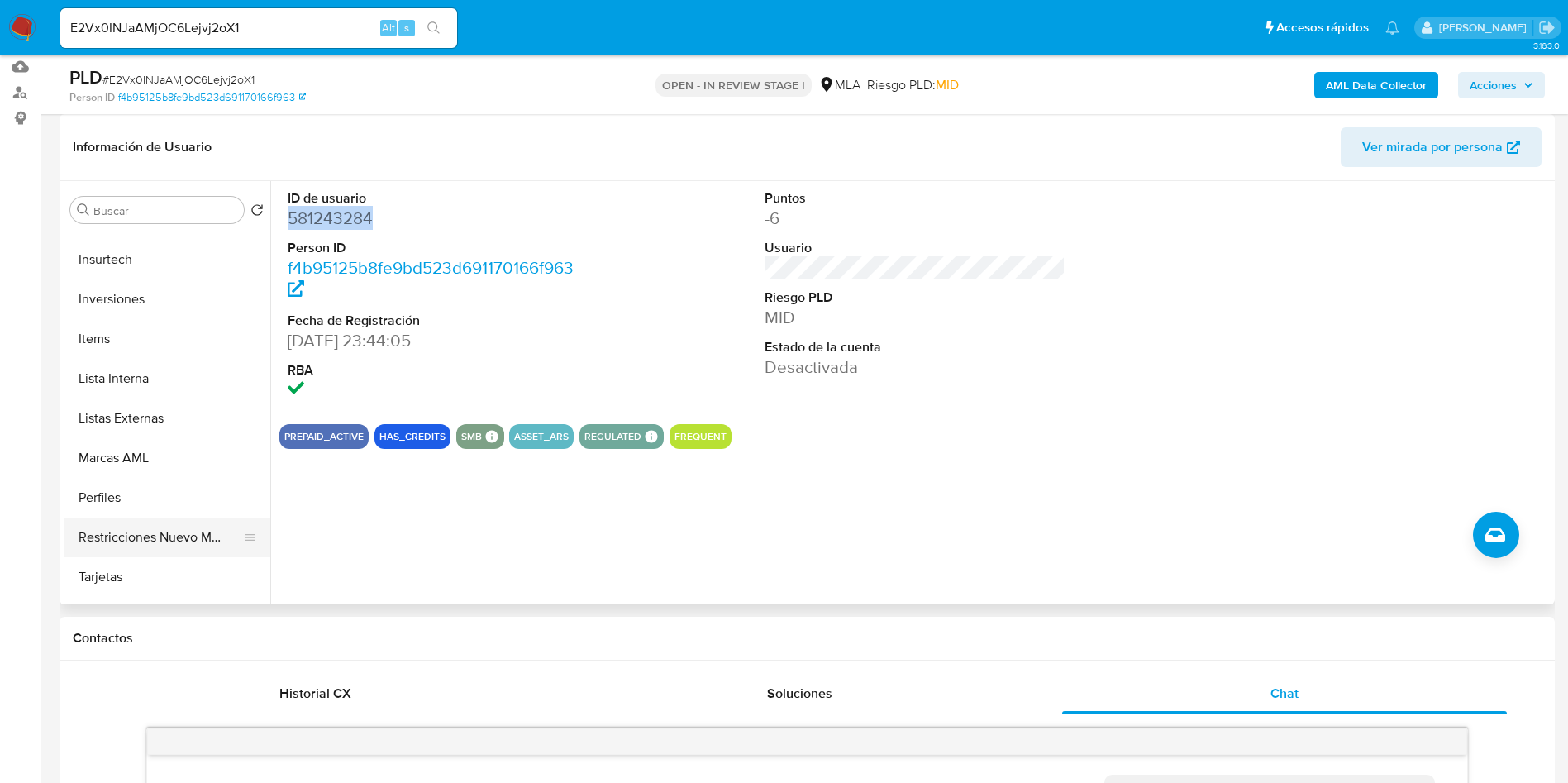
scroll to position [868, 0]
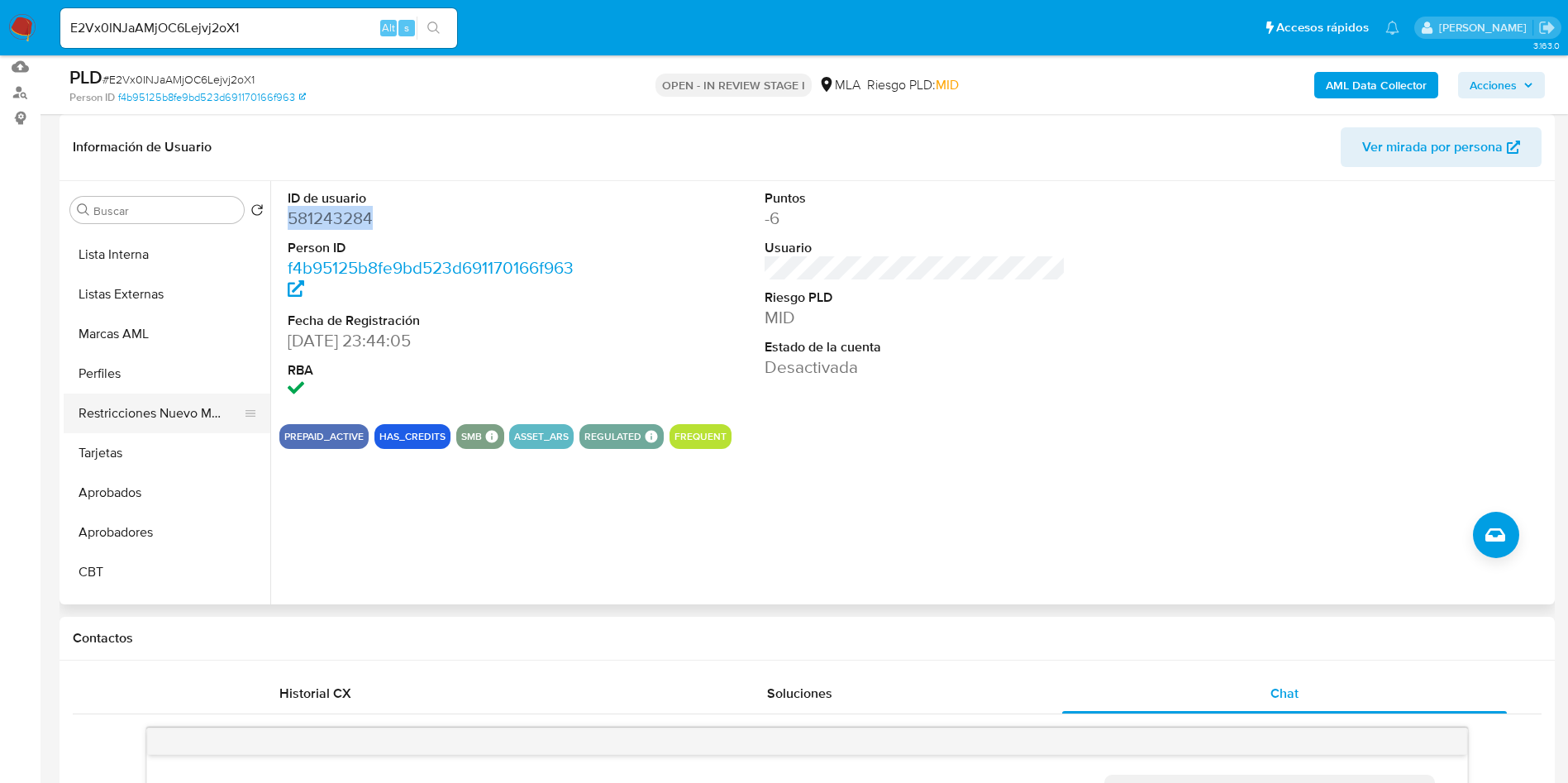
click at [149, 421] on button "Restricciones Nuevo Mundo" at bounding box center [160, 413] width 194 height 40
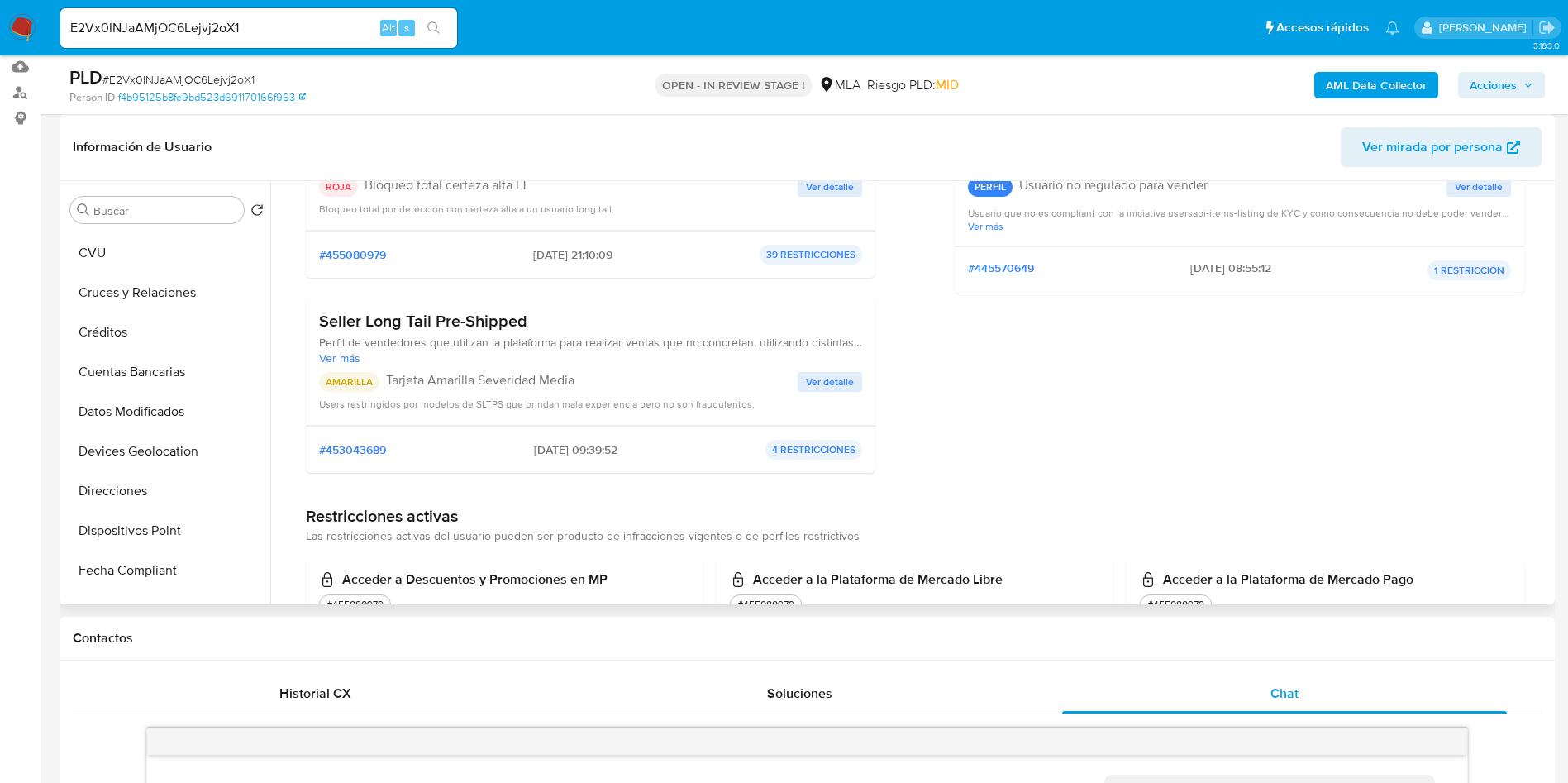
scroll to position [0, 0]
click at [134, 277] on button "KYC" at bounding box center [160, 289] width 194 height 40
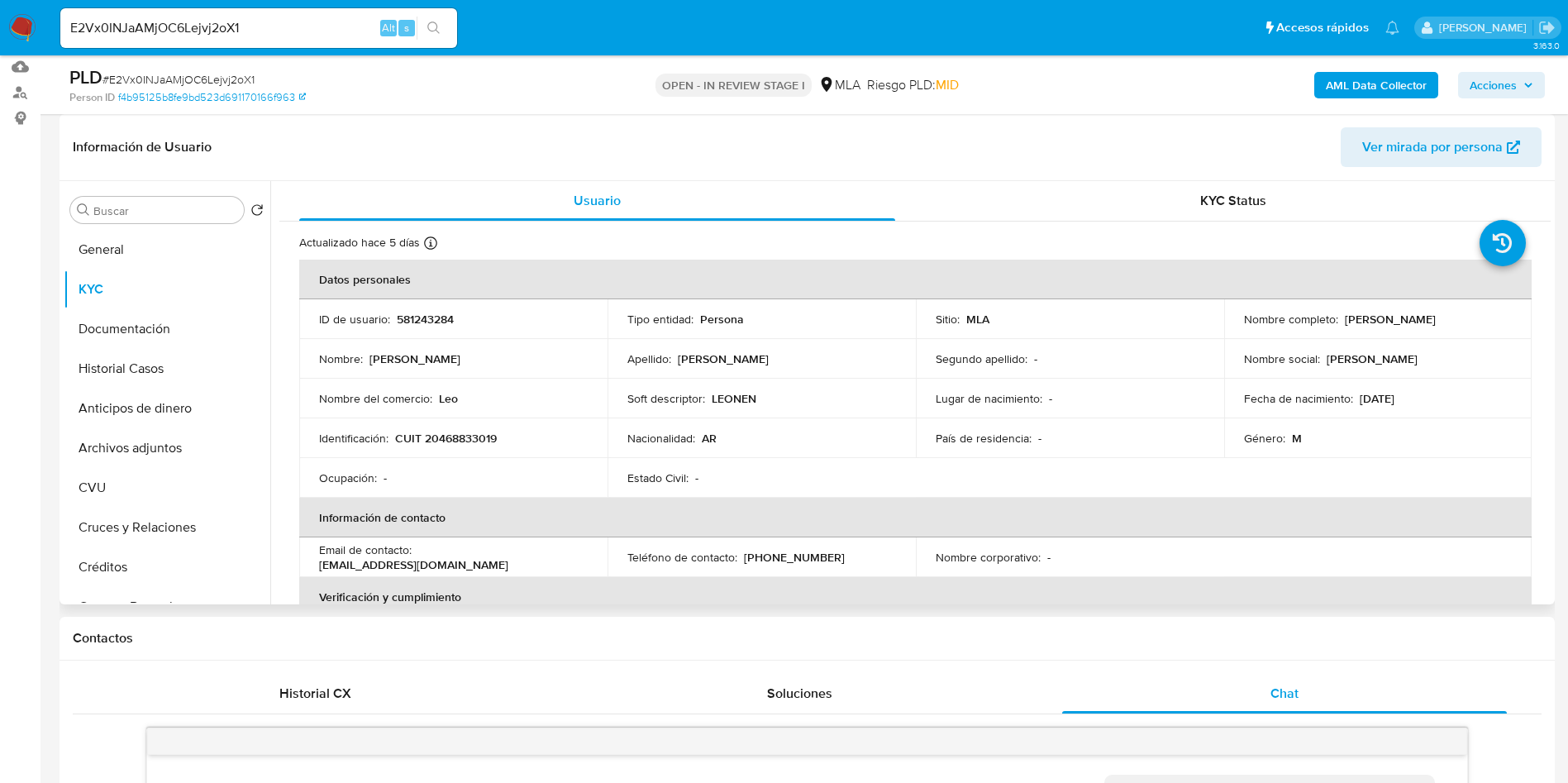
click at [463, 436] on p "CUIT 20468833019" at bounding box center [446, 438] width 102 height 15
copy p "20468833019"
click at [524, 360] on div "Nombre : Leonel Ruben" at bounding box center [454, 358] width 269 height 15
drag, startPoint x: 564, startPoint y: 557, endPoint x: 414, endPoint y: 556, distance: 150.0
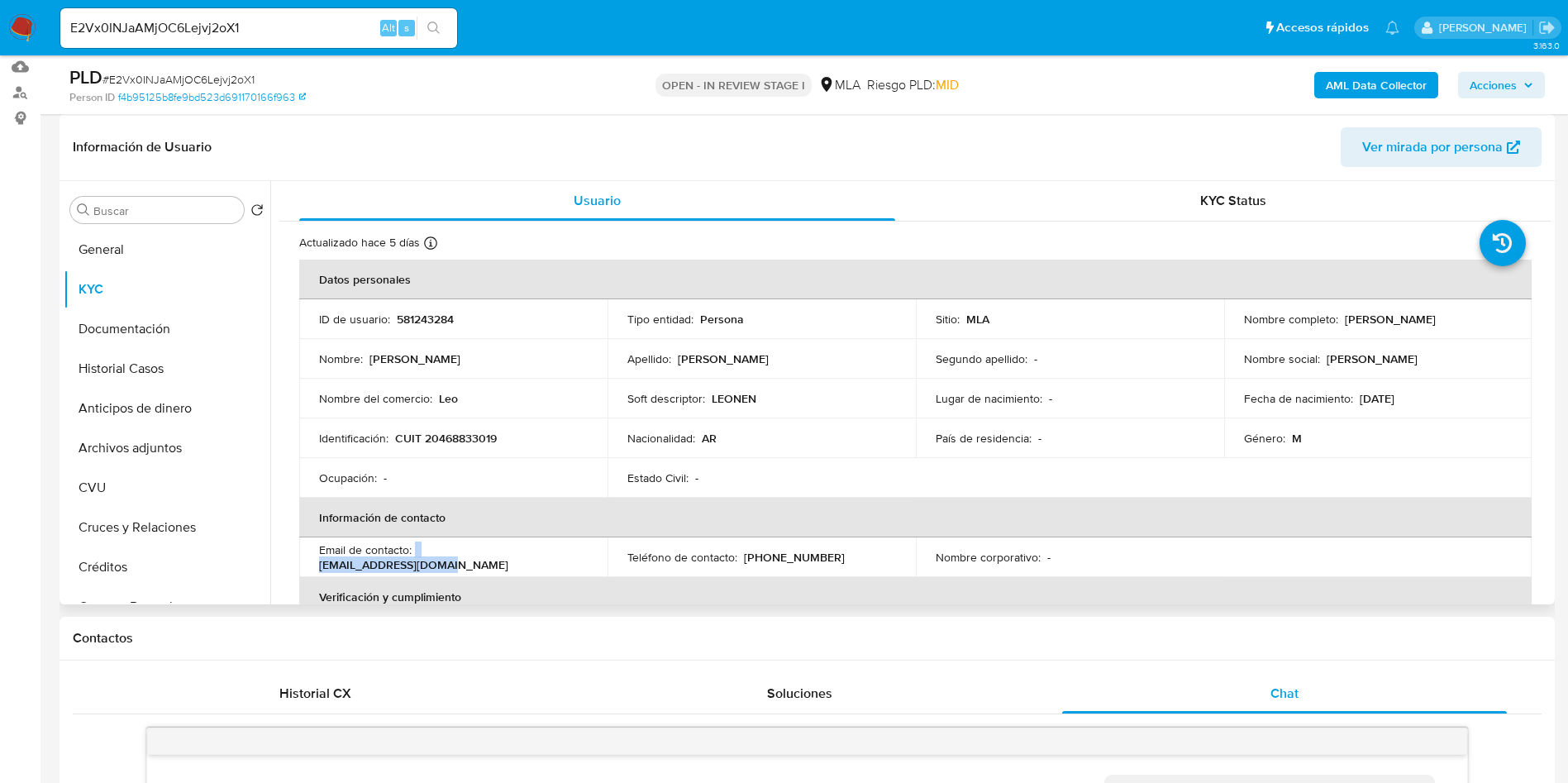
click at [414, 556] on div "Email de contacto : baezaxel235@gmail.com" at bounding box center [454, 557] width 269 height 30
copy div "baezaxel235@gmail.com"
drag, startPoint x: 636, startPoint y: 436, endPoint x: 600, endPoint y: 447, distance: 37.6
click at [635, 437] on p "Nacionalidad :" at bounding box center [661, 438] width 68 height 15
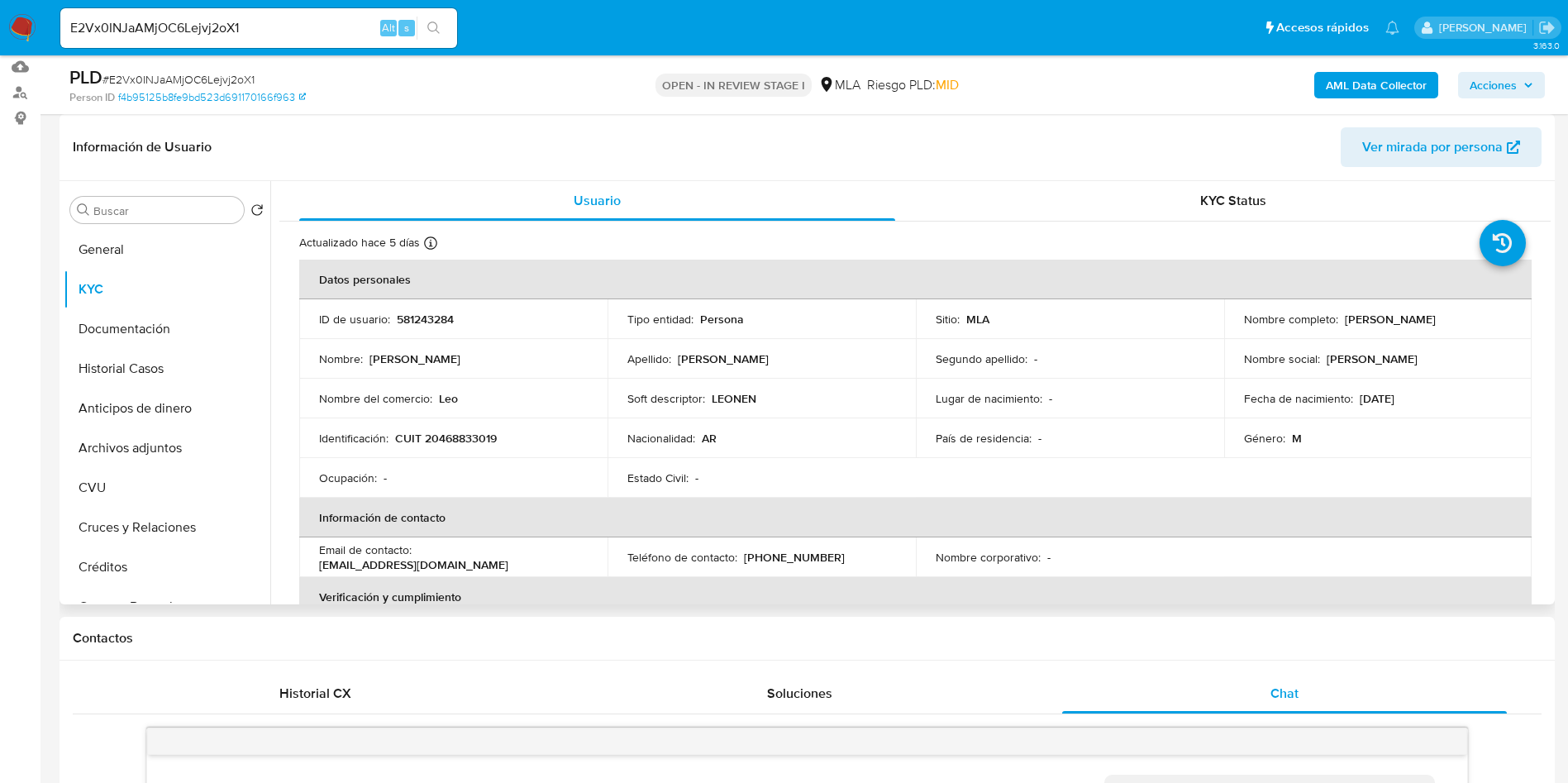
scroll to position [124, 0]
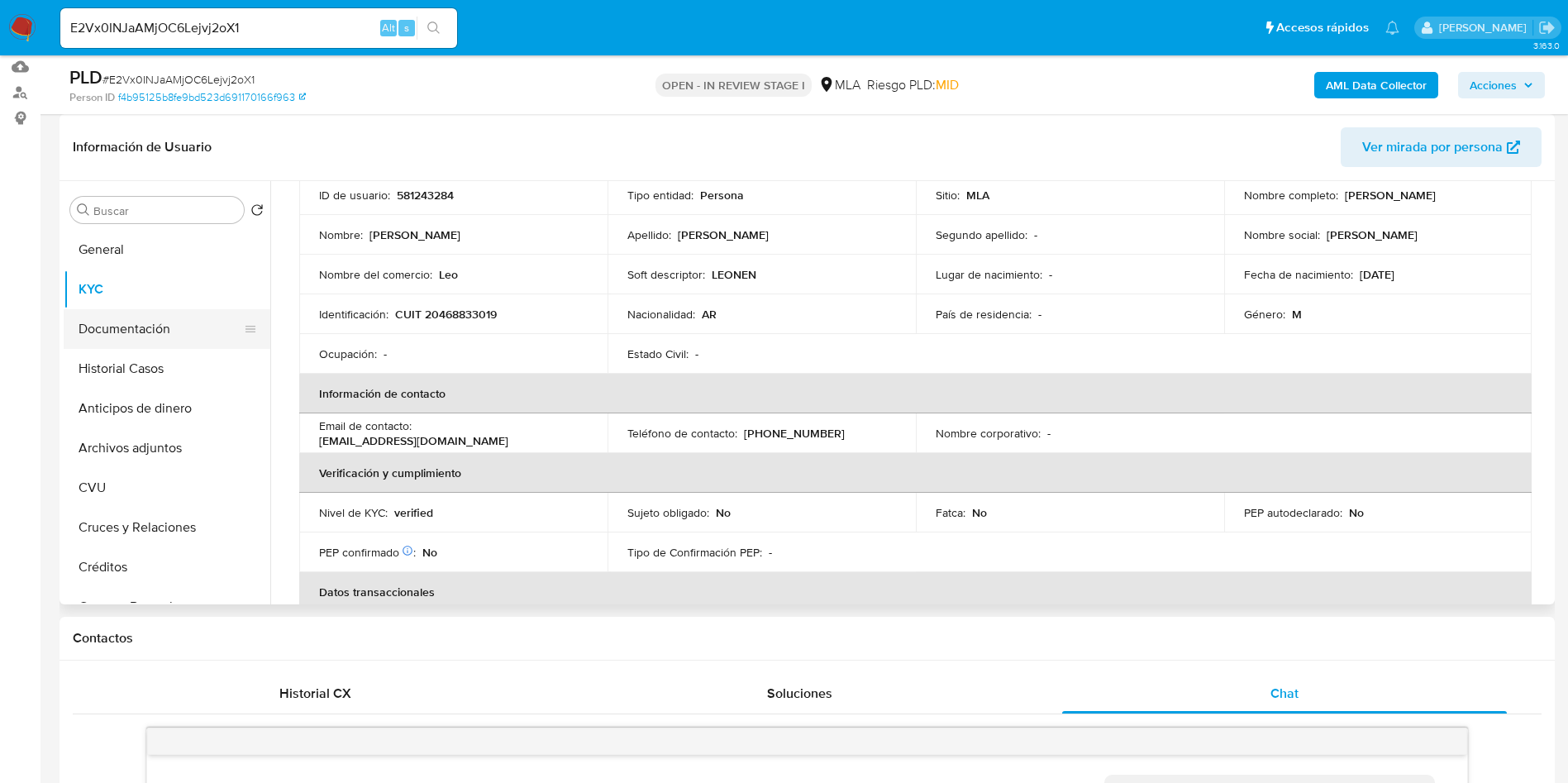
click at [154, 333] on button "Documentación" at bounding box center [160, 328] width 194 height 40
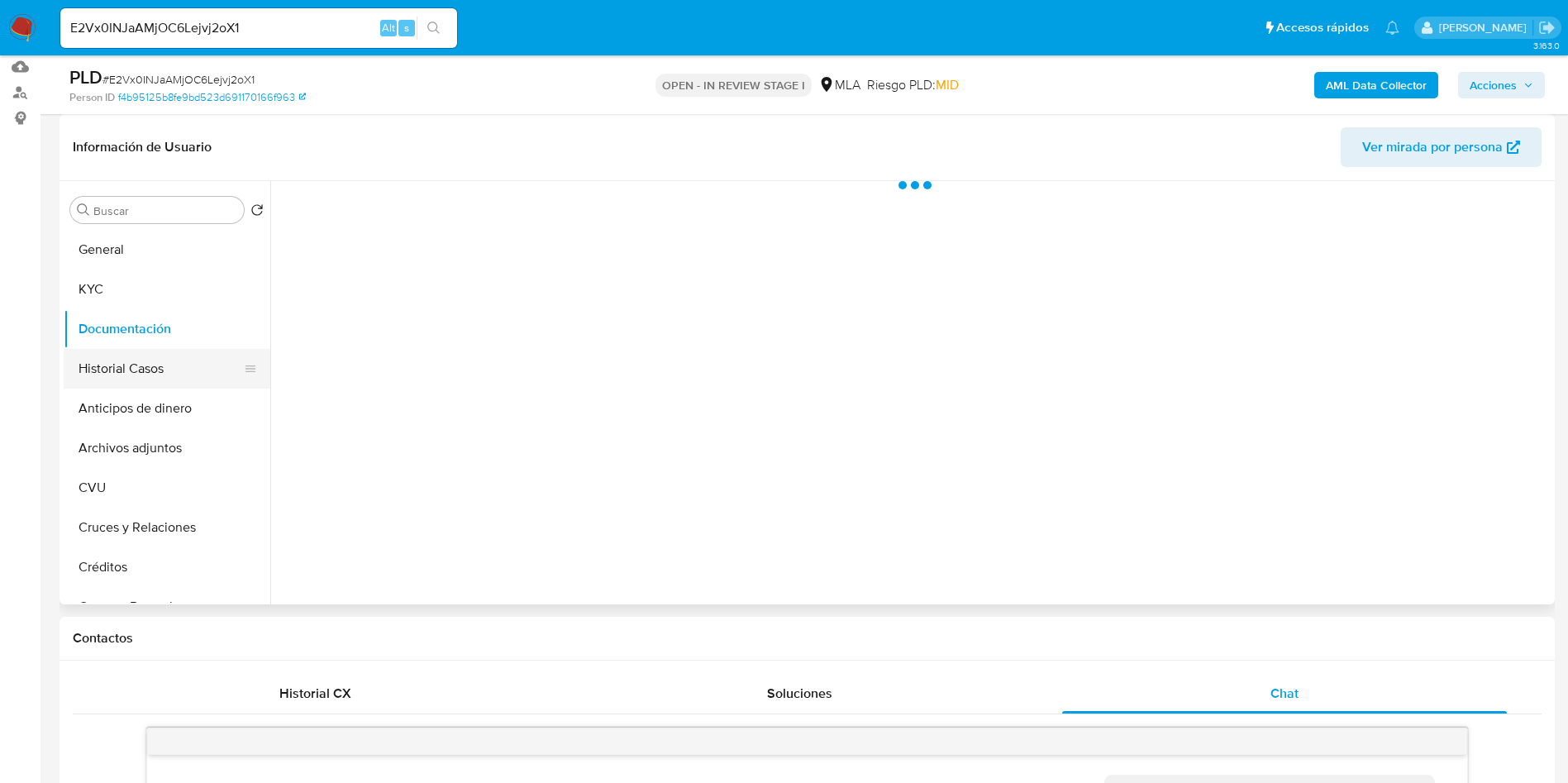
scroll to position [0, 0]
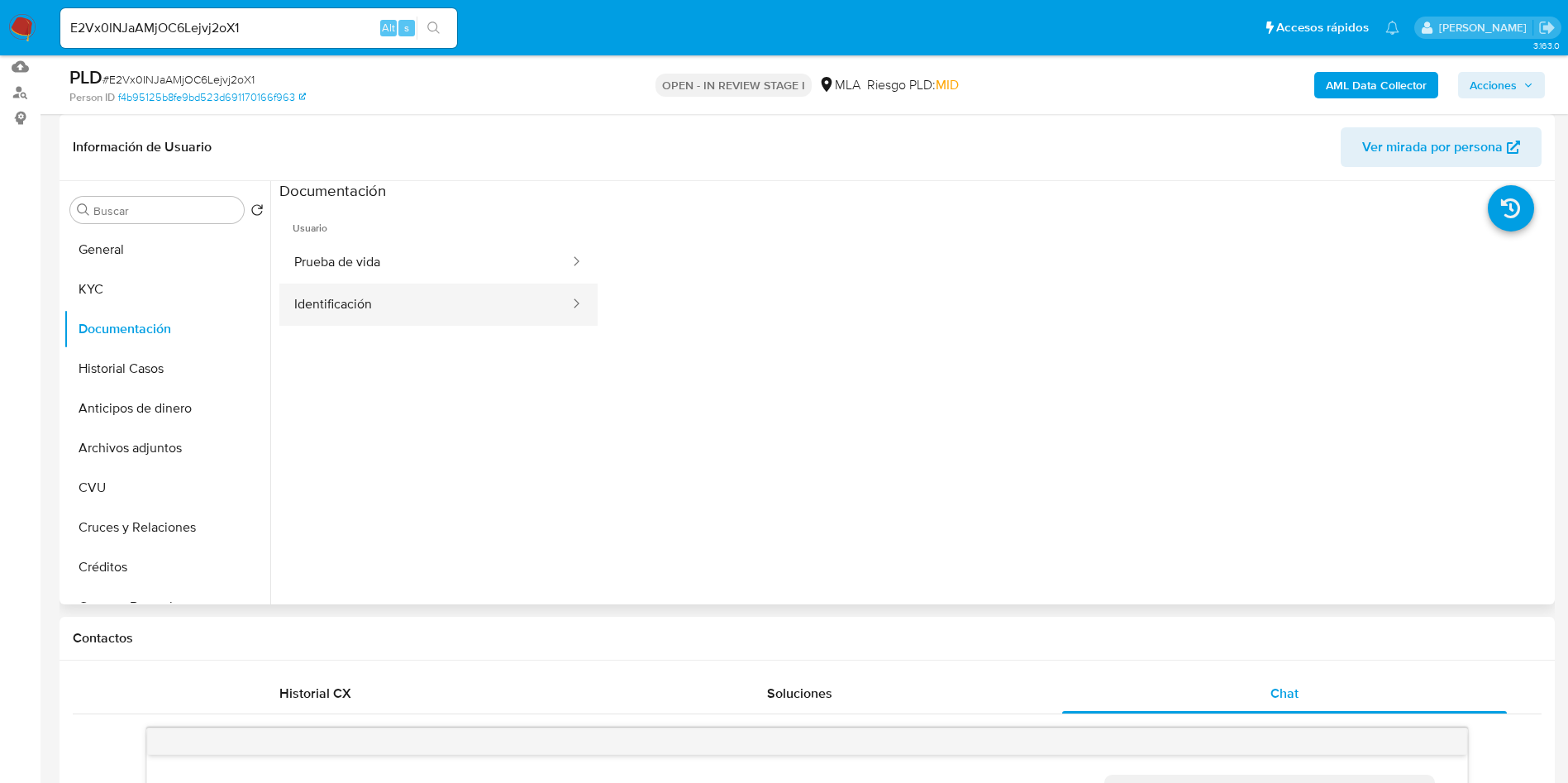
click at [454, 288] on button "Identificación" at bounding box center [425, 305] width 292 height 42
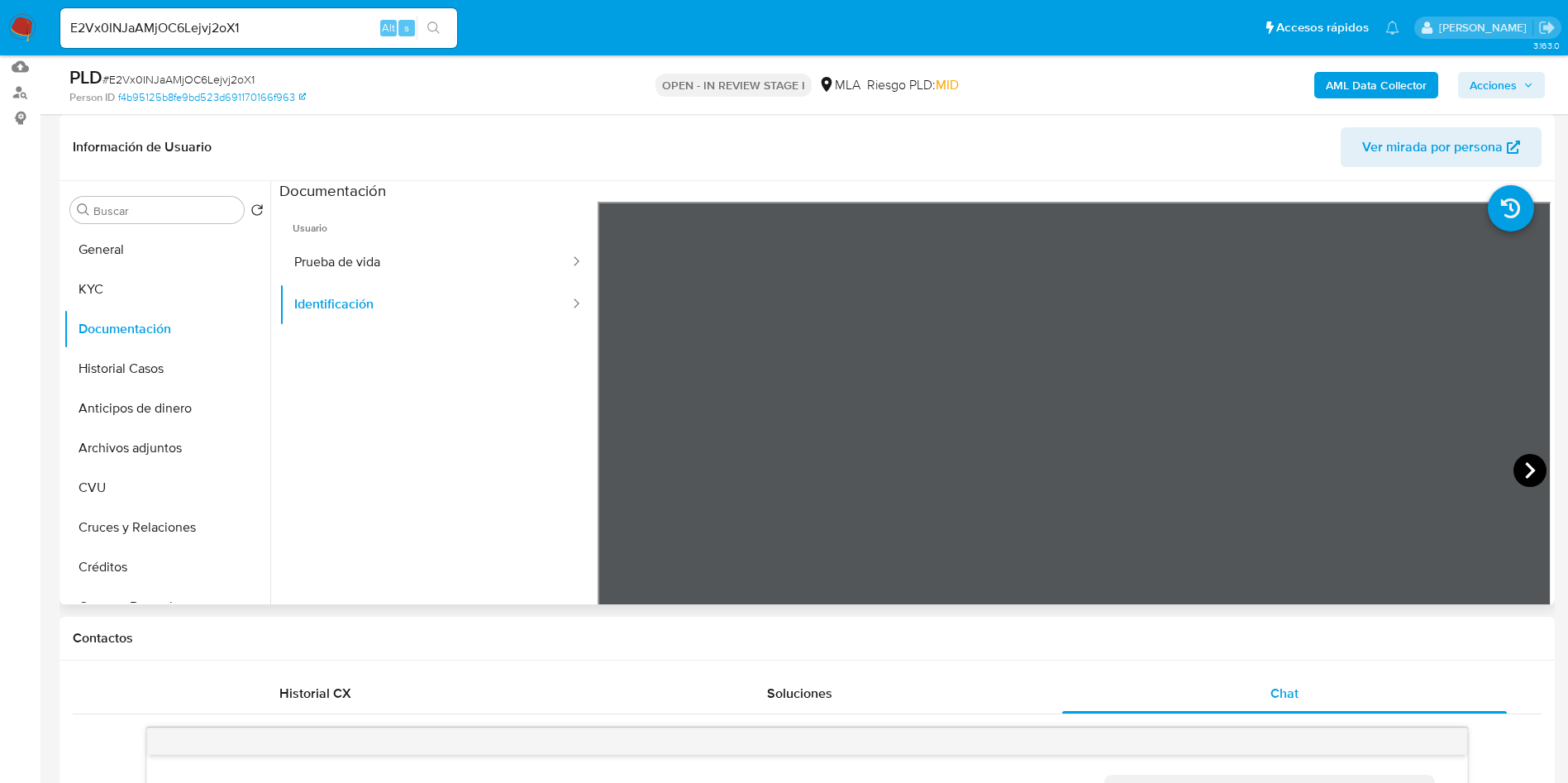
click at [1520, 479] on icon at bounding box center [1529, 470] width 33 height 33
click at [321, 258] on button "Prueba de vida" at bounding box center [425, 263] width 292 height 42
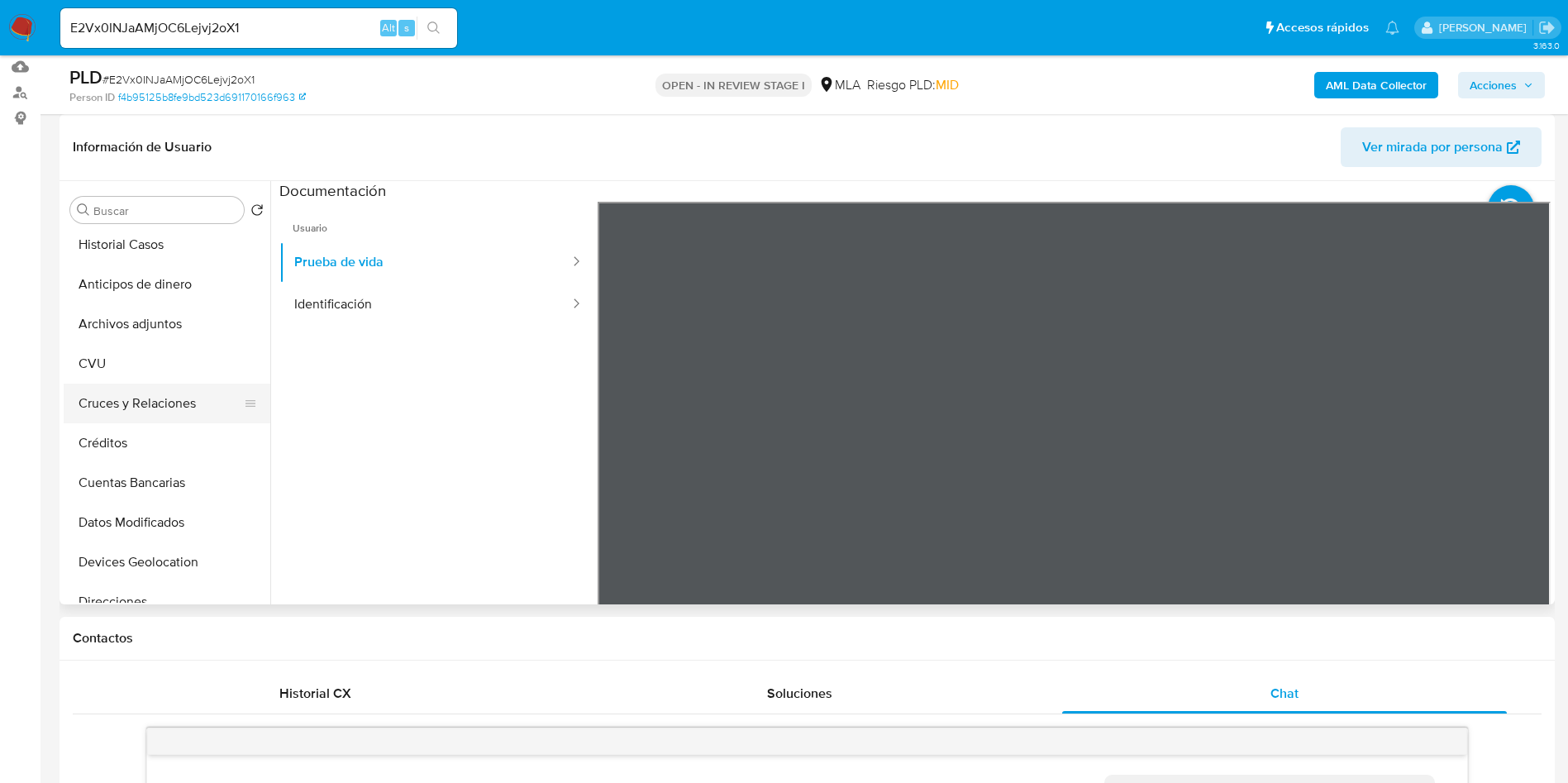
click at [183, 389] on button "Cruces y Relaciones" at bounding box center [160, 403] width 194 height 40
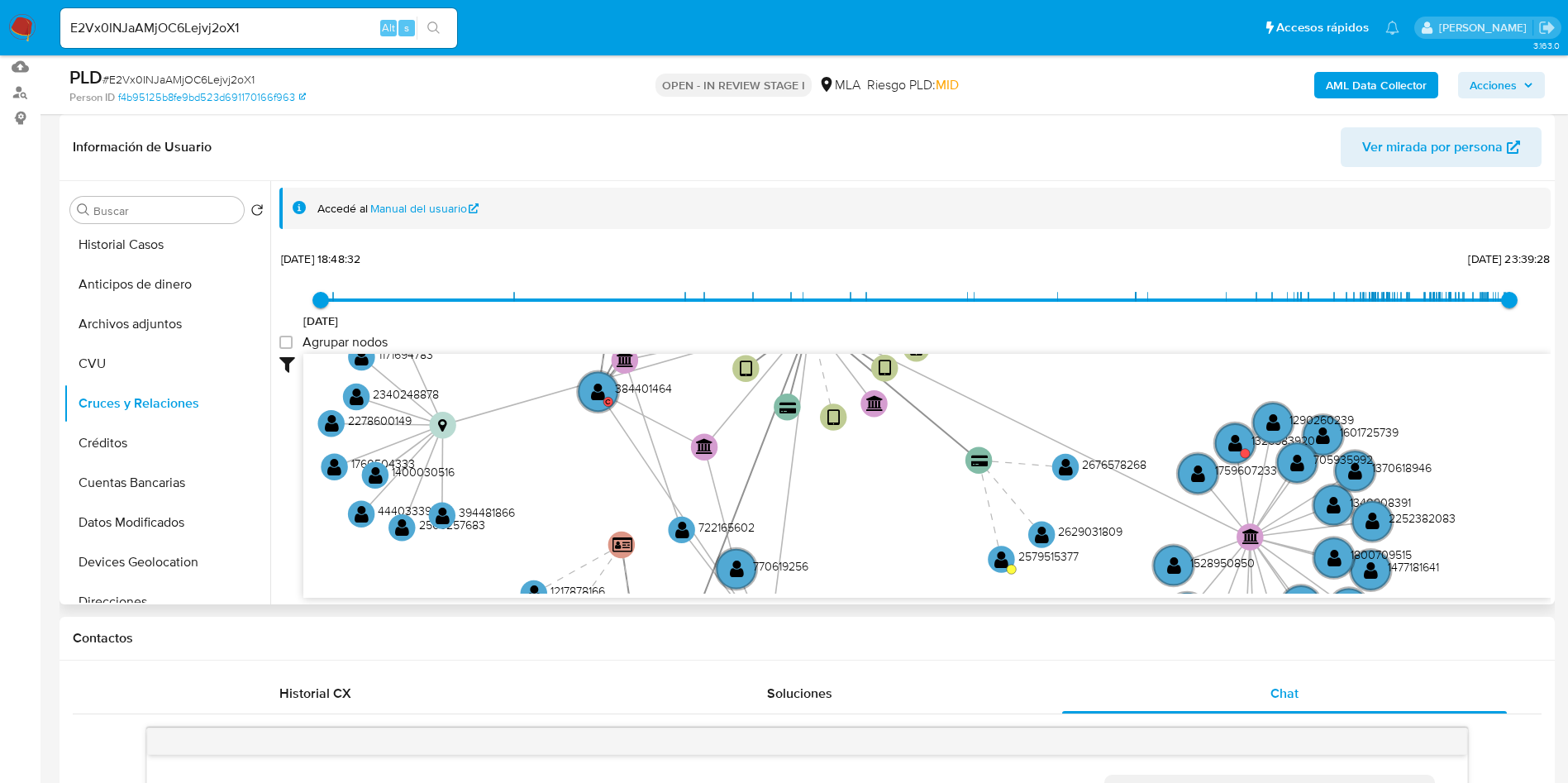
drag, startPoint x: 1081, startPoint y: 422, endPoint x: 1068, endPoint y: 435, distance: 18.4
click at [1068, 435] on icon "device-68b4c5bee4776fe3611a8067  device-6758a0a1e765b6d640080ab8  device-68cc…" at bounding box center [927, 473] width 1247 height 240
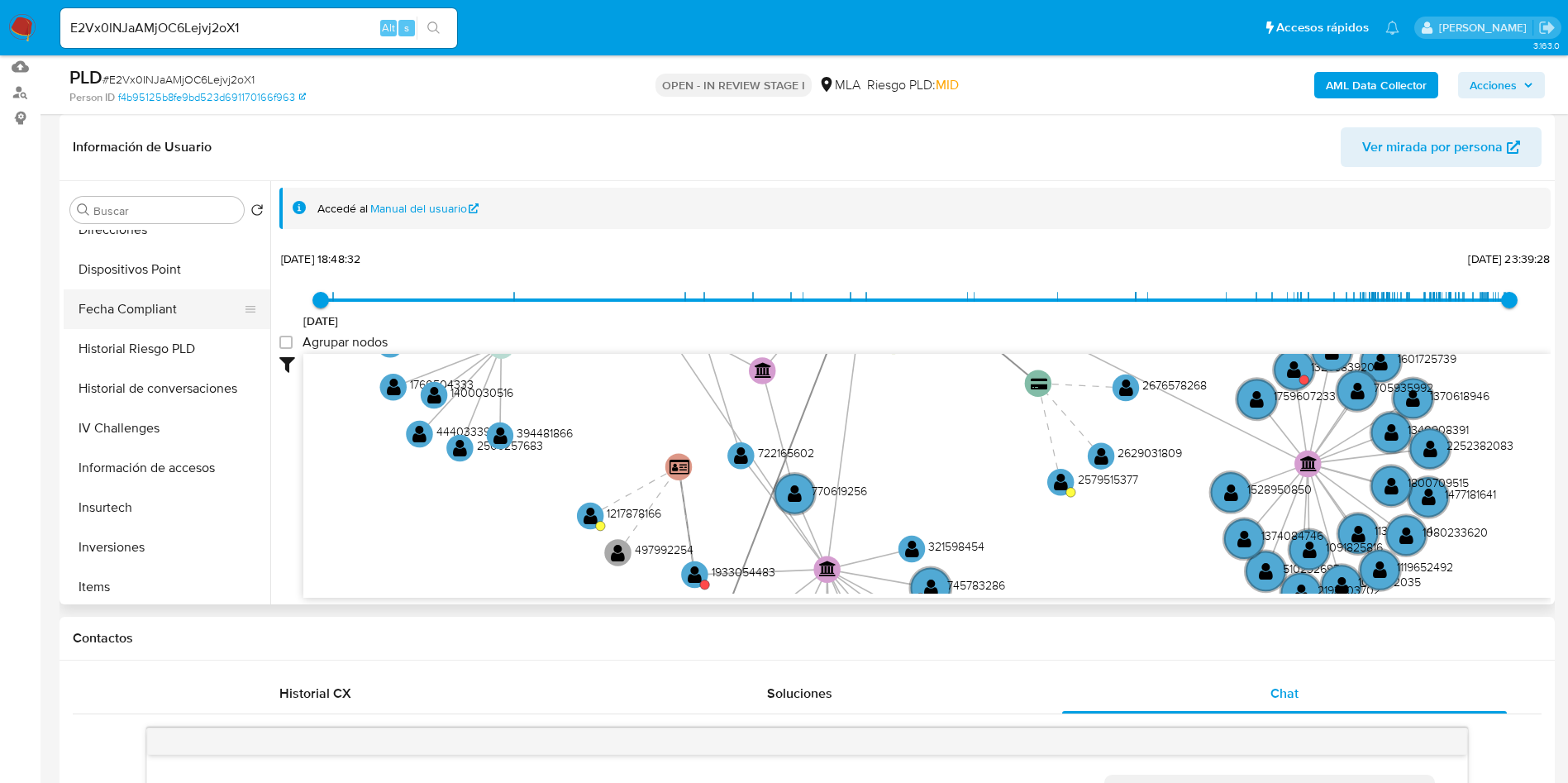
scroll to position [620, 0]
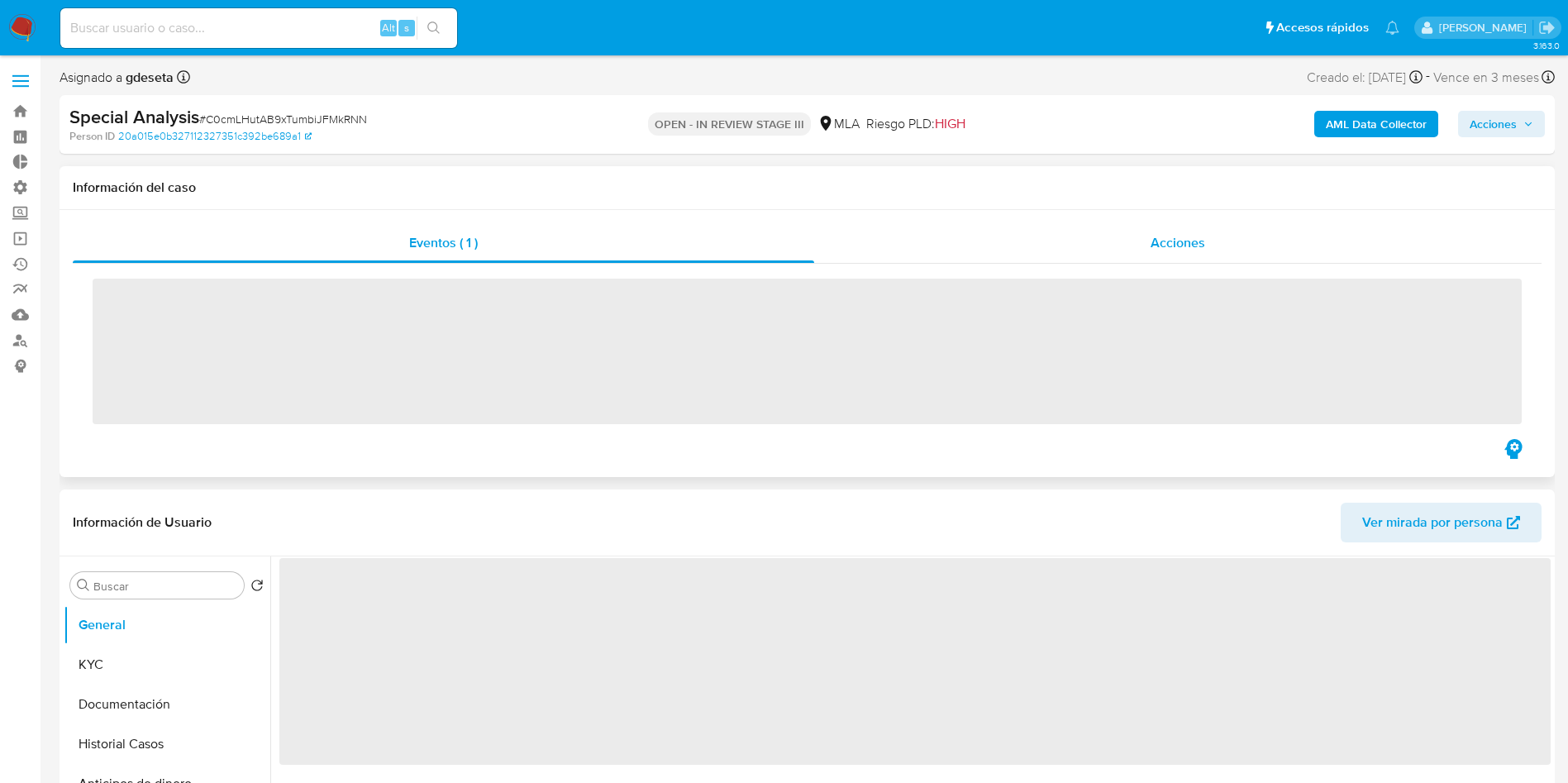
click at [1225, 221] on div "Eventos ( 1 ) Acciones ‌" at bounding box center [807, 343] width 1495 height 267
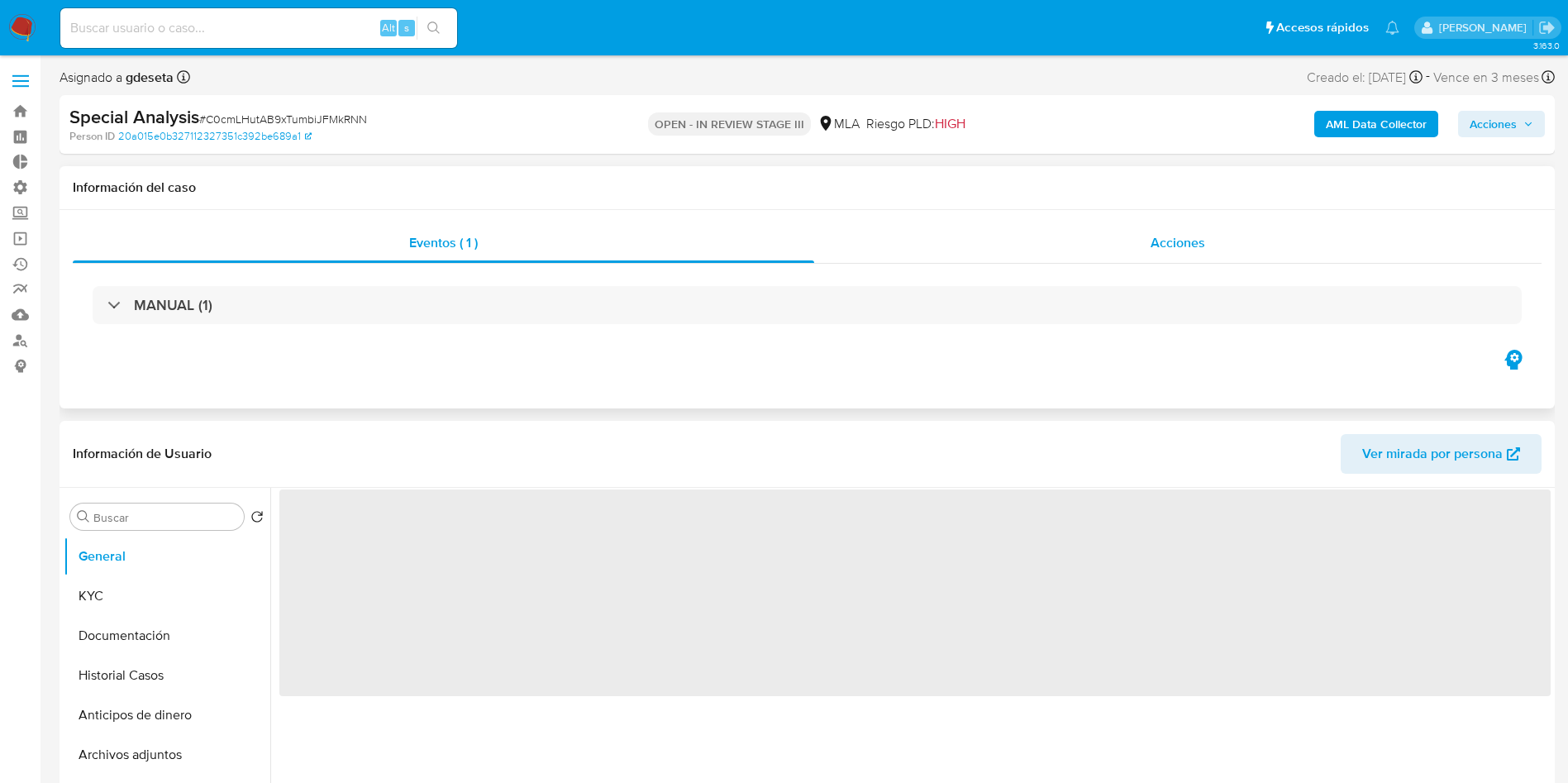
click at [1215, 245] on div "Acciones" at bounding box center [1177, 242] width 727 height 40
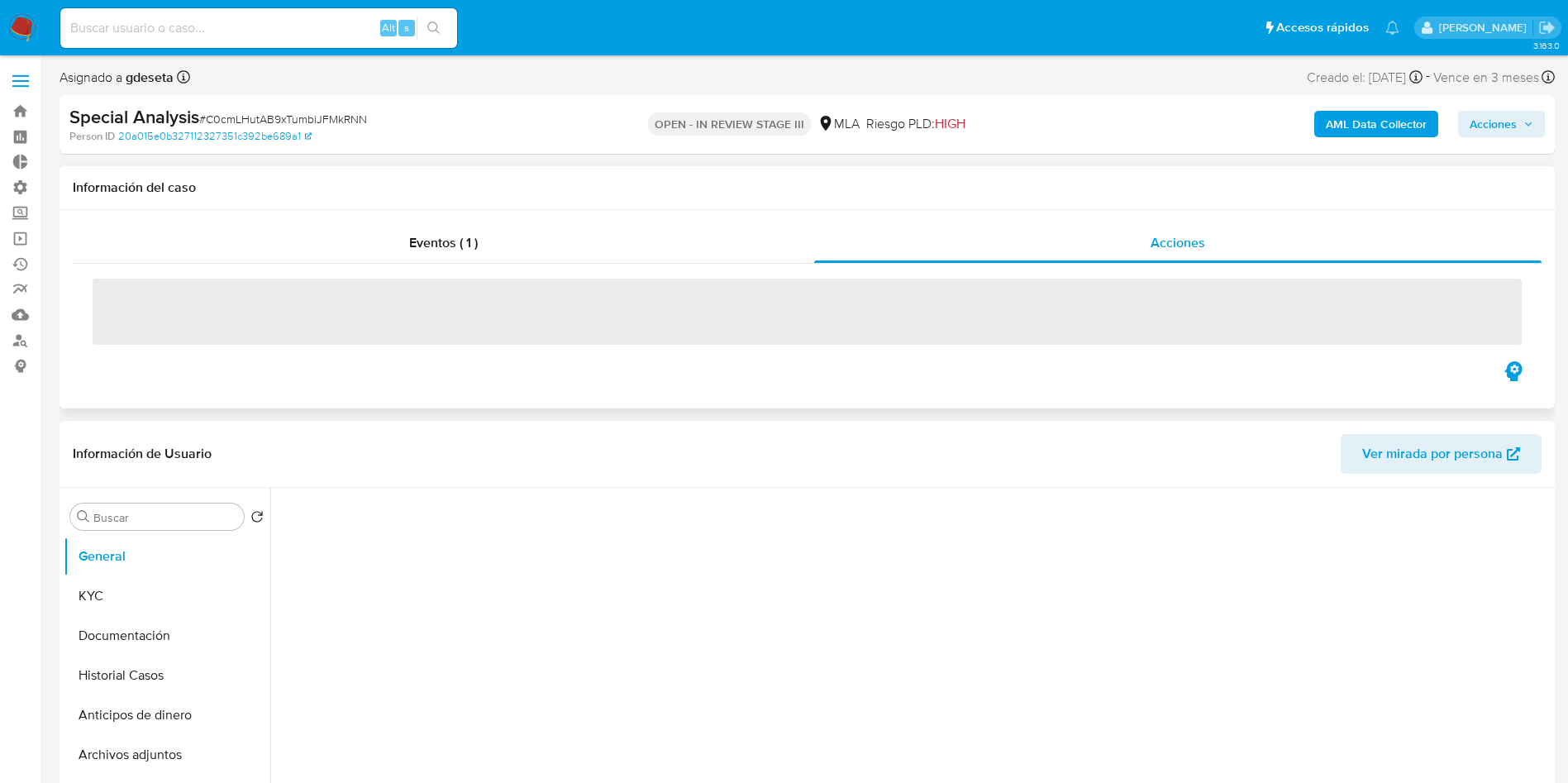
select select "10"
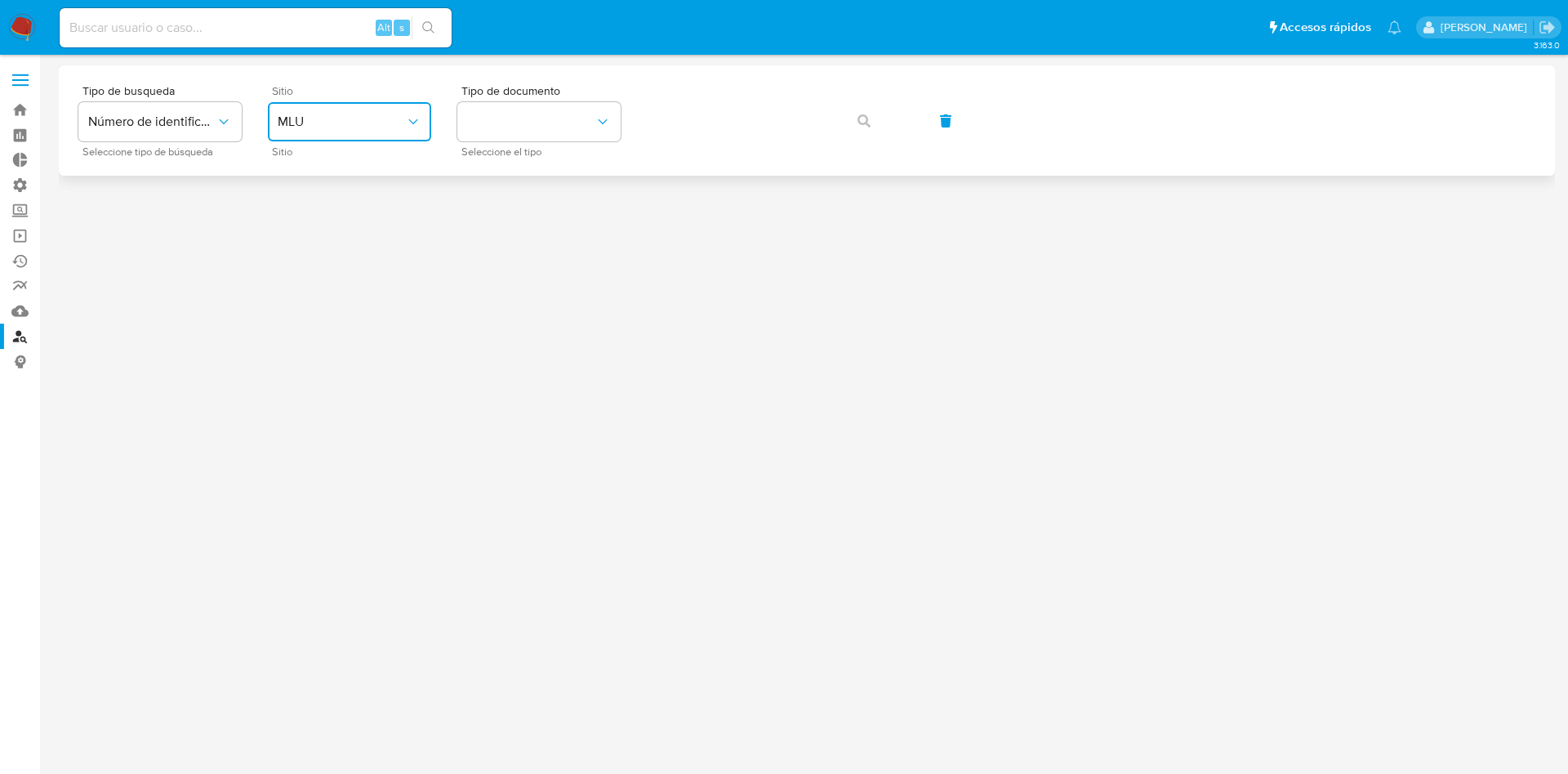
click at [330, 111] on button "MLU" at bounding box center [349, 122] width 163 height 39
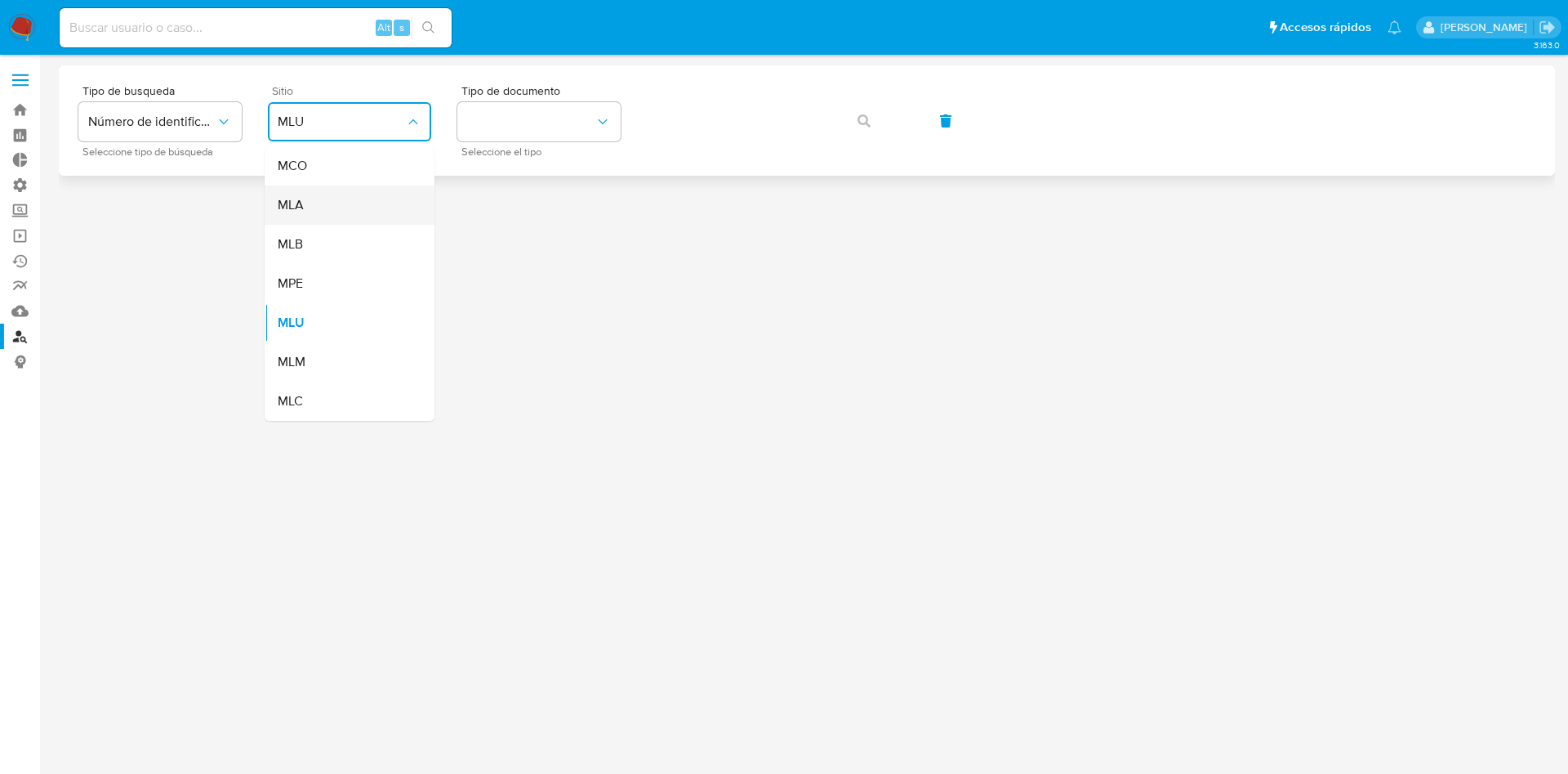
click at [328, 197] on div "MLA" at bounding box center [344, 205] width 134 height 39
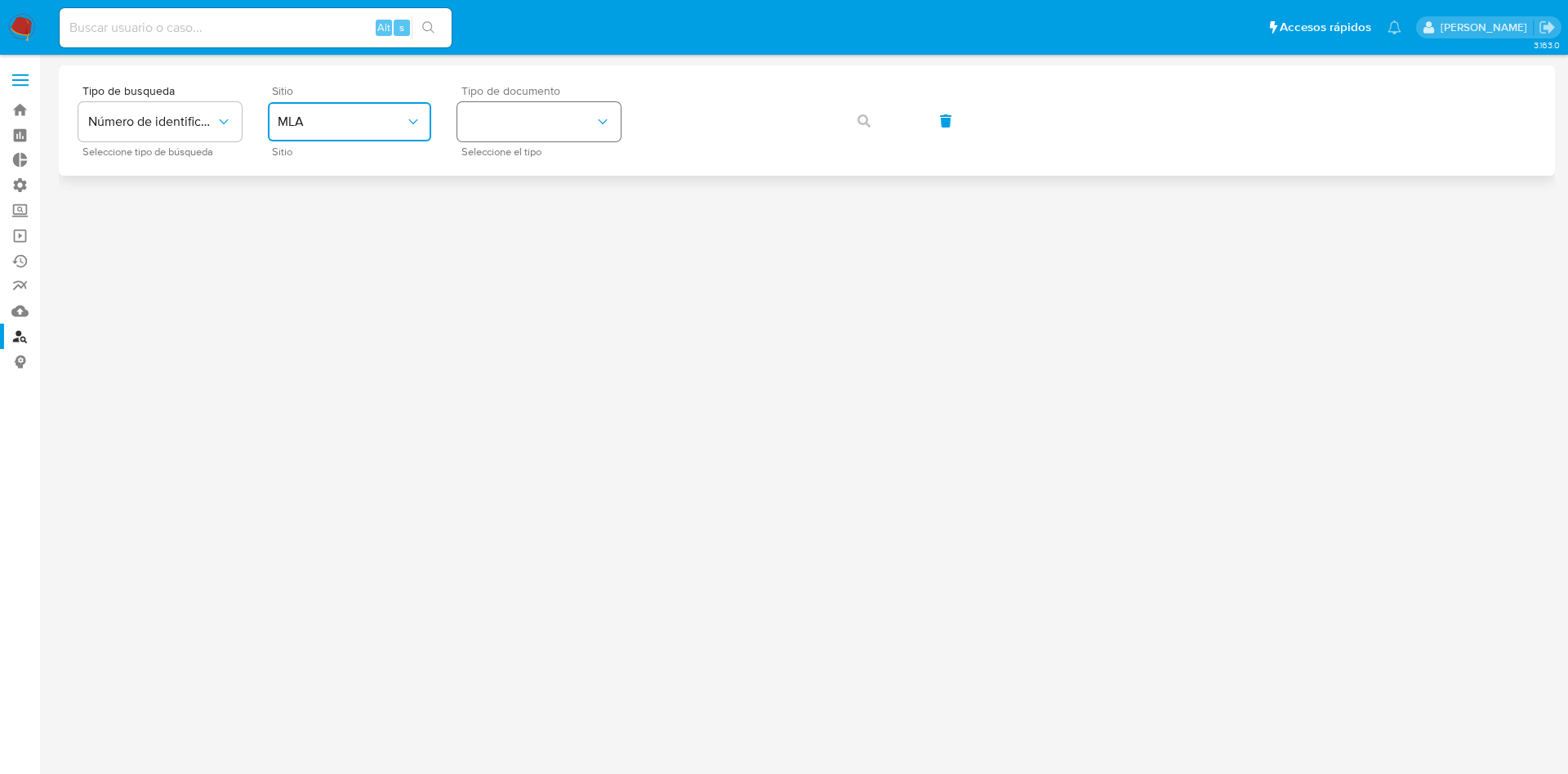
click at [519, 121] on button "identificationType" at bounding box center [538, 122] width 163 height 39
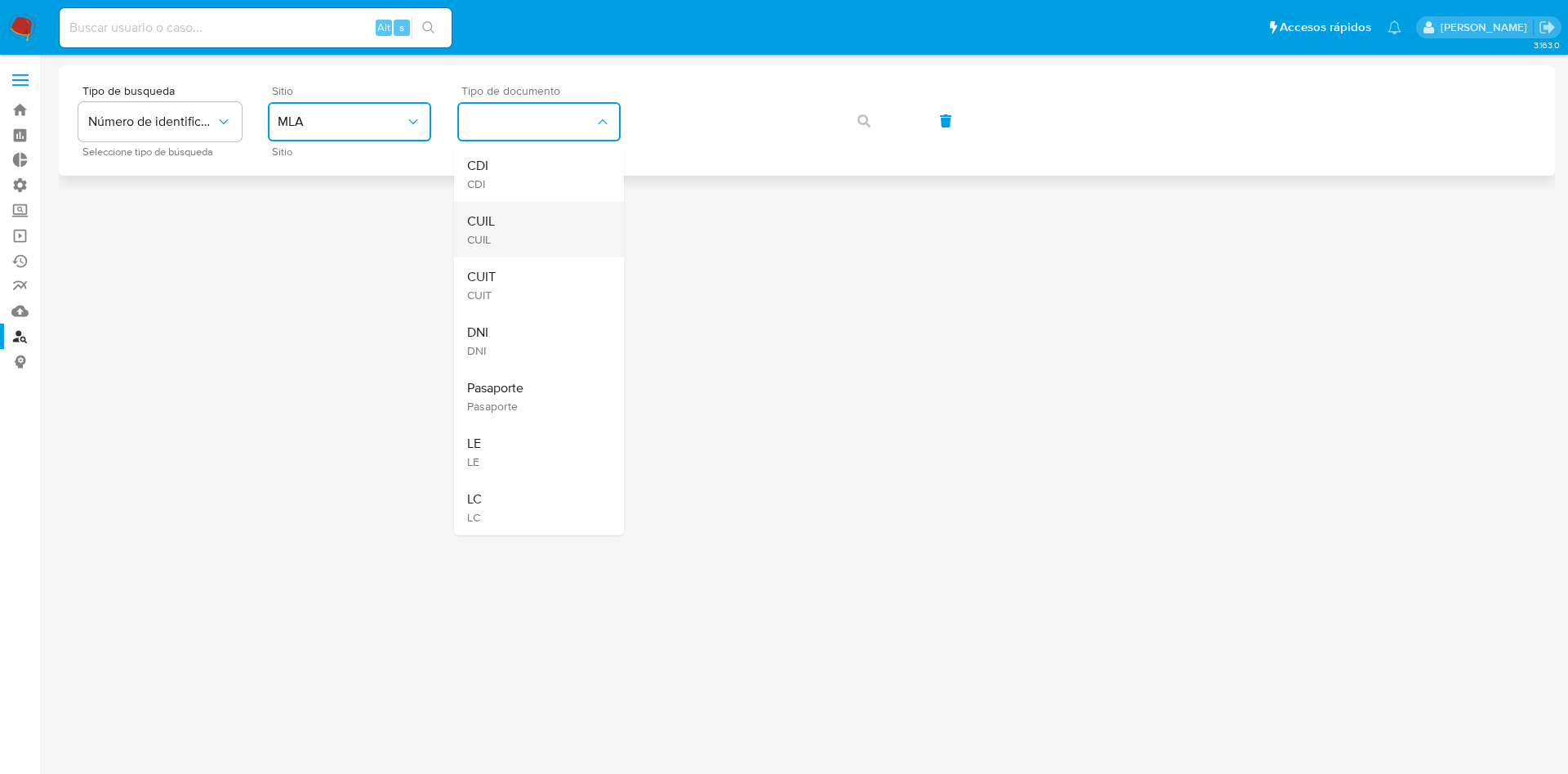
click at [517, 226] on div "CUIL CUIL" at bounding box center [533, 230] width 134 height 56
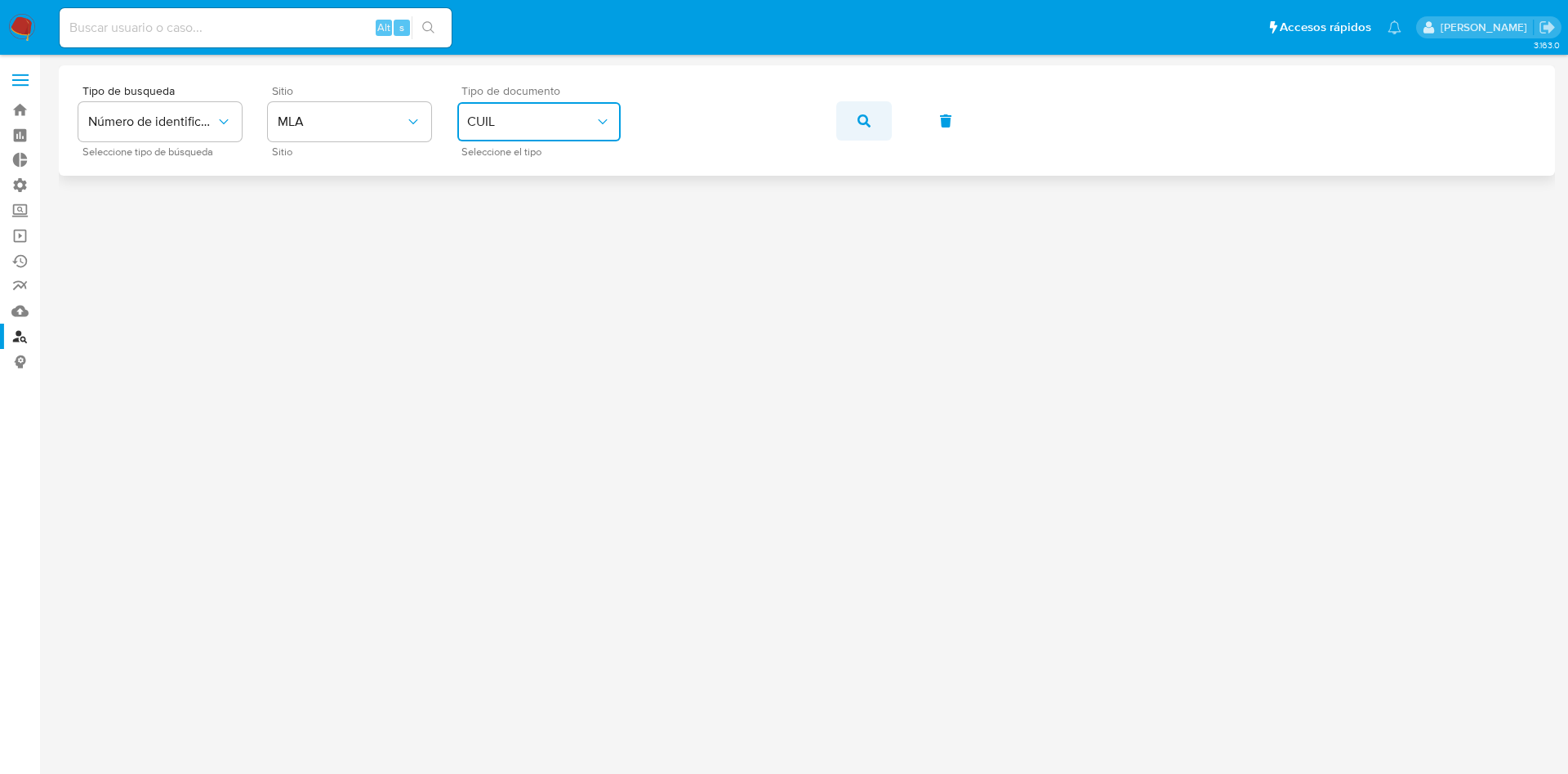
click at [846, 110] on button "button" at bounding box center [864, 121] width 56 height 39
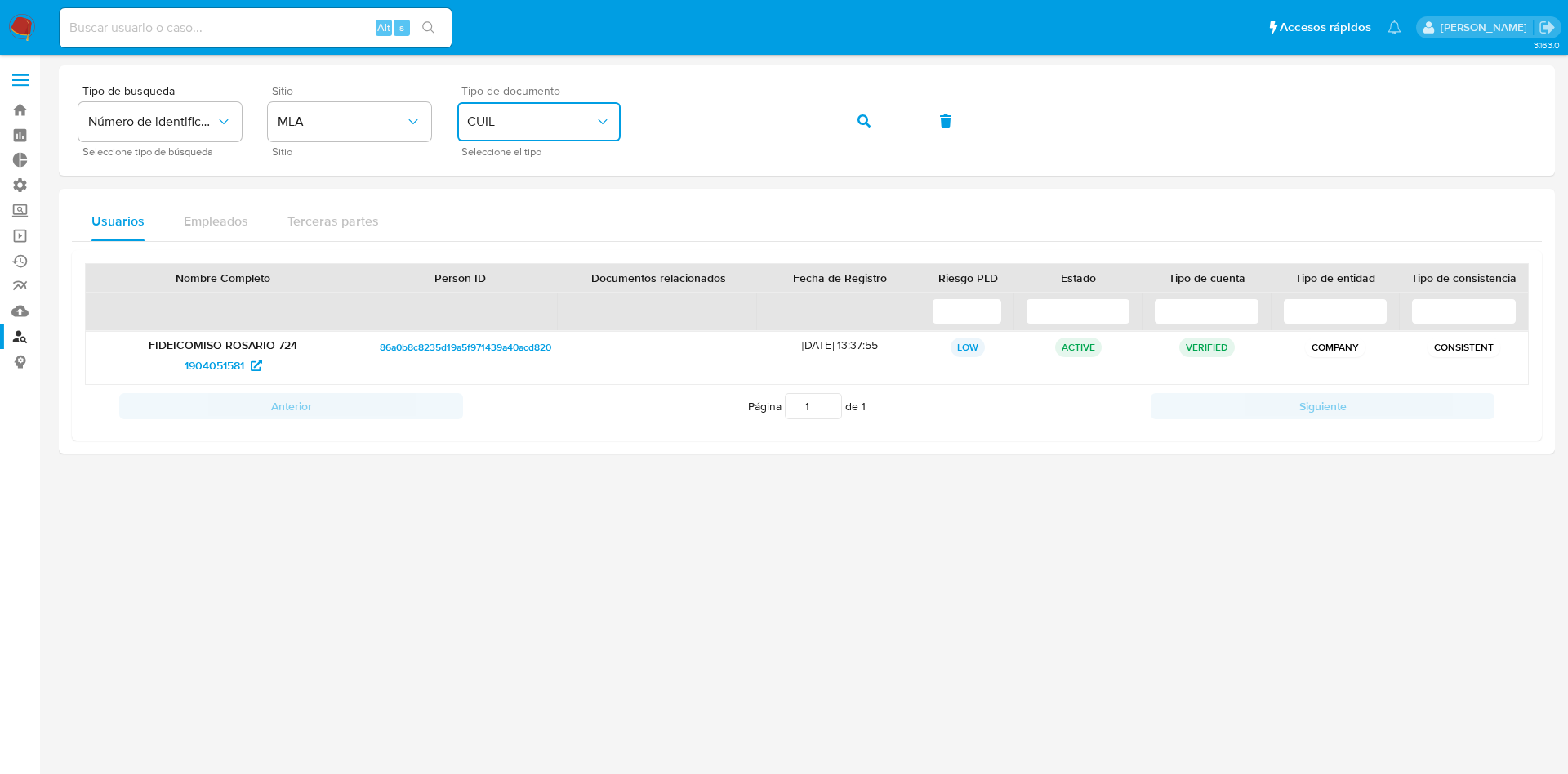
click at [544, 122] on span "CUIL" at bounding box center [531, 122] width 128 height 17
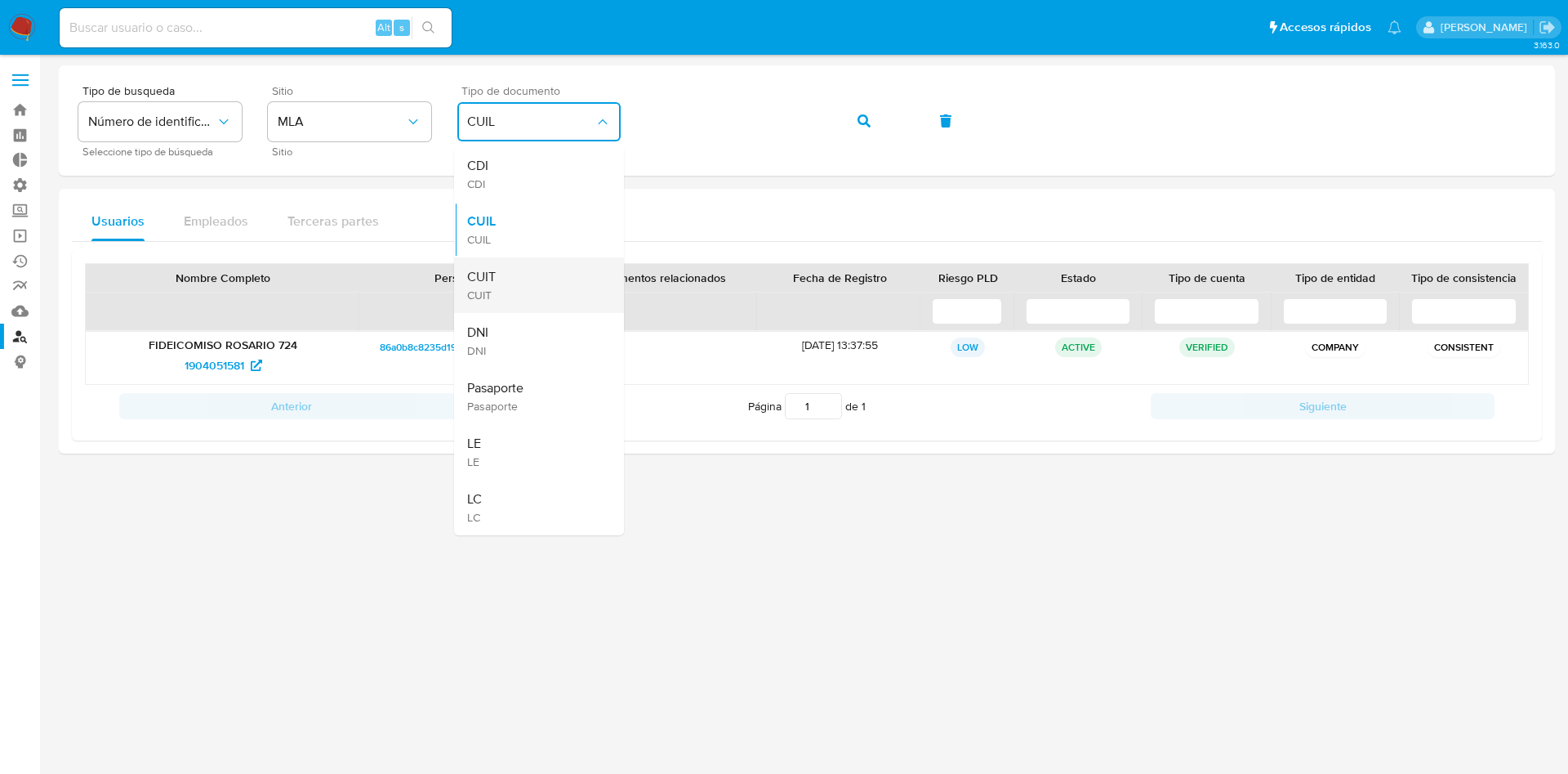
click at [504, 267] on div "CUIT CUIT" at bounding box center [533, 285] width 134 height 56
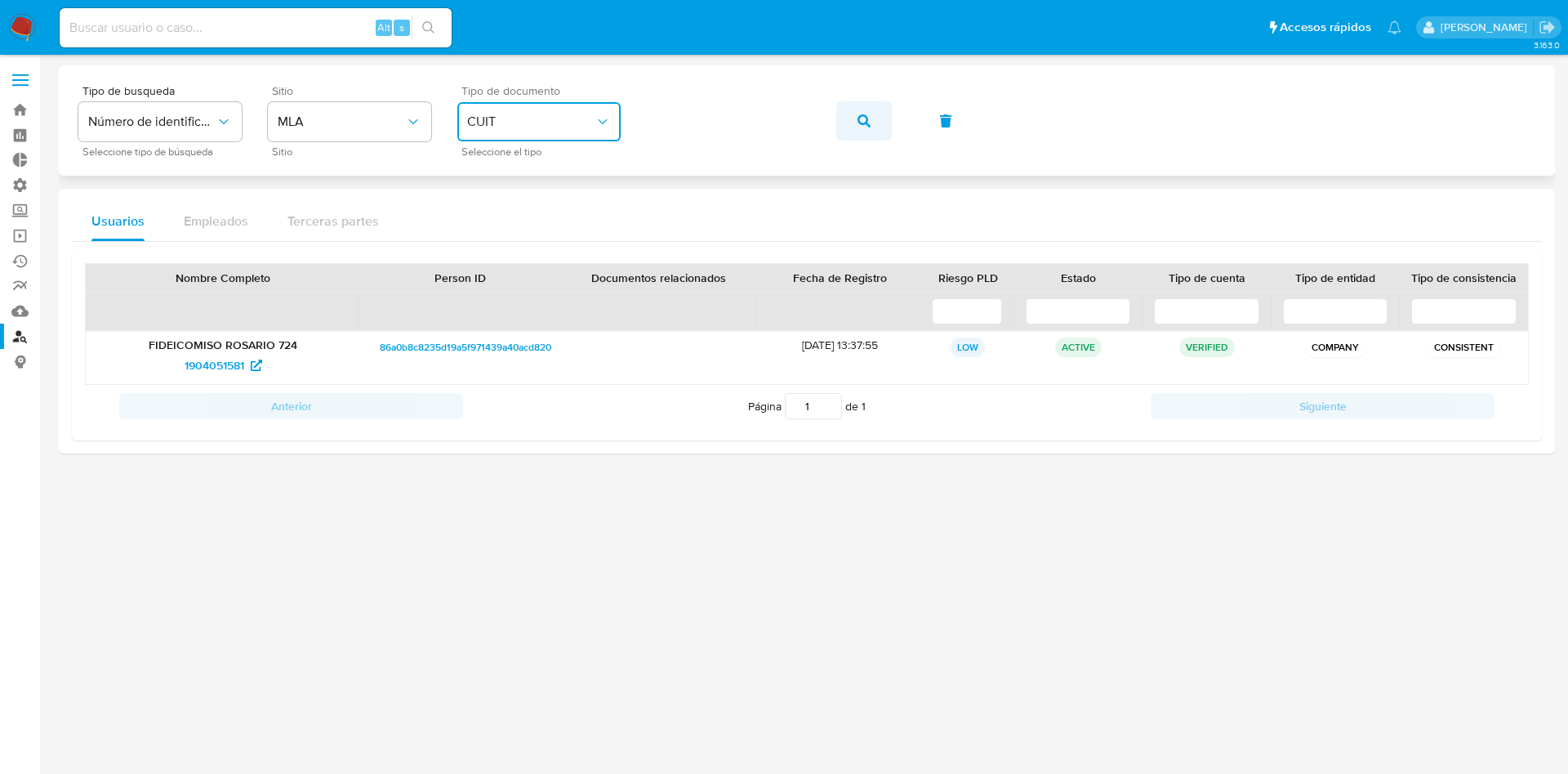
click at [864, 129] on span "button" at bounding box center [864, 121] width 13 height 36
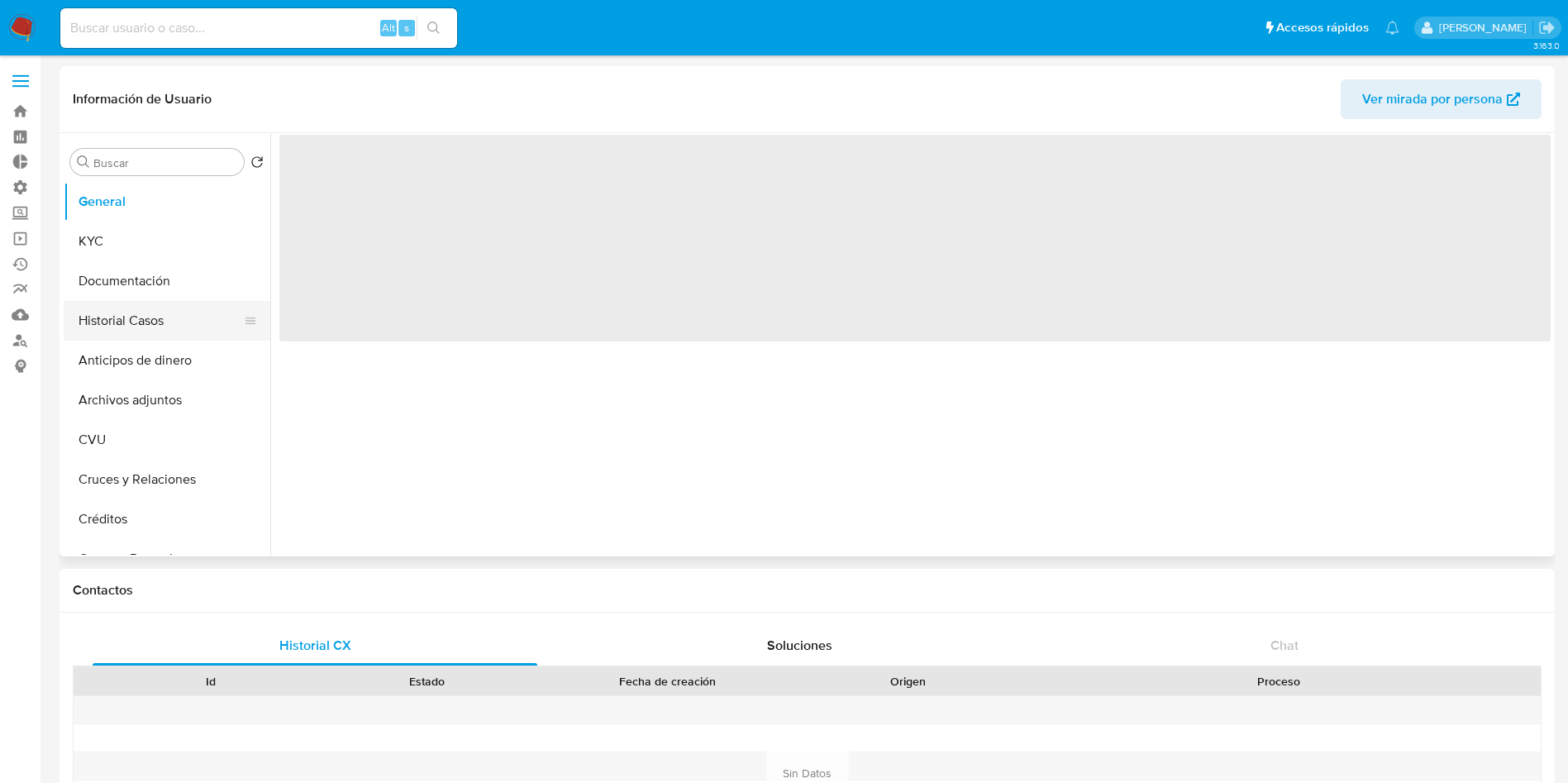
click at [122, 329] on button "Historial Casos" at bounding box center [160, 320] width 194 height 40
select select "10"
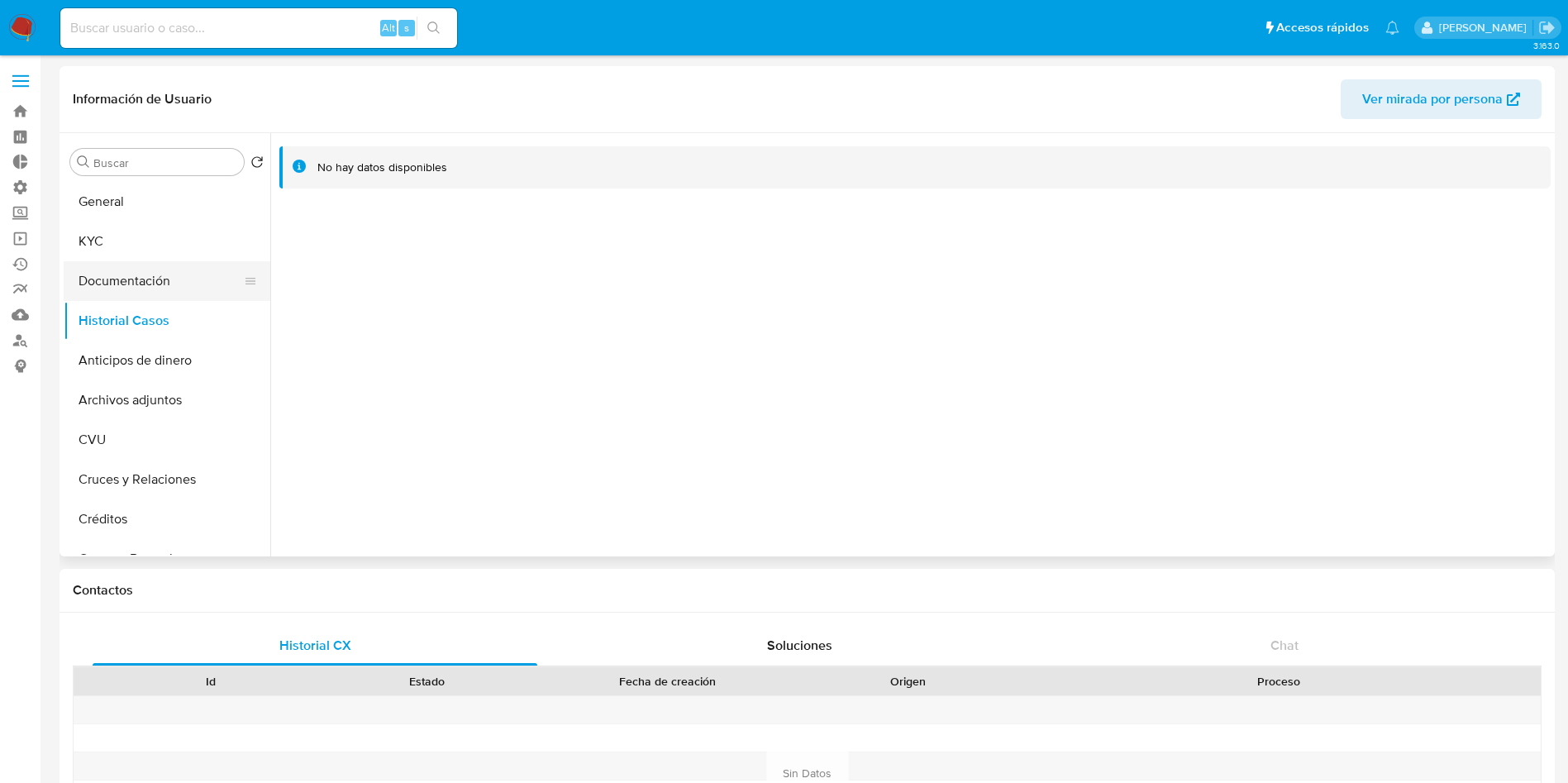
click at [162, 286] on button "Documentación" at bounding box center [160, 280] width 194 height 40
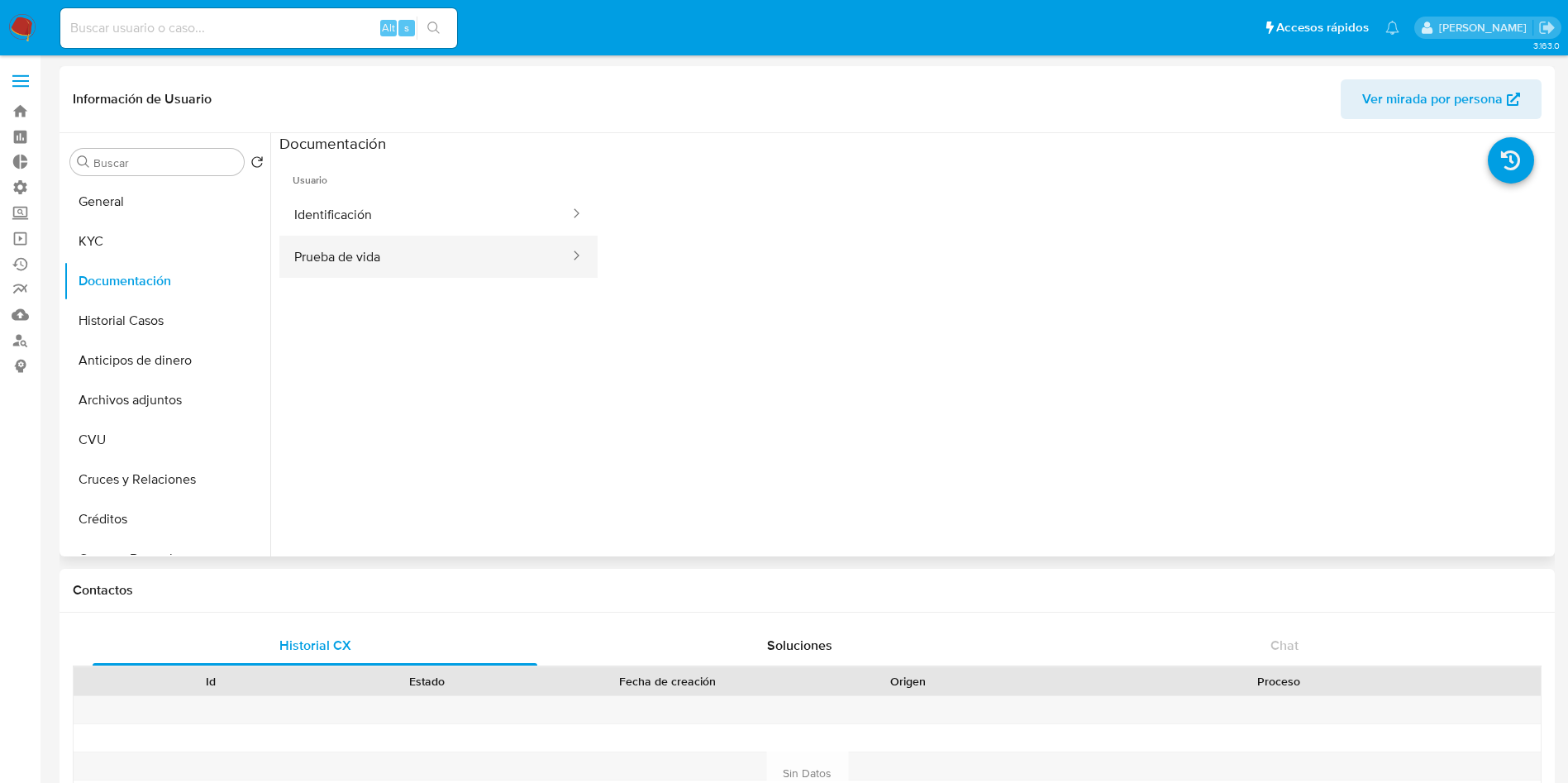
click at [374, 248] on button "Prueba de vida" at bounding box center [425, 257] width 292 height 42
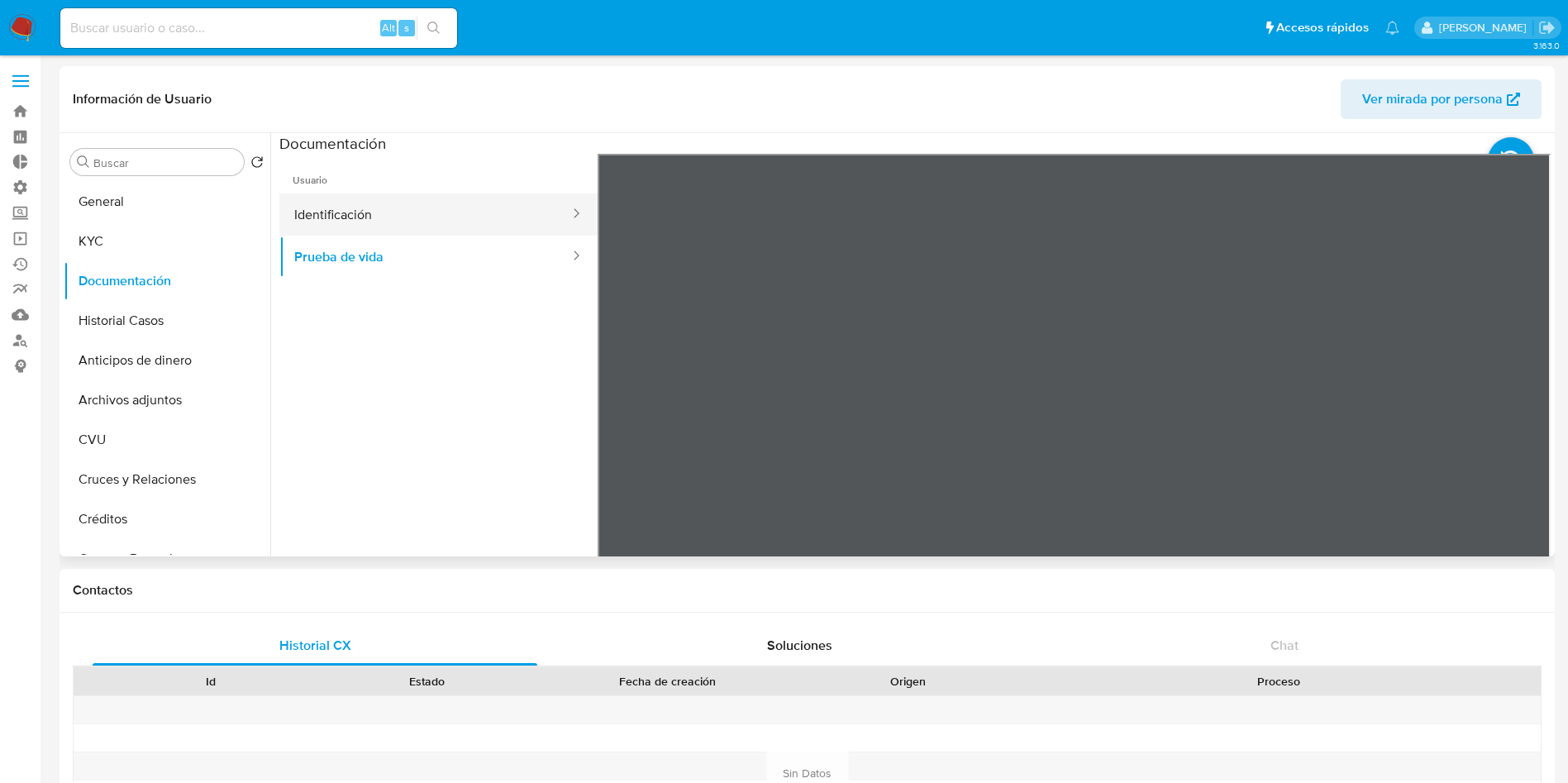
click at [349, 215] on button "Identificación" at bounding box center [425, 215] width 292 height 42
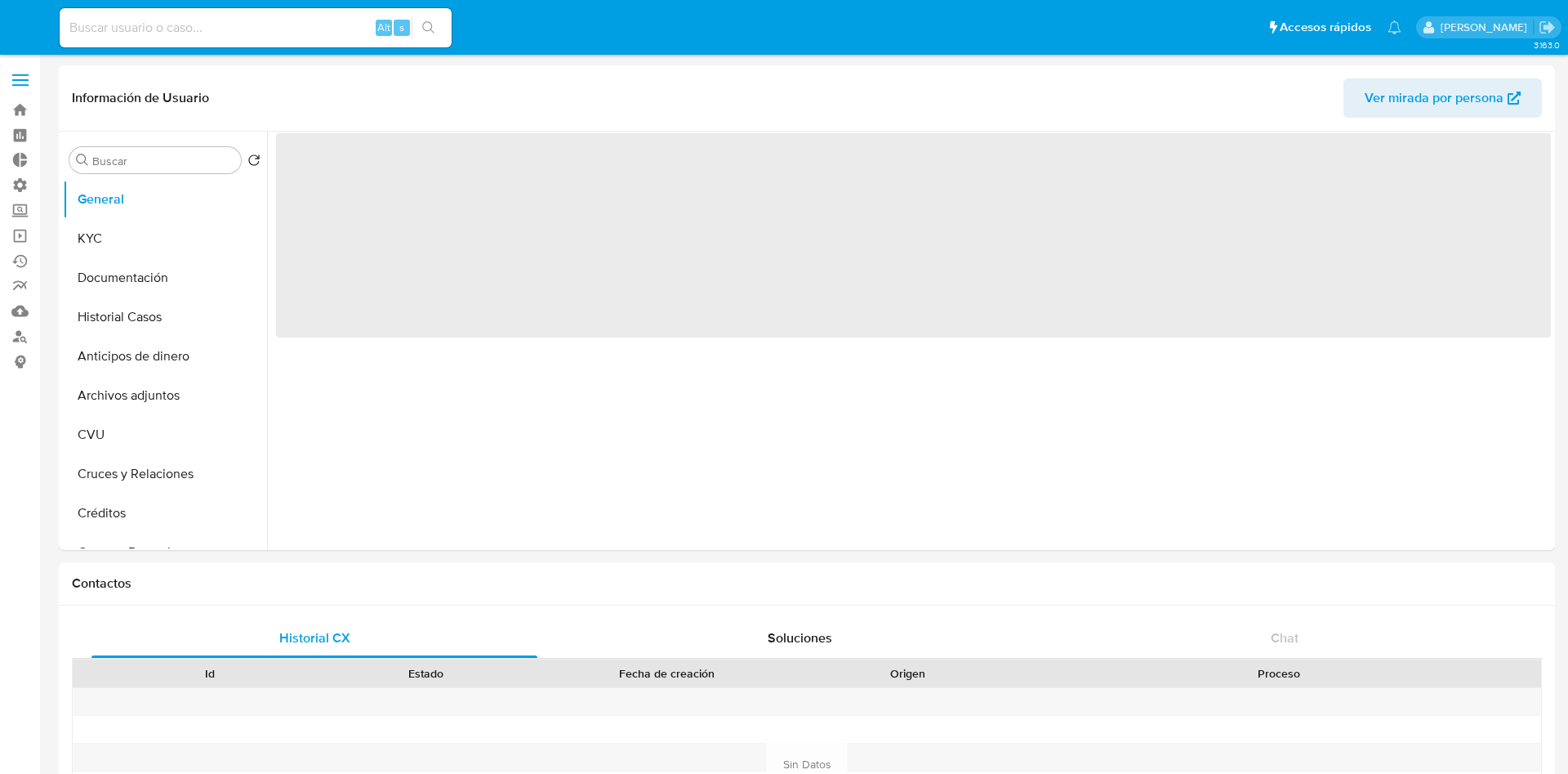
select select "10"
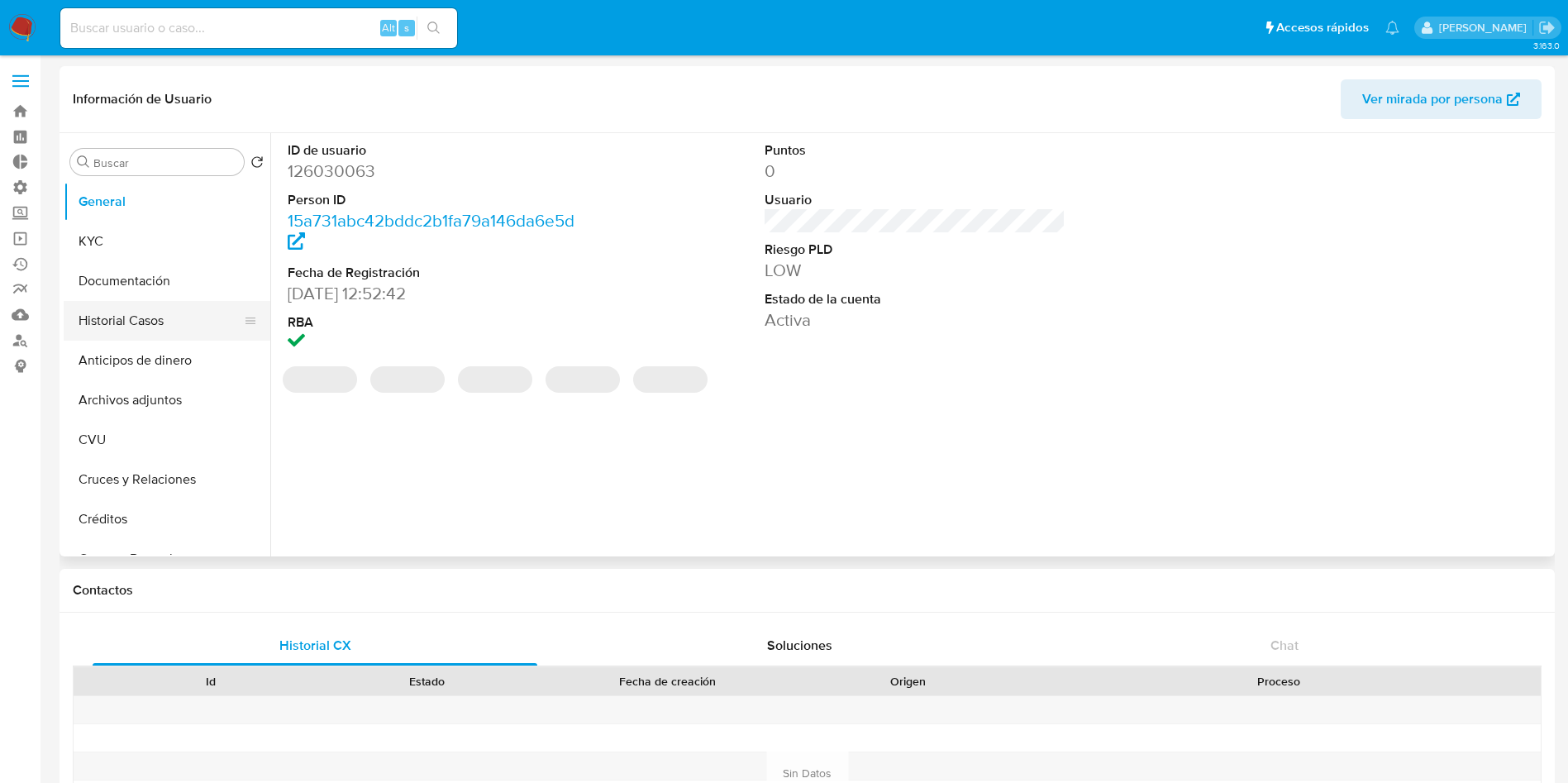
click at [157, 317] on button "Historial Casos" at bounding box center [160, 320] width 194 height 40
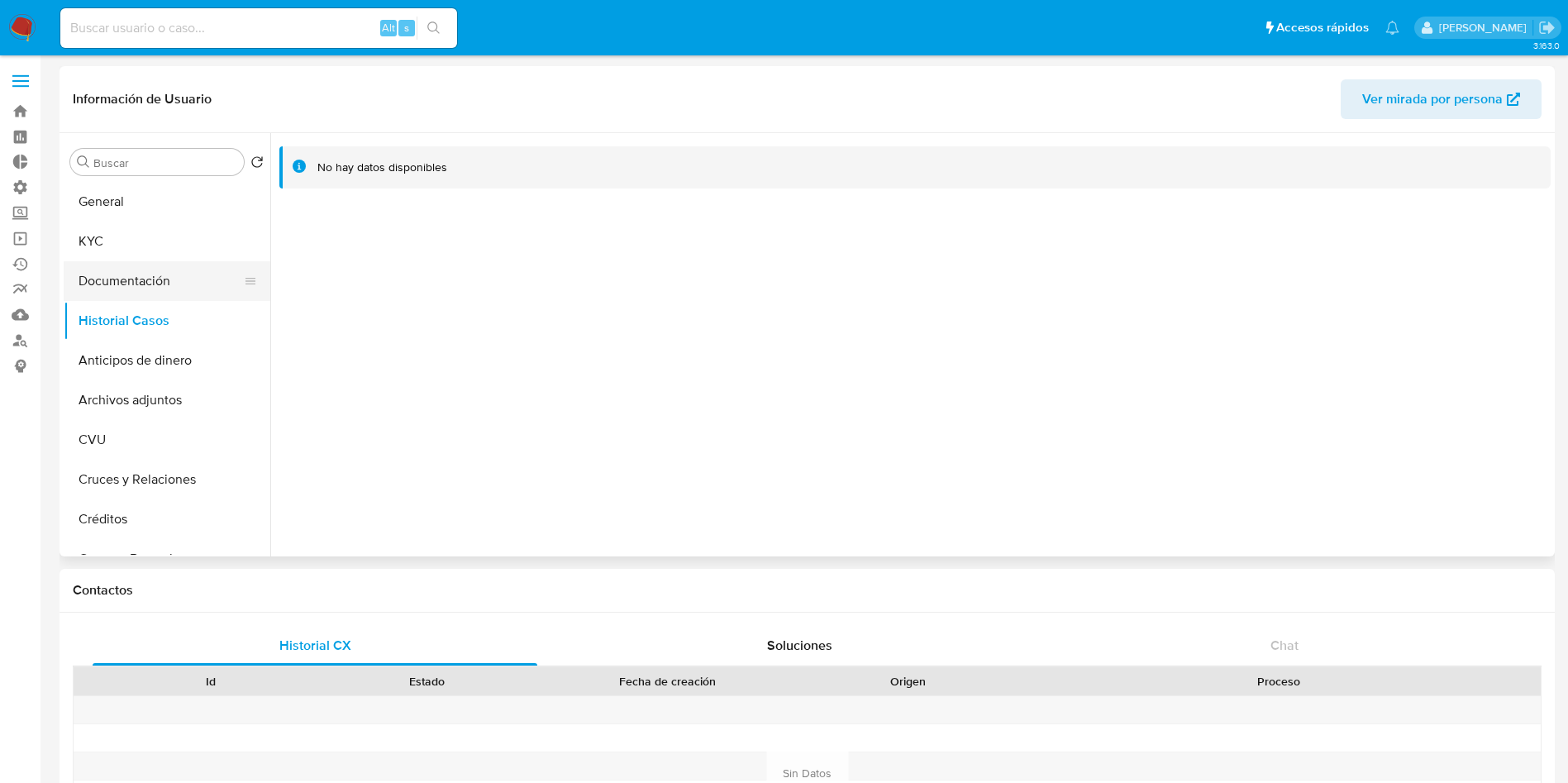
click at [133, 273] on button "Documentación" at bounding box center [160, 280] width 194 height 40
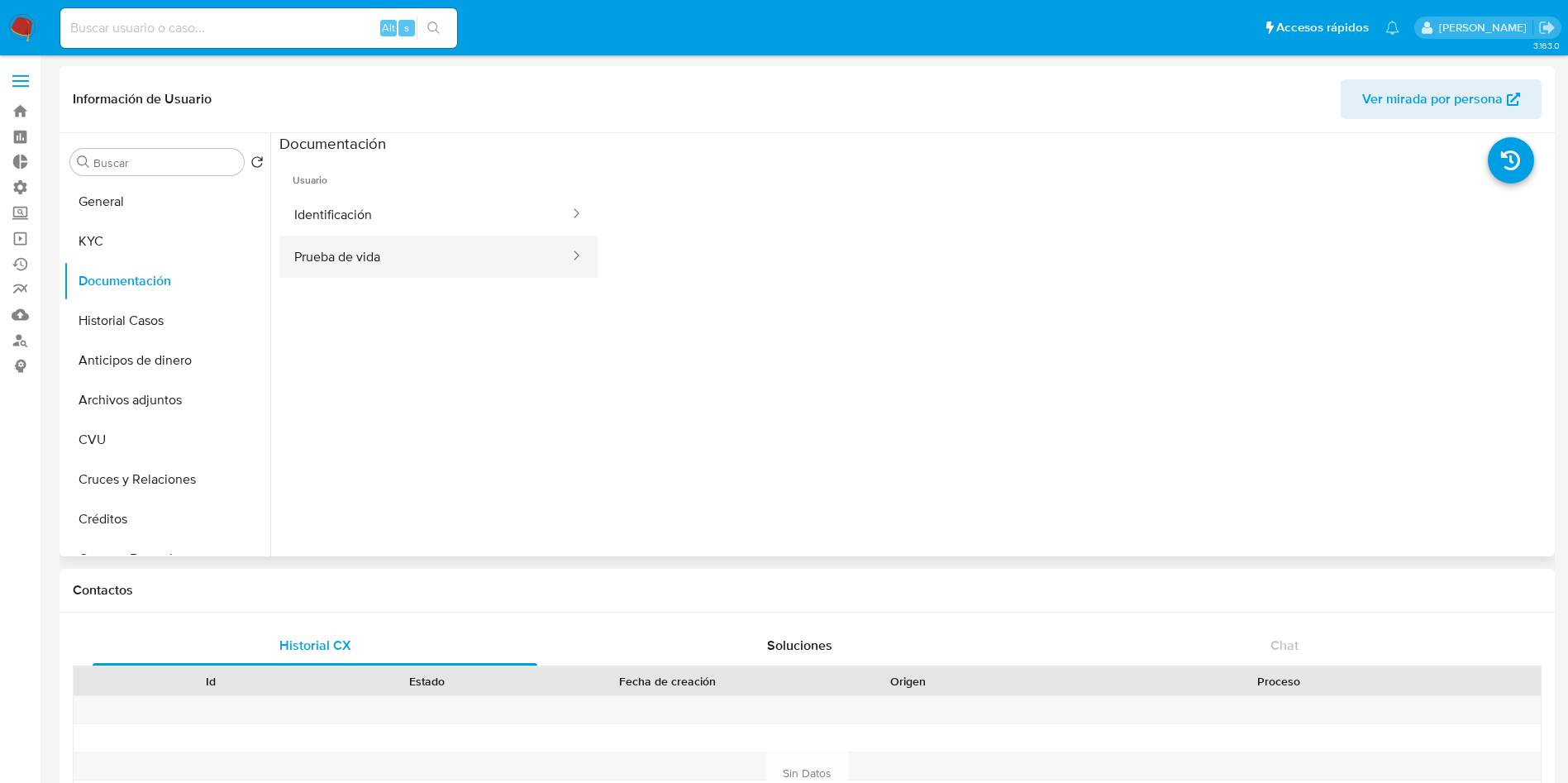
click at [363, 260] on button "Prueba de vida" at bounding box center [425, 257] width 292 height 42
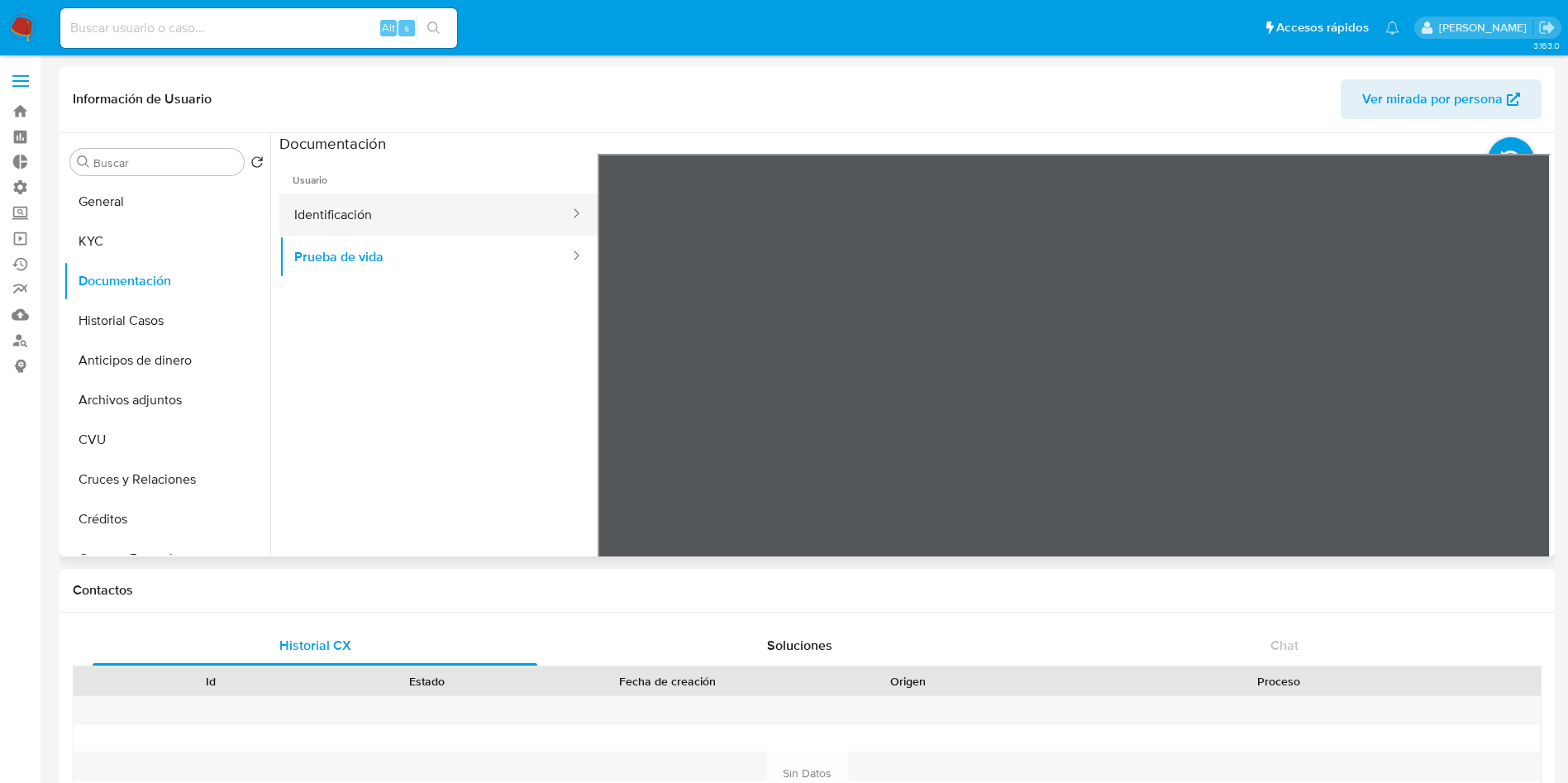
click at [385, 214] on button "Identificación" at bounding box center [425, 215] width 292 height 42
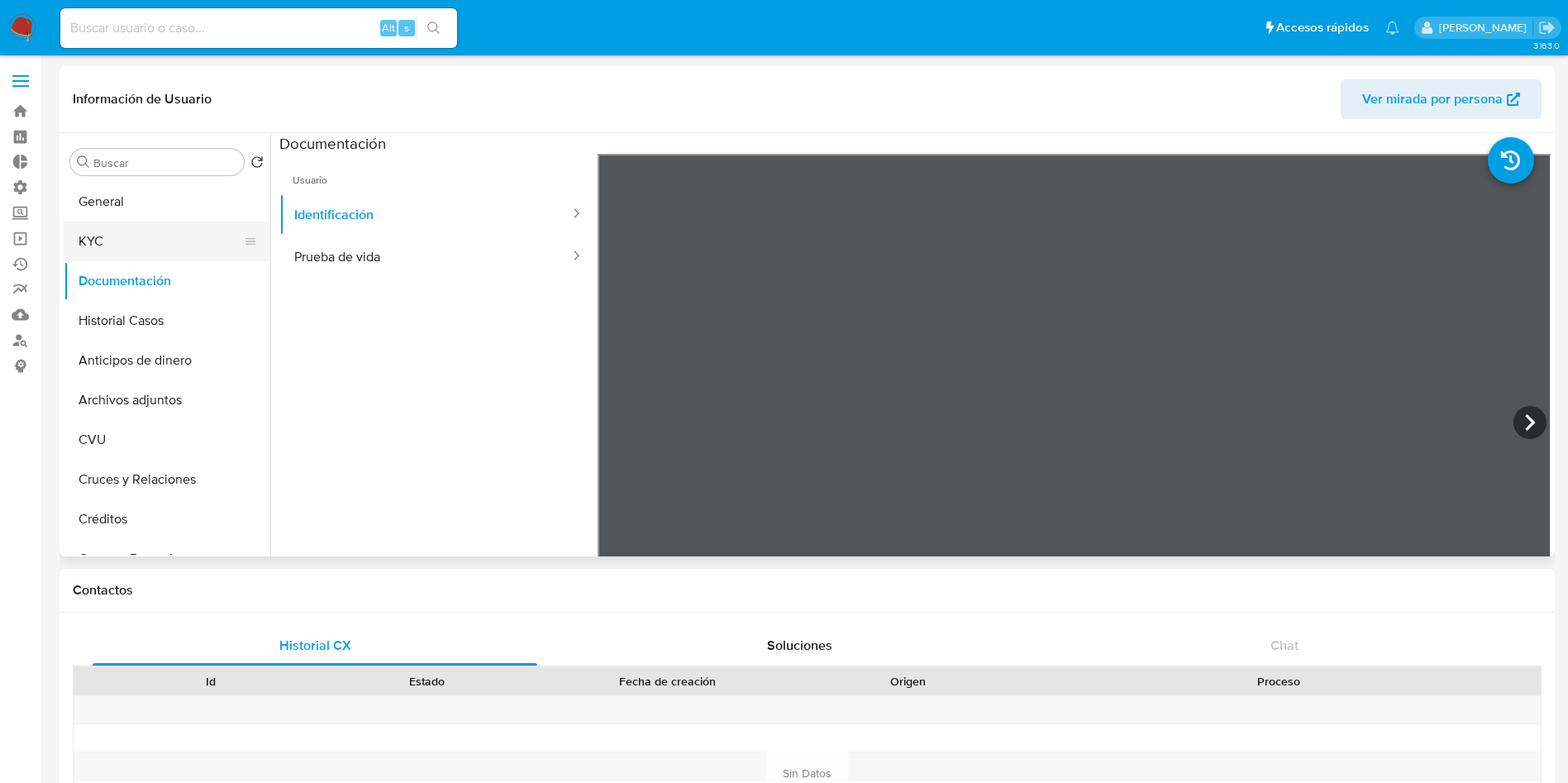
click at [102, 224] on button "KYC" at bounding box center [160, 241] width 194 height 40
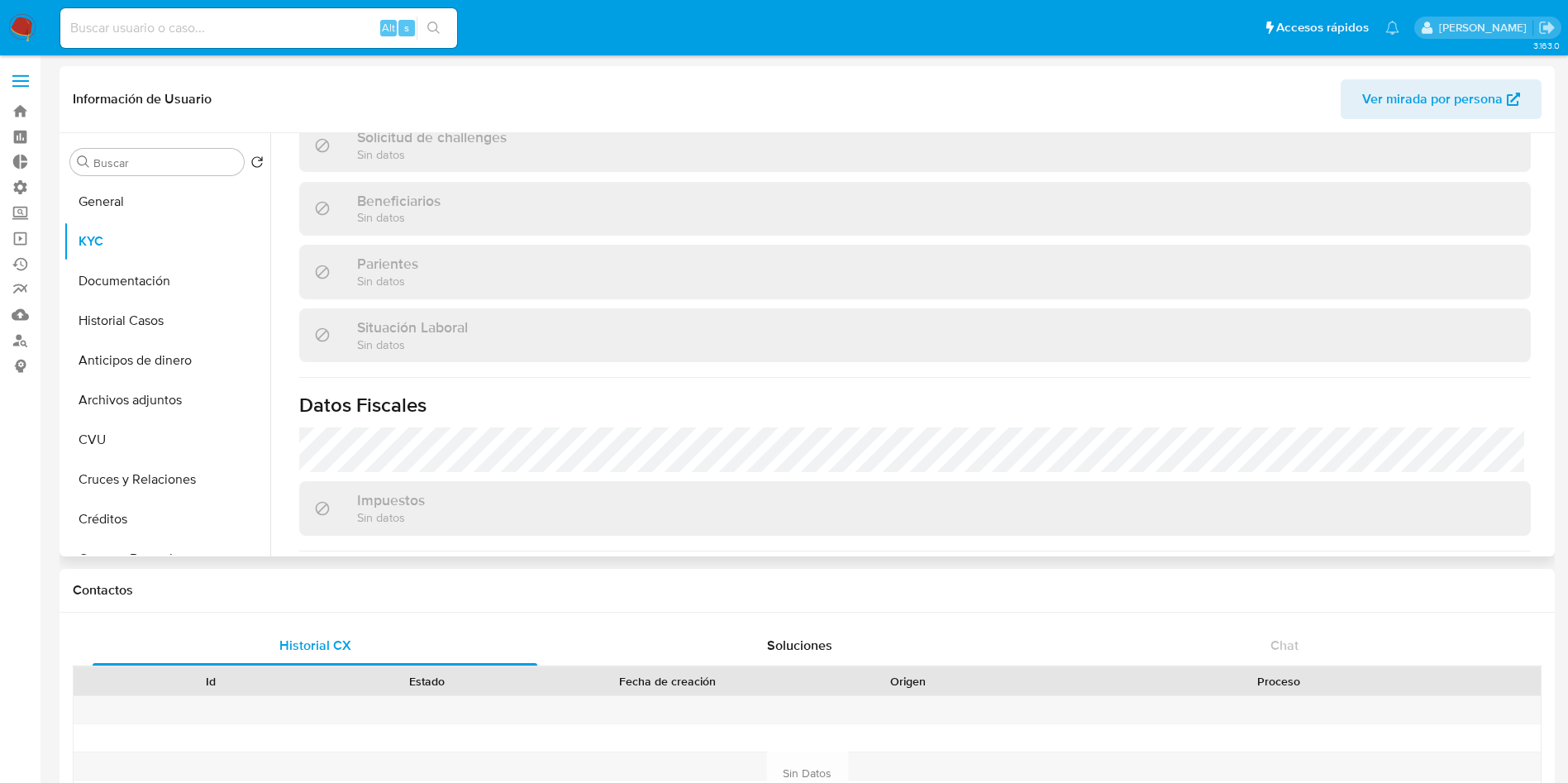
scroll to position [484, 0]
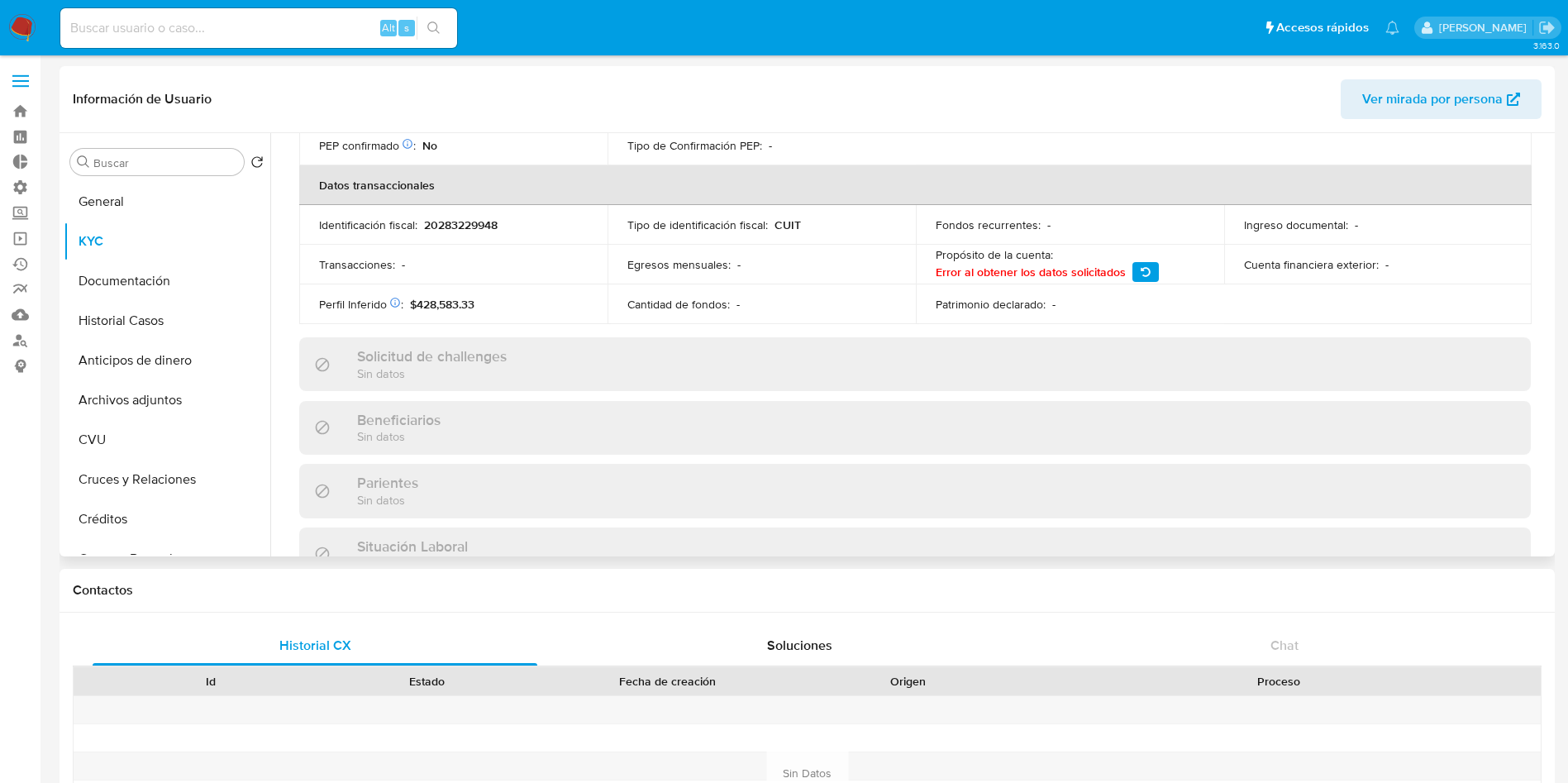
click at [480, 228] on p "20283229948" at bounding box center [460, 225] width 73 height 15
copy p "20283229948"
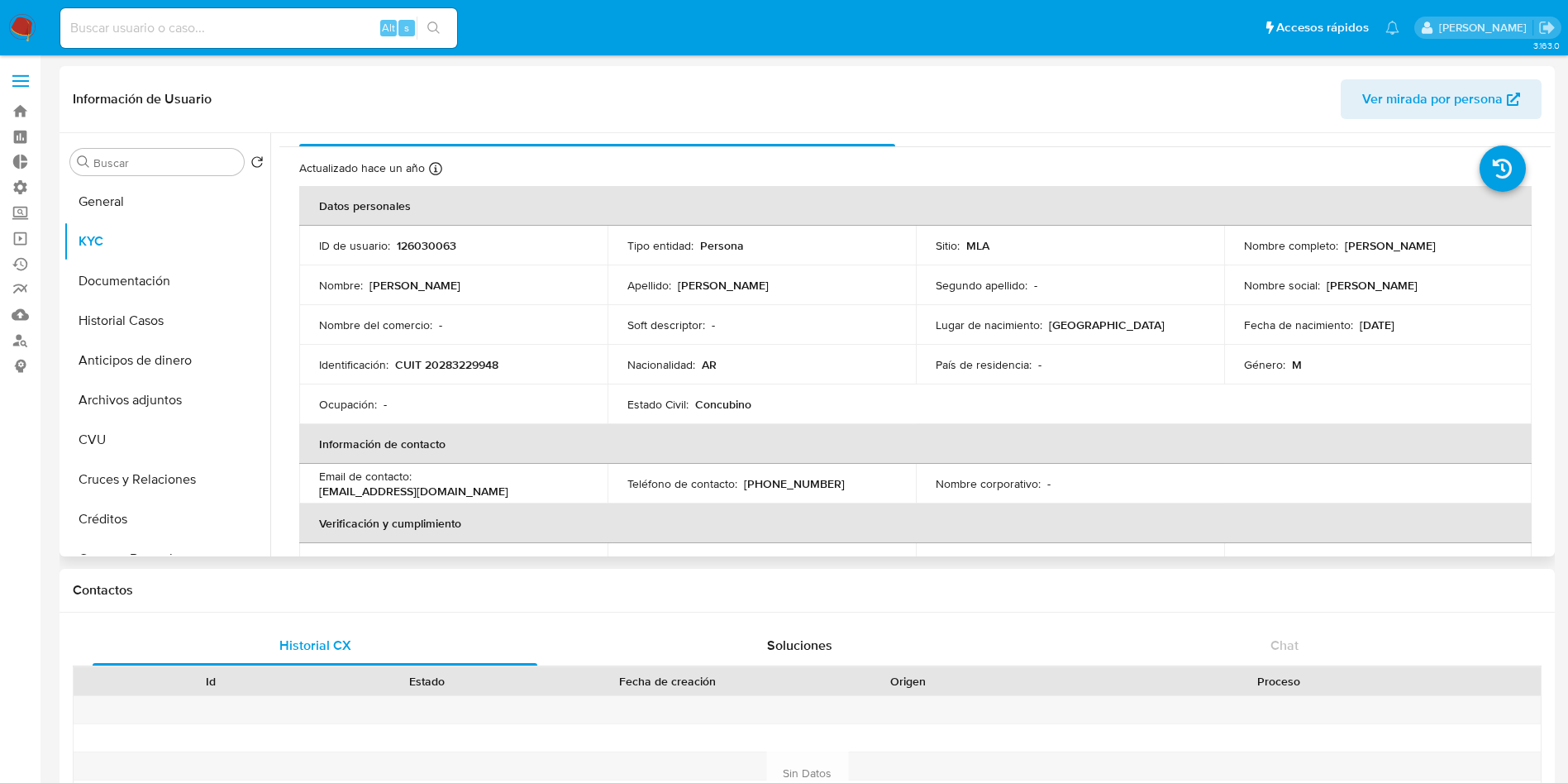
scroll to position [0, 0]
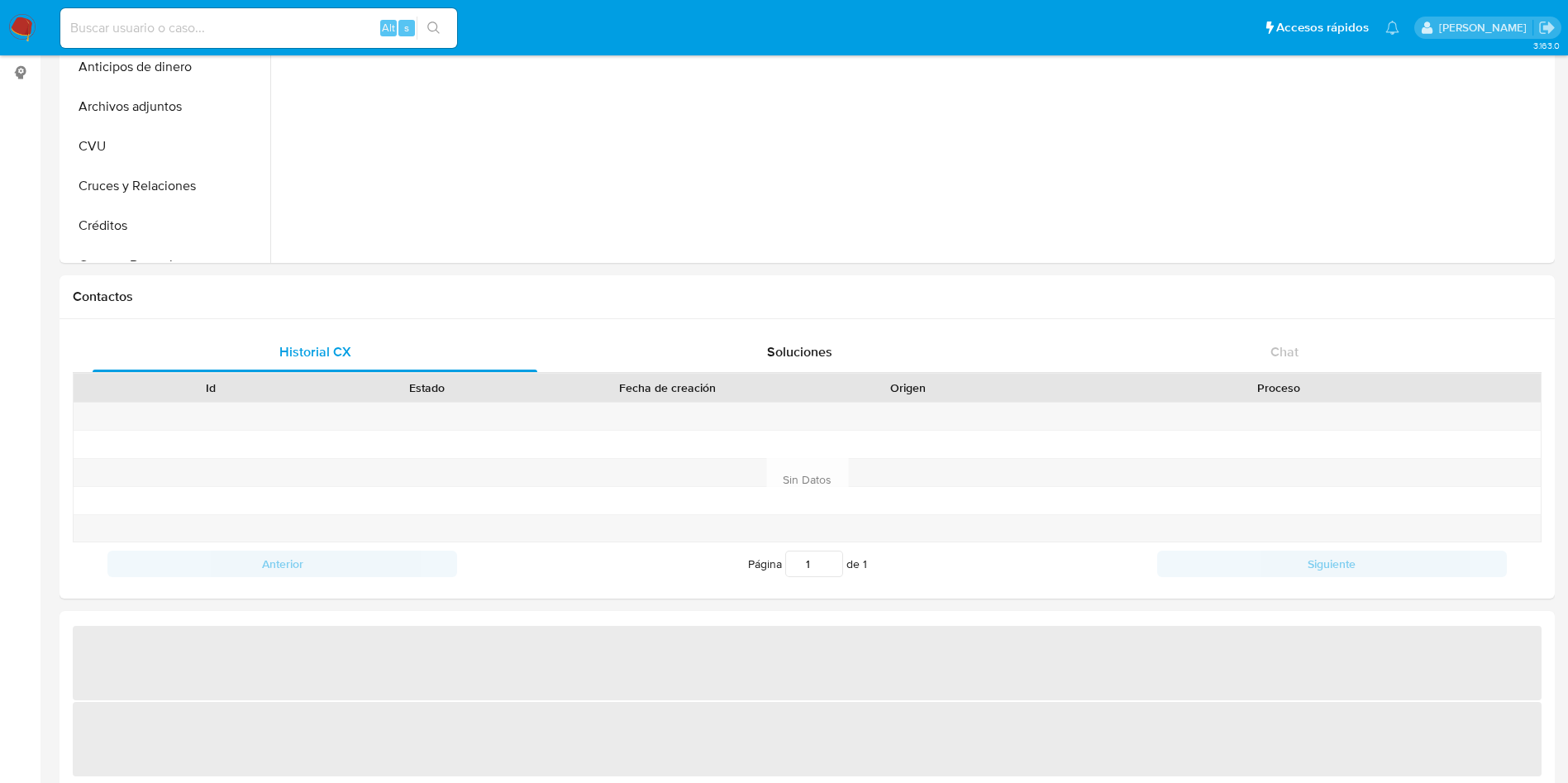
scroll to position [620, 0]
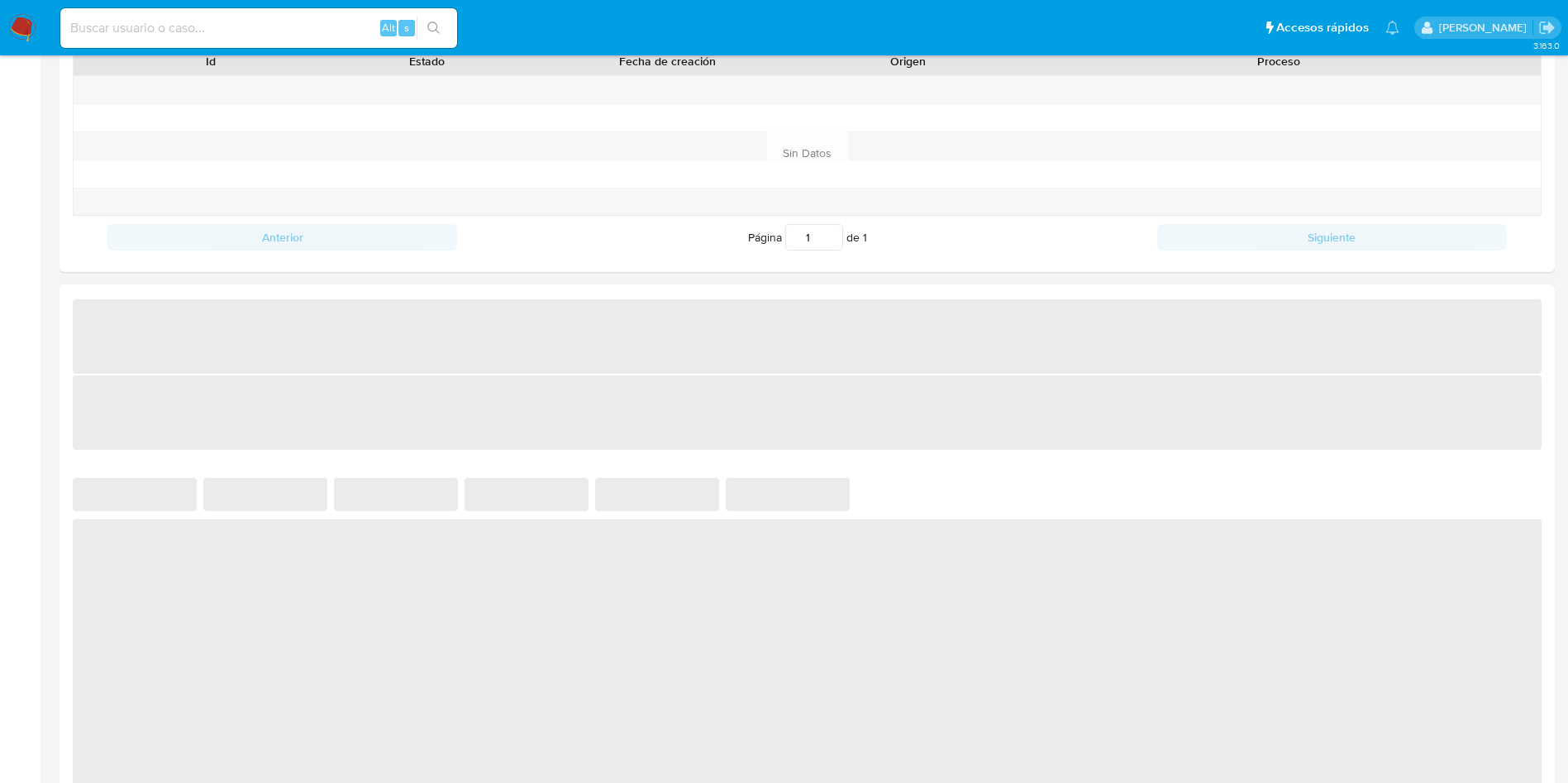
select select "10"
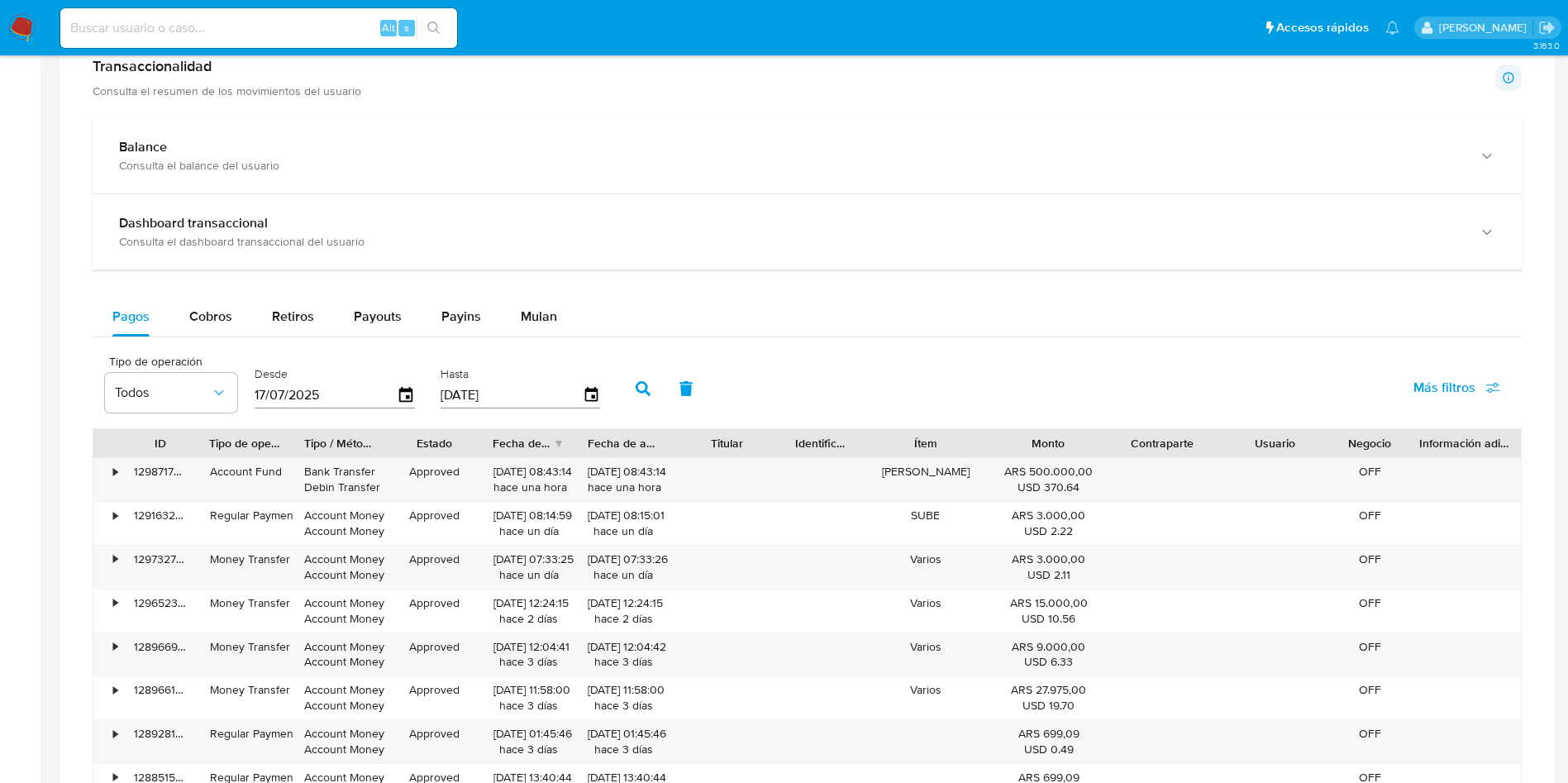
scroll to position [992, 0]
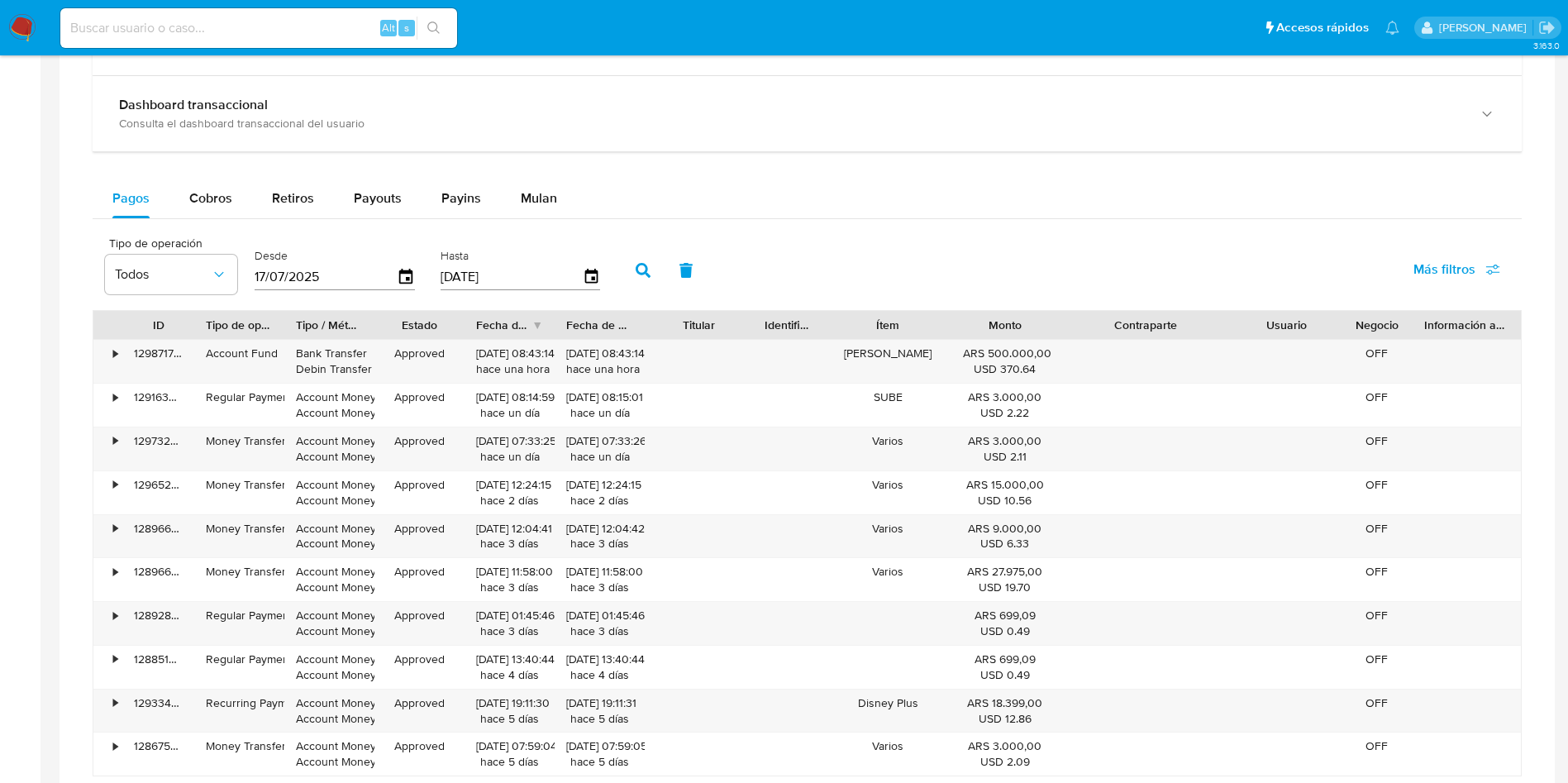
drag, startPoint x: 1219, startPoint y: 326, endPoint x: 1280, endPoint y: 325, distance: 61.0
click at [1280, 325] on div "ID Tipo de operación Tipo / Método Estado Fecha de creación Fecha de aprobación…" at bounding box center [807, 325] width 1427 height 28
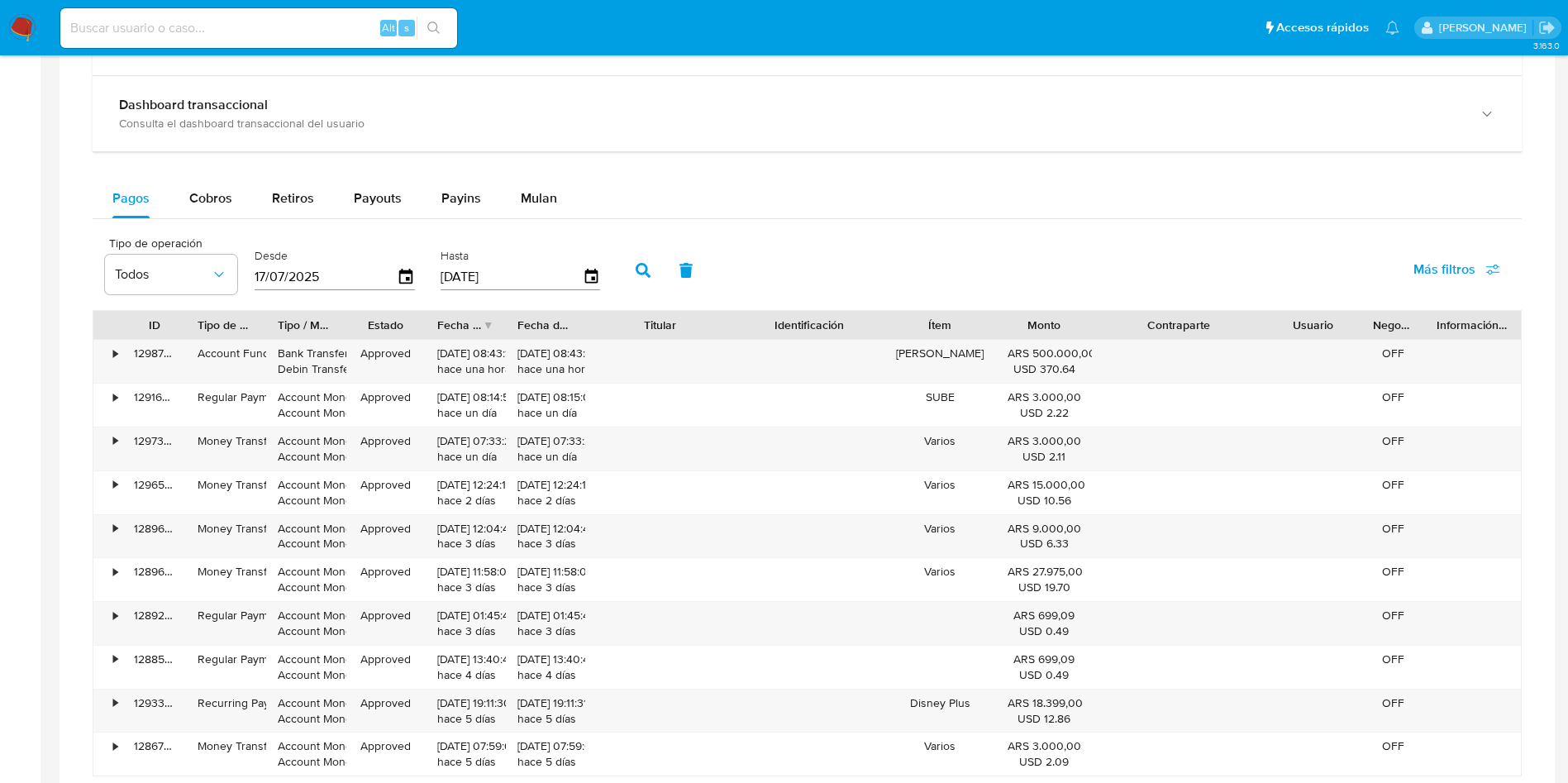
drag, startPoint x: 766, startPoint y: 328, endPoint x: 790, endPoint y: 330, distance: 24.1
click at [790, 330] on div "ID Tipo de operación Tipo / Método Estado Fecha de creación Fecha de aprobación…" at bounding box center [807, 325] width 1427 height 28
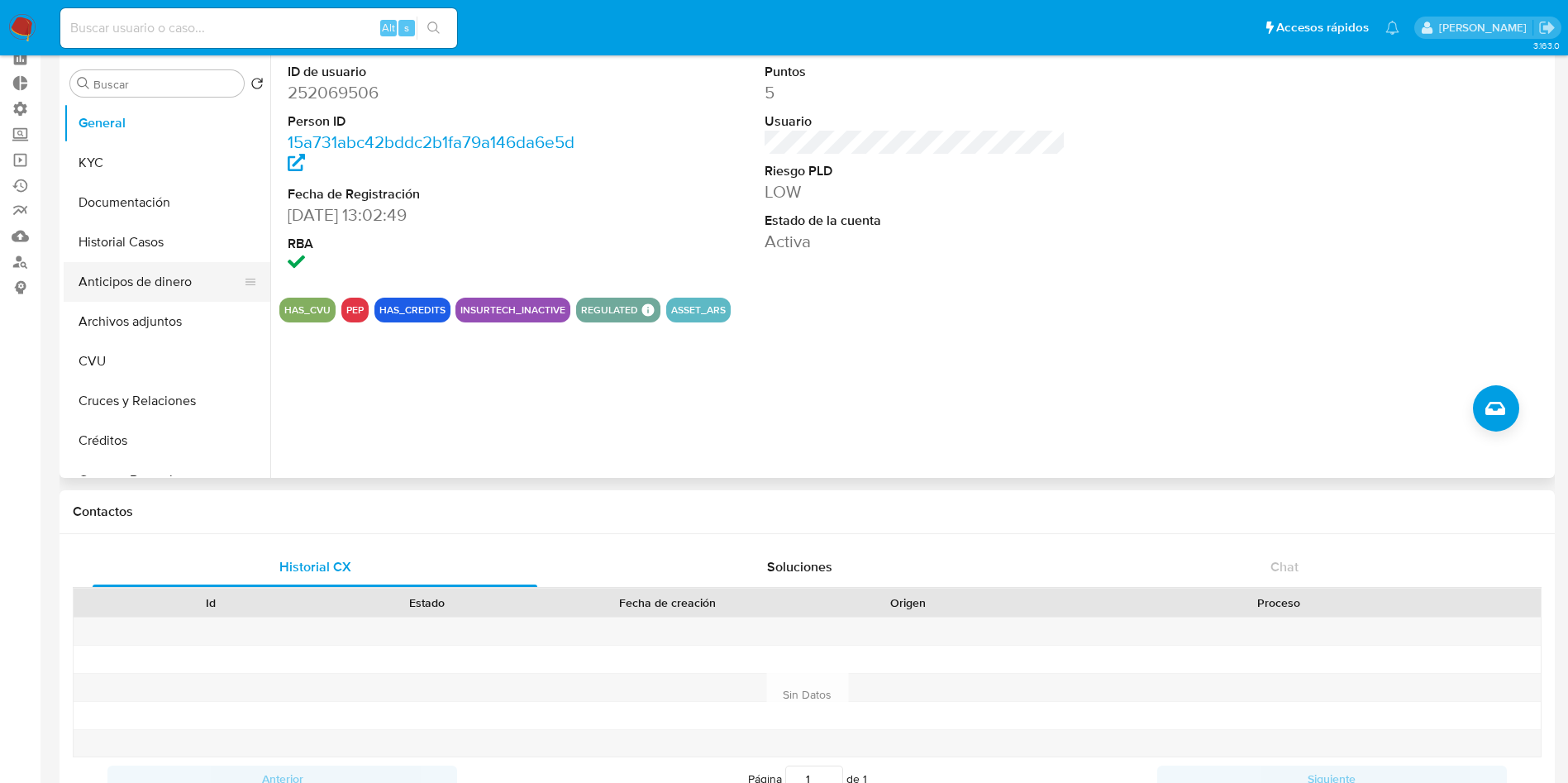
scroll to position [0, 0]
